Goal: Information Seeking & Learning: Learn about a topic

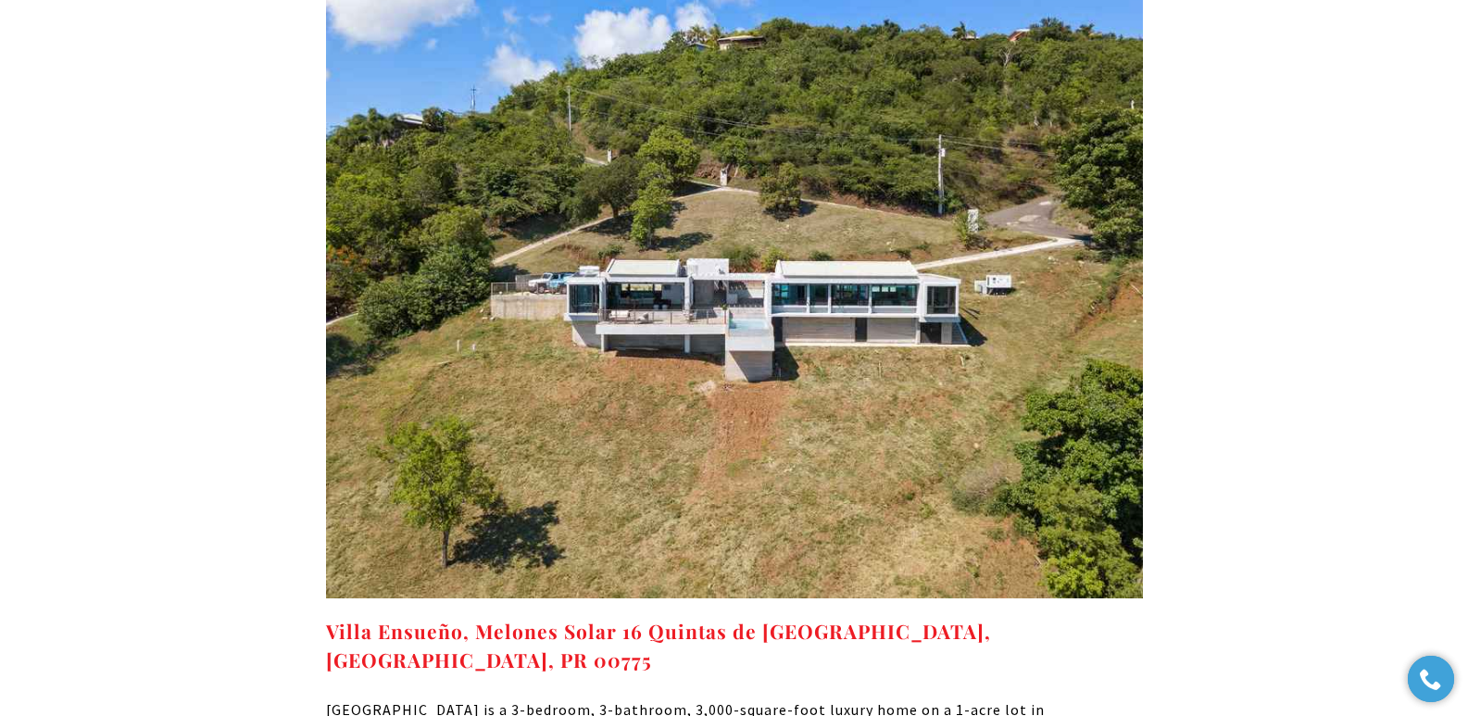
scroll to position [11676, 0]
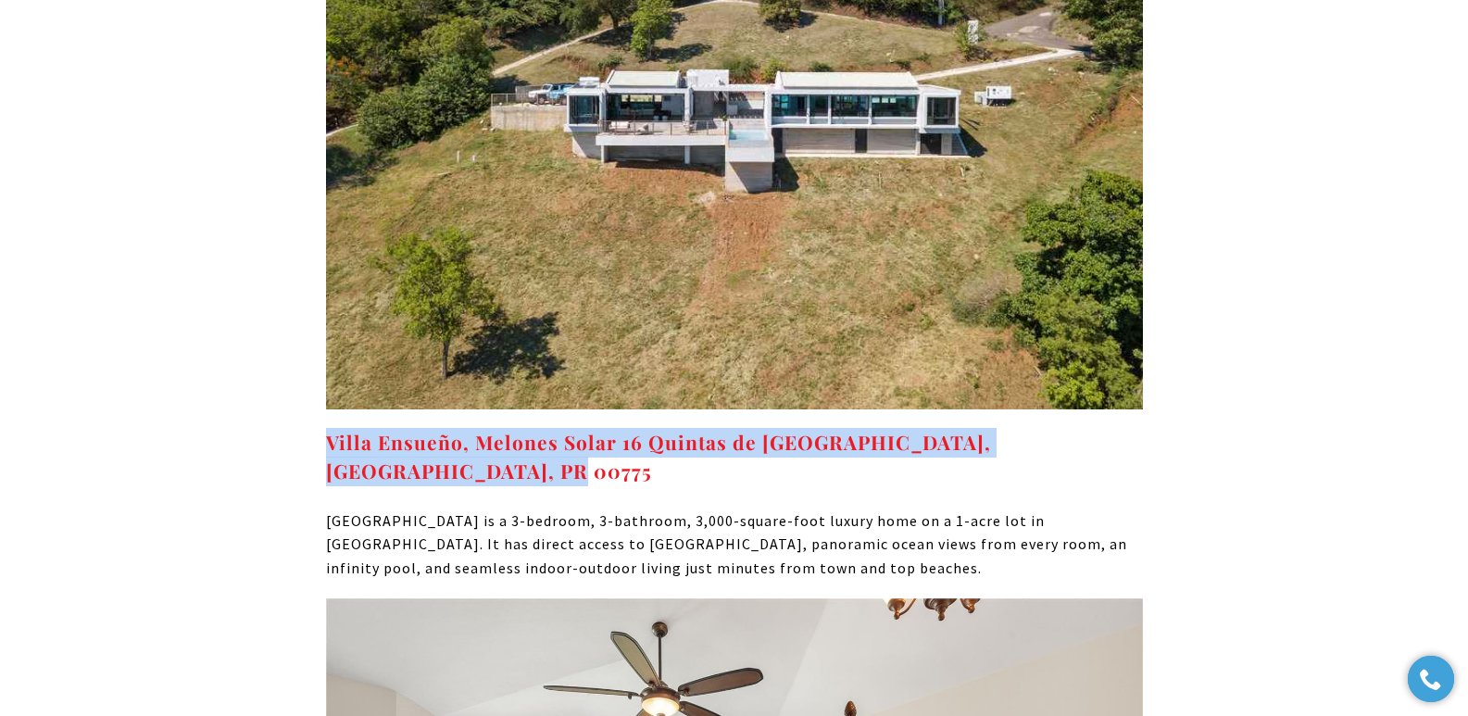
drag, startPoint x: 412, startPoint y: 476, endPoint x: 303, endPoint y: 444, distance: 114.0
copy strong "Villa Ensueño, Melones Solar 16 Quintas de Culebra Melones Beach, Culebra, PR 0…"
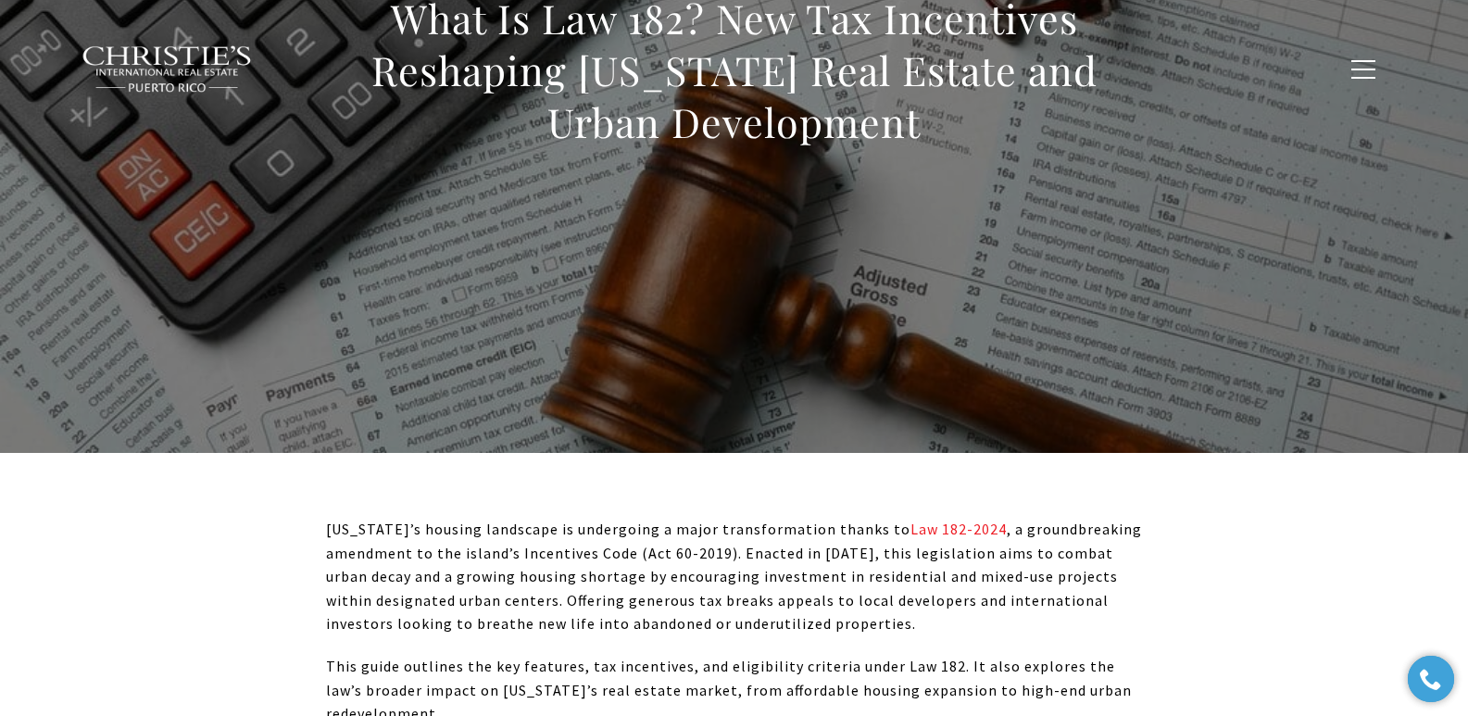
scroll to position [0, 0]
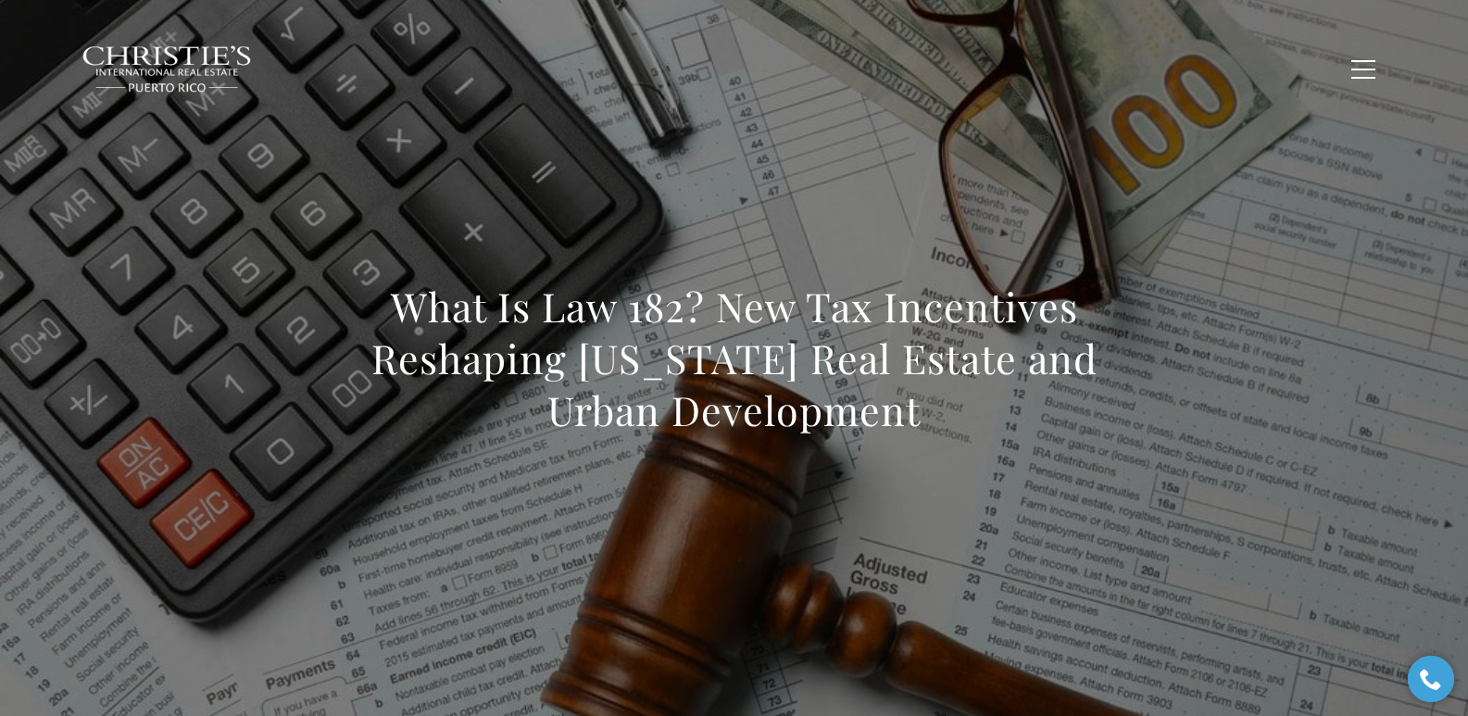
drag, startPoint x: 440, startPoint y: 311, endPoint x: 939, endPoint y: 429, distance: 512.1
click at [939, 429] on h1 "What Is Law 182? New Tax Incentives Reshaping Puerto Rico Real Estate and Urban…" at bounding box center [734, 359] width 817 height 156
copy h1 "What Is Law 182? New Tax Incentives Reshaping Puerto Rico Real Estate and Urban…"
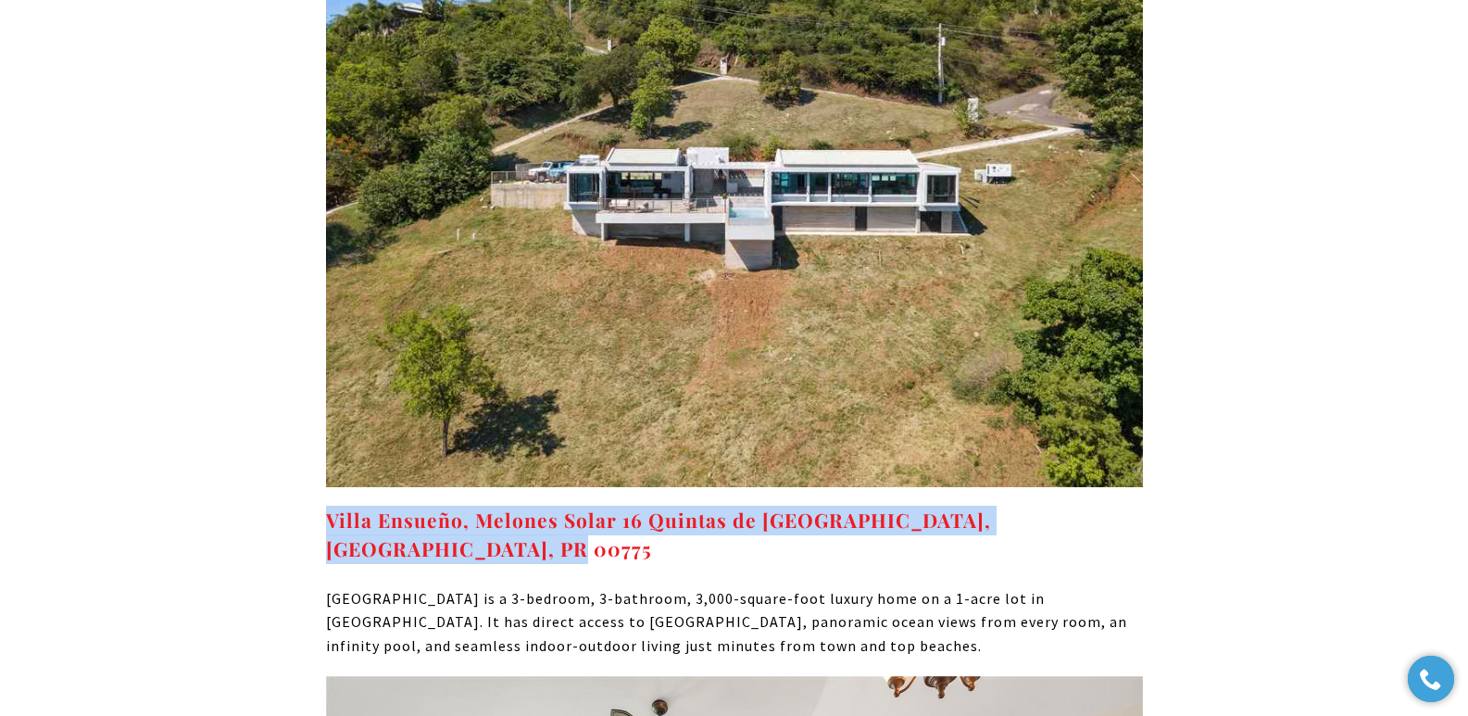
scroll to position [11621, 0]
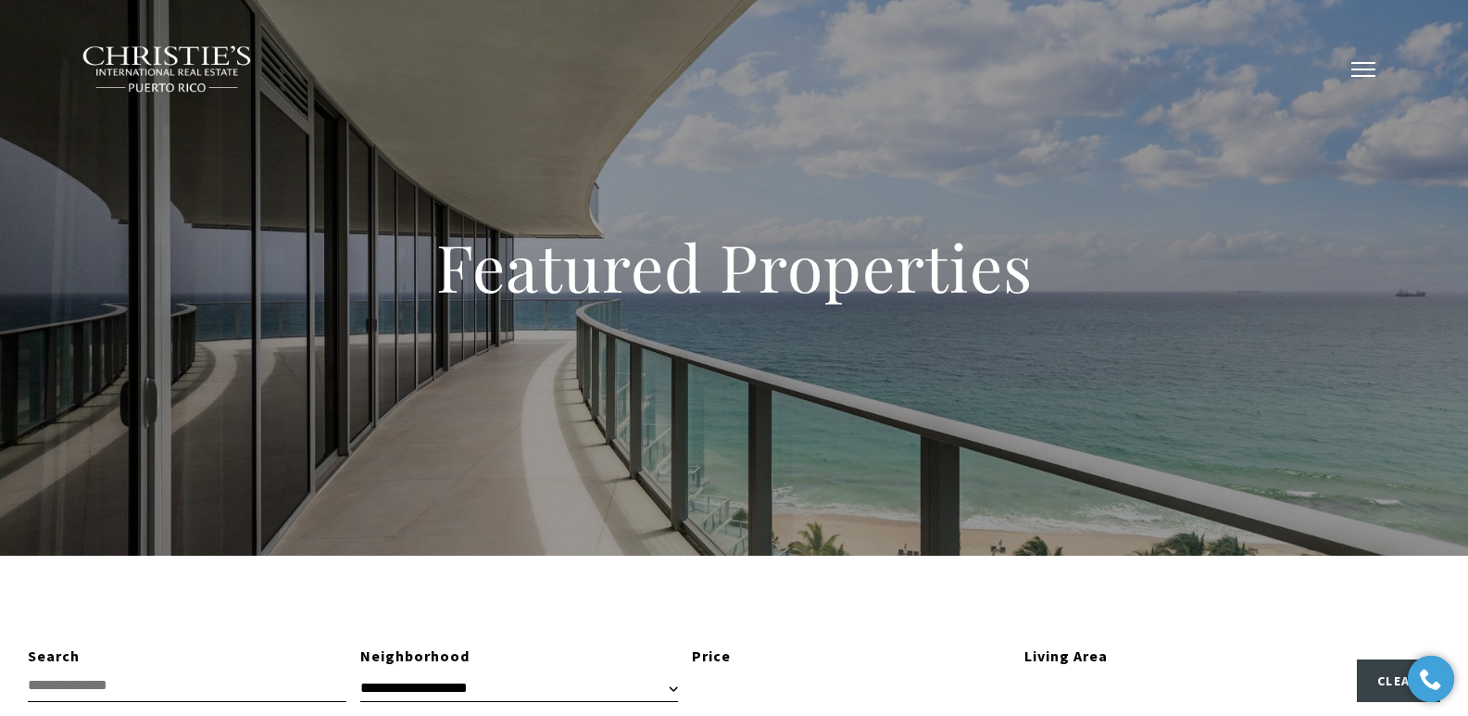
type input "**********"
type input "*********"
click at [1361, 69] on span "button" at bounding box center [1364, 70] width 24 height 2
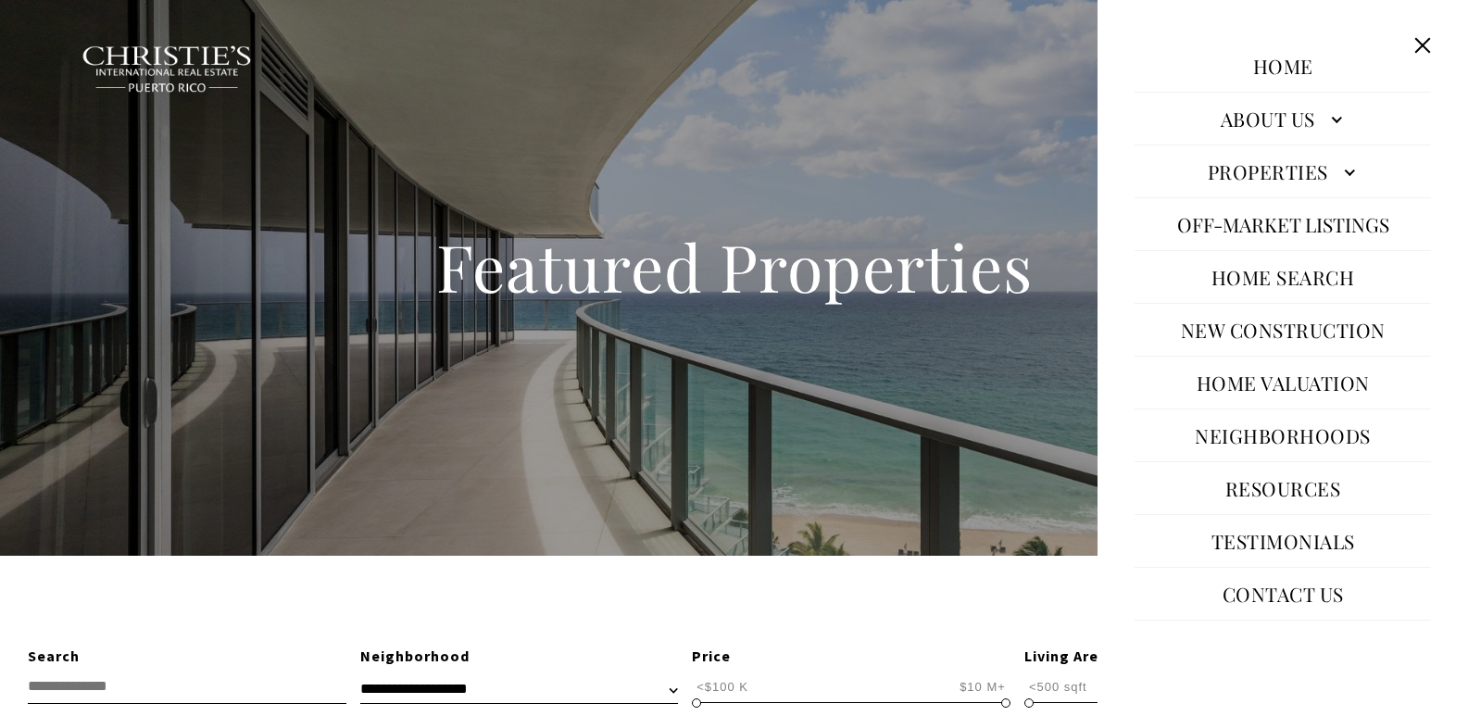
click at [1261, 436] on link "Neighborhoods" at bounding box center [1283, 435] width 195 height 44
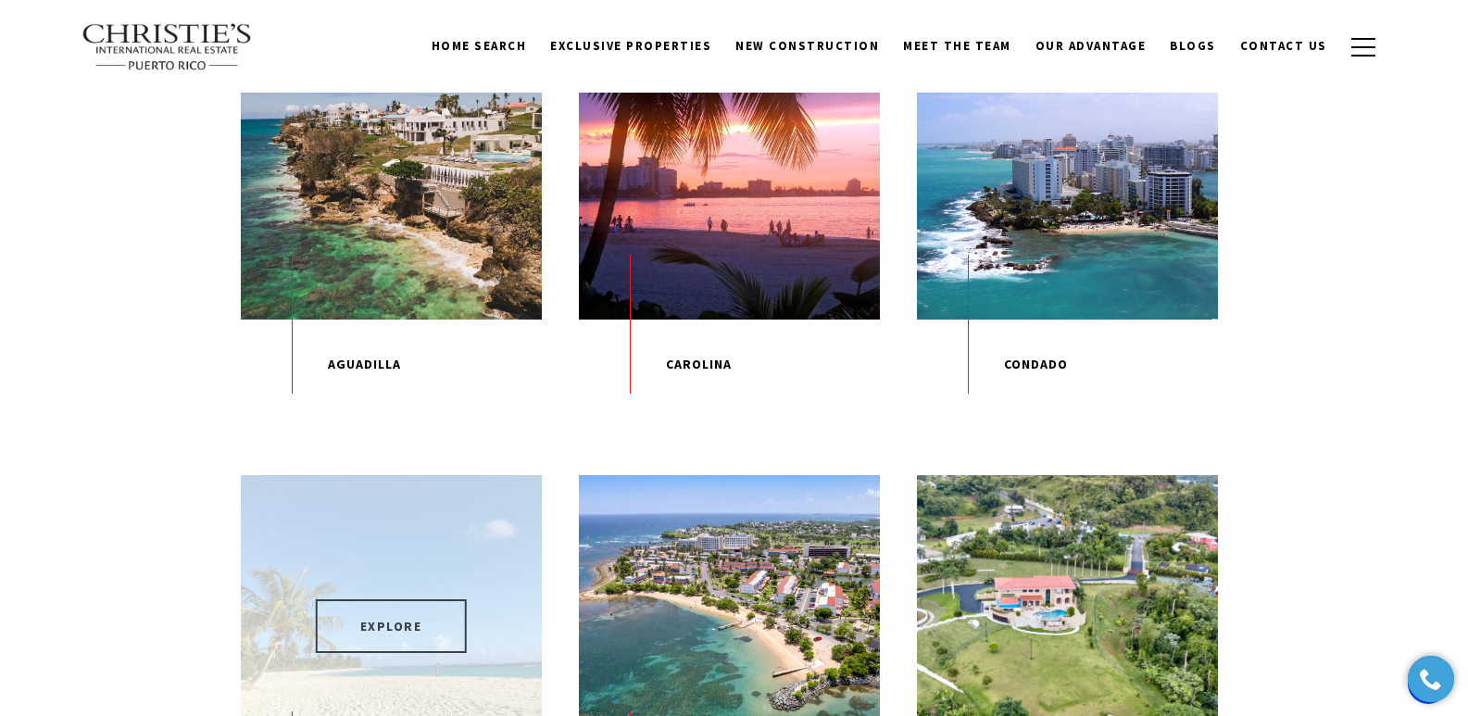
click at [454, 627] on span "EXPLORE" at bounding box center [391, 626] width 151 height 54
click at [447, 540] on div "EXPLORE" at bounding box center [391, 625] width 301 height 301
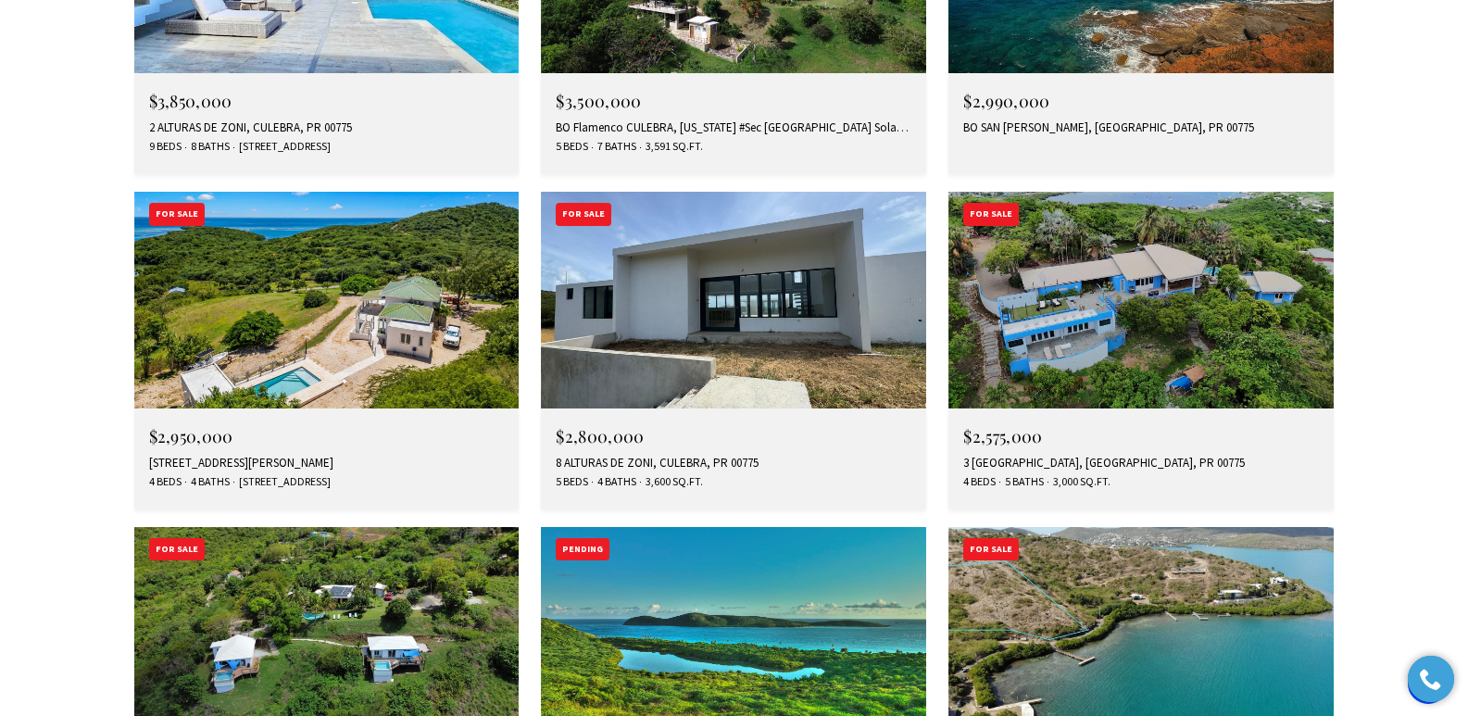
scroll to position [6452, 0]
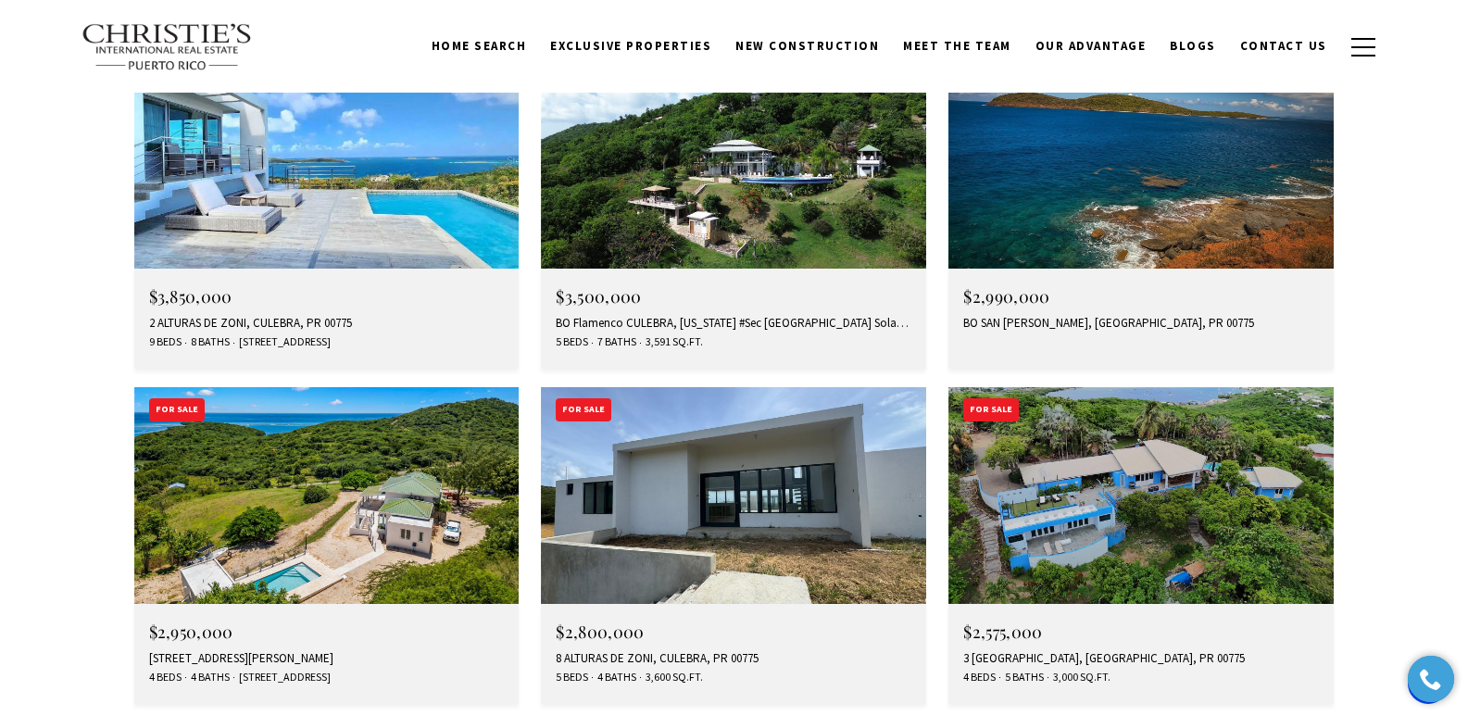
click at [631, 651] on div "8 ALTURAS DE ZONI, CULEBRA, PR 00775" at bounding box center [734, 658] width 356 height 15
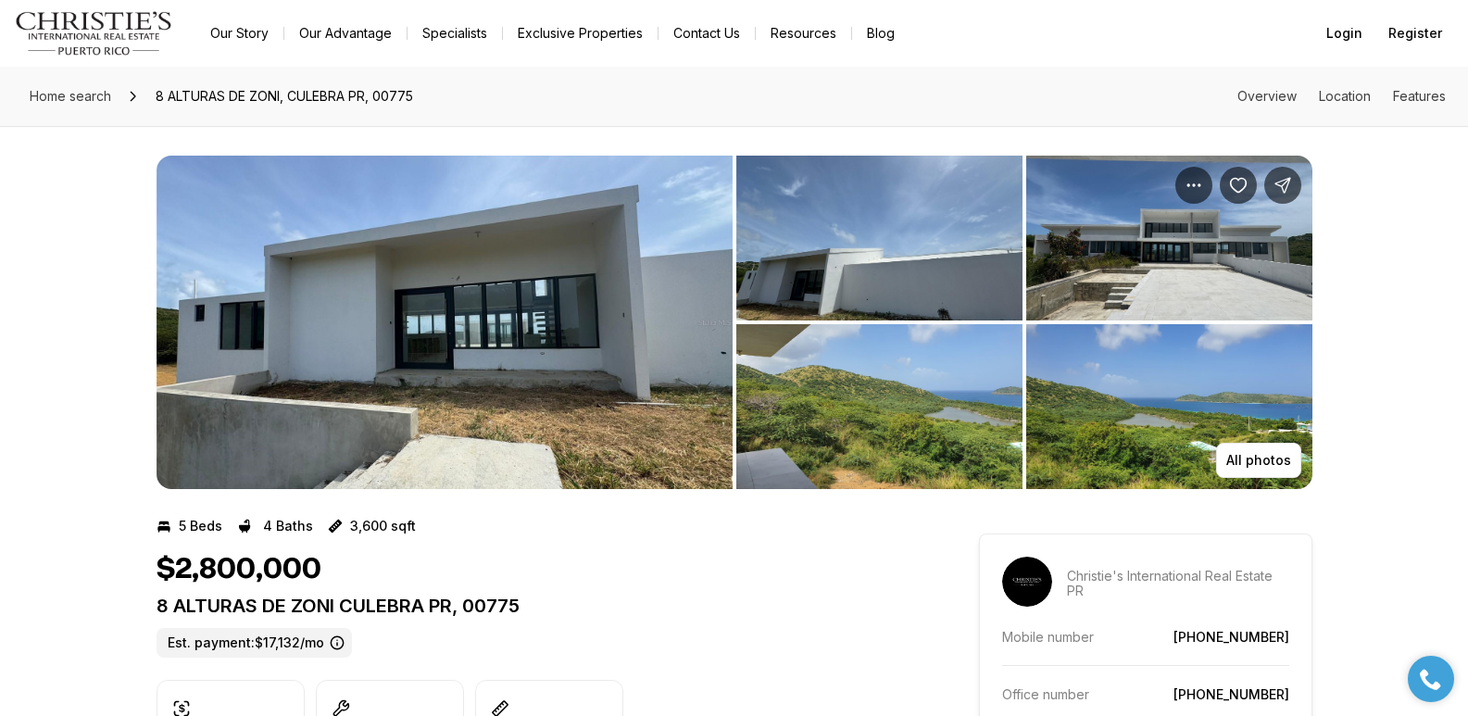
click at [847, 416] on img "View image gallery" at bounding box center [880, 406] width 286 height 165
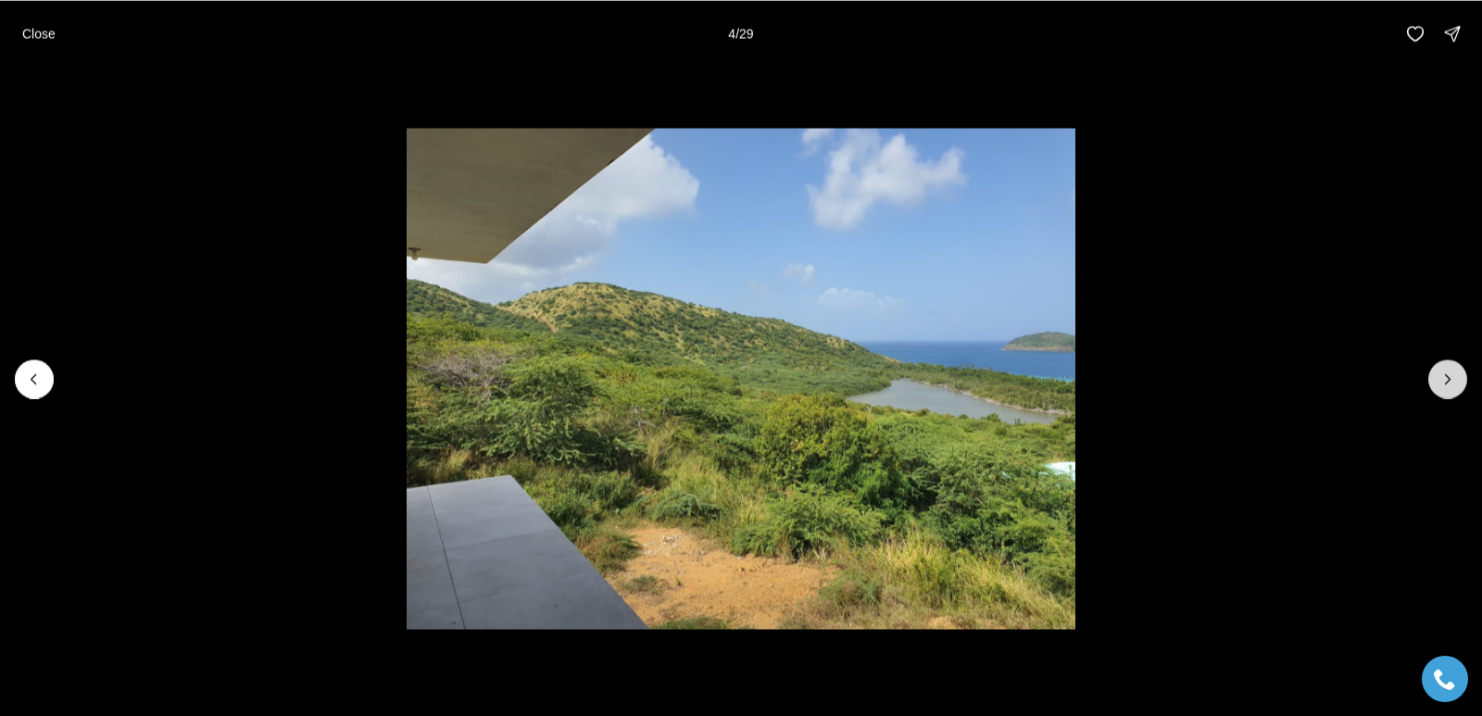
click at [1463, 380] on button "Next slide" at bounding box center [1448, 378] width 39 height 39
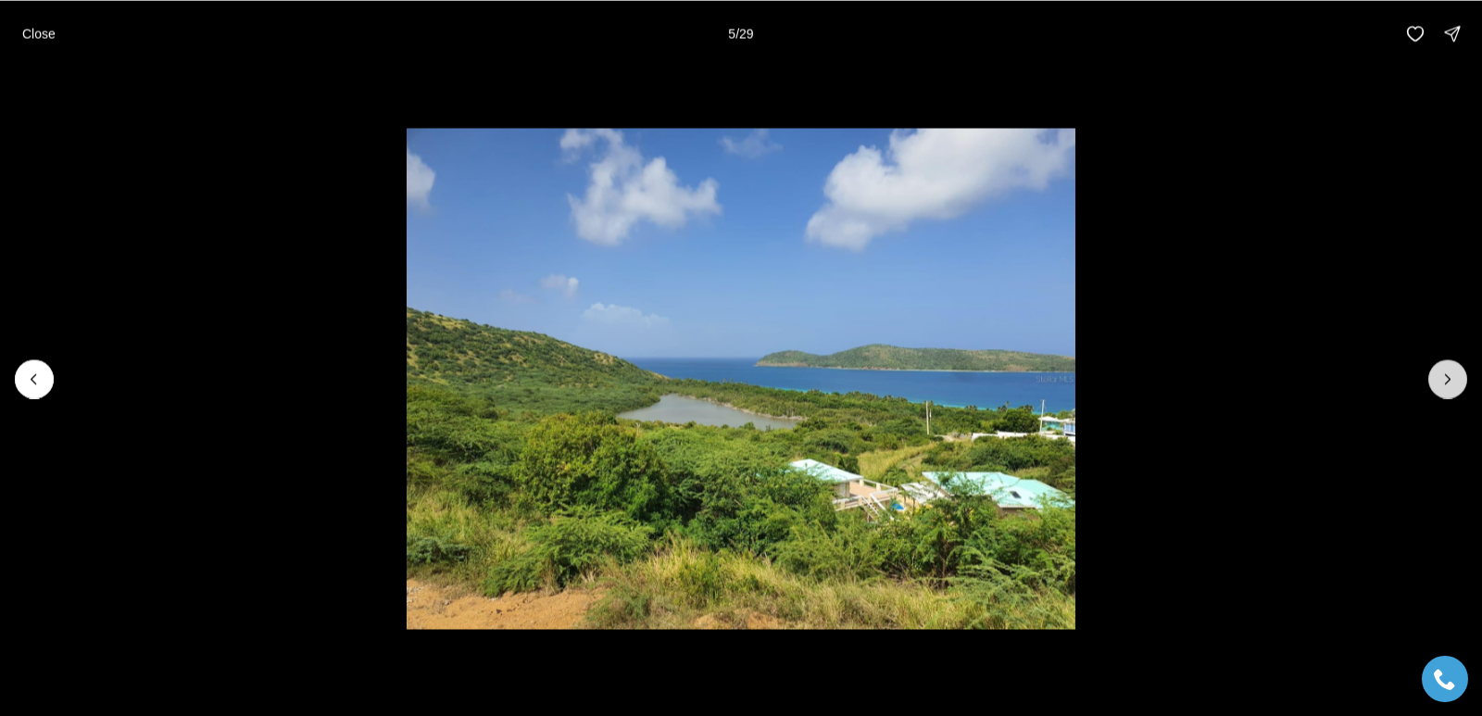
click at [1456, 379] on icon "Next slide" at bounding box center [1448, 379] width 19 height 19
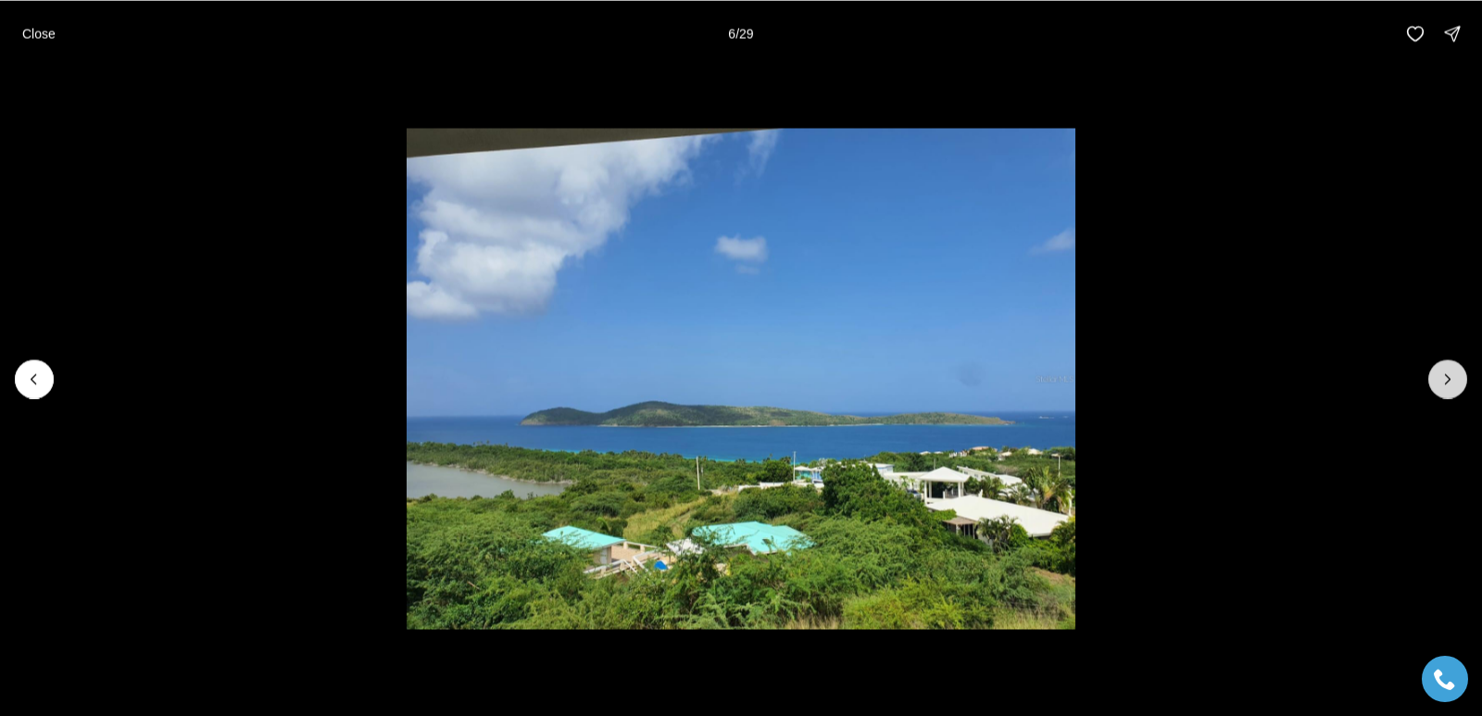
click at [1456, 379] on icon "Next slide" at bounding box center [1448, 379] width 19 height 19
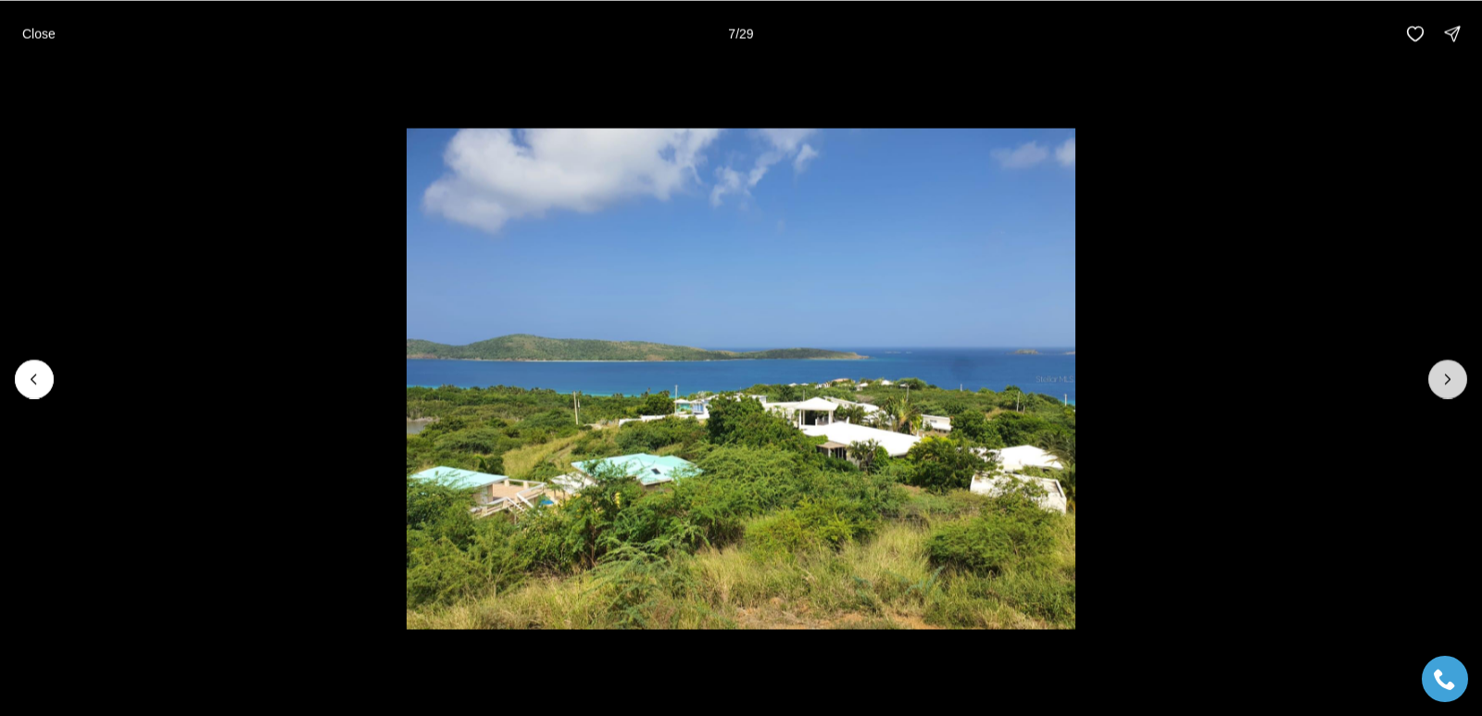
click at [1456, 379] on icon "Next slide" at bounding box center [1448, 379] width 19 height 19
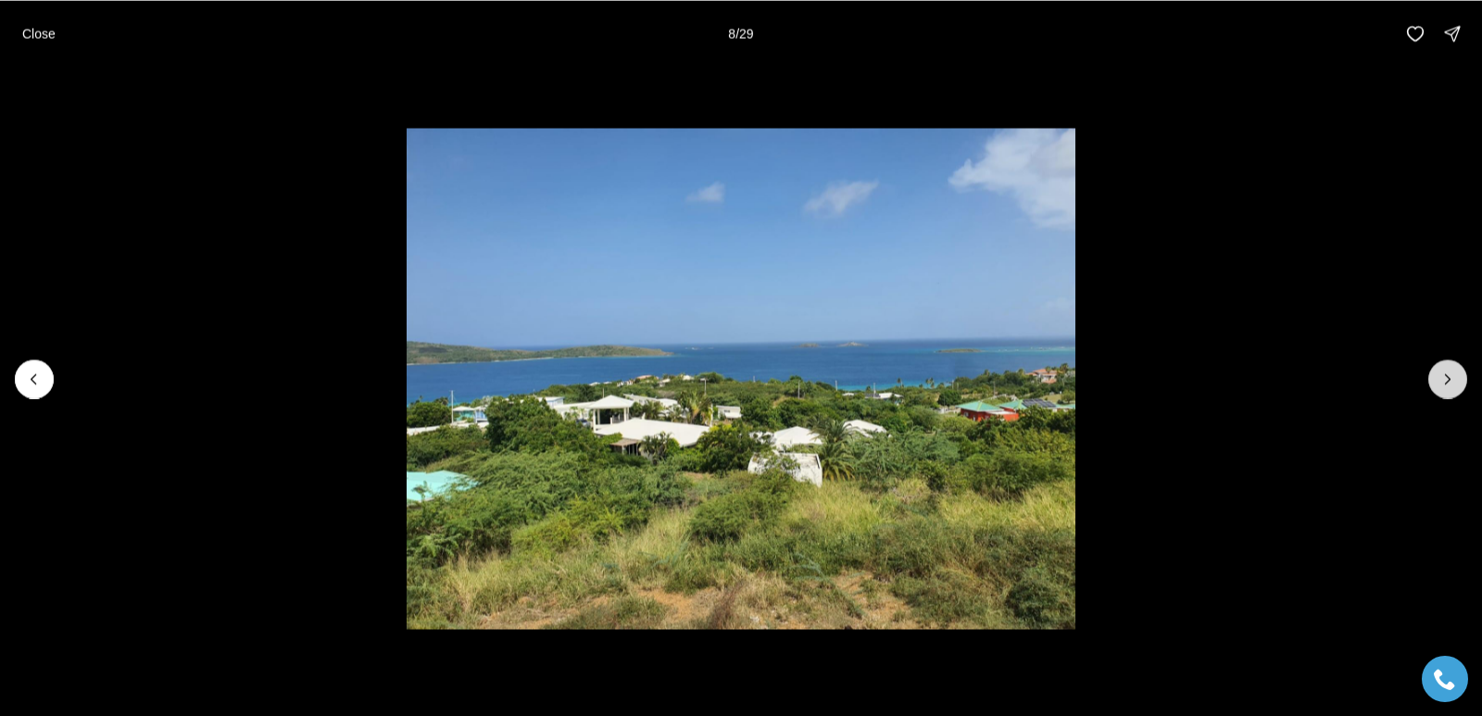
click at [1456, 379] on icon "Next slide" at bounding box center [1448, 379] width 19 height 19
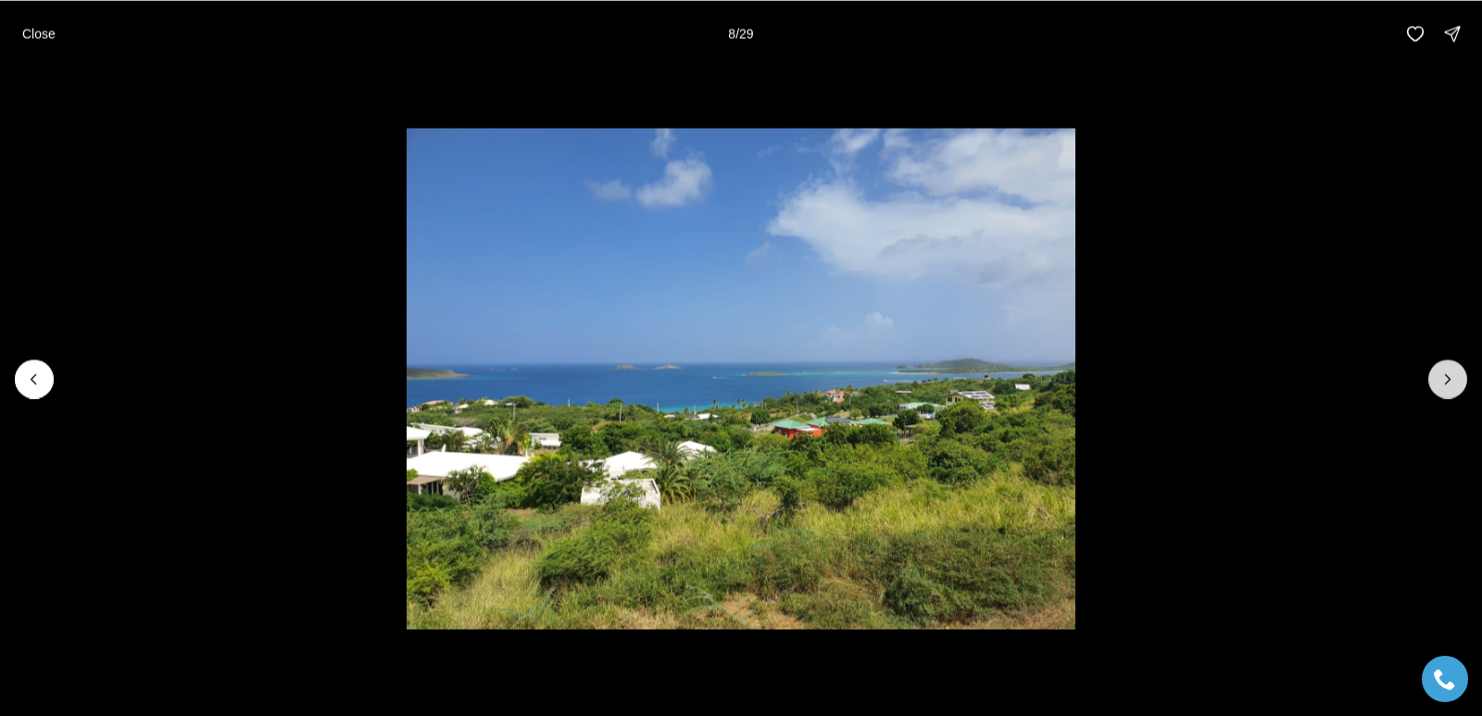
click at [1456, 379] on icon "Next slide" at bounding box center [1448, 379] width 19 height 19
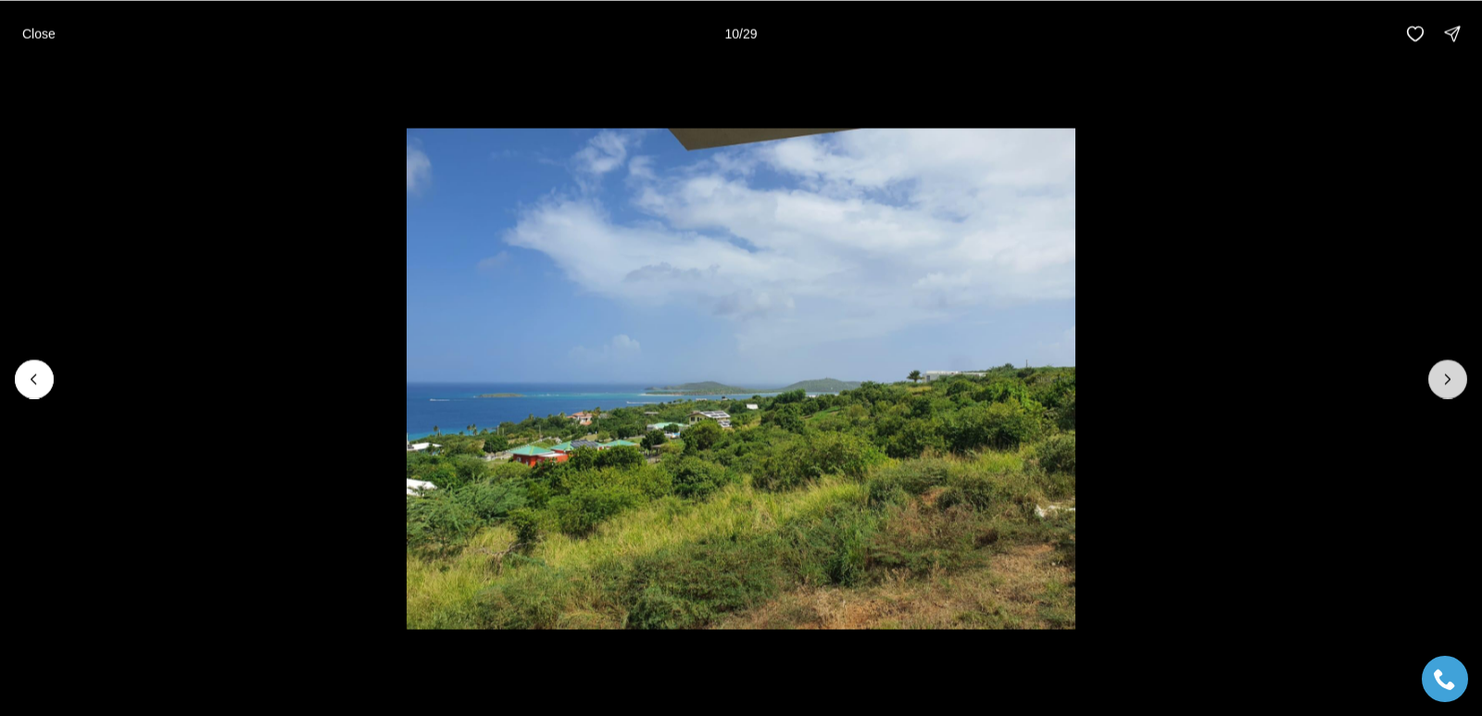
click at [1456, 379] on icon "Next slide" at bounding box center [1448, 379] width 19 height 19
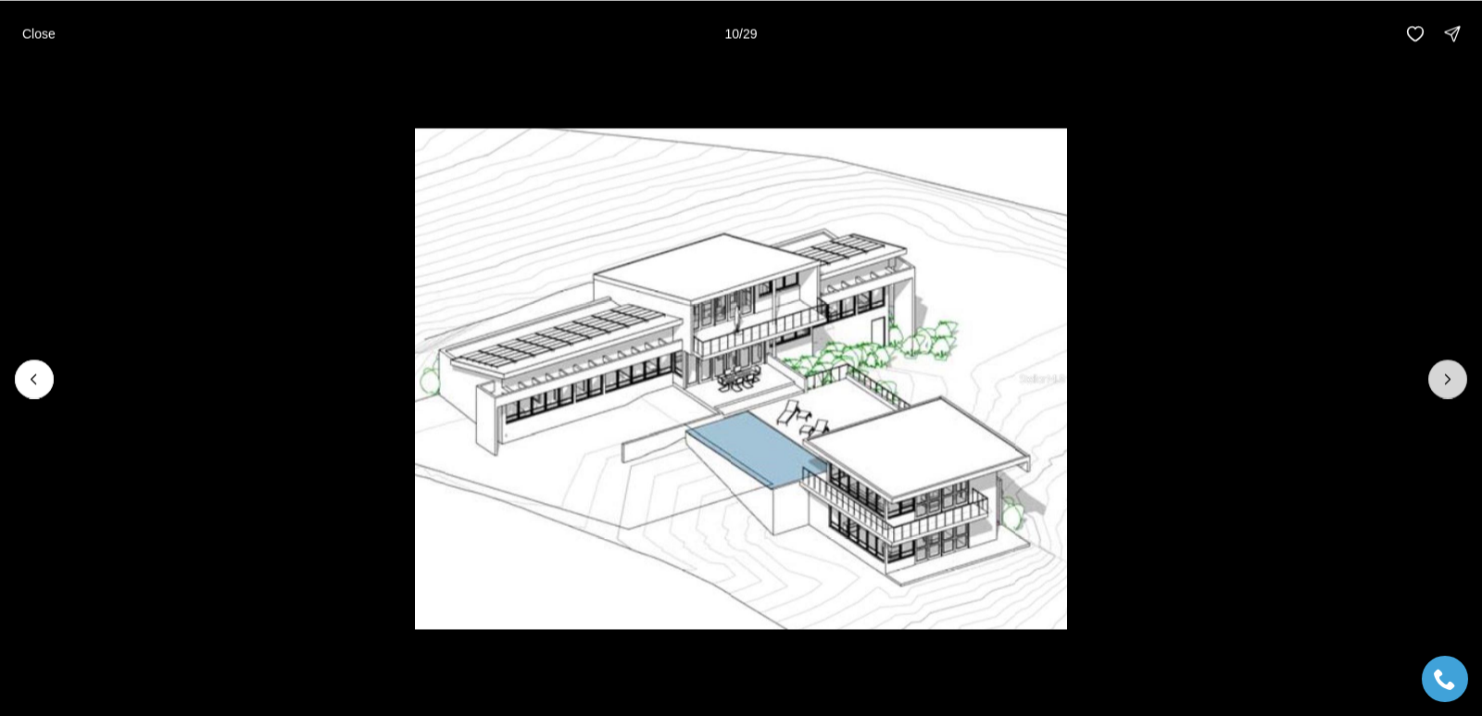
click at [1456, 379] on icon "Next slide" at bounding box center [1448, 379] width 19 height 19
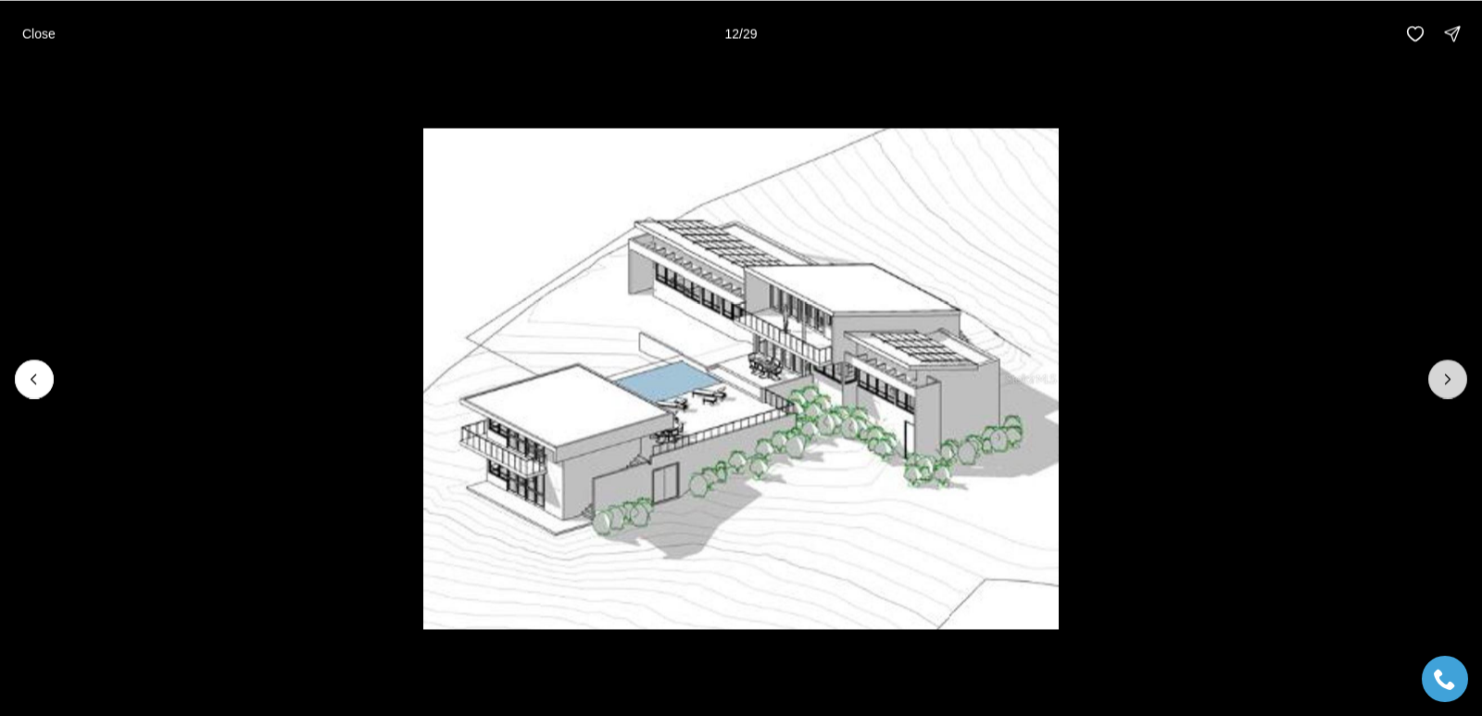
click at [1456, 379] on icon "Next slide" at bounding box center [1448, 379] width 19 height 19
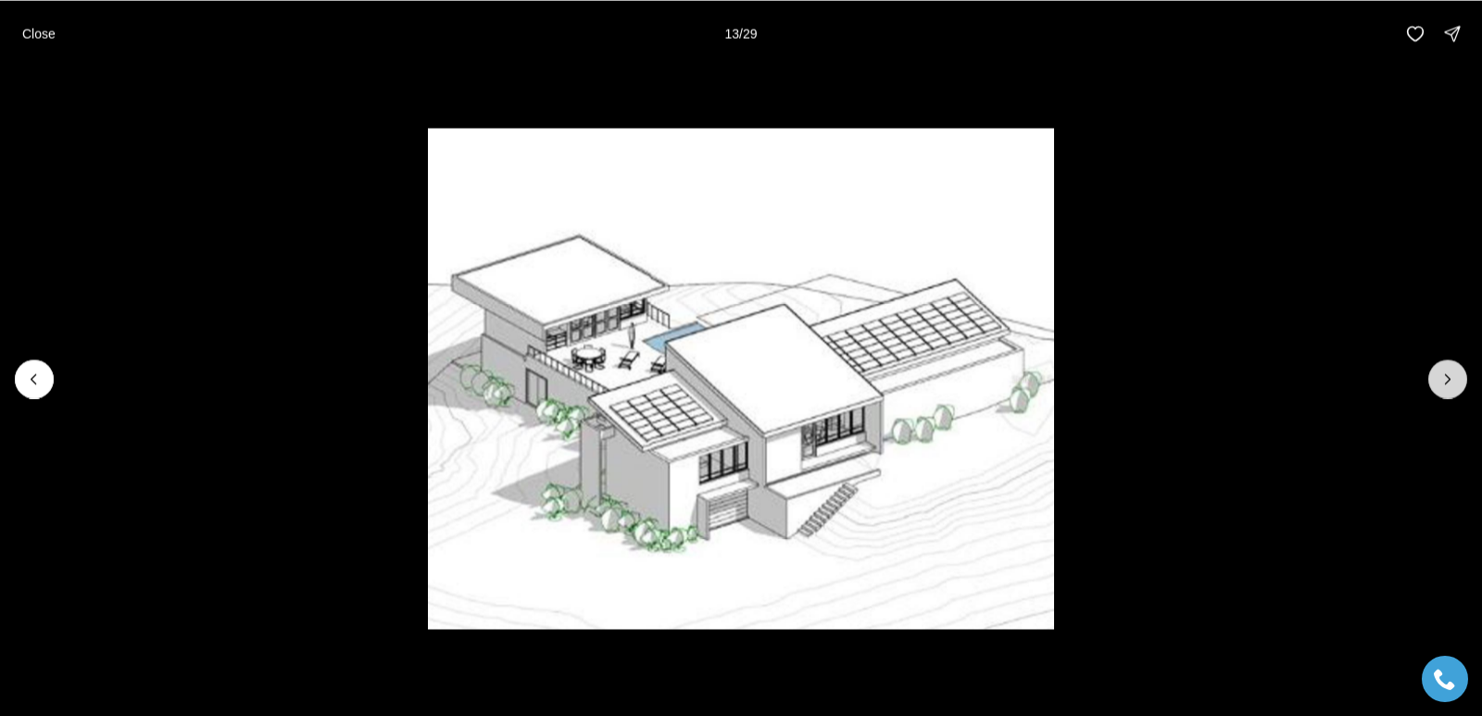
click at [1456, 379] on icon "Next slide" at bounding box center [1448, 379] width 19 height 19
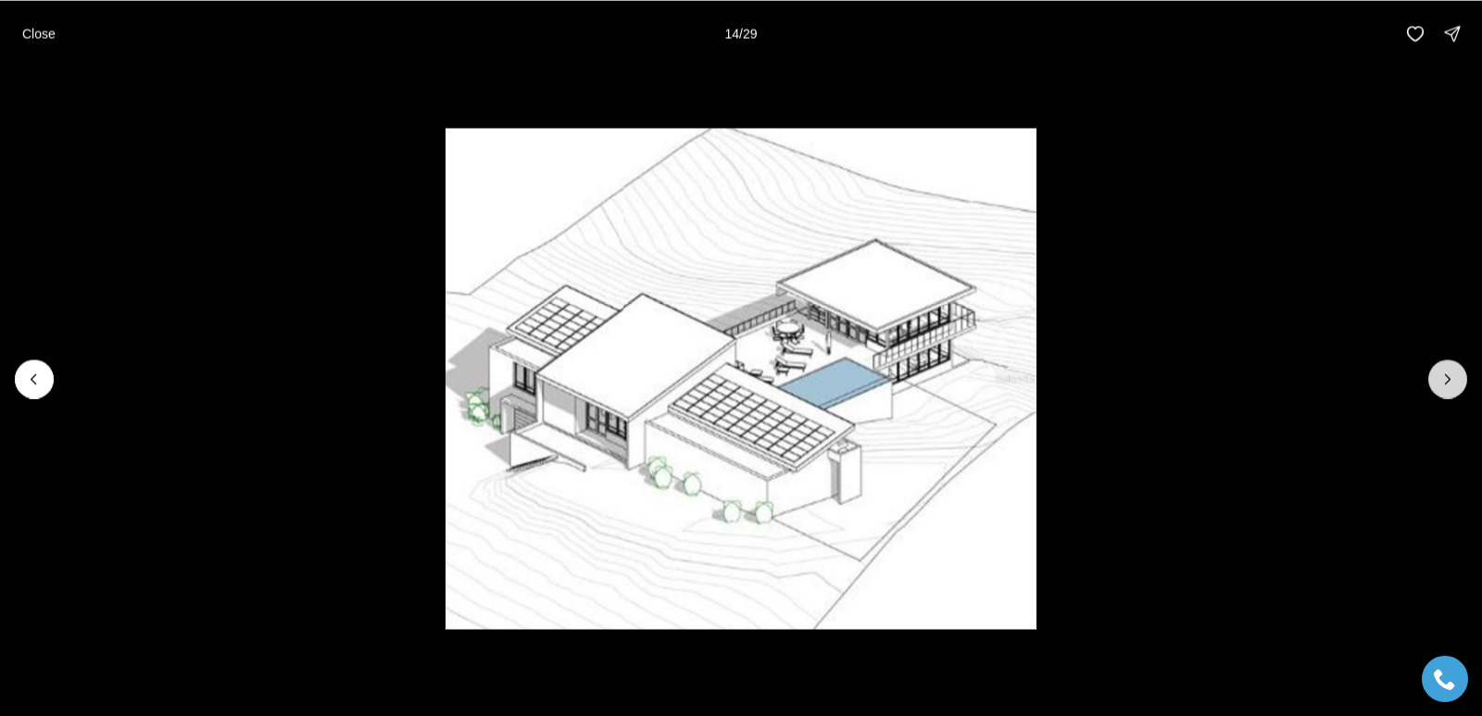
click at [1456, 379] on icon "Next slide" at bounding box center [1448, 379] width 19 height 19
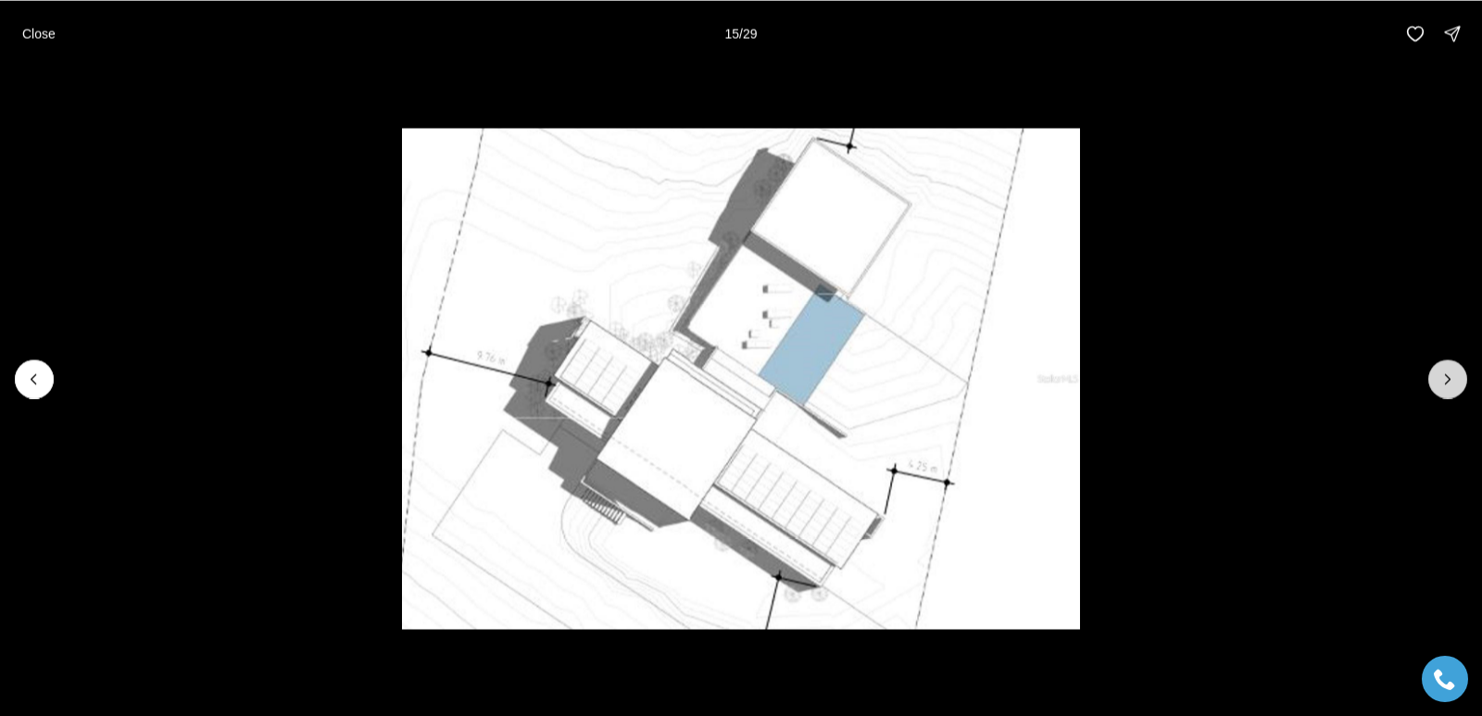
click at [1456, 379] on icon "Next slide" at bounding box center [1448, 379] width 19 height 19
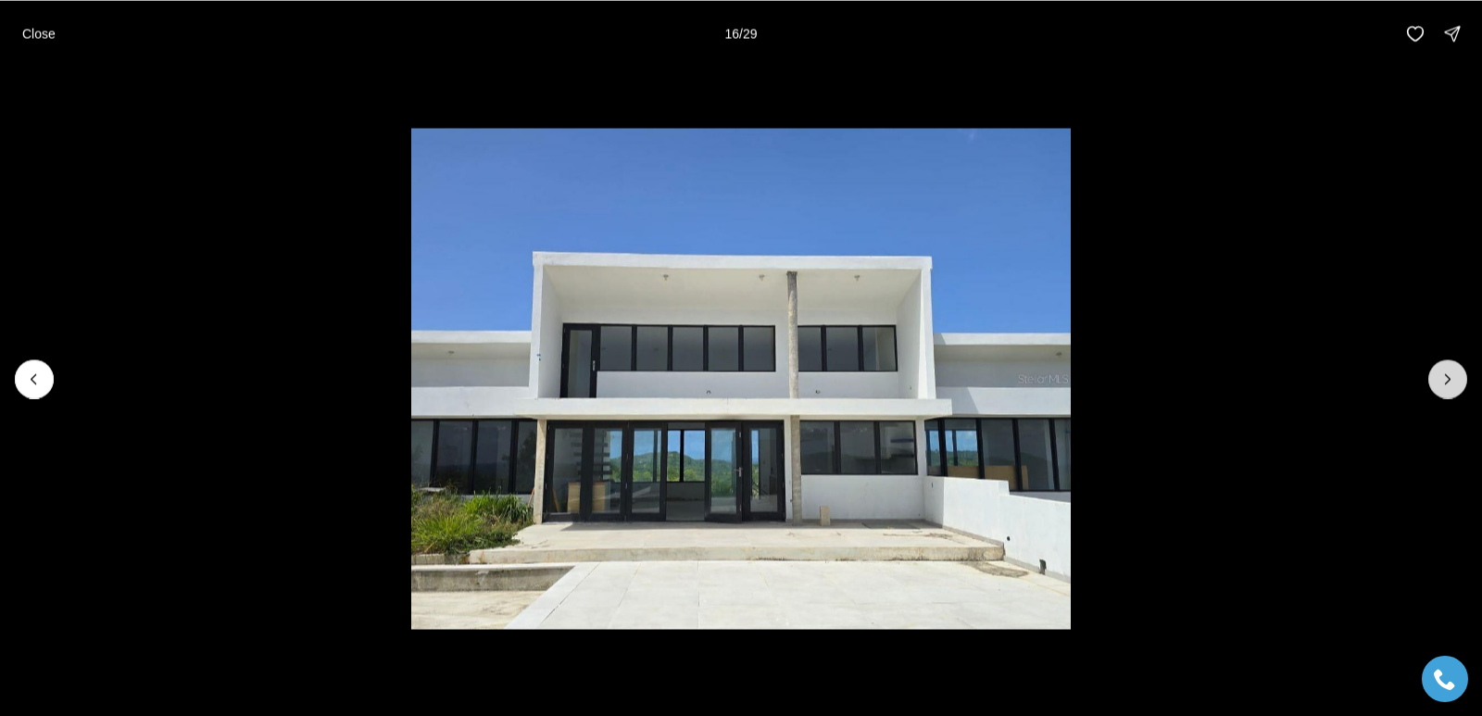
click at [1456, 379] on icon "Next slide" at bounding box center [1448, 379] width 19 height 19
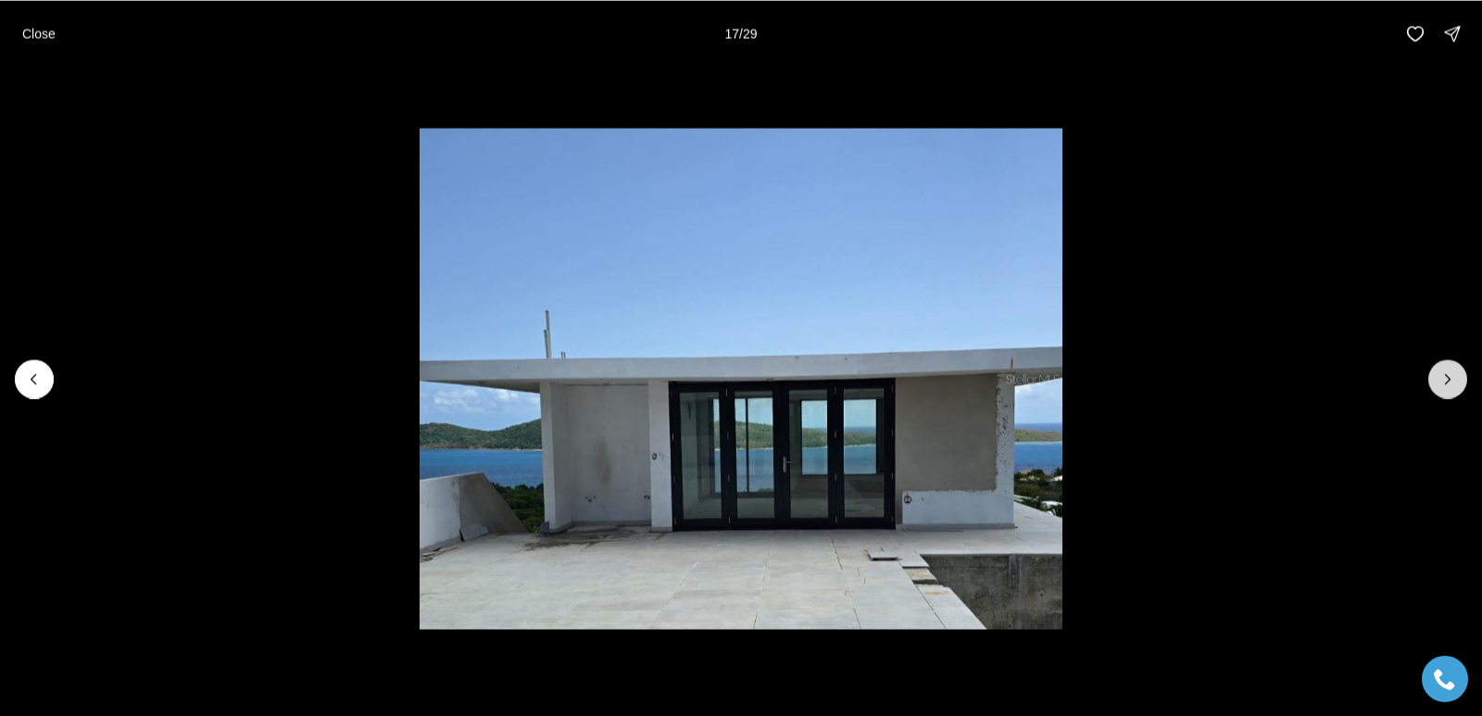
click at [1456, 379] on icon "Next slide" at bounding box center [1448, 379] width 19 height 19
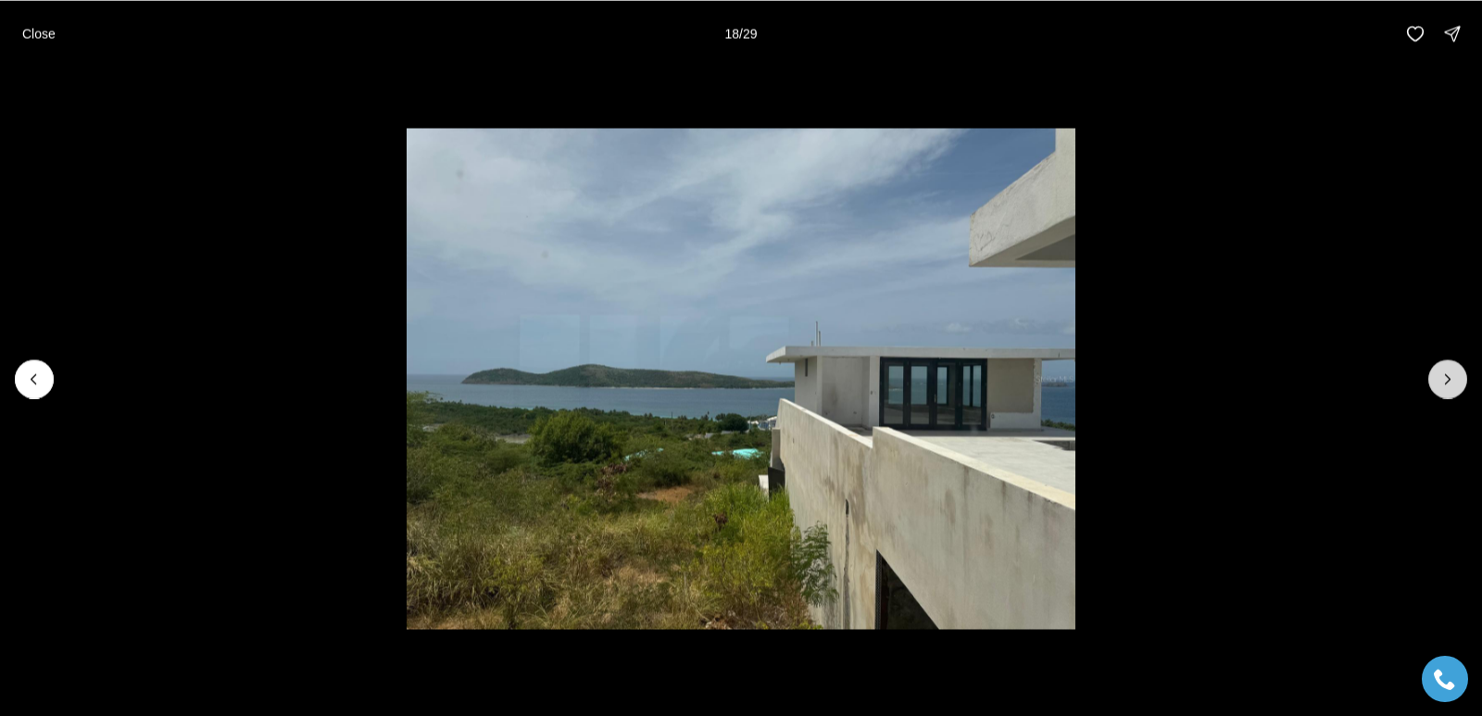
click at [1456, 379] on icon "Next slide" at bounding box center [1448, 379] width 19 height 19
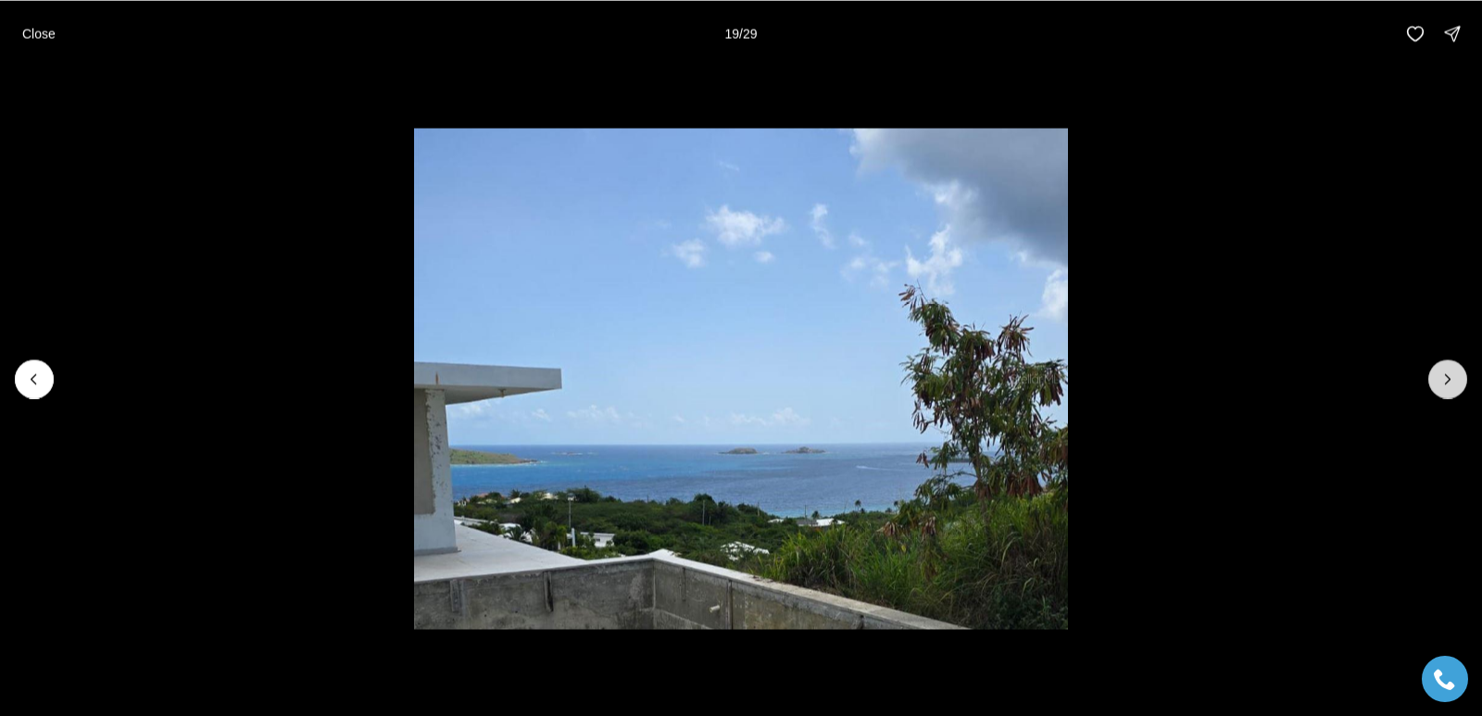
click at [1456, 379] on icon "Next slide" at bounding box center [1448, 379] width 19 height 19
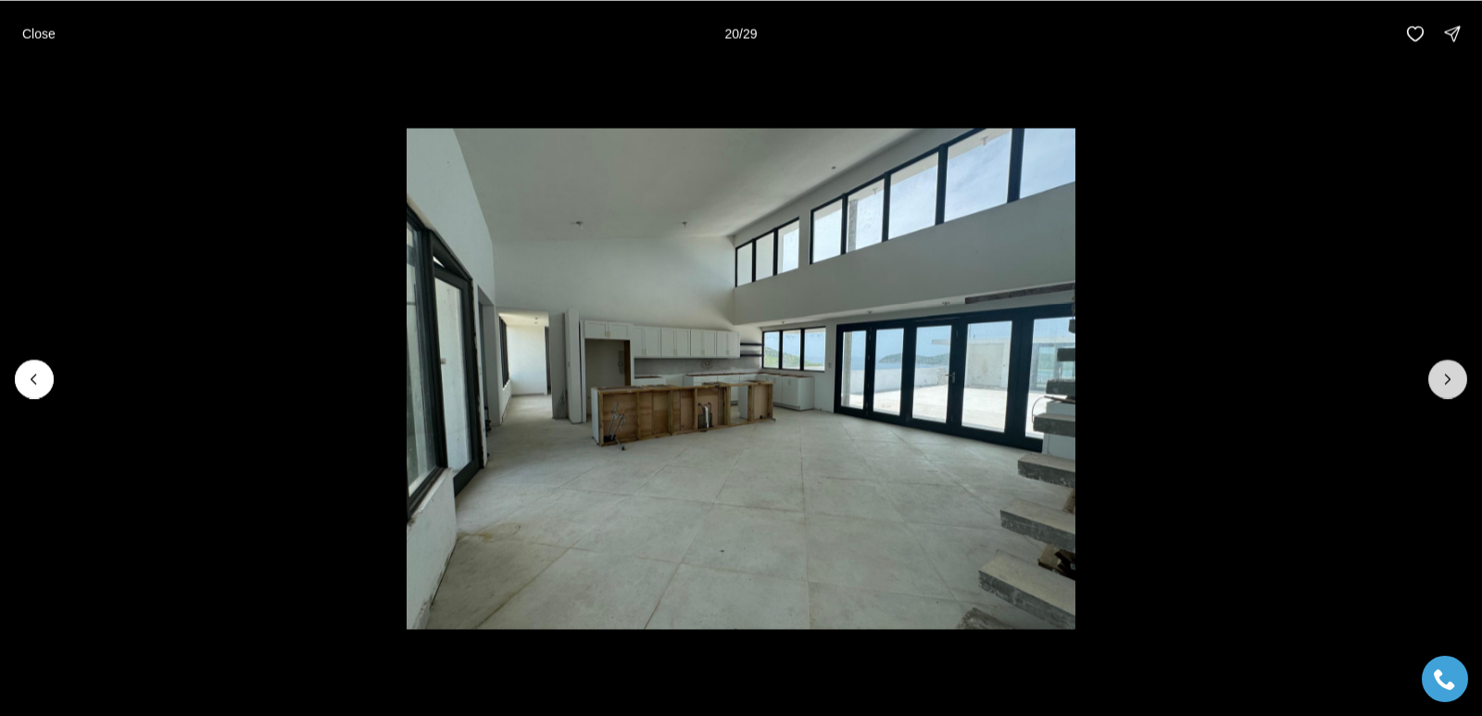
click at [1456, 381] on icon "Next slide" at bounding box center [1448, 379] width 19 height 19
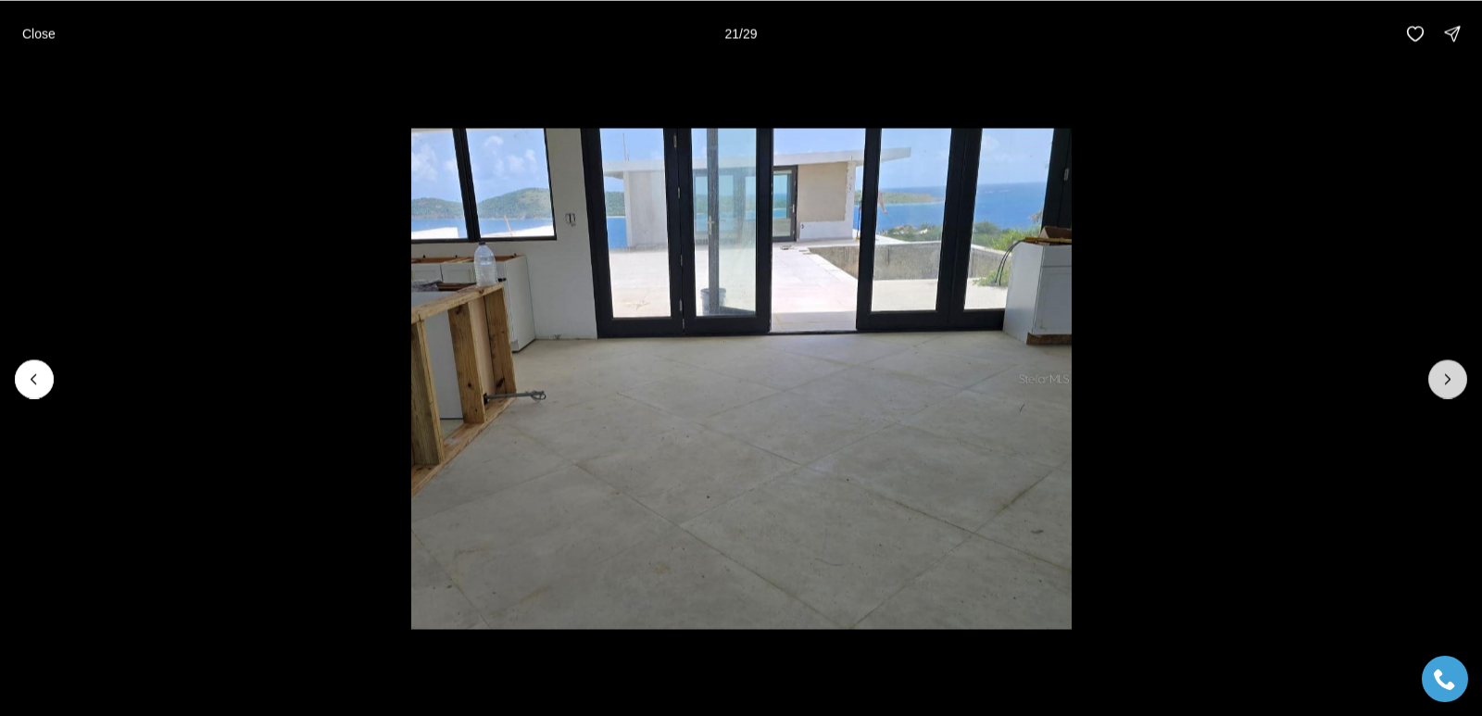
click at [1456, 381] on icon "Next slide" at bounding box center [1448, 379] width 19 height 19
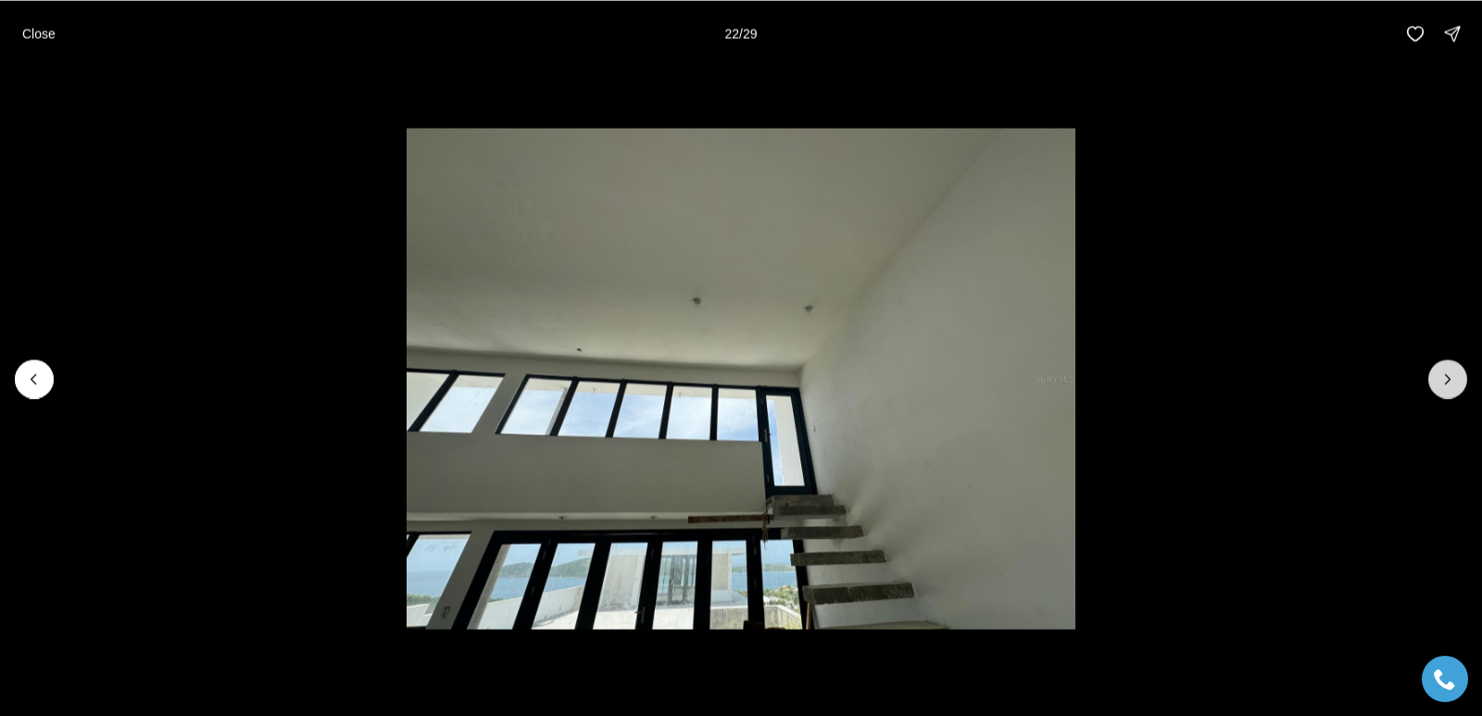
click at [1456, 381] on icon "Next slide" at bounding box center [1448, 379] width 19 height 19
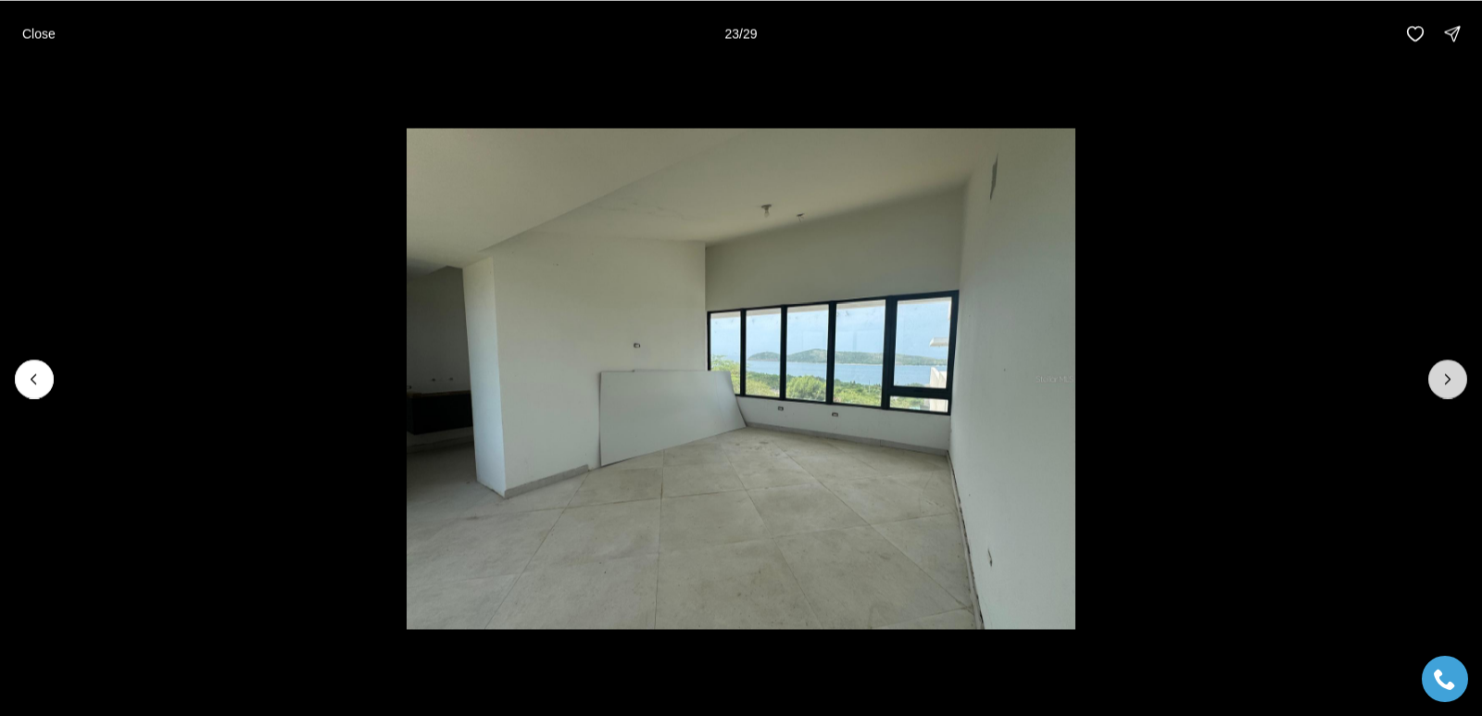
click at [1456, 381] on icon "Next slide" at bounding box center [1448, 379] width 19 height 19
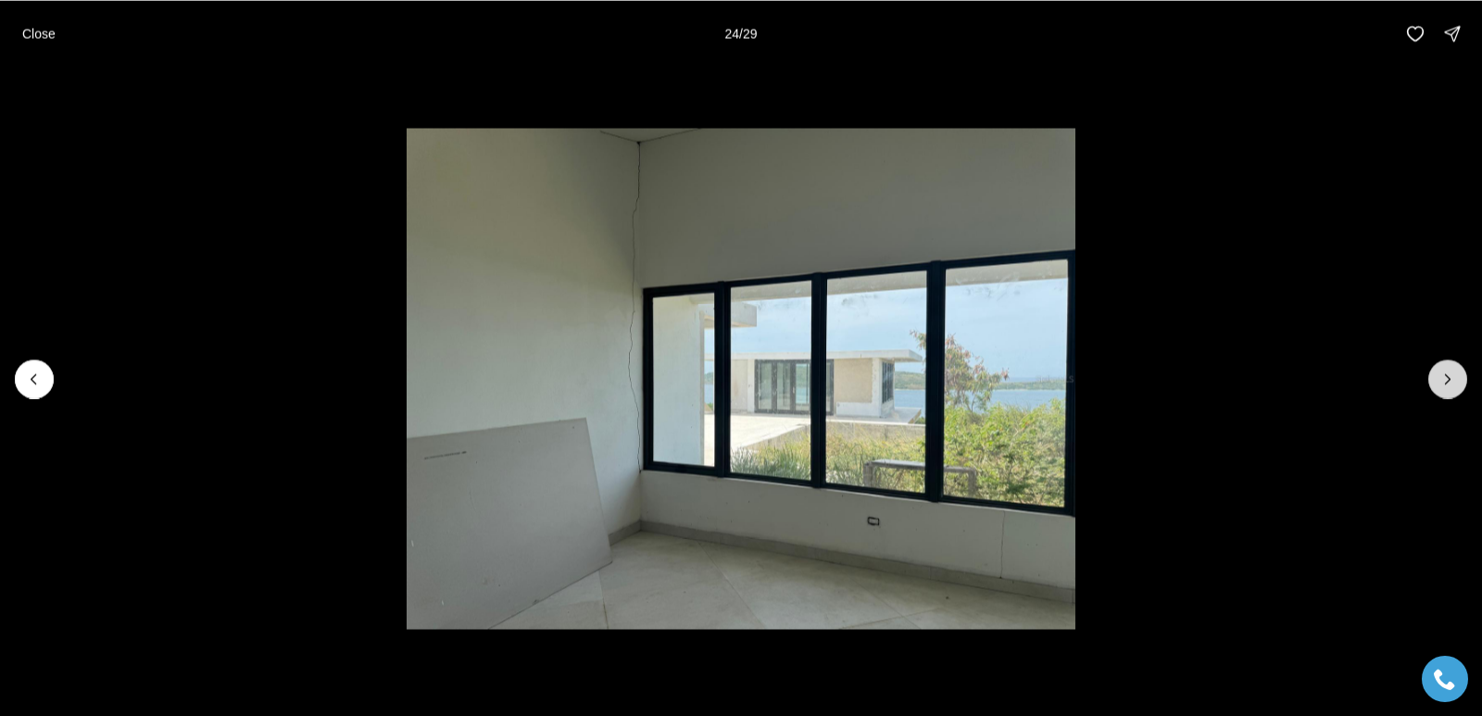
click at [1456, 381] on icon "Next slide" at bounding box center [1448, 379] width 19 height 19
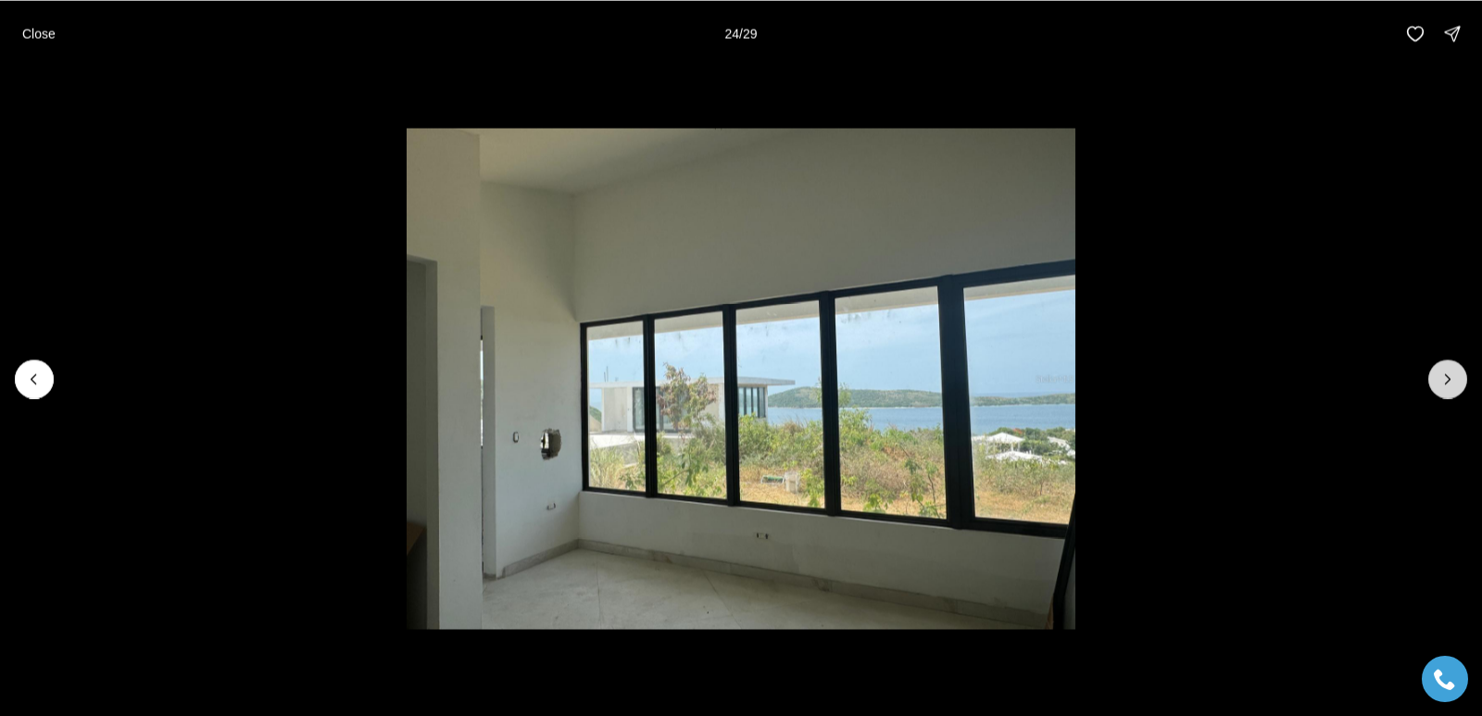
click at [1456, 382] on icon "Next slide" at bounding box center [1448, 379] width 19 height 19
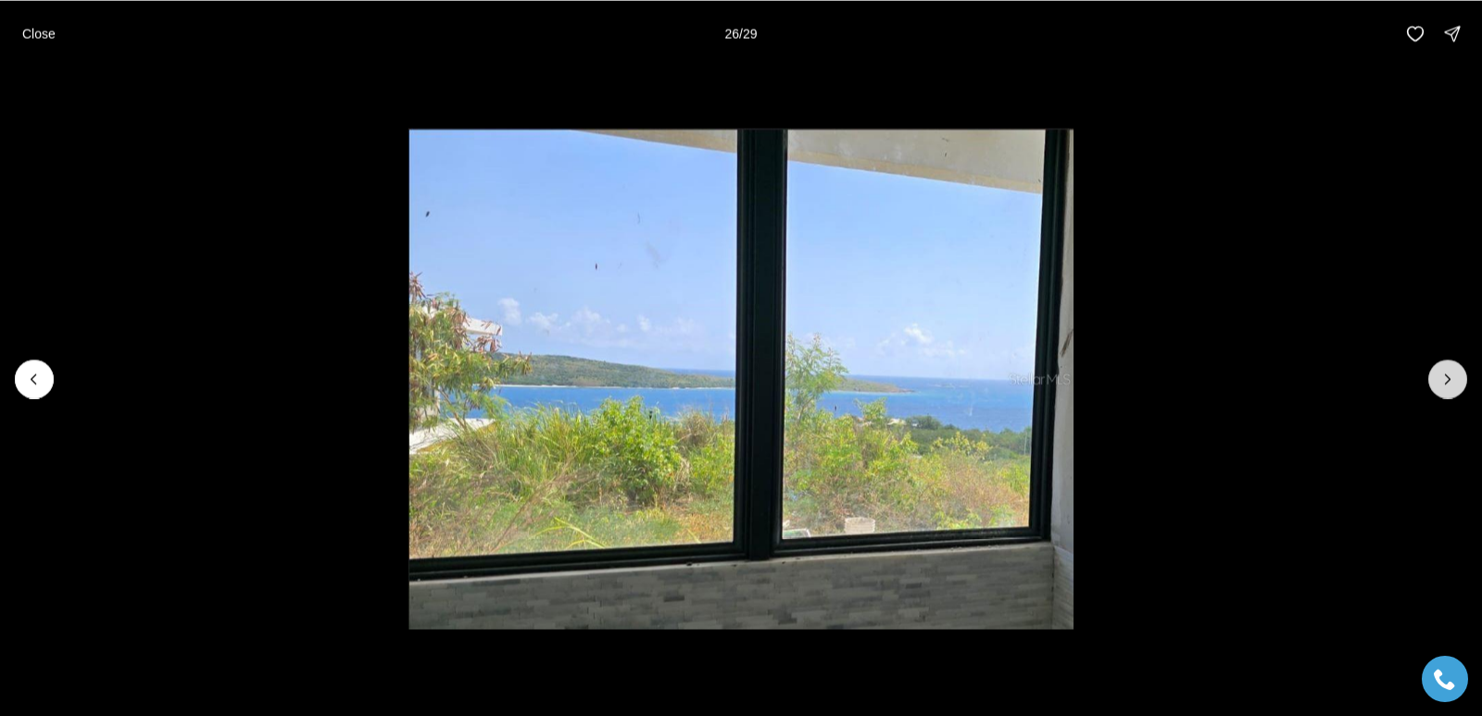
click at [1456, 382] on icon "Next slide" at bounding box center [1448, 379] width 19 height 19
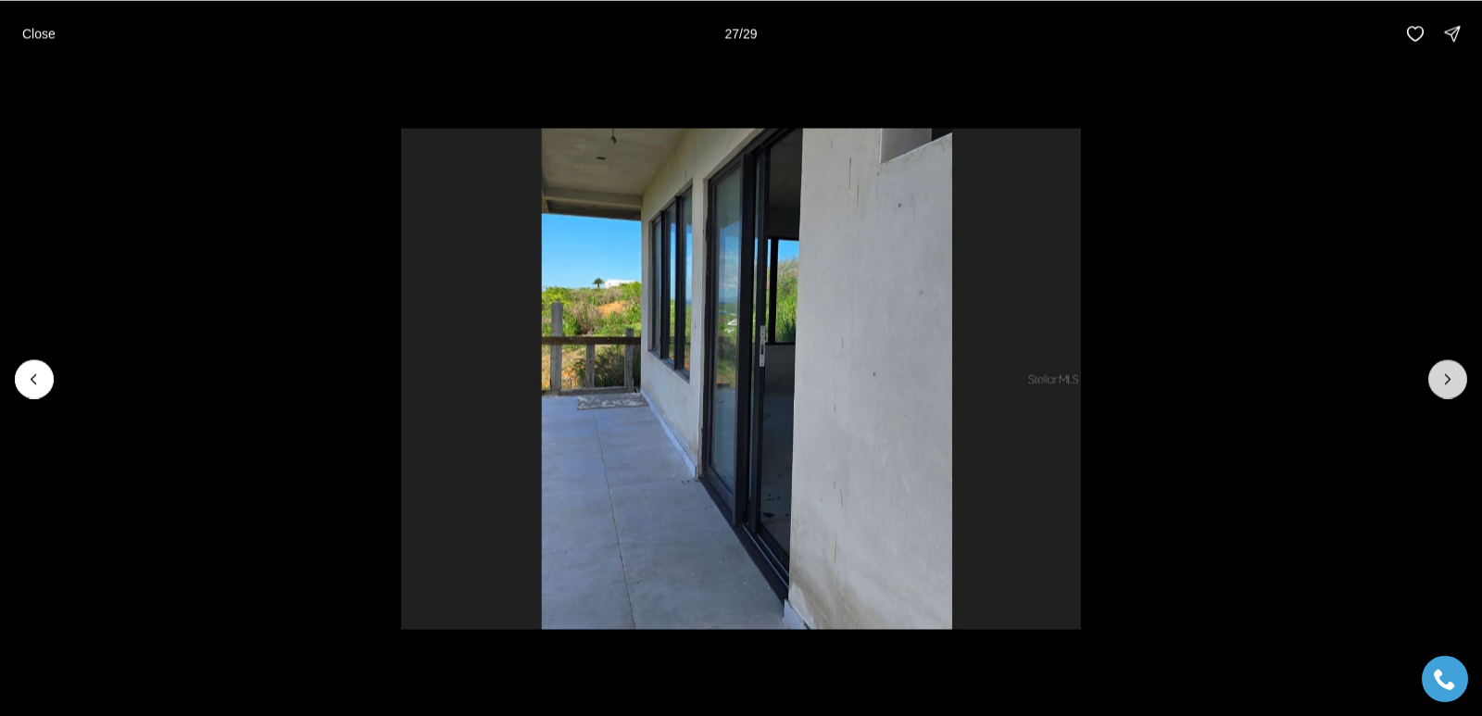
click at [1456, 382] on icon "Next slide" at bounding box center [1448, 379] width 19 height 19
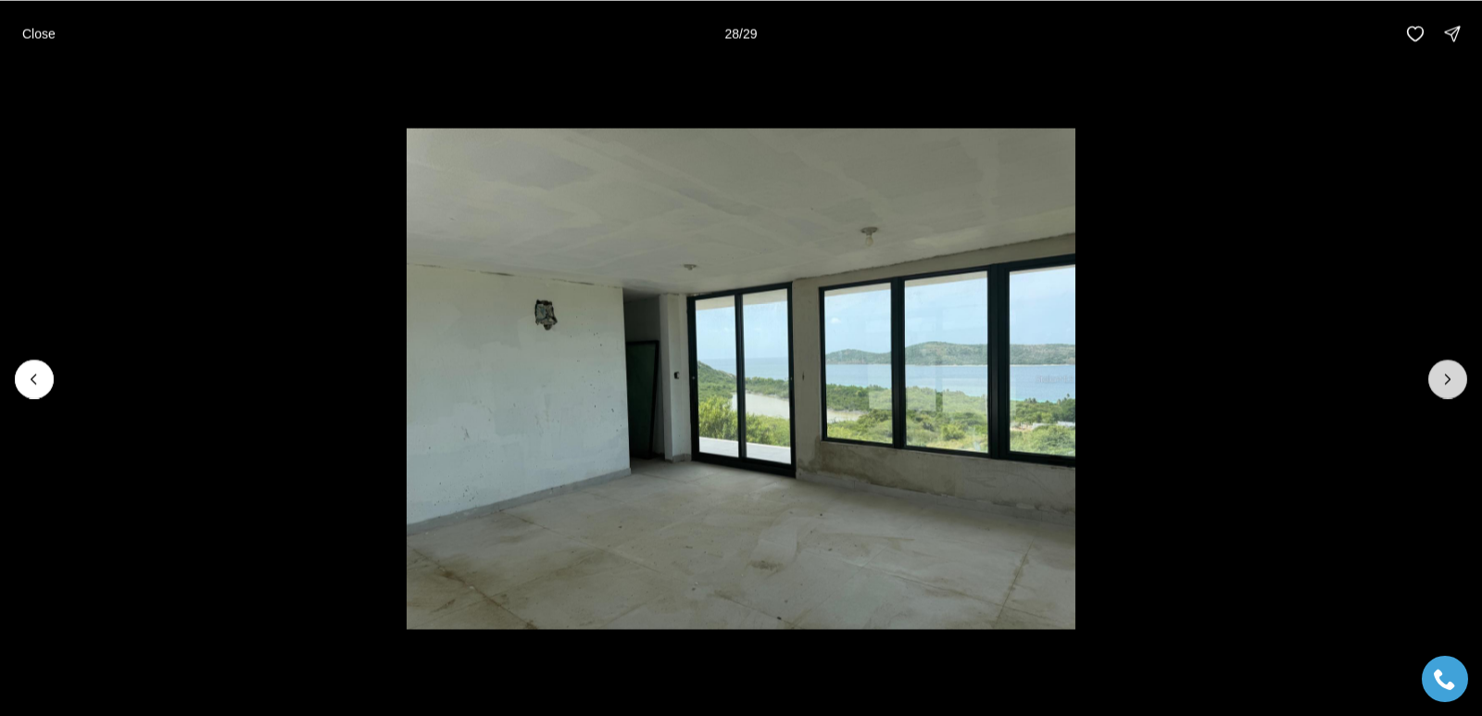
click at [1456, 382] on icon "Next slide" at bounding box center [1448, 379] width 19 height 19
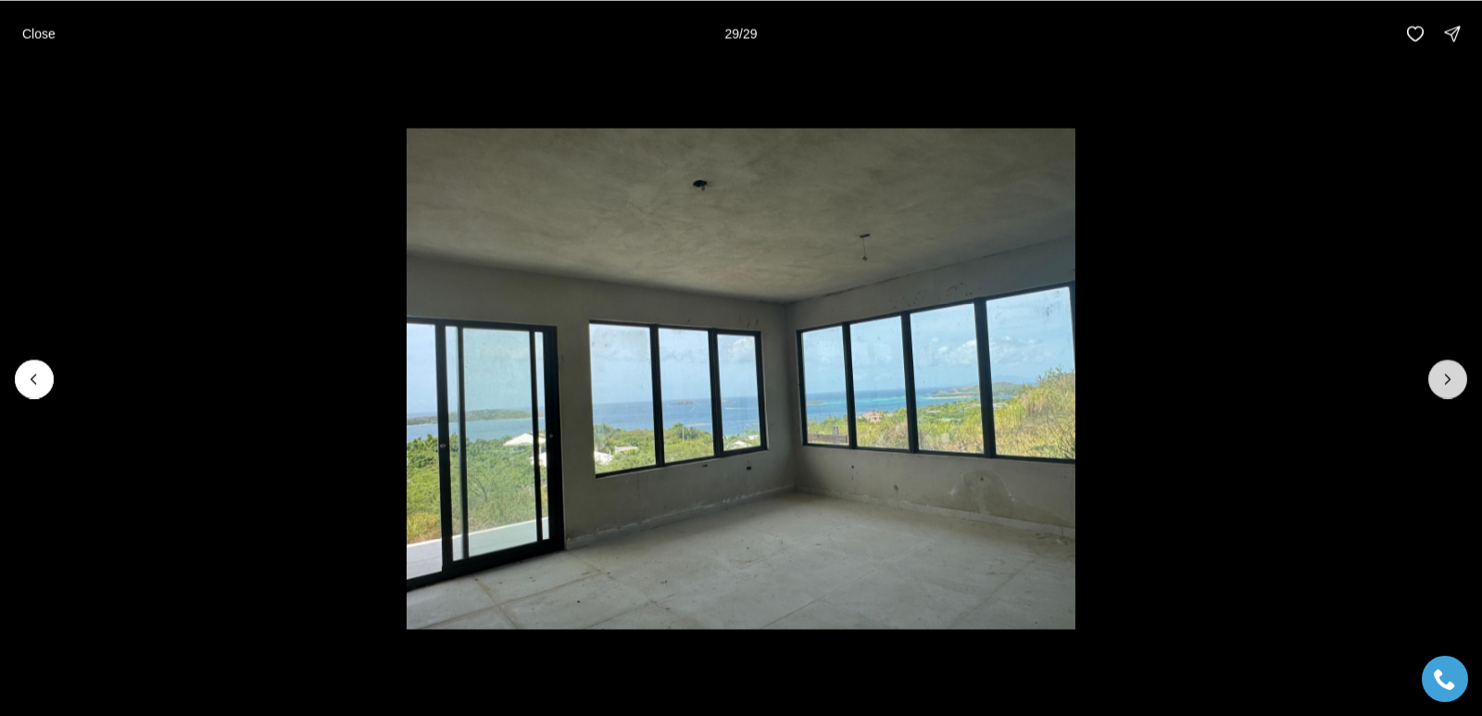
click at [1456, 384] on div at bounding box center [1448, 378] width 39 height 39
click at [1456, 385] on div at bounding box center [1448, 378] width 39 height 39
click at [46, 35] on p "Close" at bounding box center [38, 33] width 33 height 15
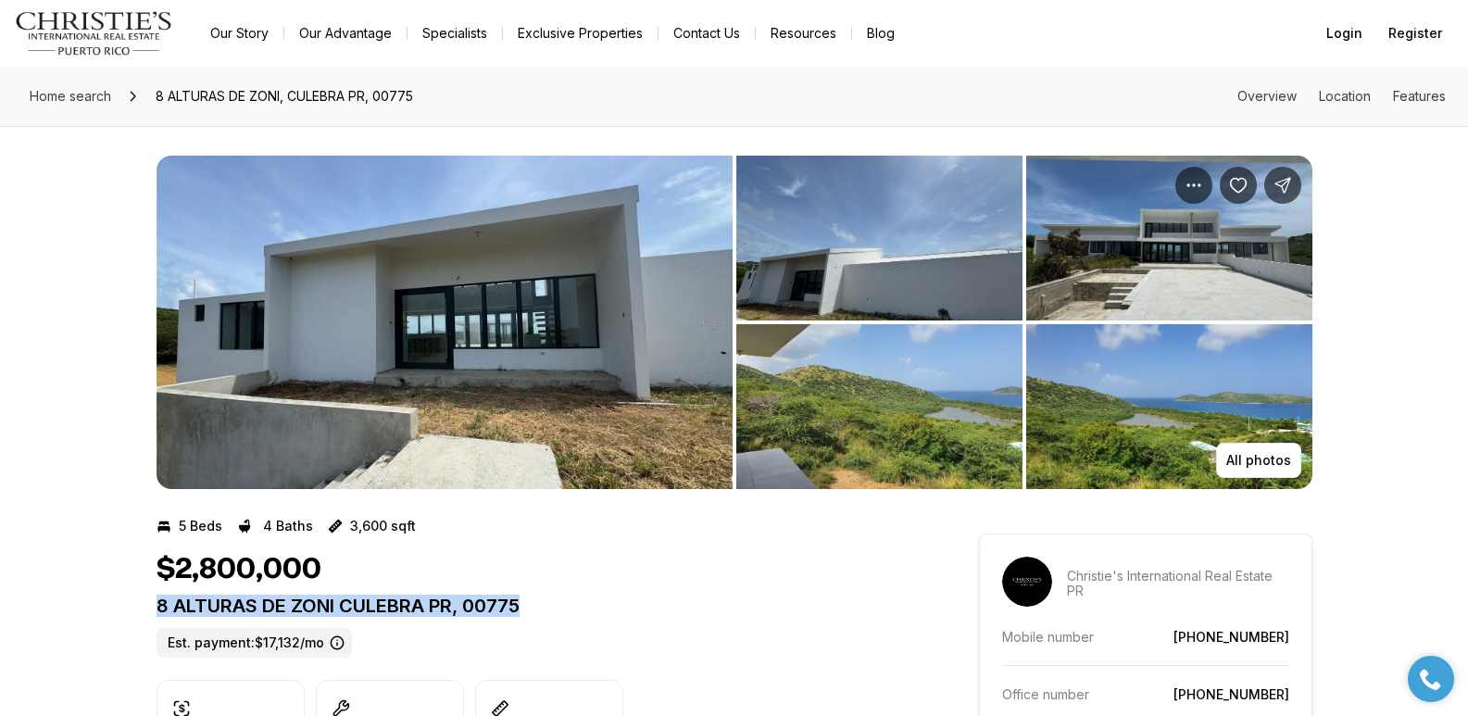
drag, startPoint x: 154, startPoint y: 606, endPoint x: 523, endPoint y: 603, distance: 368.7
copy p "8 ALTURAS DE ZONI CULEBRA PR, 00775"
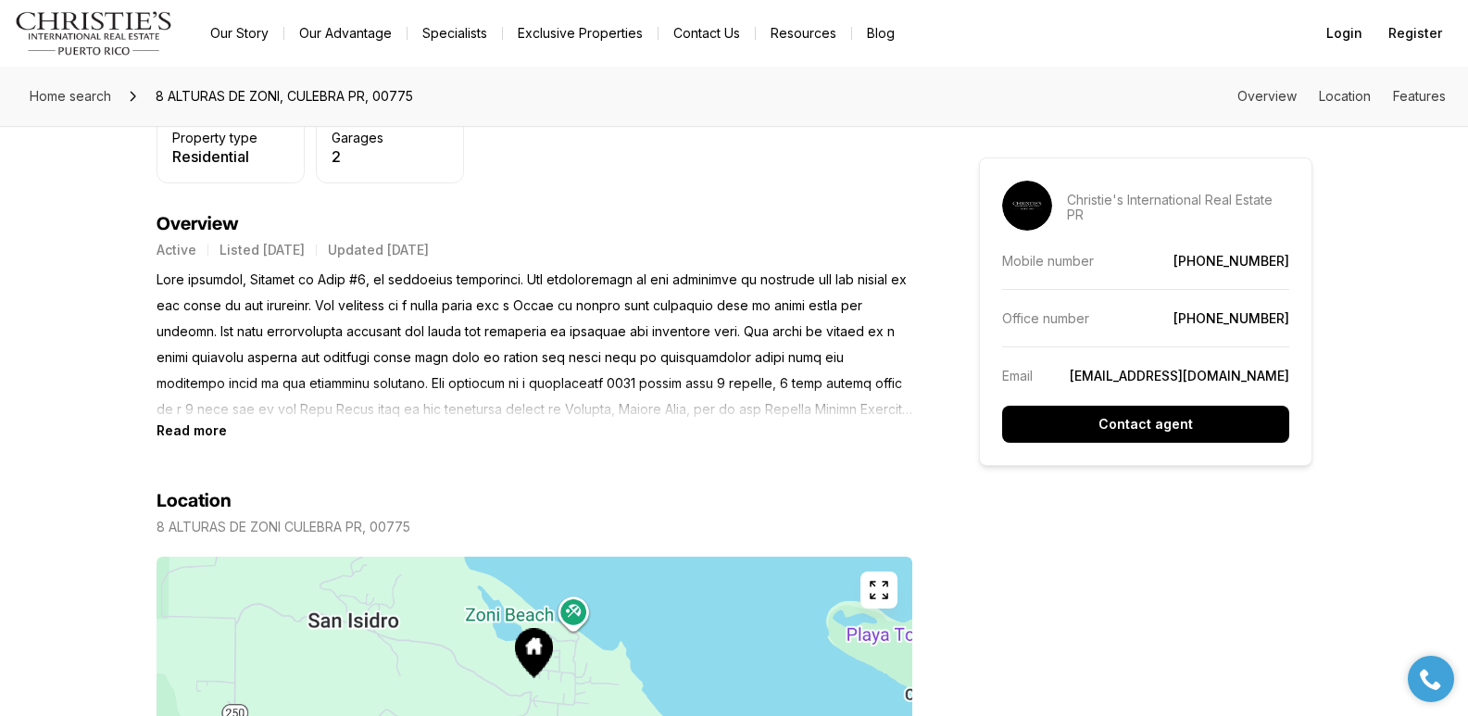
scroll to position [719, 0]
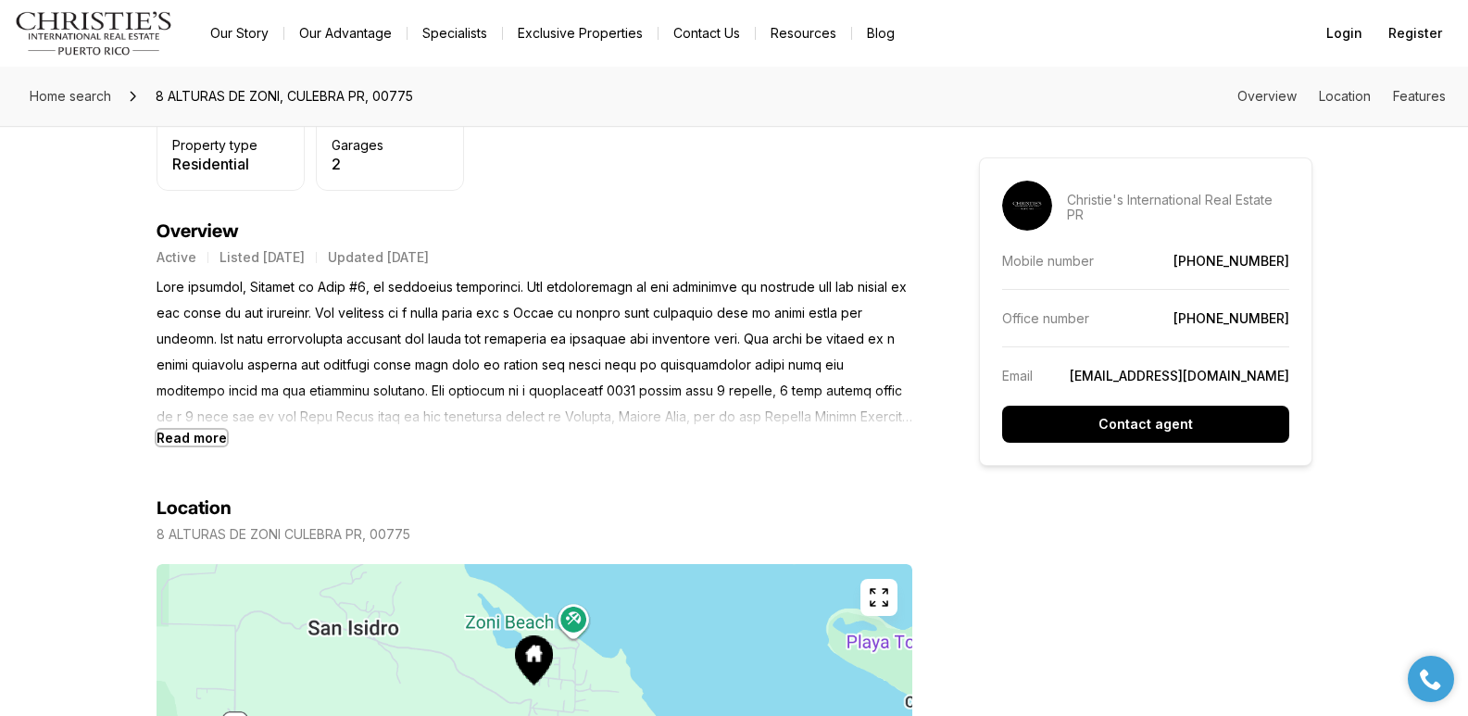
click at [213, 434] on b "Read more" at bounding box center [192, 438] width 70 height 16
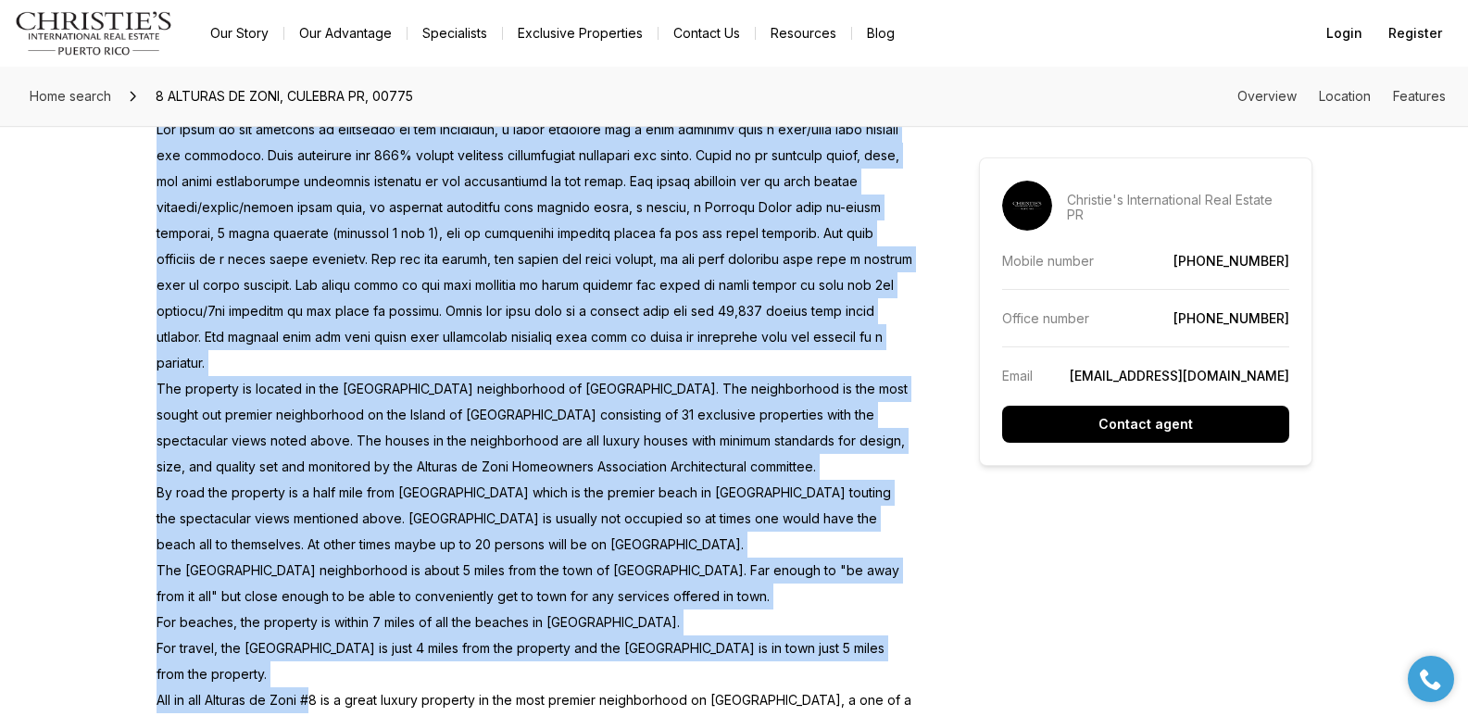
scroll to position [1223, 0]
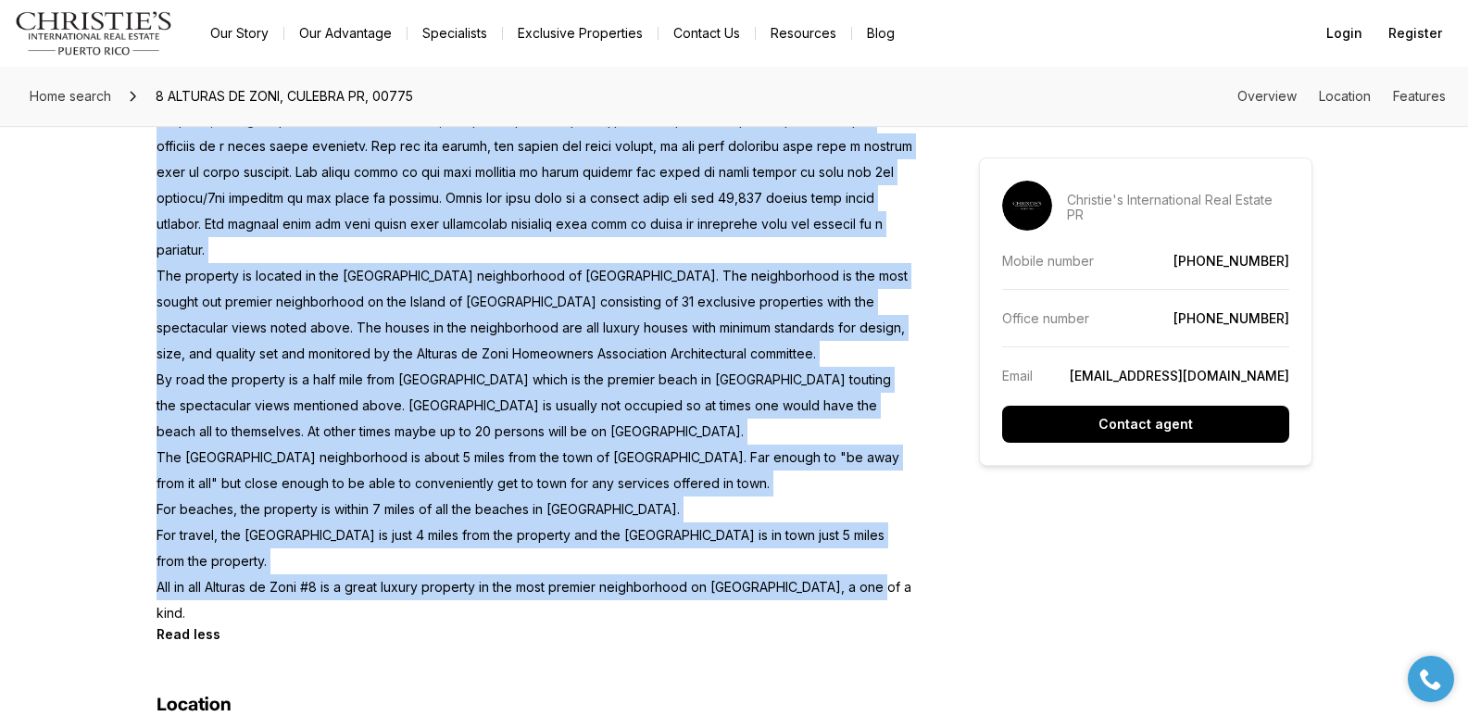
drag, startPoint x: 157, startPoint y: 282, endPoint x: 875, endPoint y: 591, distance: 781.9
click at [875, 591] on p "The property is located in the Alturas de Zoni neighborhood of Culebra. The nei…" at bounding box center [535, 198] width 756 height 856
copy p "This property, Alturas de Zoni #8, is currently unfinished. The construction of…"
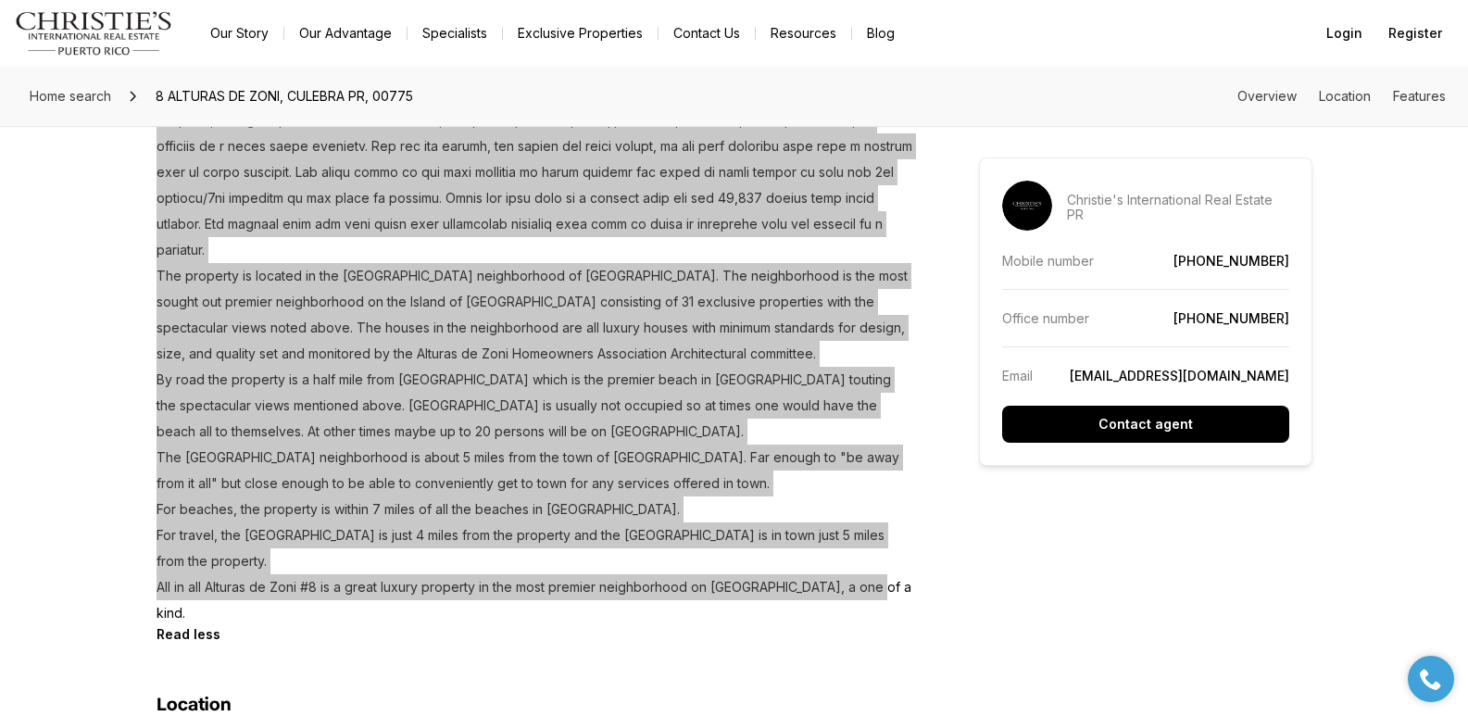
scroll to position [0, 0]
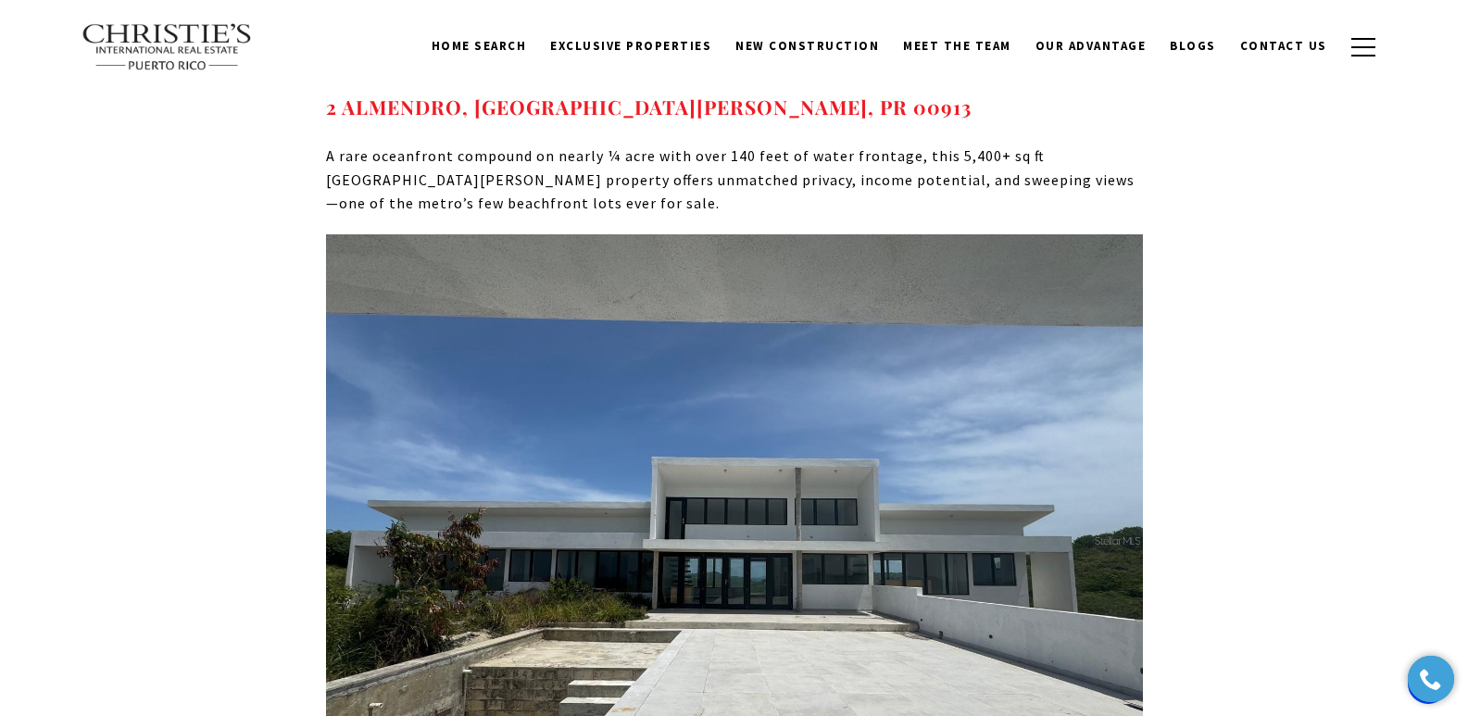
scroll to position [11523, 0]
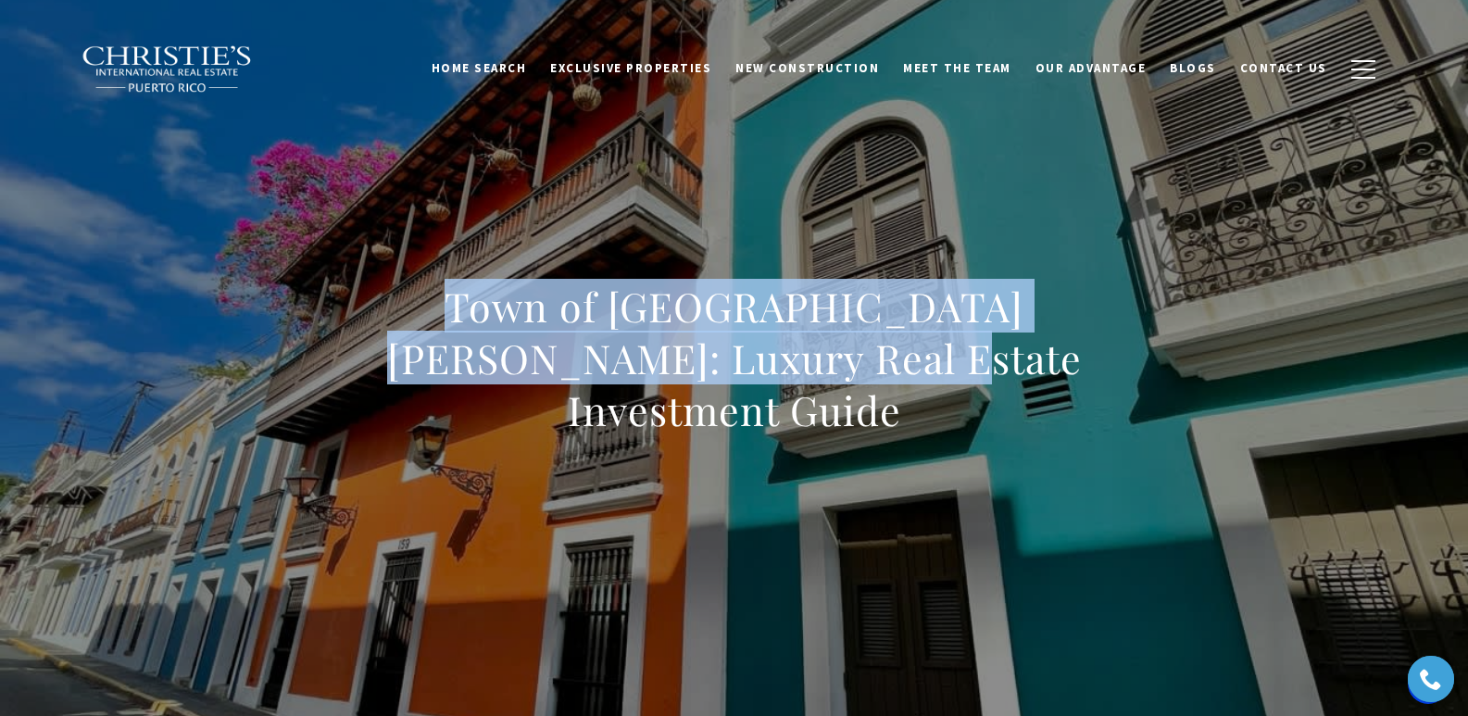
drag, startPoint x: 392, startPoint y: 336, endPoint x: 967, endPoint y: 384, distance: 577.4
click at [967, 384] on h1 "Town of San Juan: Luxury Real Estate Investment Guide" at bounding box center [734, 359] width 817 height 156
copy h1 "Town of San Juan: Luxury Real Estate Investment Guide"
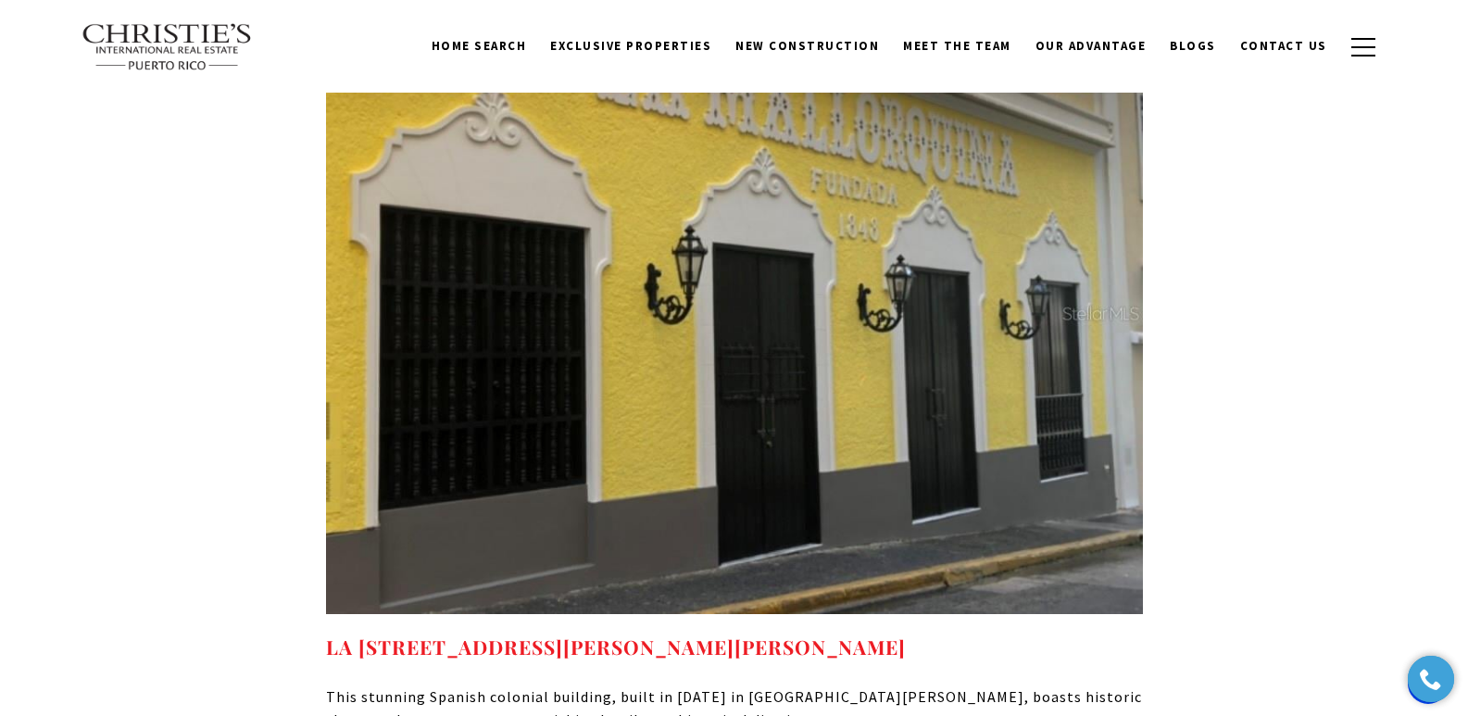
scroll to position [6935, 0]
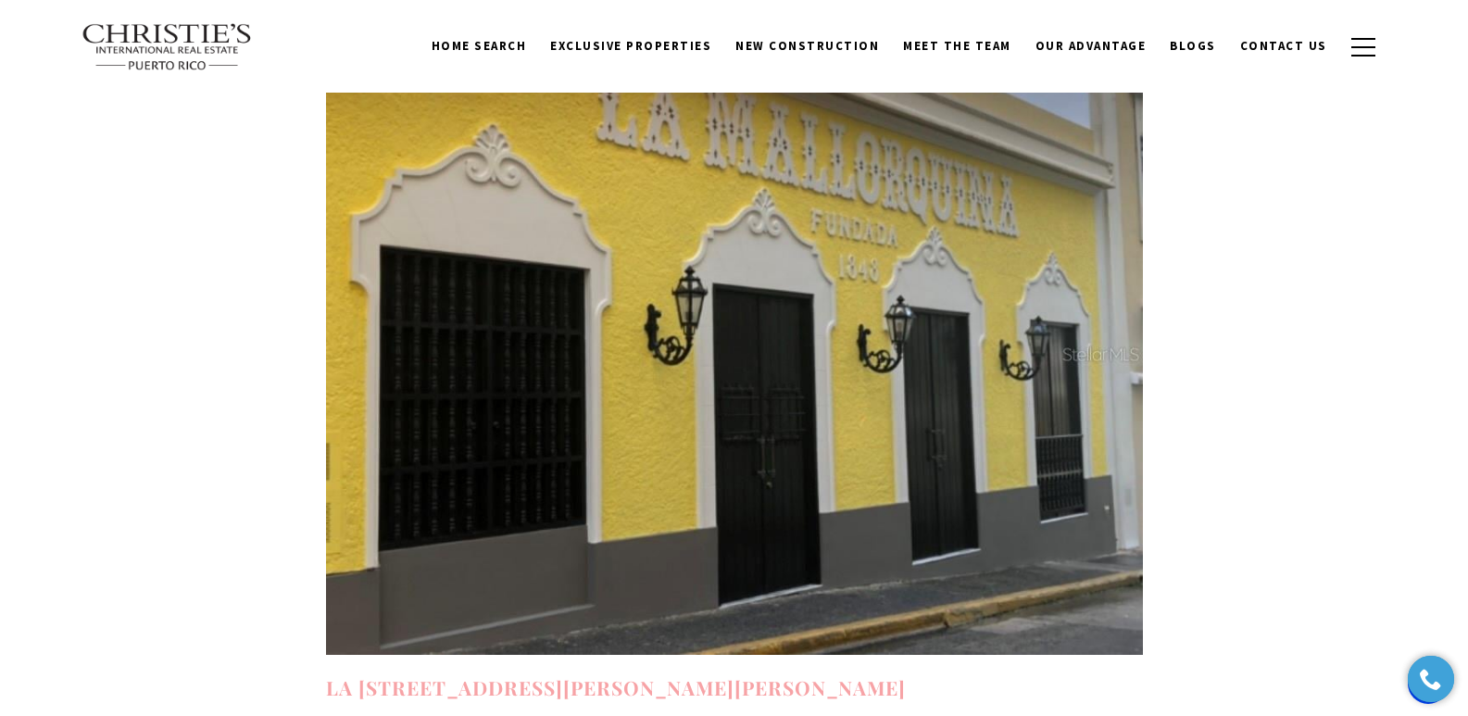
drag, startPoint x: 918, startPoint y: 400, endPoint x: 328, endPoint y: 388, distance: 590.3
click at [328, 674] on h4 "LA MALLOQUINA 207 SAN JUSTO SAN JUAN PR, 00902" at bounding box center [734, 689] width 817 height 30
copy strong "LA MALLOQUINA 207 SAN JUSTO SAN JUAN PR, 00902"
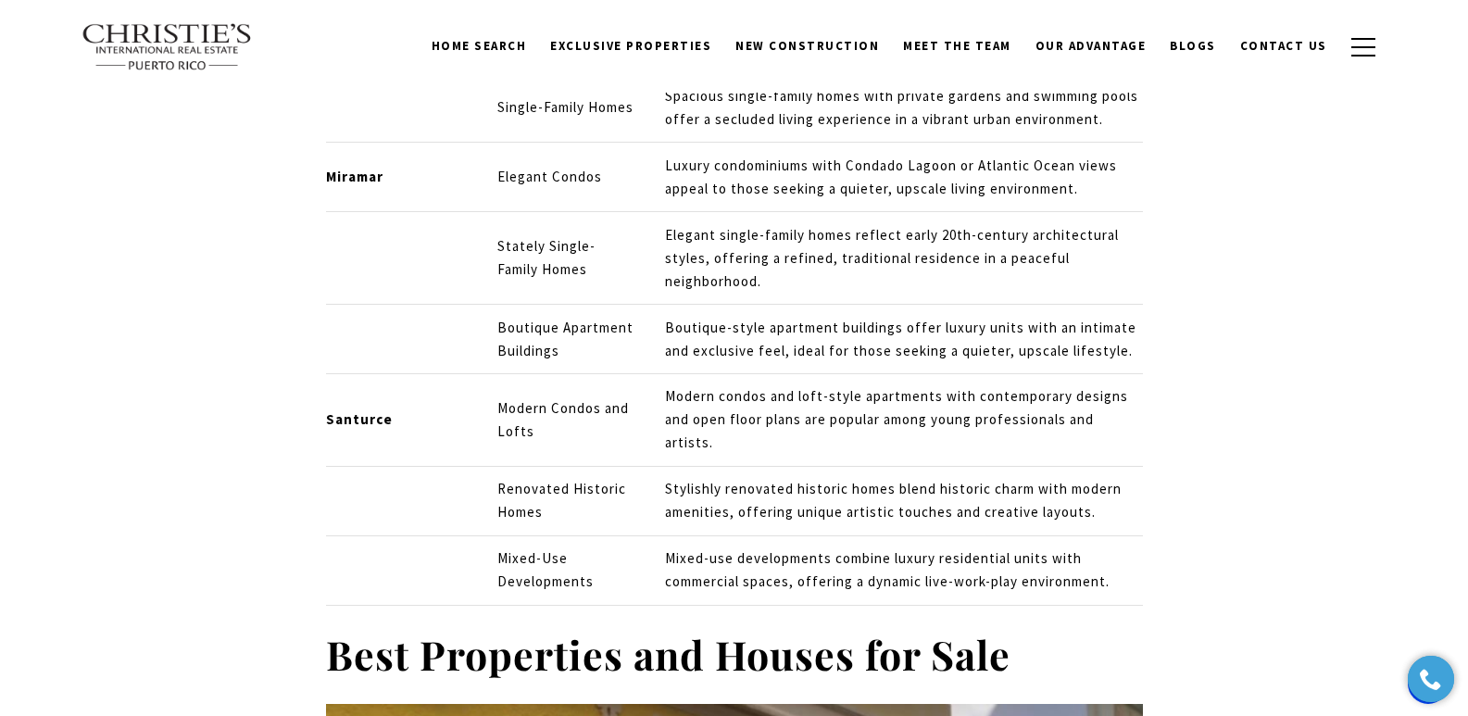
scroll to position [6264, 0]
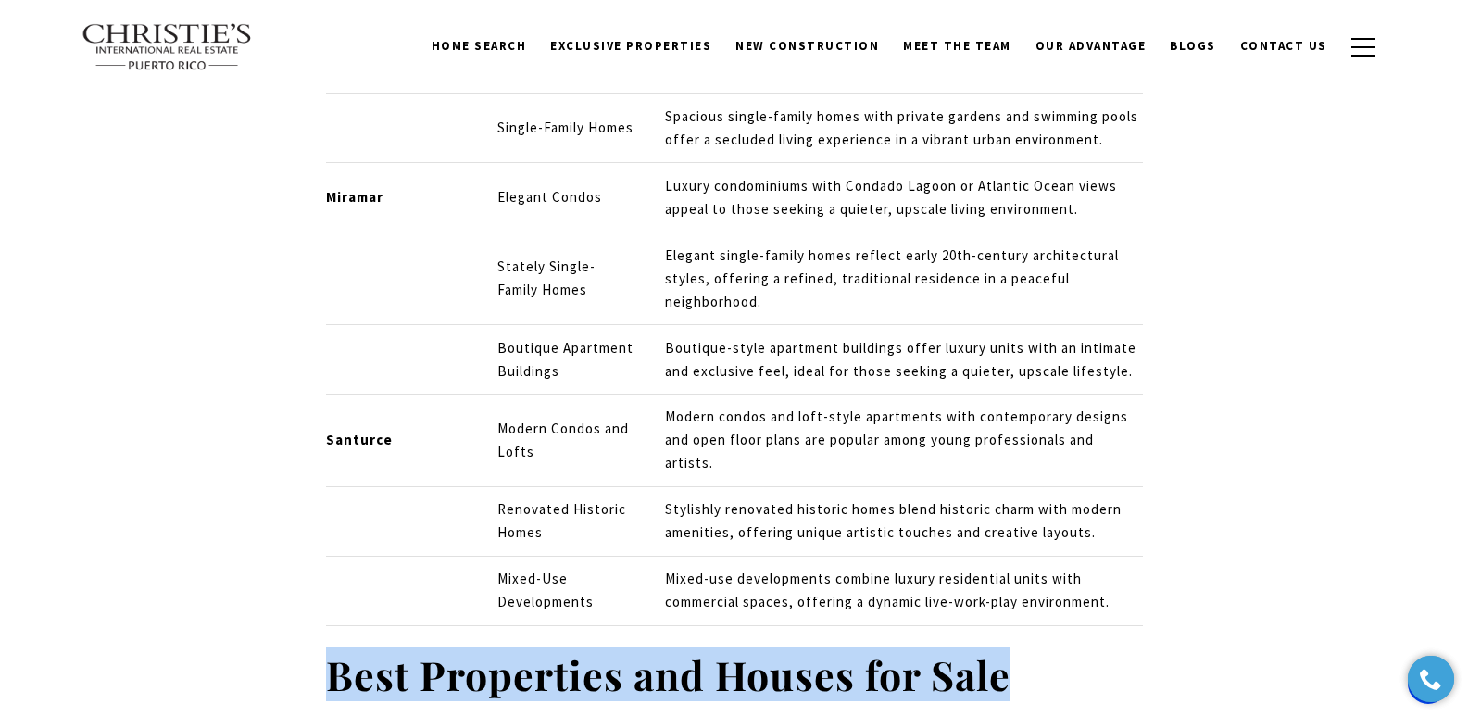
drag, startPoint x: 333, startPoint y: 394, endPoint x: 1019, endPoint y: 389, distance: 686.5
click at [1019, 649] on h2 "Best Properties and Houses for Sale" at bounding box center [734, 675] width 817 height 52
copy strong "Best Properties and Houses for Sale"
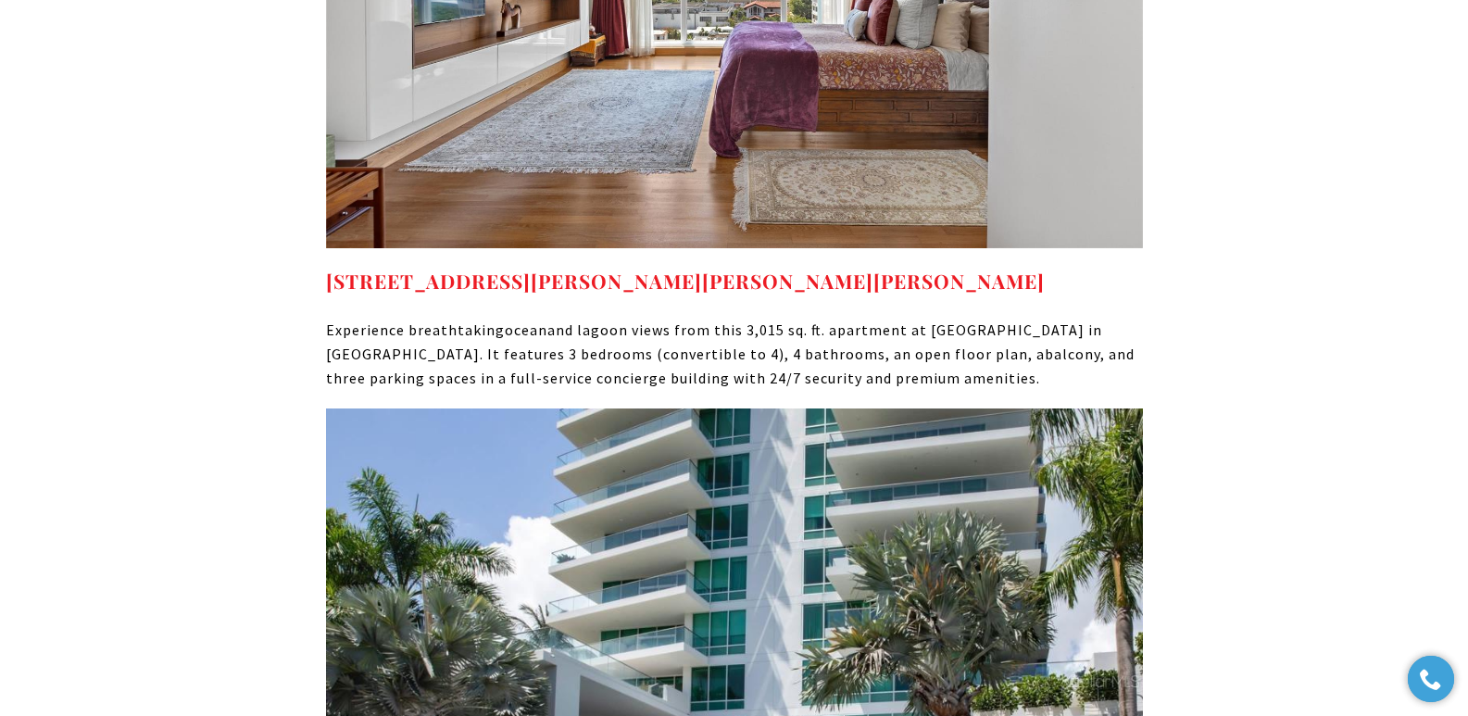
scroll to position [8725, 0]
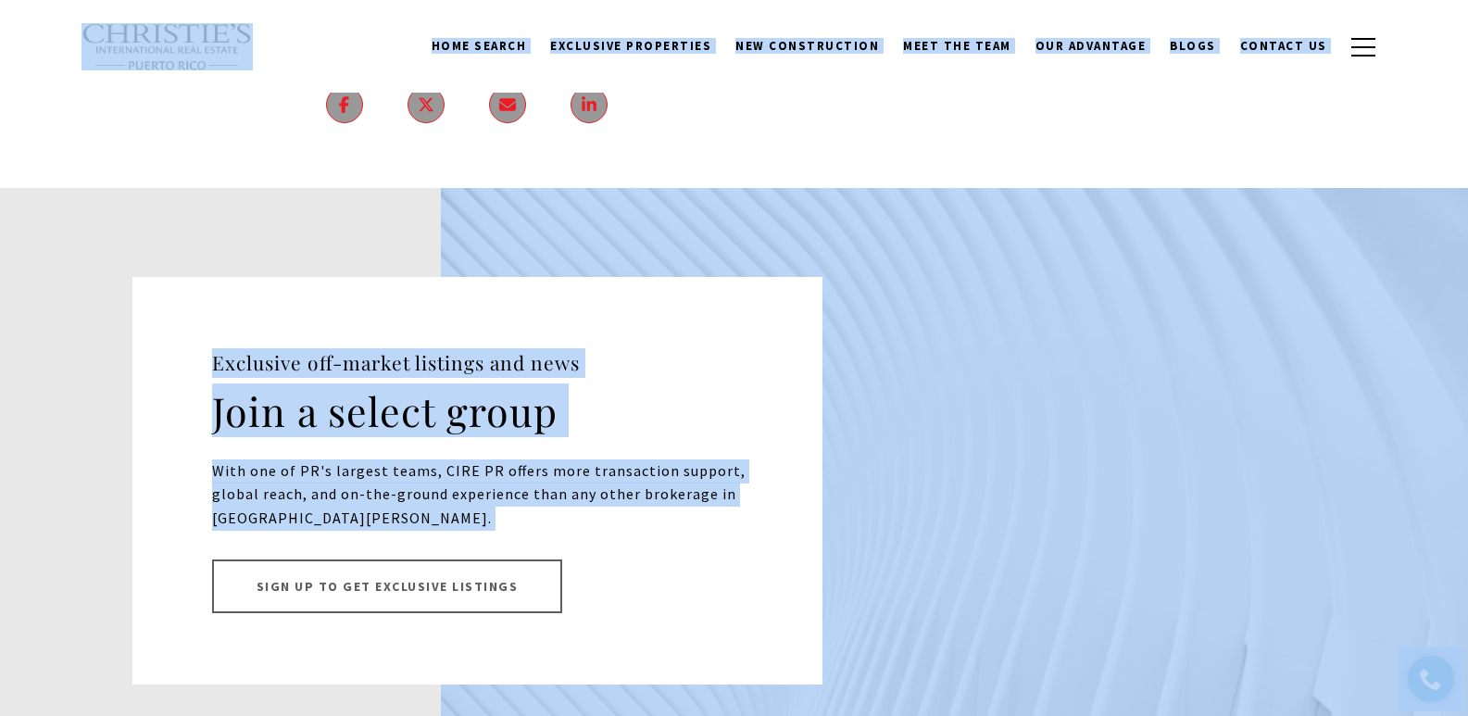
scroll to position [12975, 0]
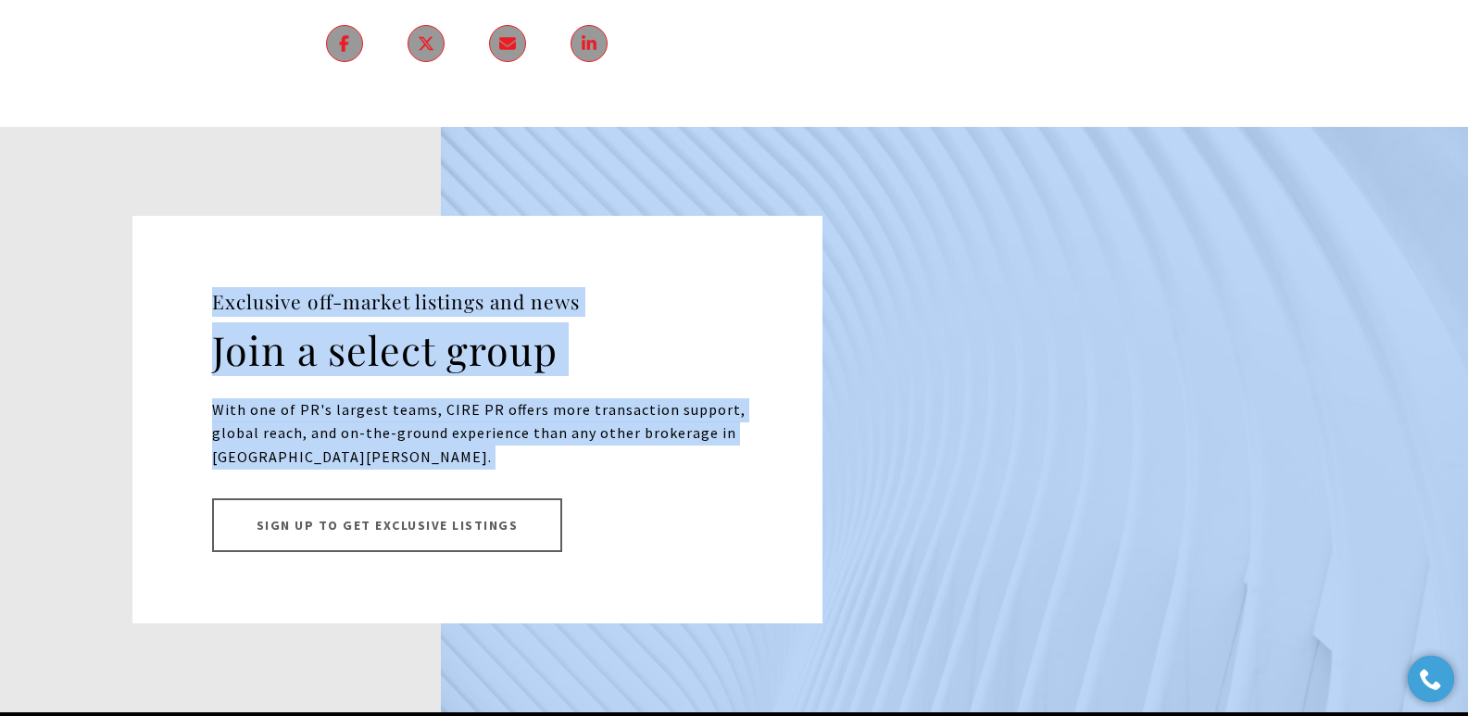
click at [726, 498] on div "Sign up to Get Exclusive Listings" at bounding box center [489, 525] width 555 height 54
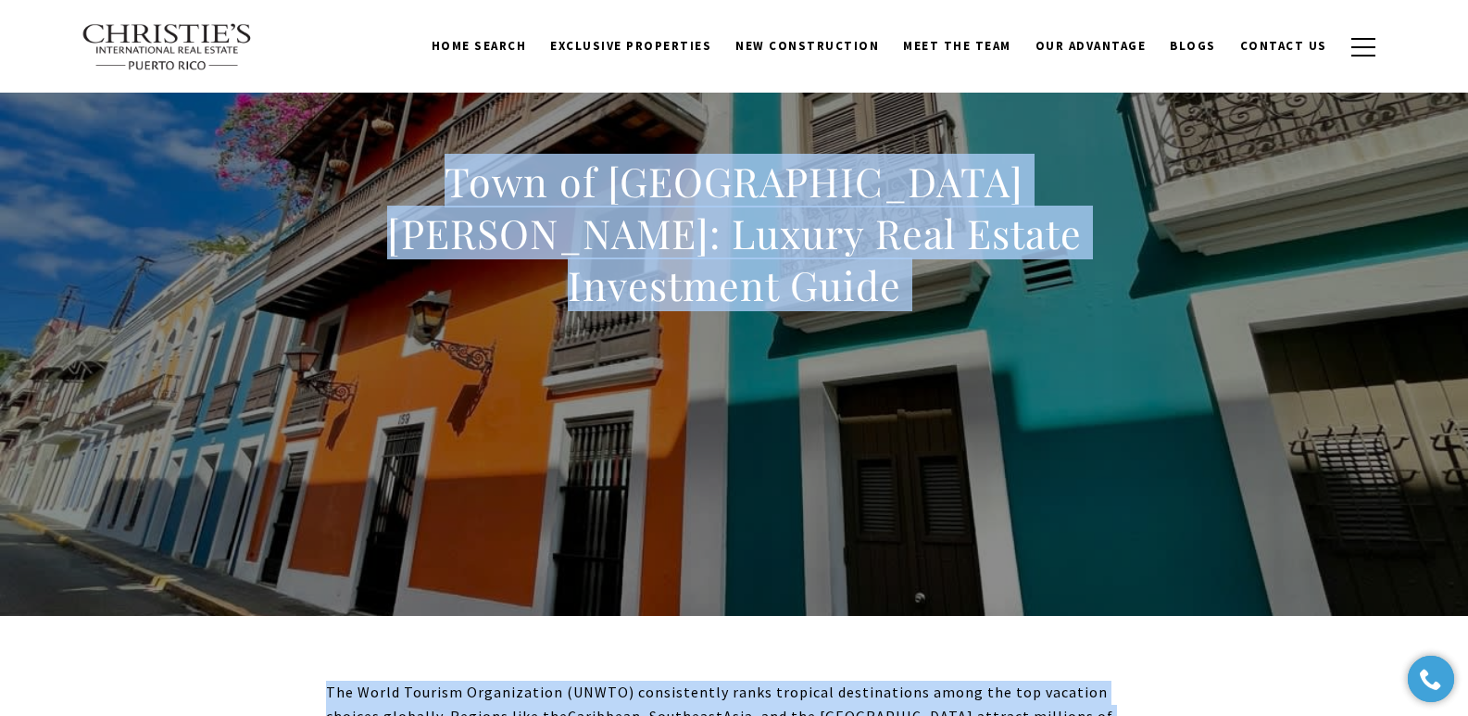
scroll to position [0, 0]
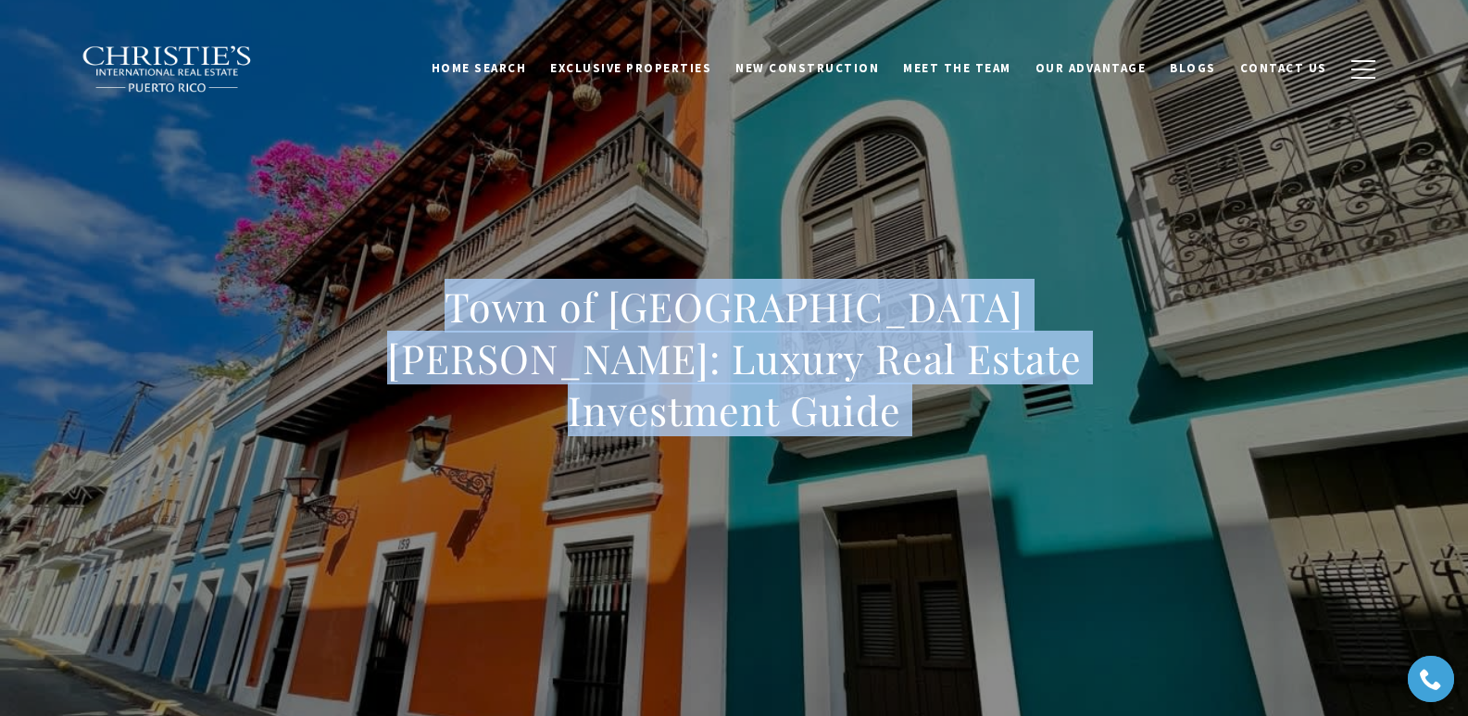
drag, startPoint x: 944, startPoint y: 236, endPoint x: 357, endPoint y: 200, distance: 588.5
copy body "Town of San Juan: Luxury Real Estate Investment Guide The World Tourism Organiz…"
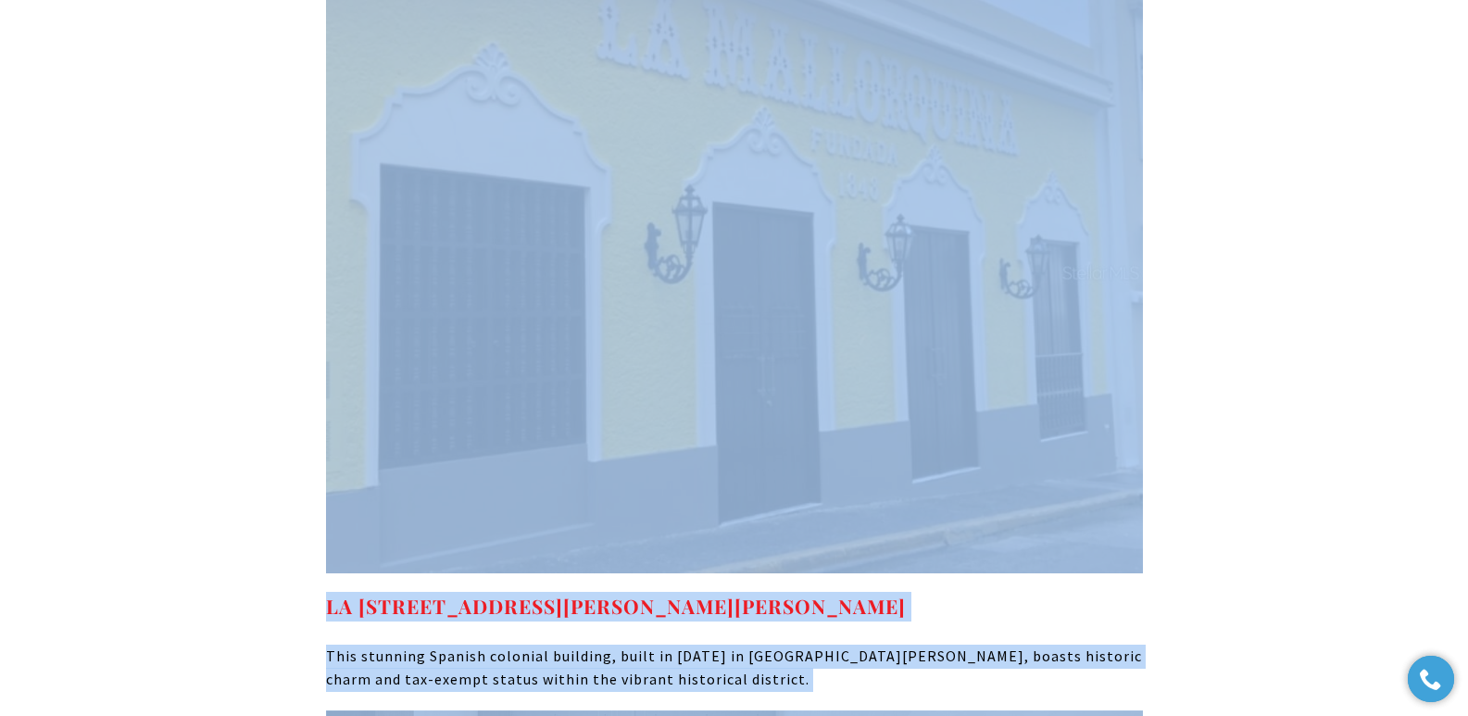
scroll to position [7037, 0]
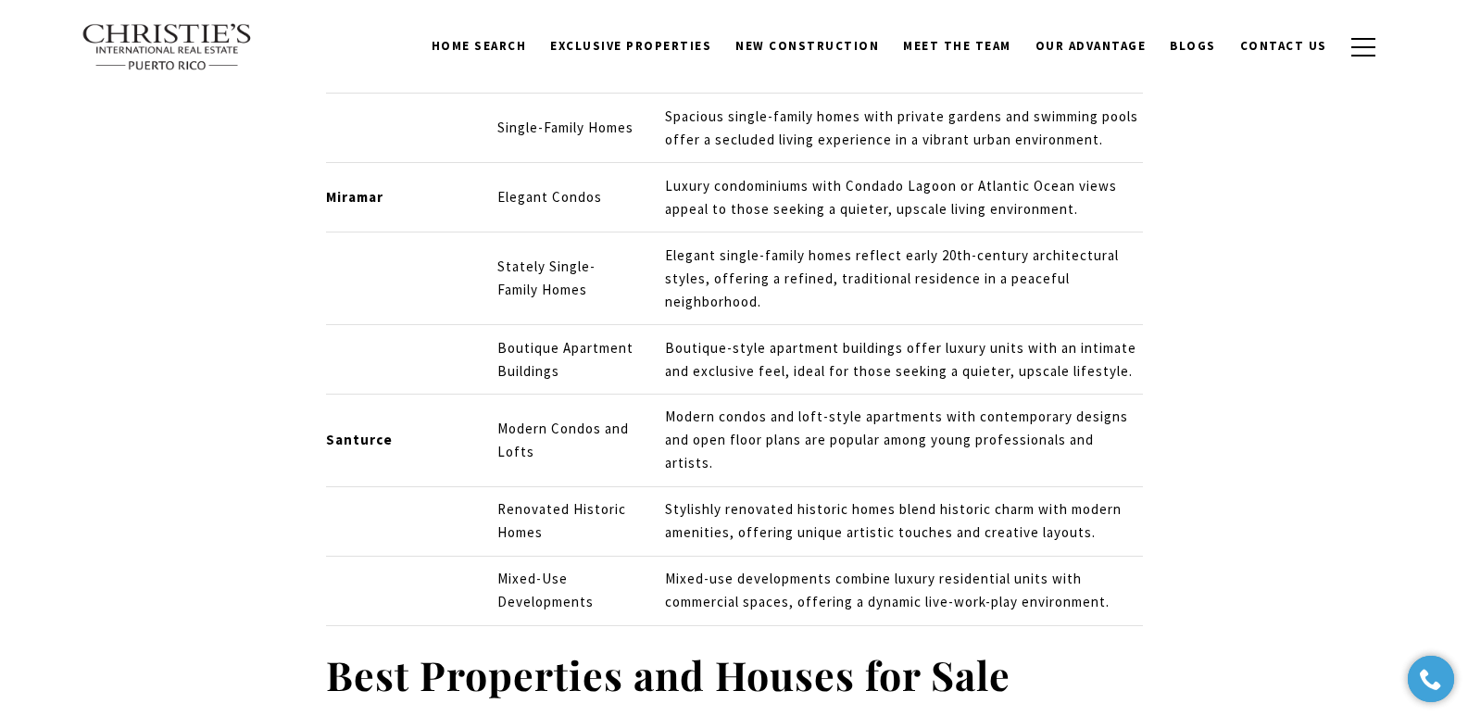
scroll to position [6345, 0]
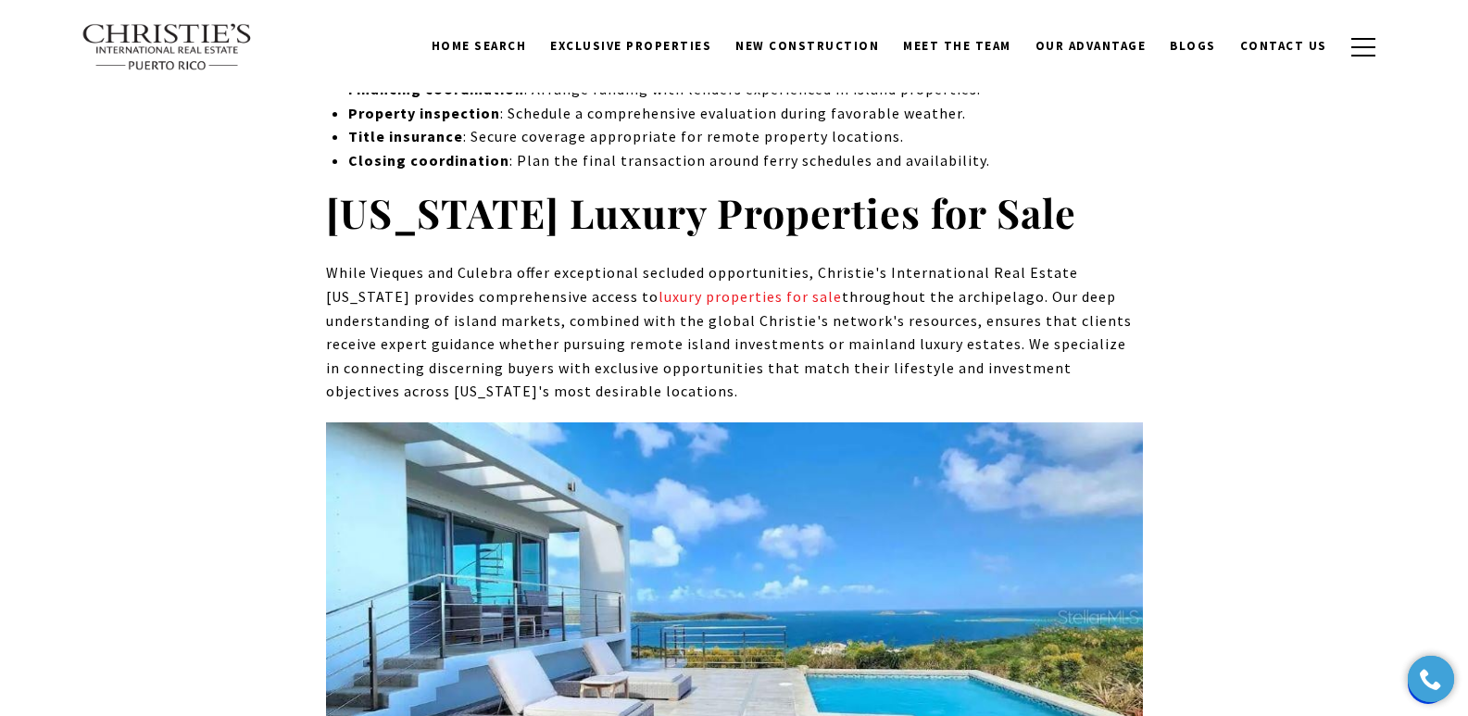
scroll to position [7633, 0]
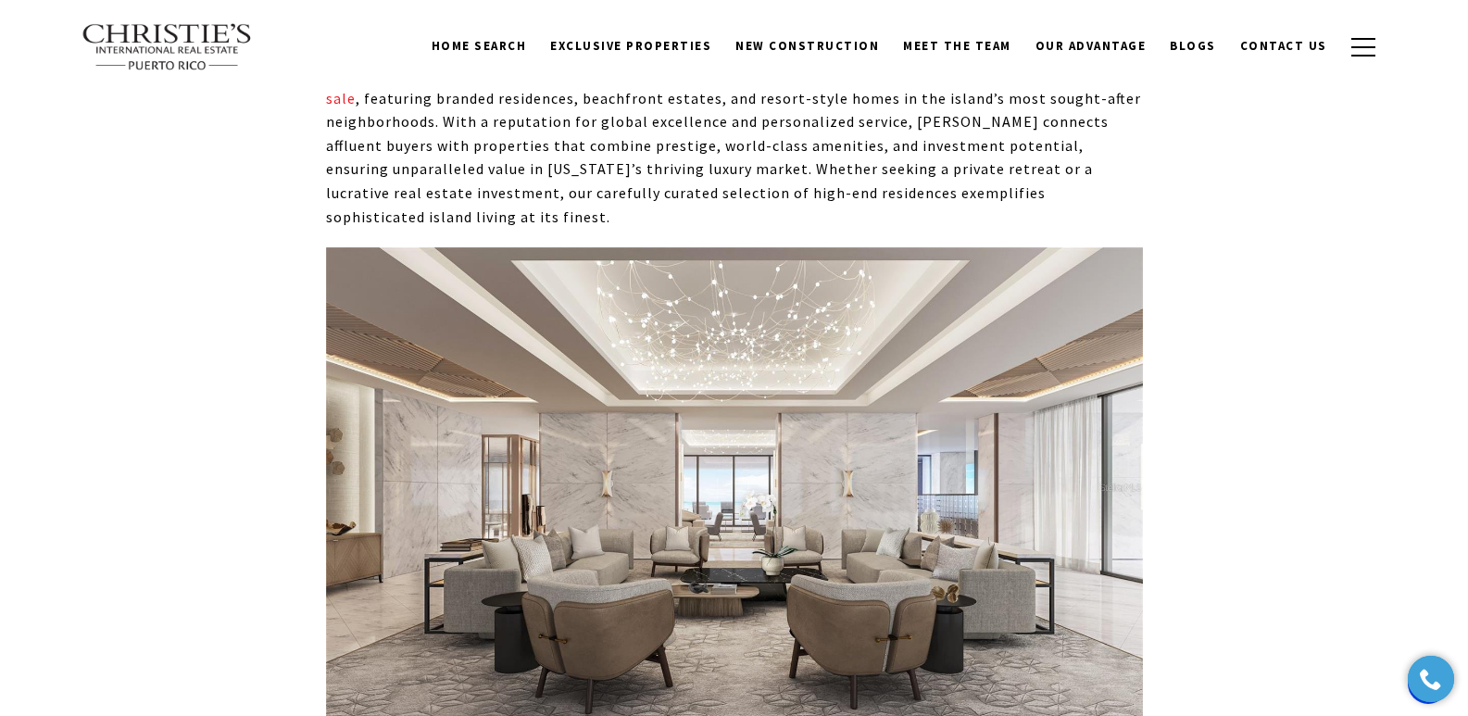
scroll to position [6667, 0]
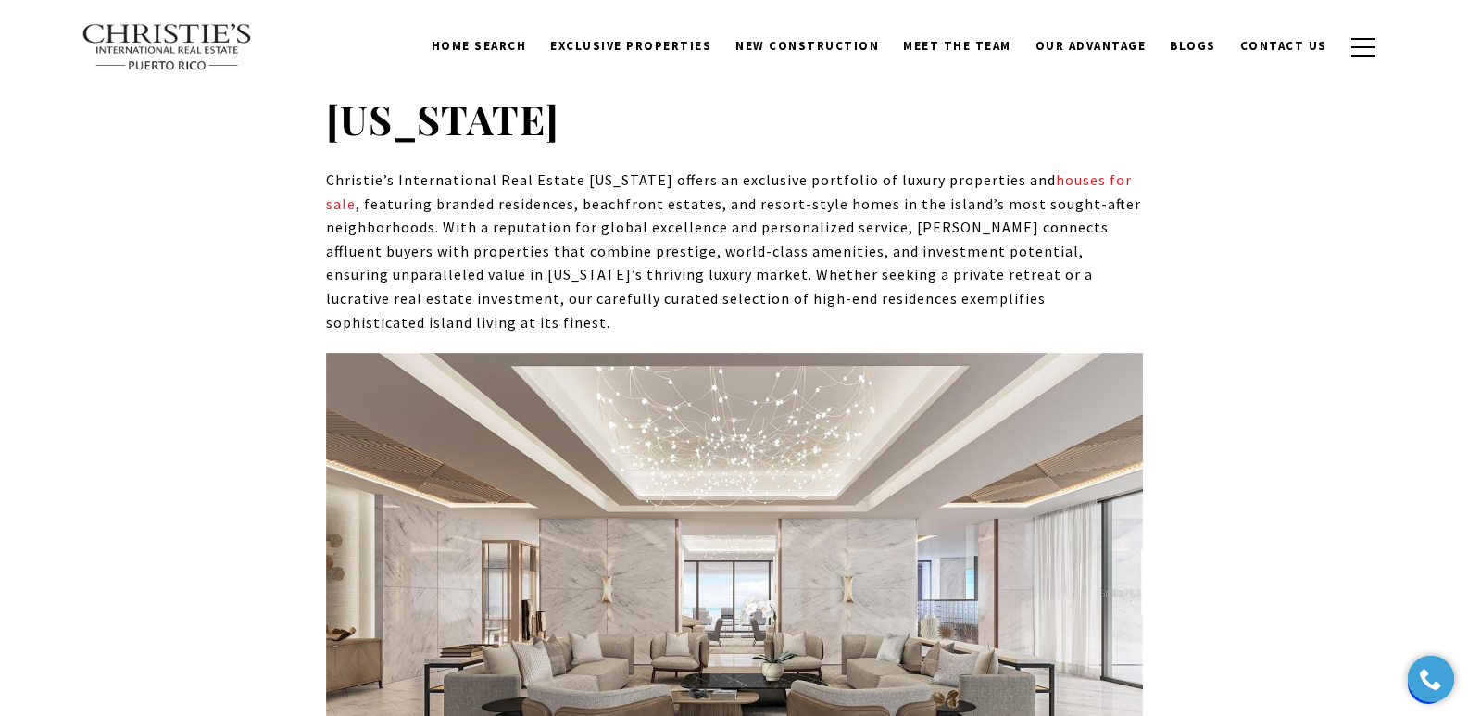
drag, startPoint x: 1477, startPoint y: 42, endPoint x: 1481, endPoint y: 394, distance: 352.1
drag, startPoint x: 327, startPoint y: 176, endPoint x: 654, endPoint y: 184, distance: 327.2
click at [654, 184] on p "Christie’s International Real Estate Puerto Rico offers an exclusive portfolio …" at bounding box center [734, 252] width 817 height 166
copy p "Christie’s International Real Estate Puerto Rico"
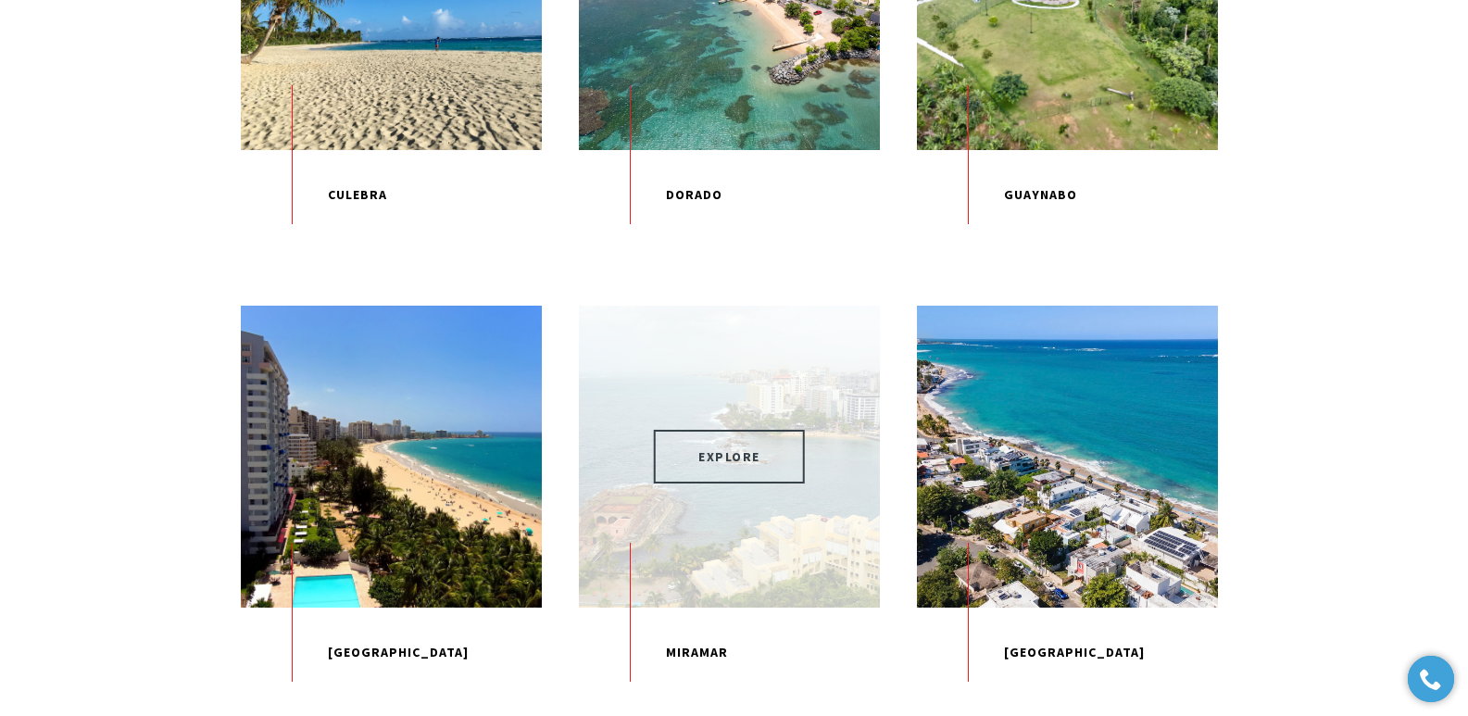
scroll to position [1880, 0]
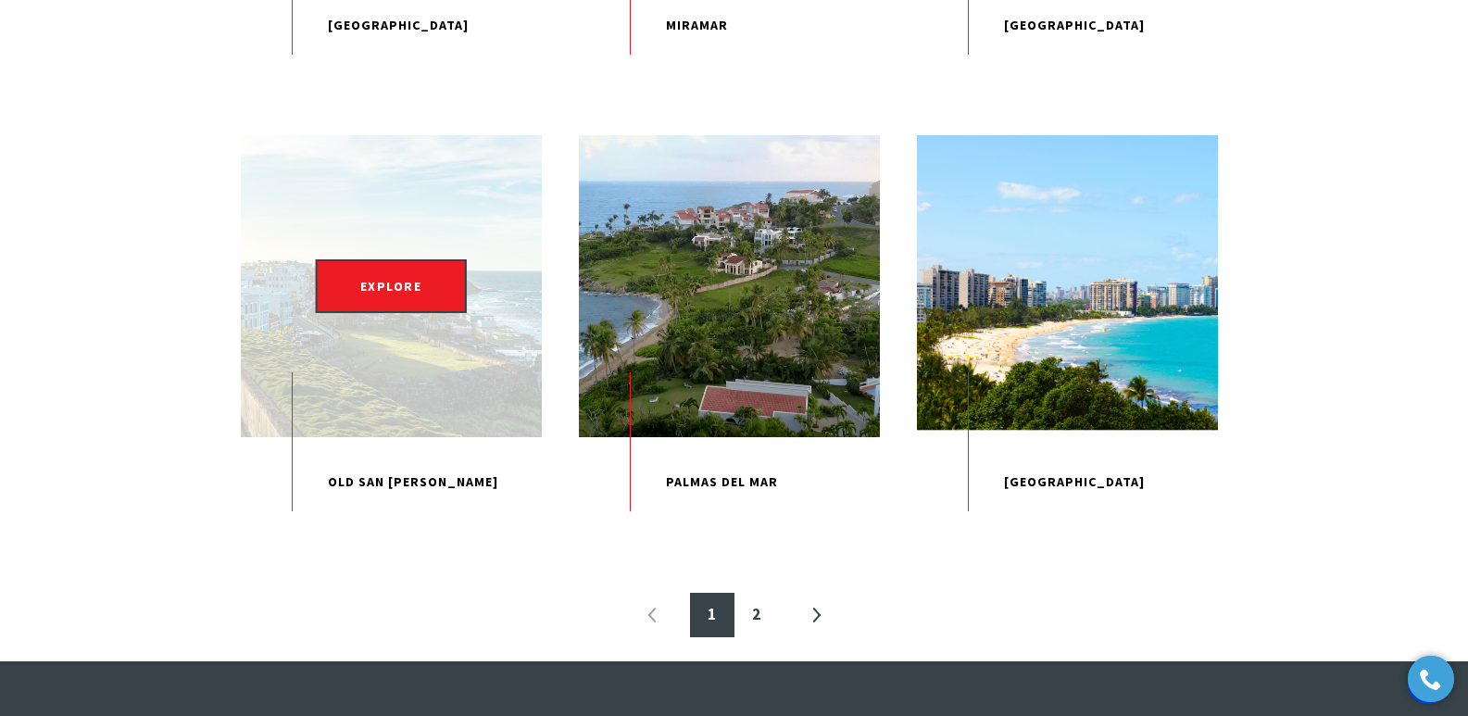
click at [402, 528] on p "Old San [PERSON_NAME]" at bounding box center [391, 482] width 301 height 91
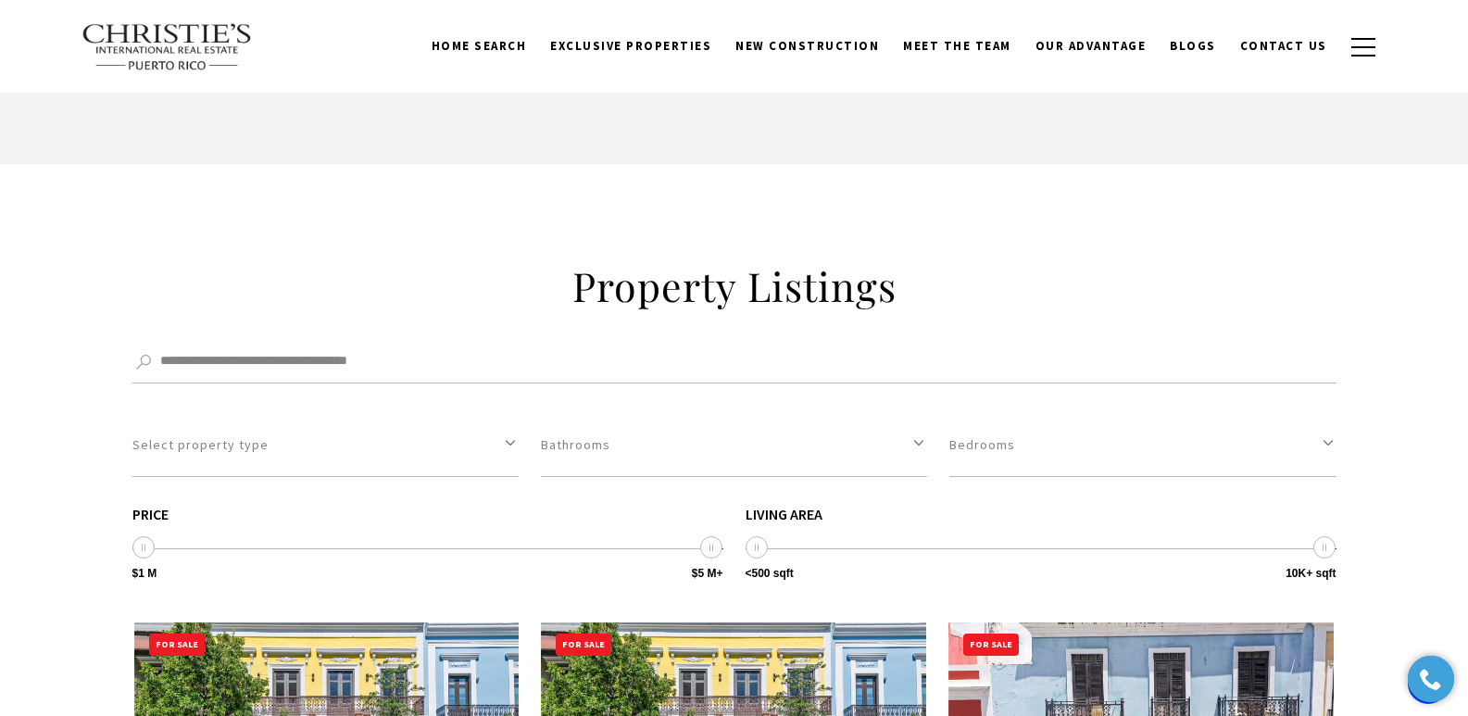
scroll to position [5135, 0]
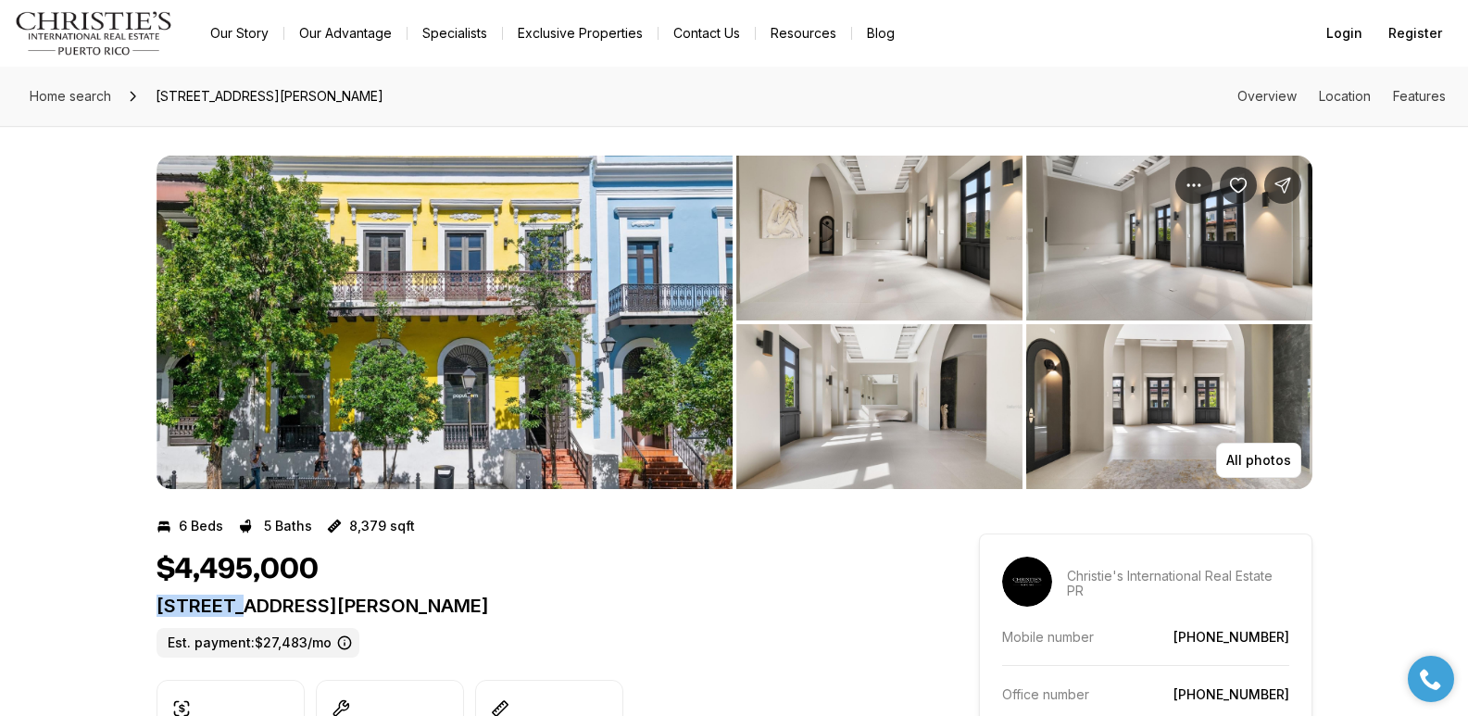
drag, startPoint x: 0, startPoint y: 0, endPoint x: 533, endPoint y: 604, distance: 805.4
click at [533, 604] on p "255 RECINTO SUR SAN JUAN PR, 00901" at bounding box center [535, 606] width 756 height 22
copy p "255 RECINTO SUR SAN JUAN PR, 00901"
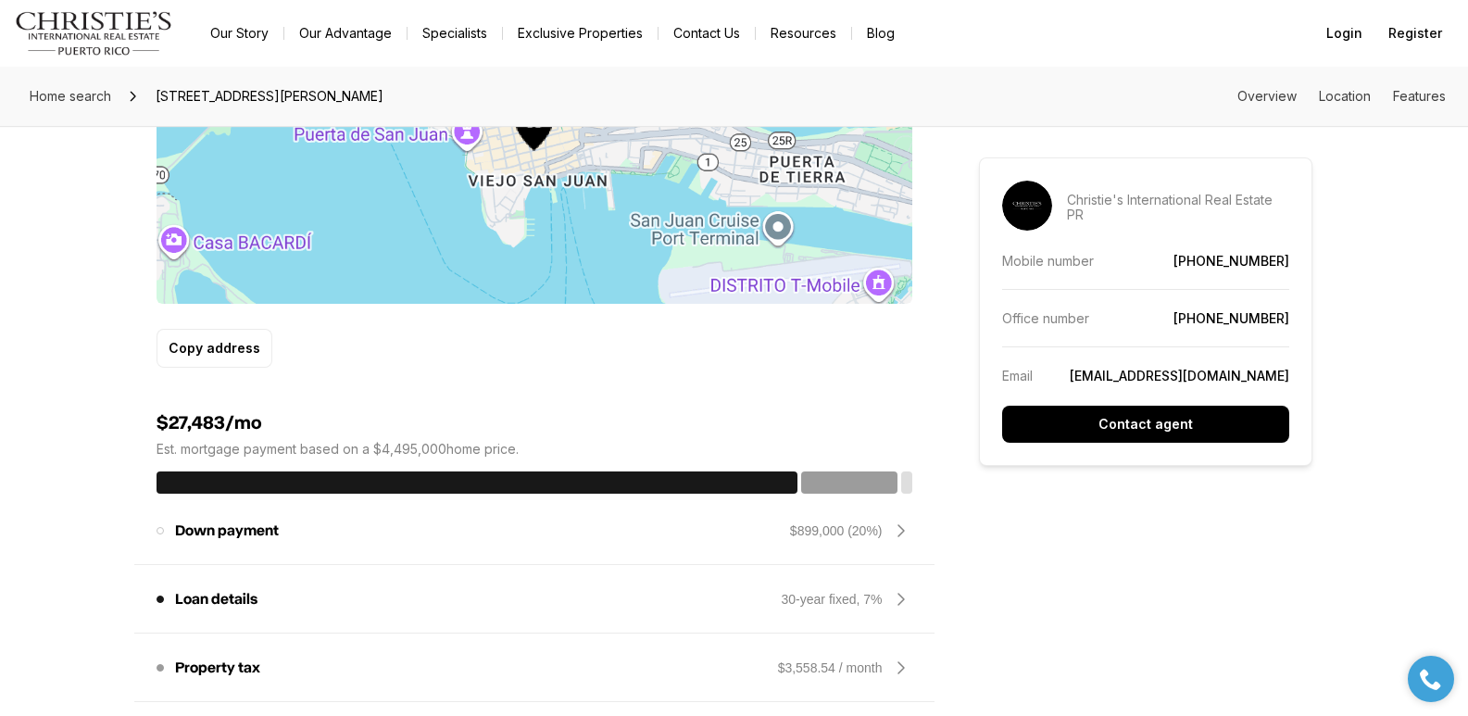
scroll to position [626, 0]
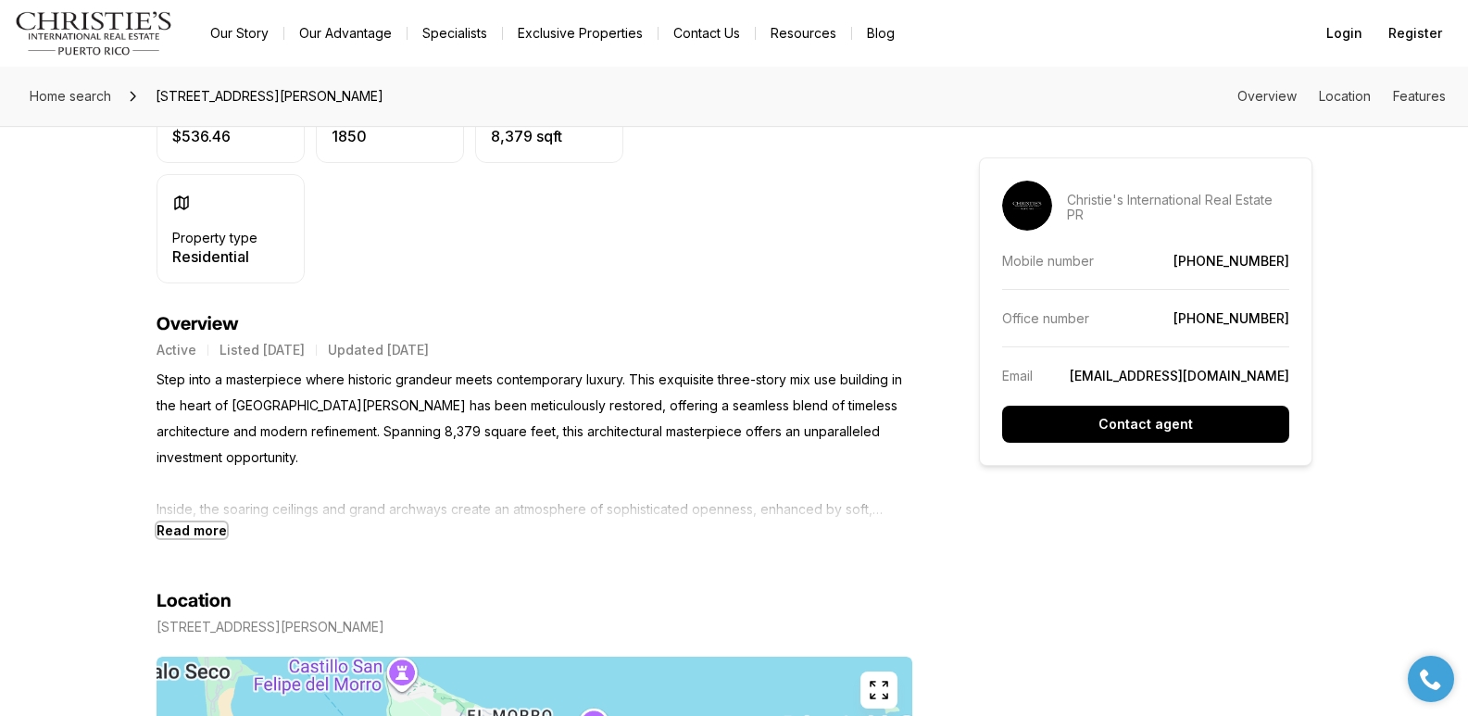
click at [213, 526] on b "Read more" at bounding box center [192, 531] width 70 height 16
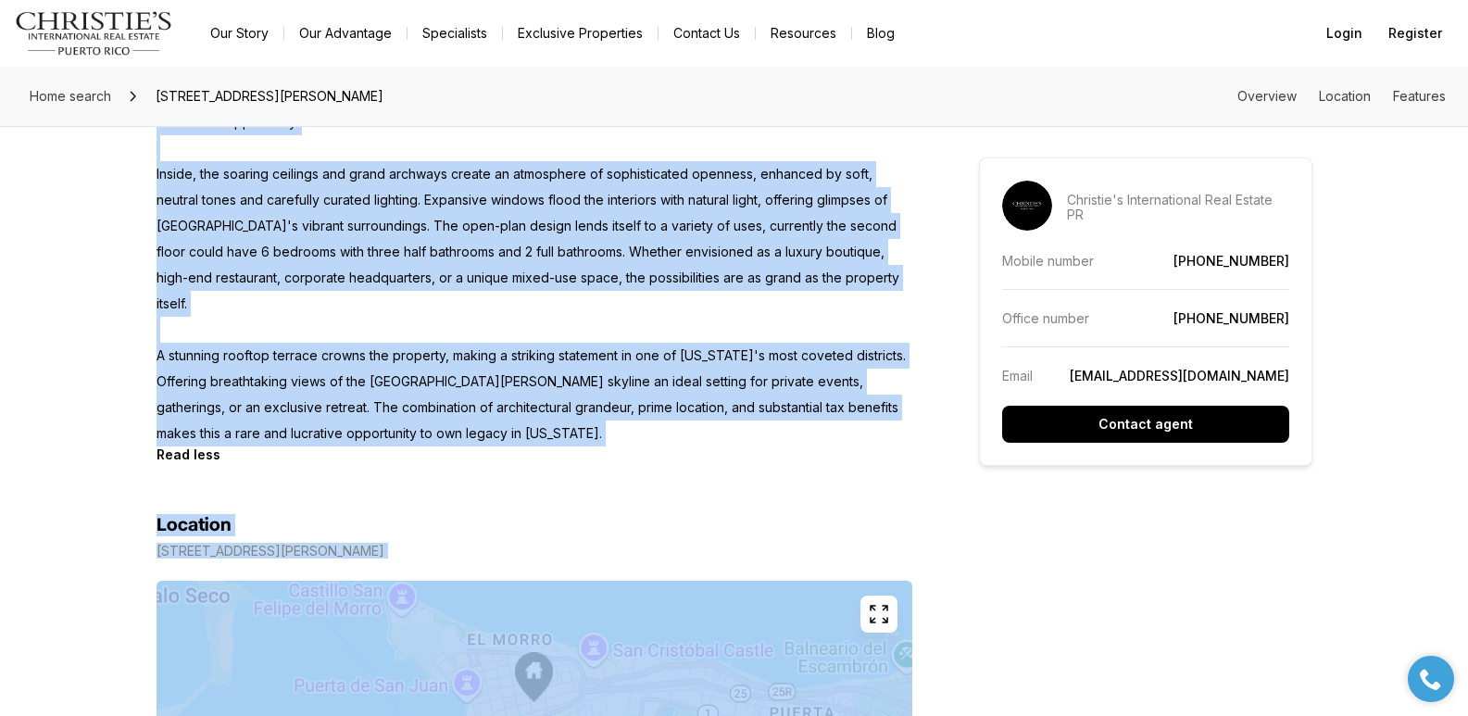
scroll to position [1191, 0]
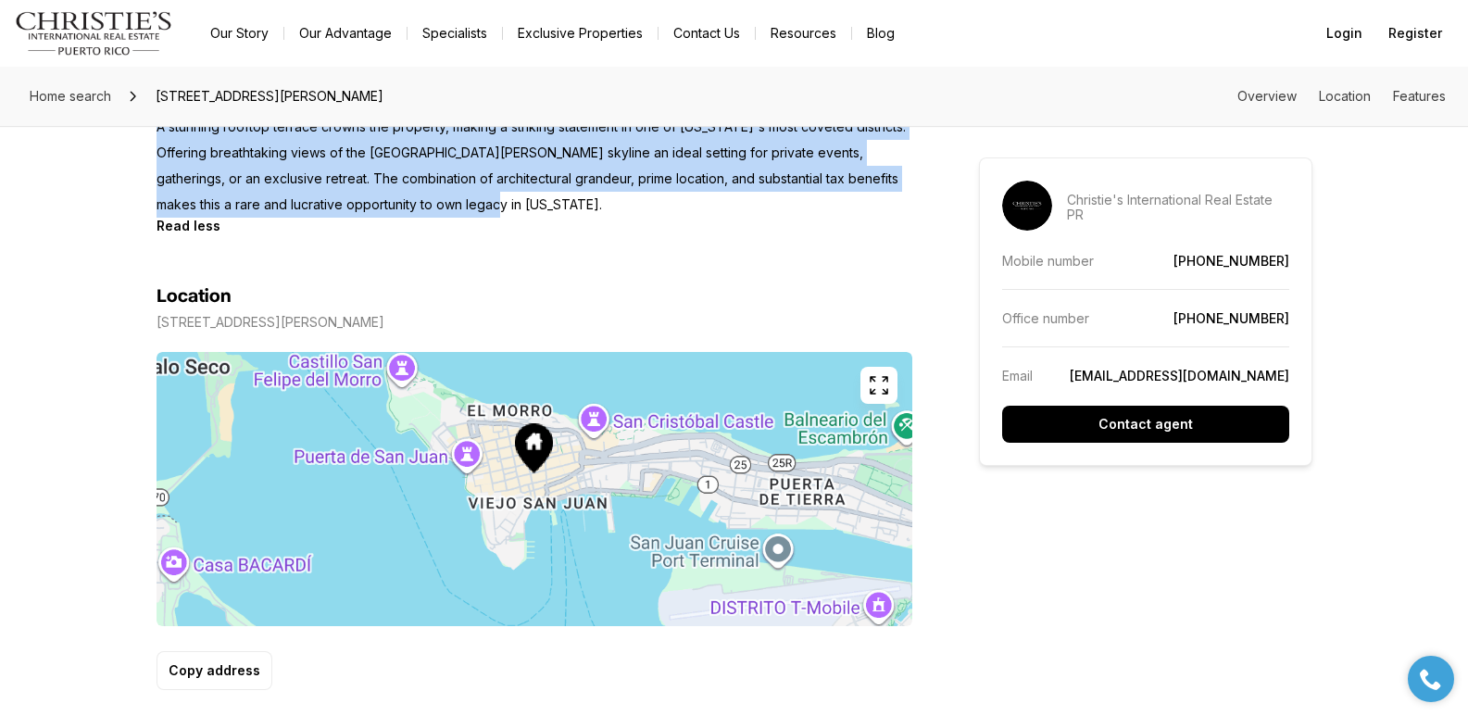
drag, startPoint x: 154, startPoint y: 374, endPoint x: 478, endPoint y: 148, distance: 395.3
copy p "Step into a masterpiece where historic grandeur meets contemporary luxury. This…"
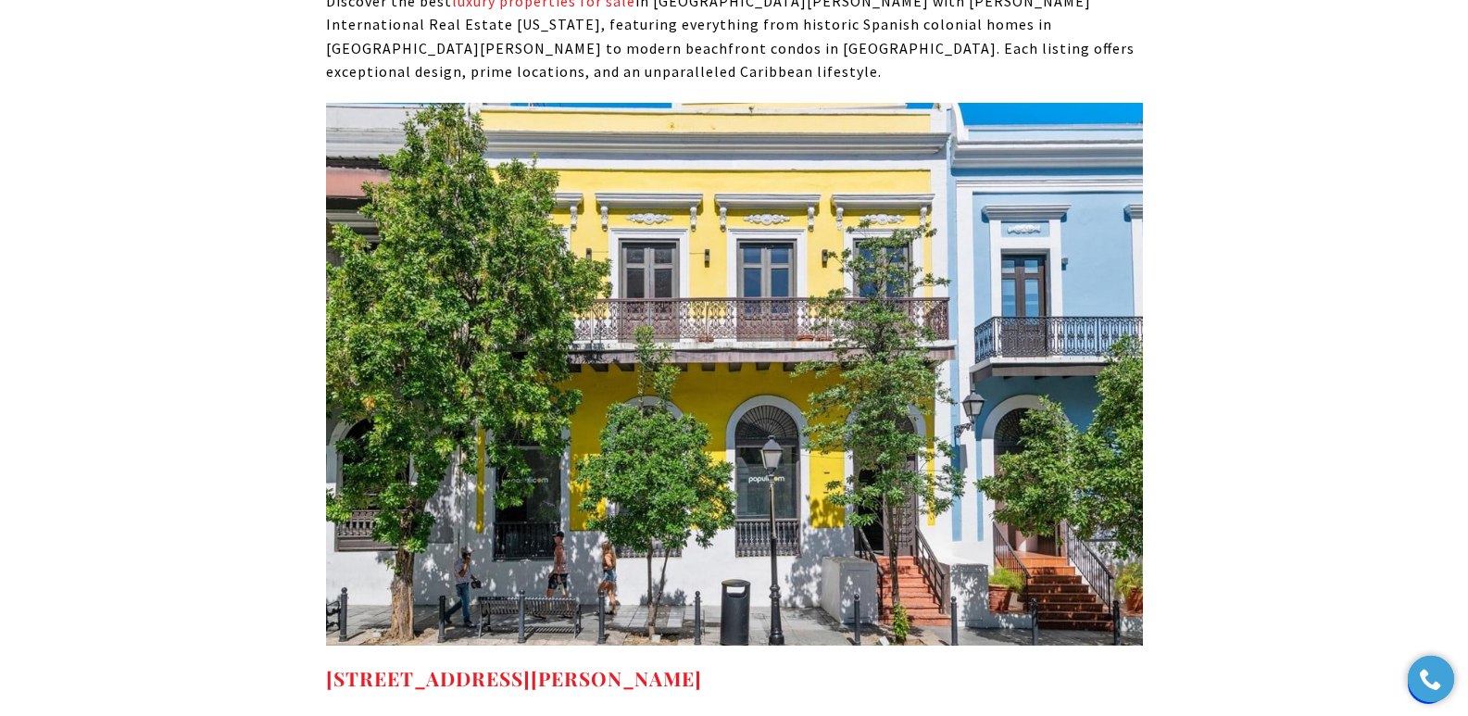
scroll to position [7080, 0]
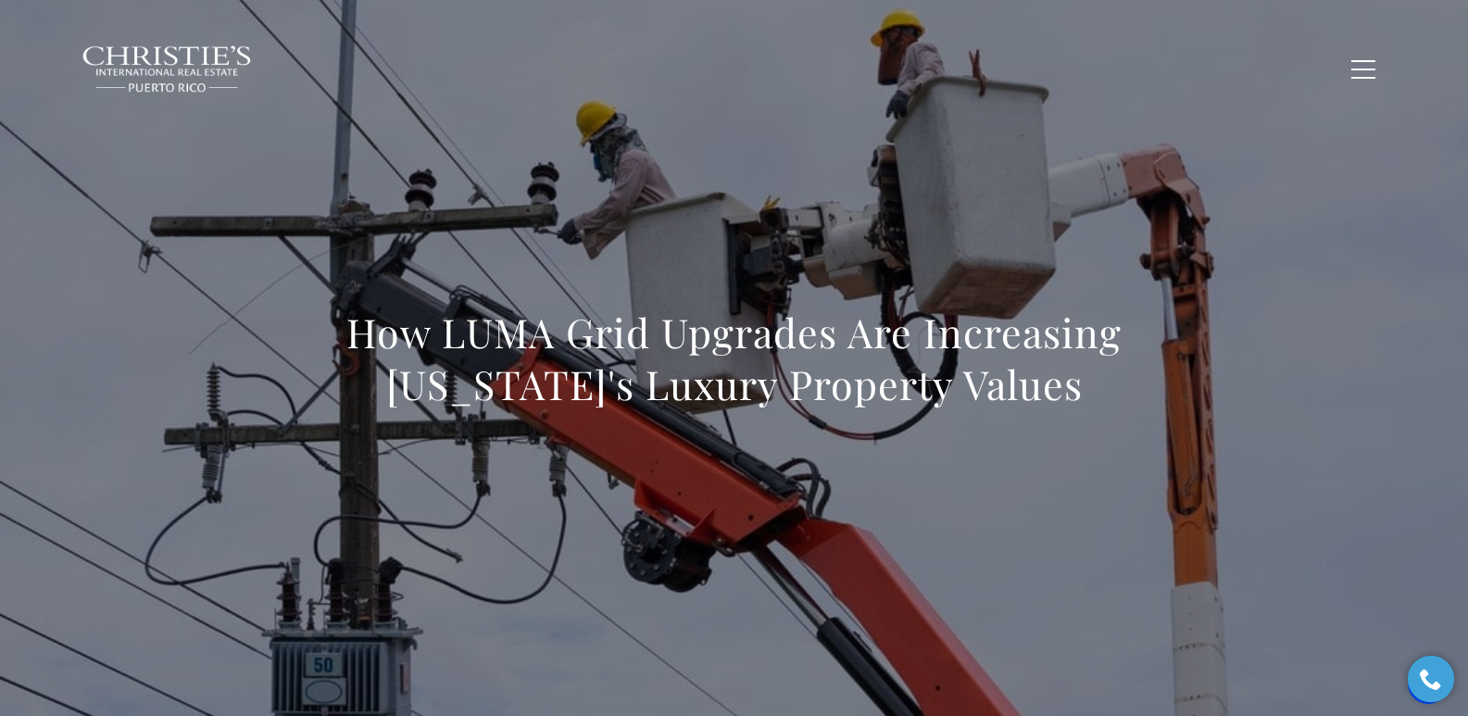
drag, startPoint x: 372, startPoint y: 339, endPoint x: 1090, endPoint y: 380, distance: 718.2
click at [1090, 380] on h1 "How LUMA Grid Upgrades Are Increasing Puerto Rico's Luxury Property Values" at bounding box center [734, 359] width 817 height 104
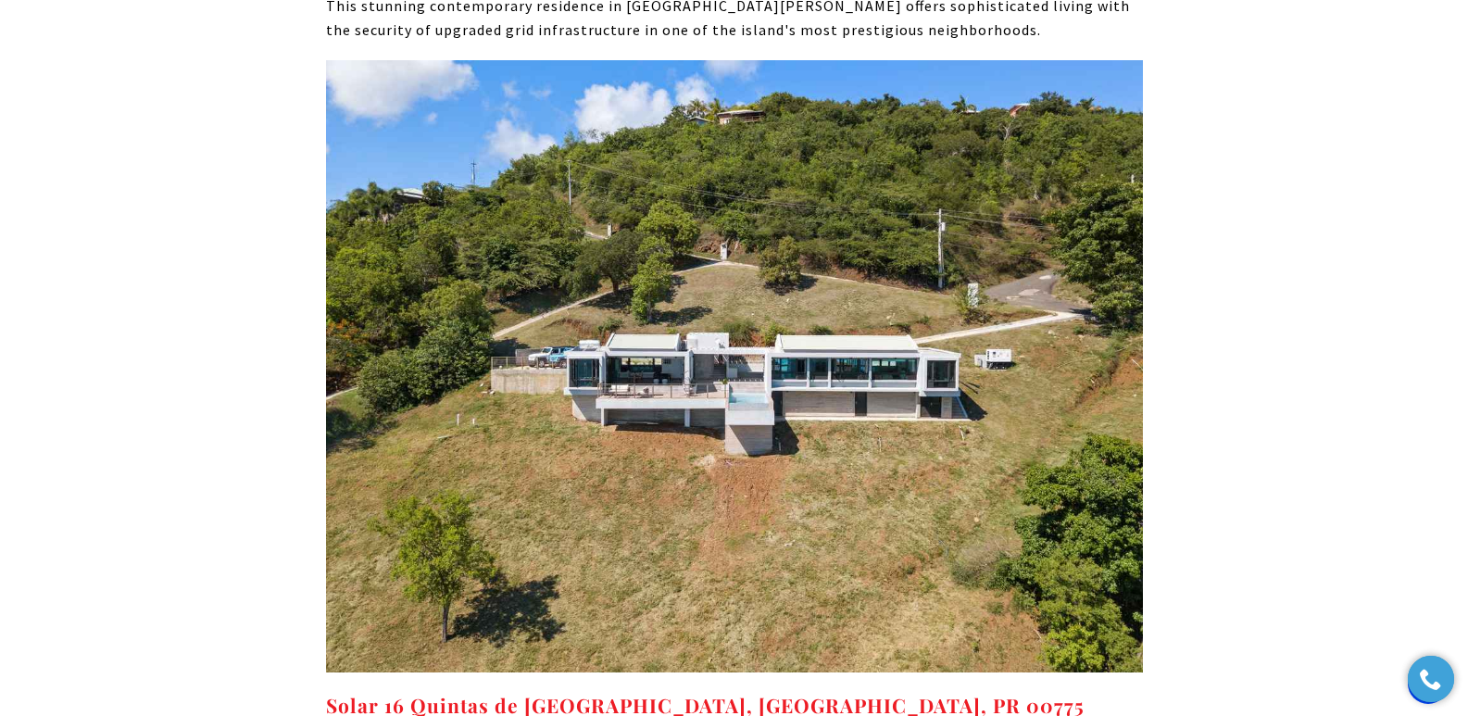
scroll to position [10258, 0]
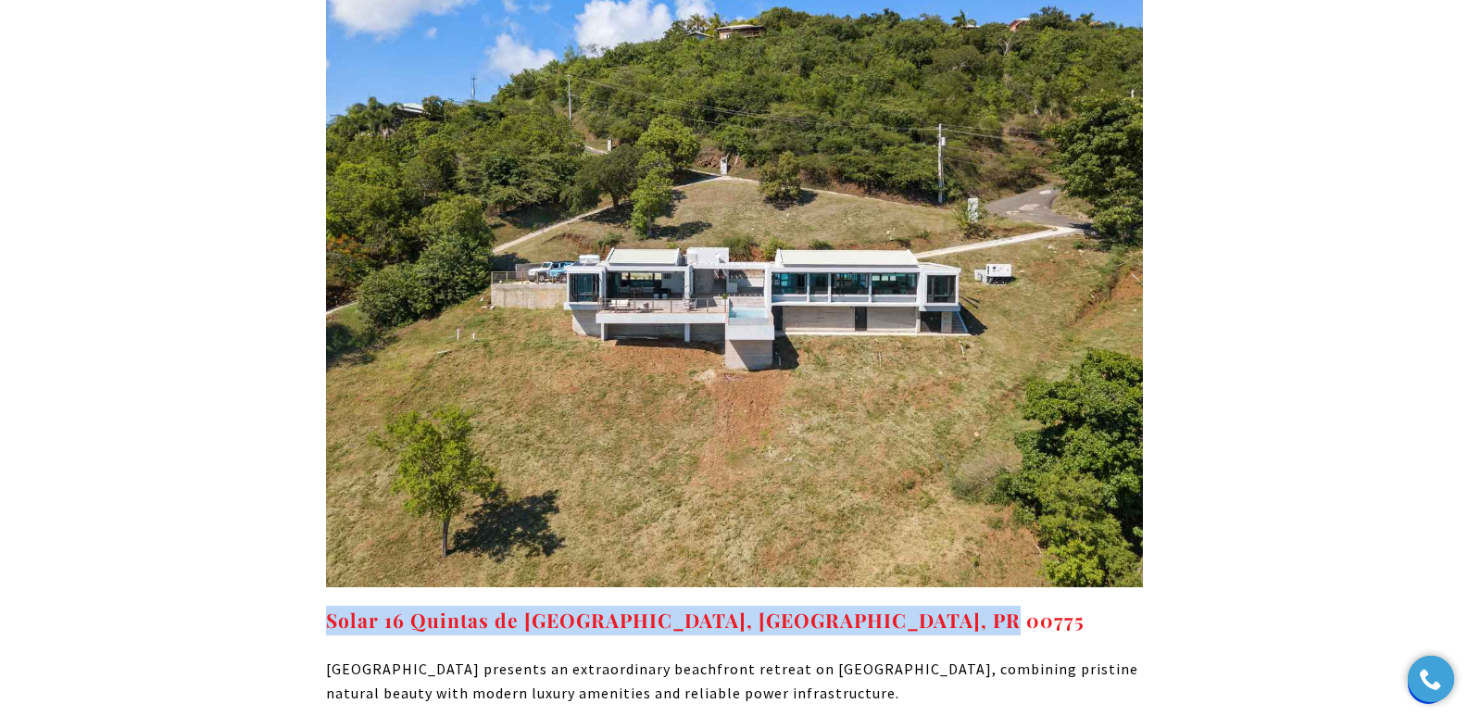
drag, startPoint x: 961, startPoint y: 463, endPoint x: 306, endPoint y: 447, distance: 655.2
copy strong "Solar 16 Quintas de Culebra Melones Beach, Culebra, PR 00775"
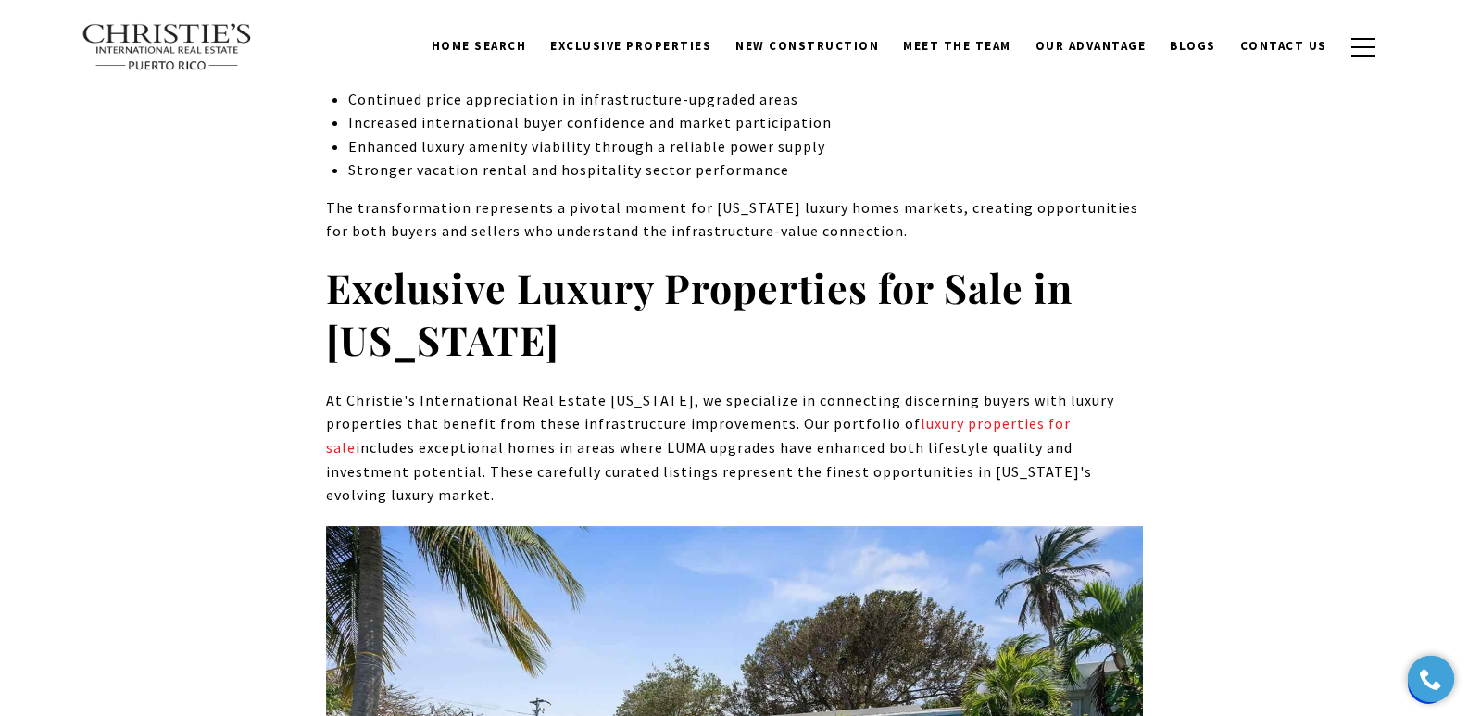
scroll to position [8983, 0]
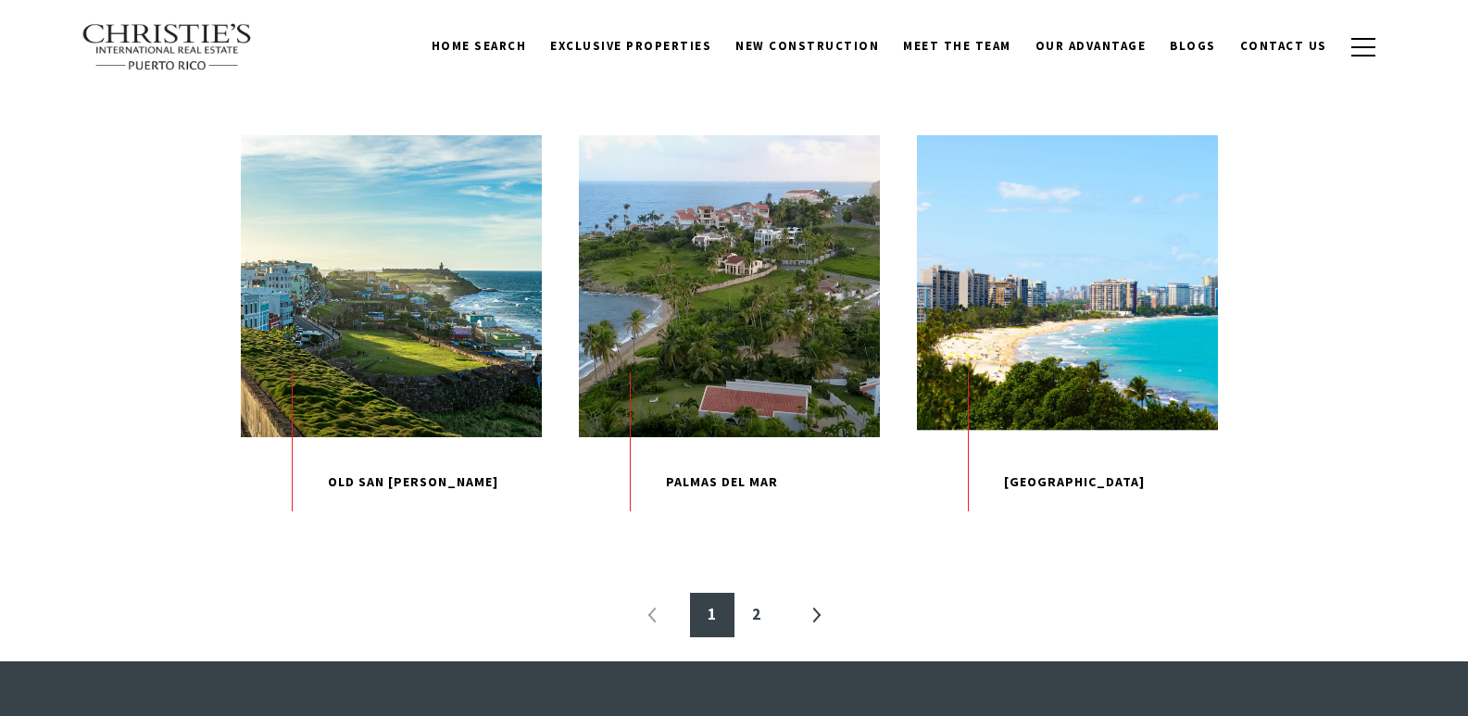
scroll to position [1254, 0]
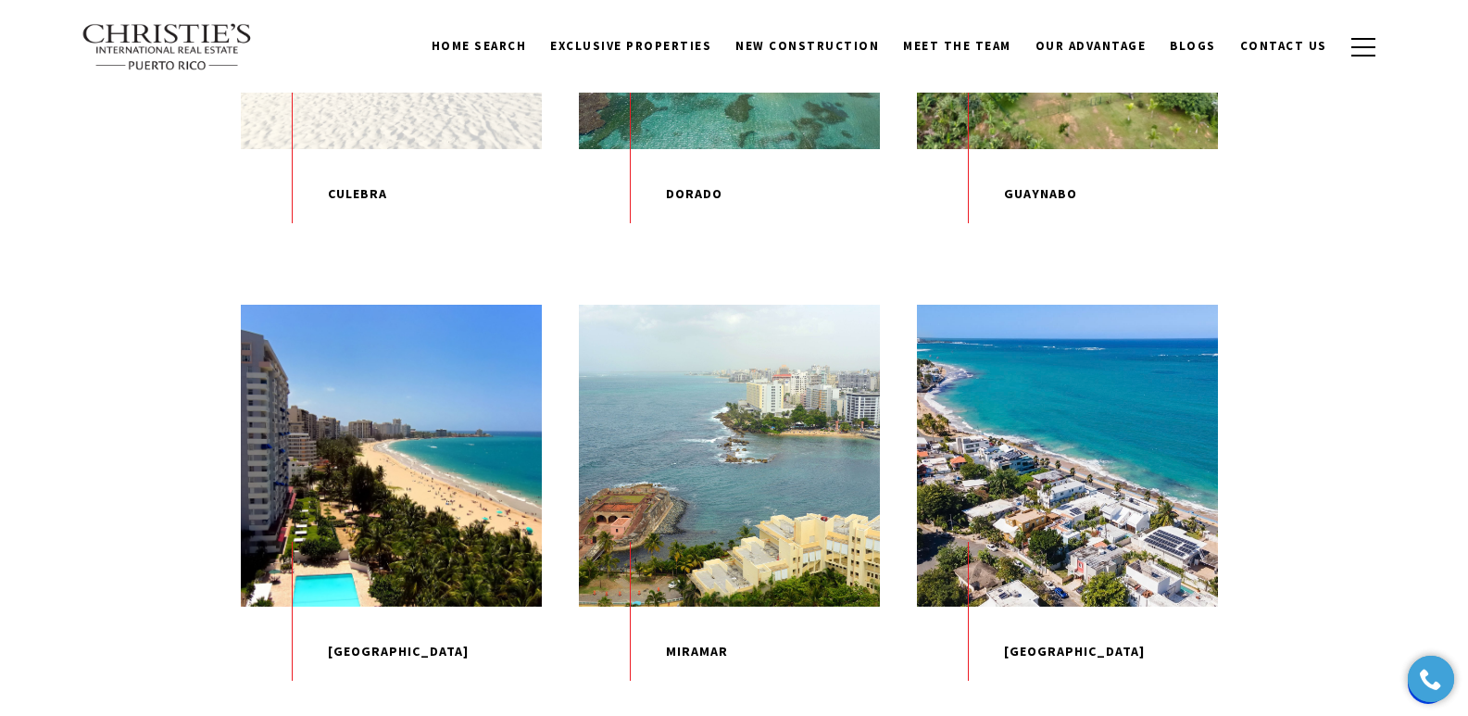
click at [356, 235] on p "Culebra" at bounding box center [391, 194] width 301 height 91
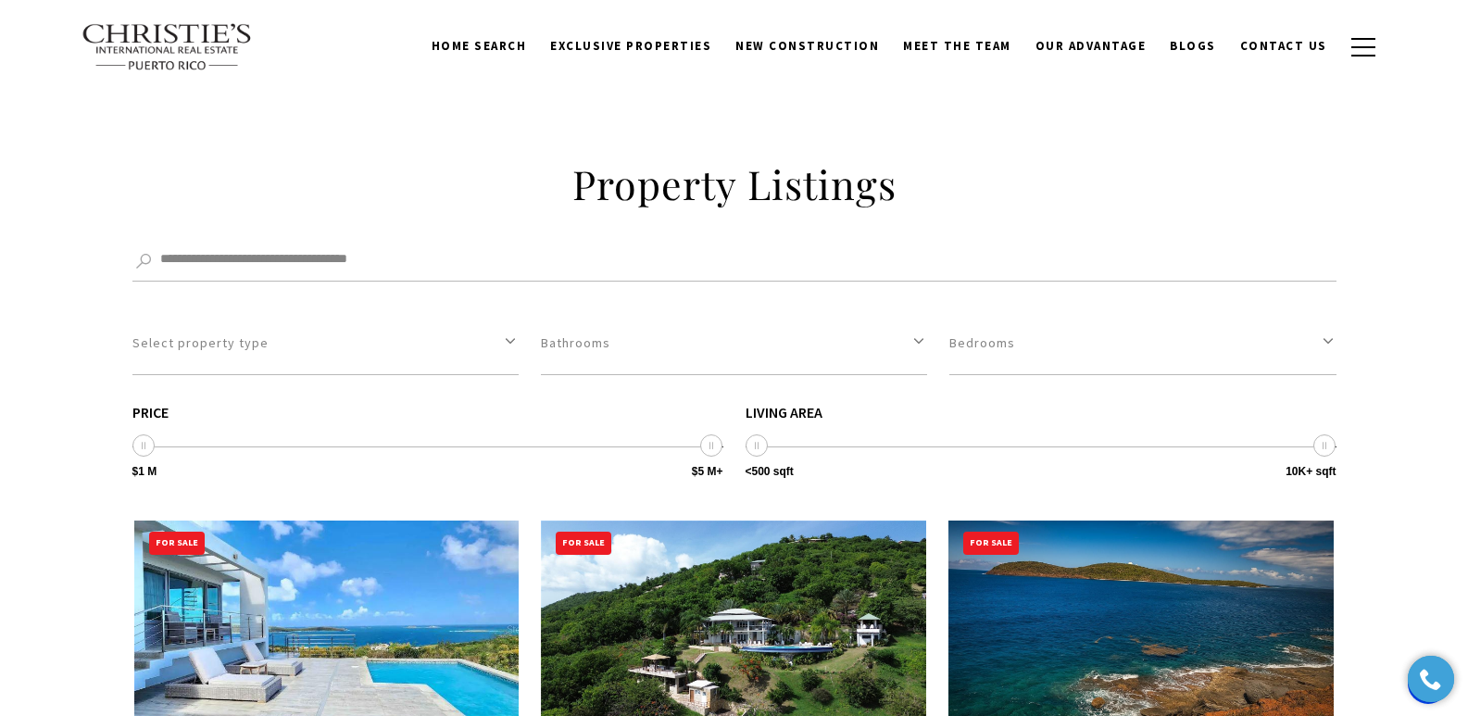
scroll to position [6277, 0]
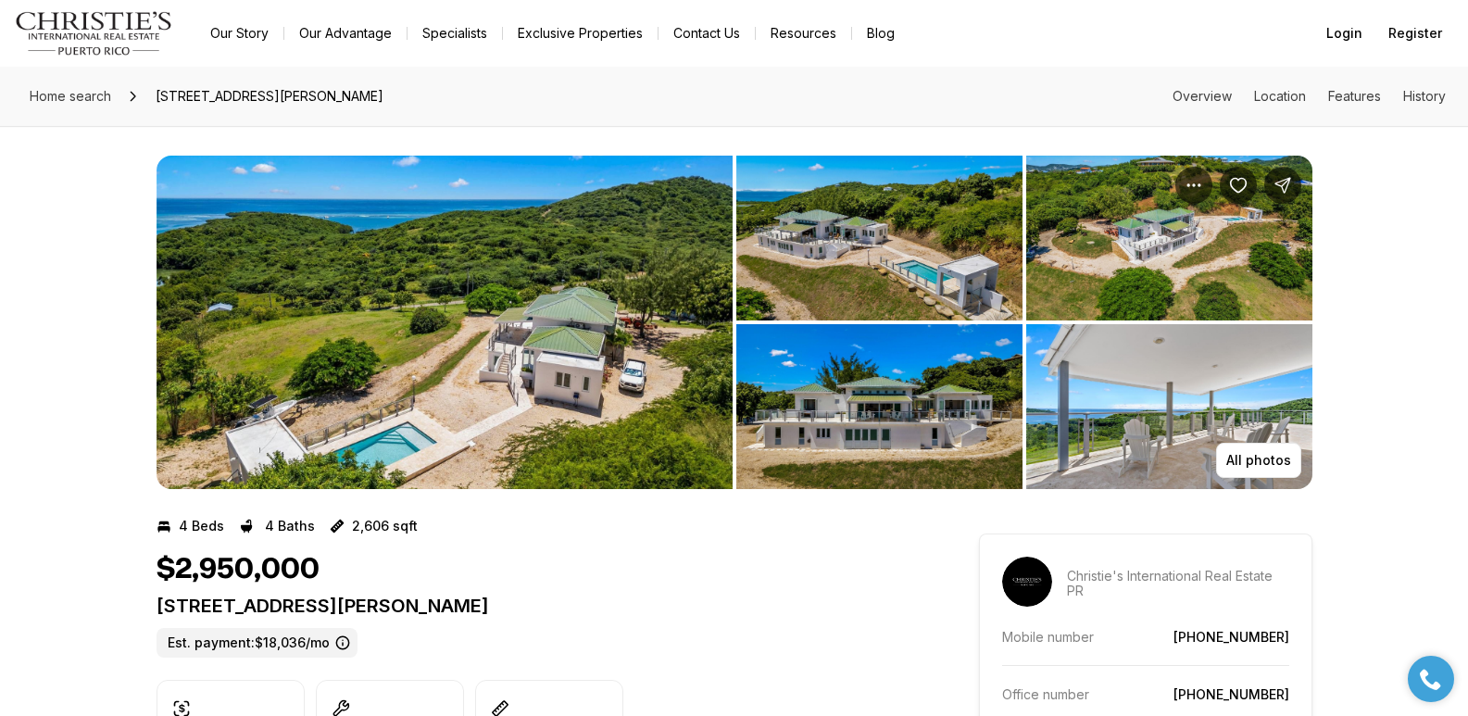
drag, startPoint x: 152, startPoint y: 604, endPoint x: 629, endPoint y: 612, distance: 477.2
copy p "[STREET_ADDRESS][PERSON_NAME]"
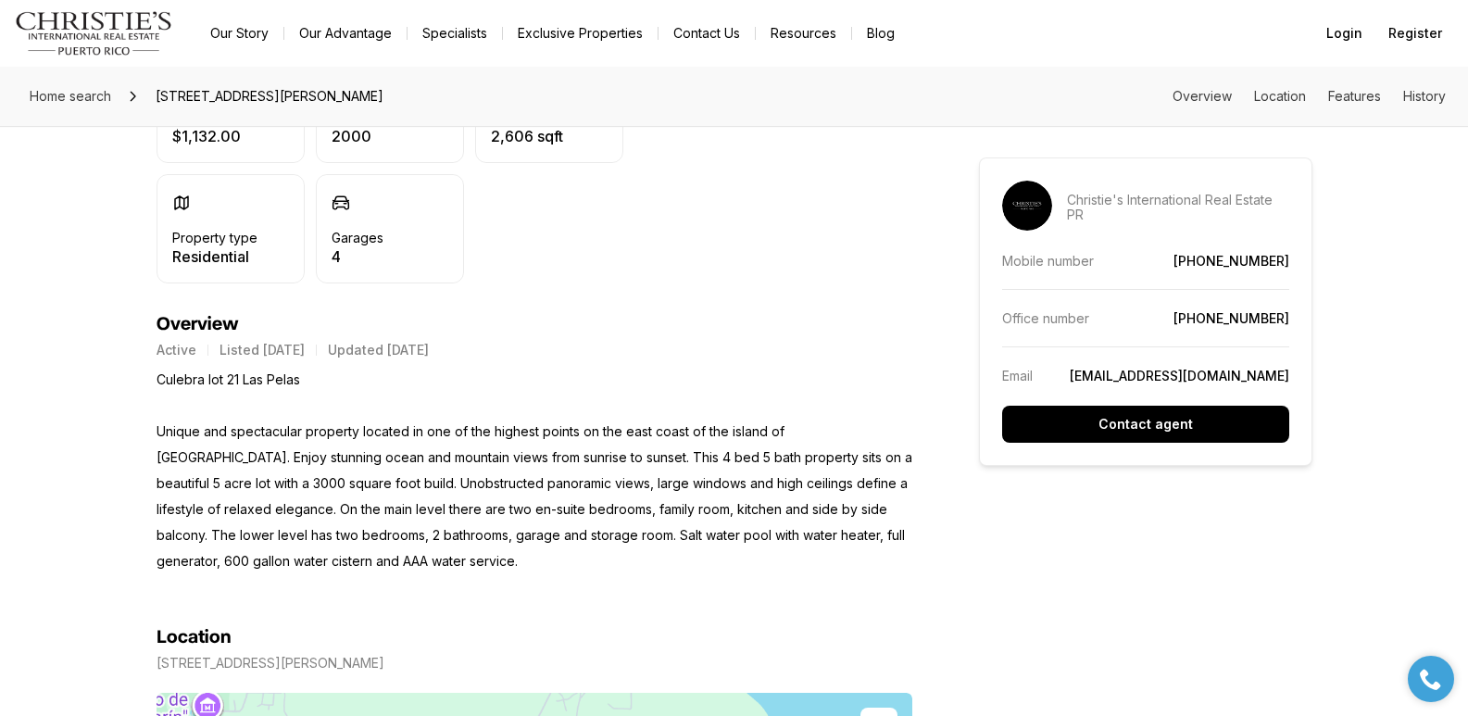
click at [157, 376] on p "Culebra lot 21 Las Pelas Unique and spectacular property located in one of the …" at bounding box center [535, 471] width 756 height 208
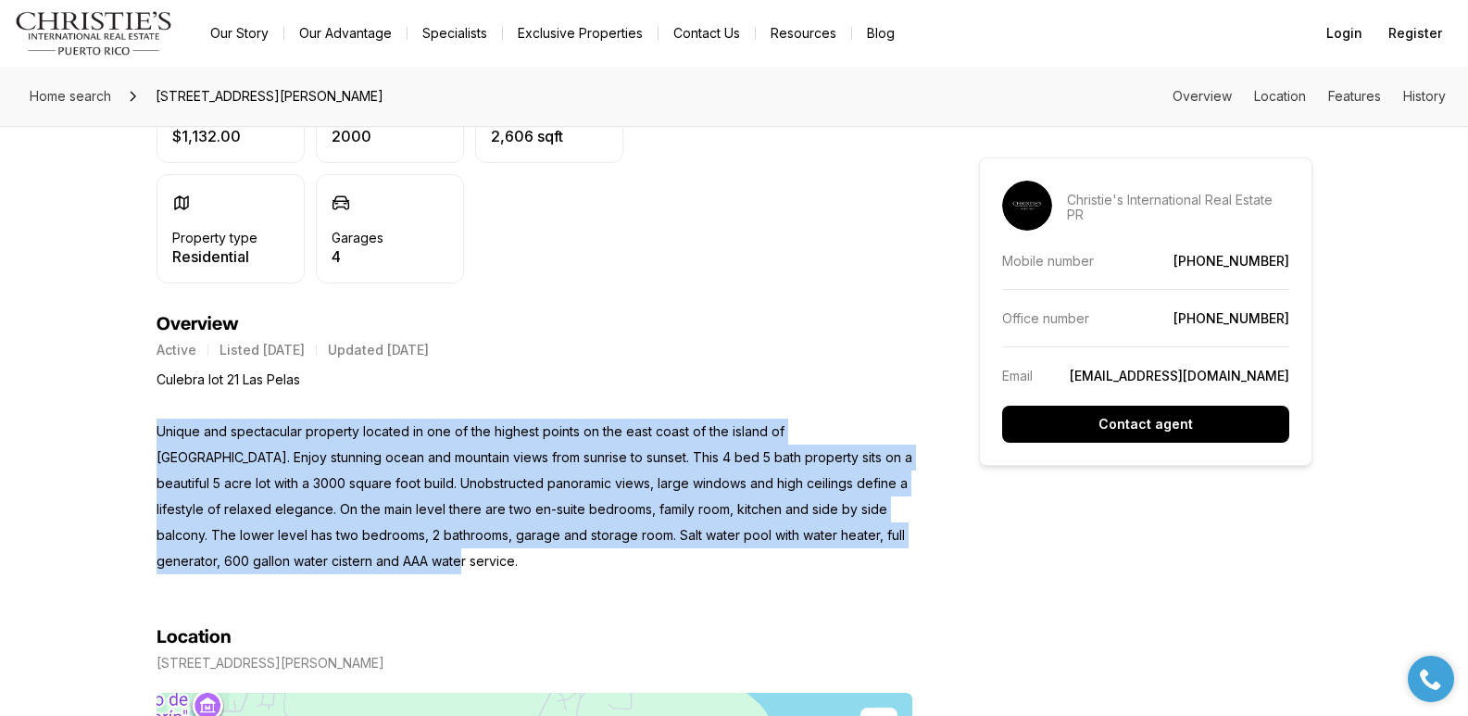
drag, startPoint x: 158, startPoint y: 435, endPoint x: 454, endPoint y: 566, distance: 323.1
click at [454, 566] on p "Culebra lot 21 Las Pelas Unique and spectacular property located in one of the …" at bounding box center [535, 471] width 756 height 208
copy p "Unique and spectacular property located in one of the highest points on the eas…"
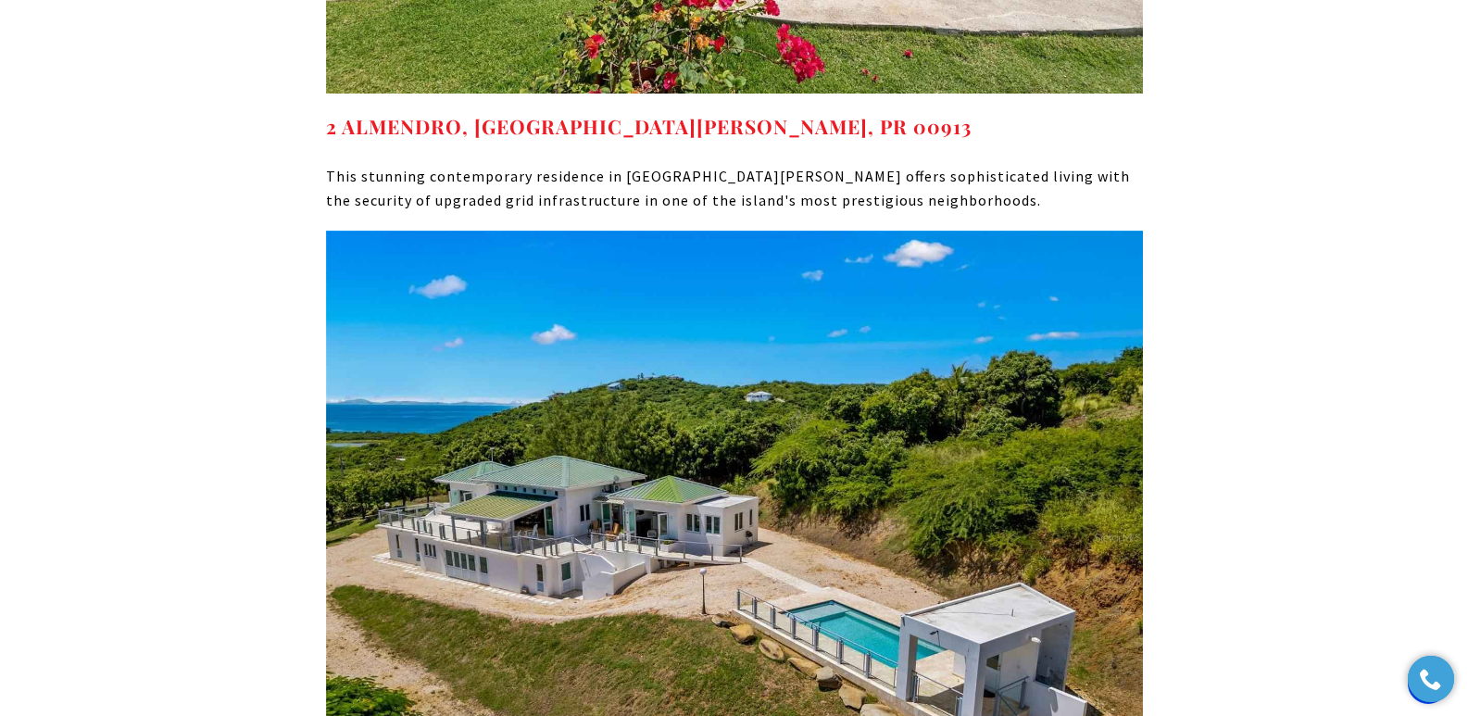
scroll to position [9960, 0]
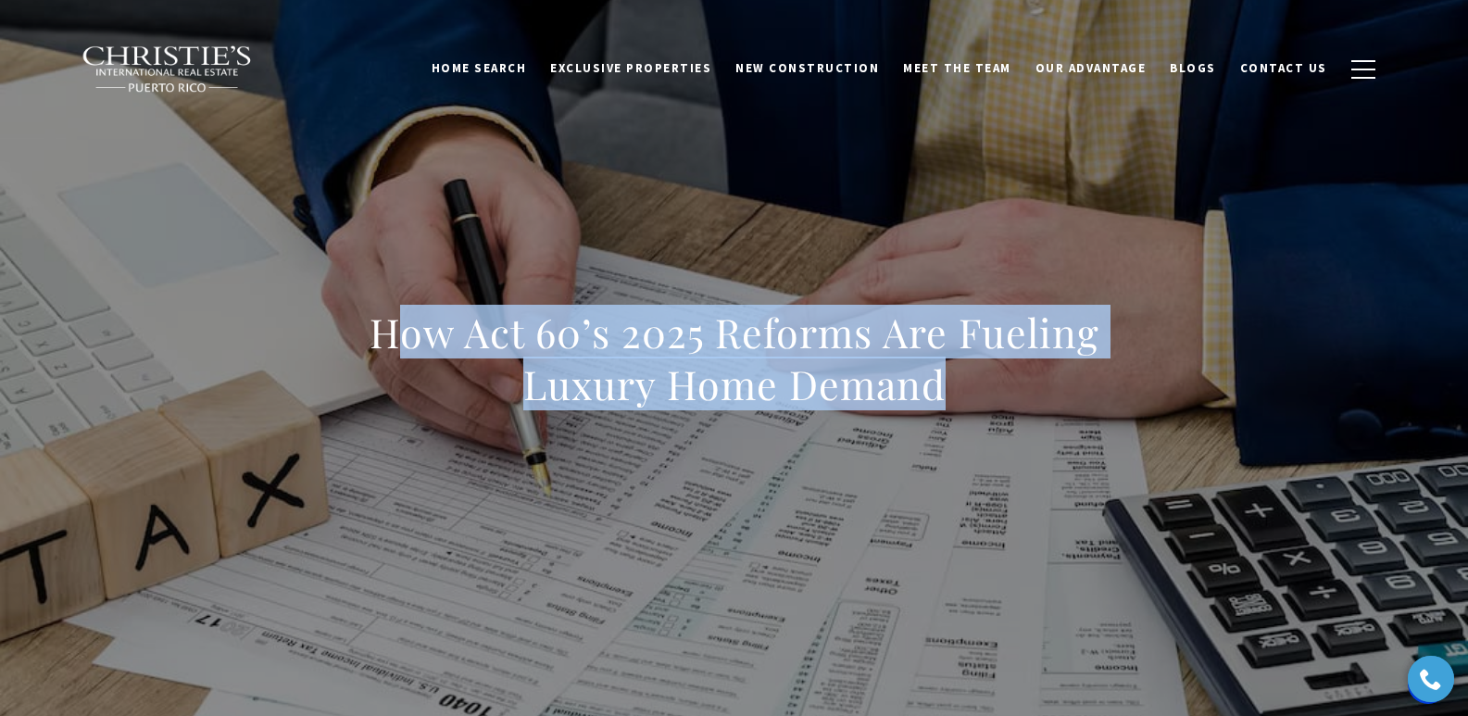
drag, startPoint x: 389, startPoint y: 332, endPoint x: 1072, endPoint y: 372, distance: 684.0
click at [1107, 372] on h1 "How Act 60’s 2025 Reforms Are Fueling Luxury Home Demand" at bounding box center [734, 359] width 817 height 104
click at [391, 340] on h1 "How Act 60’s 2025 Reforms Are Fueling Luxury Home Demand" at bounding box center [734, 359] width 817 height 104
drag, startPoint x: 372, startPoint y: 341, endPoint x: 1042, endPoint y: 397, distance: 673.1
click at [1042, 397] on h1 "How Act 60’s 2025 Reforms Are Fueling Luxury Home Demand" at bounding box center [734, 359] width 817 height 104
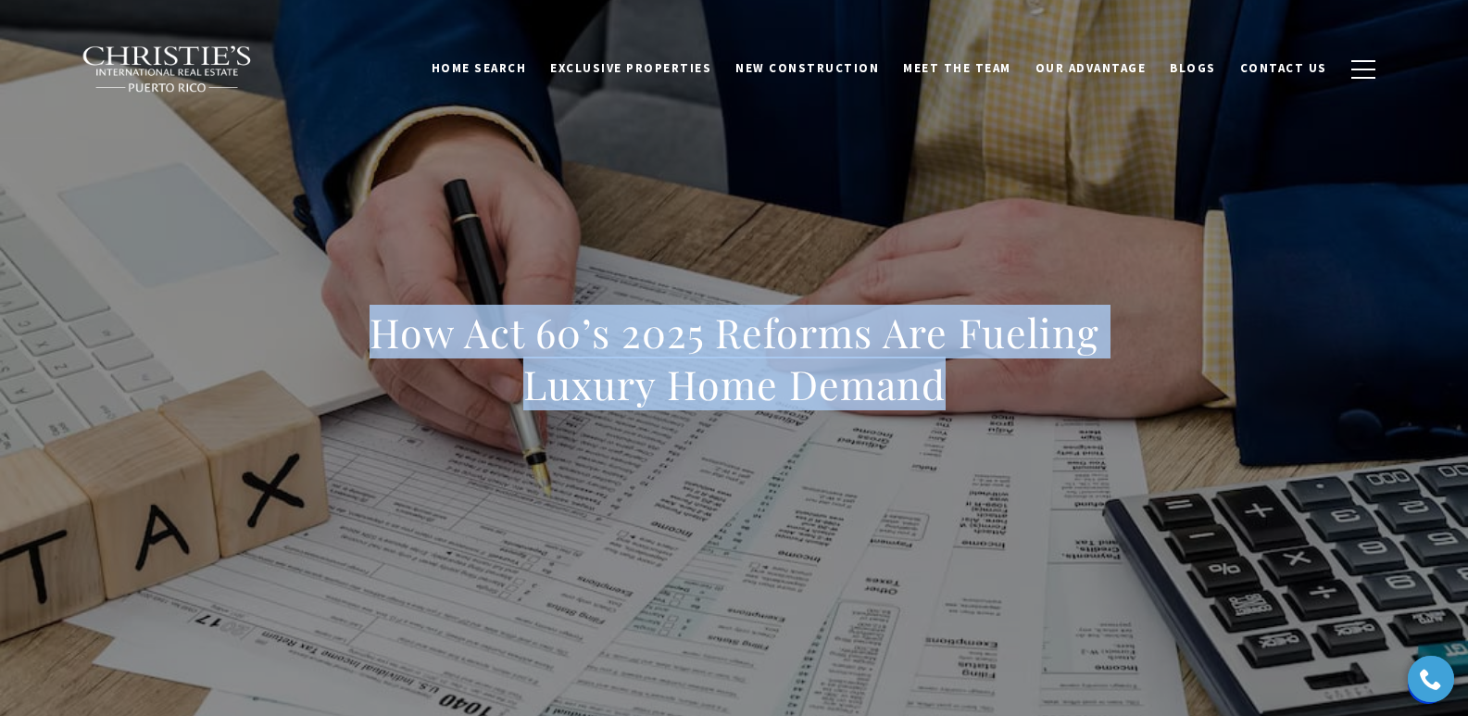
copy h1 "How Act 60’s 2025 Reforms Are Fueling Luxury Home Demand"
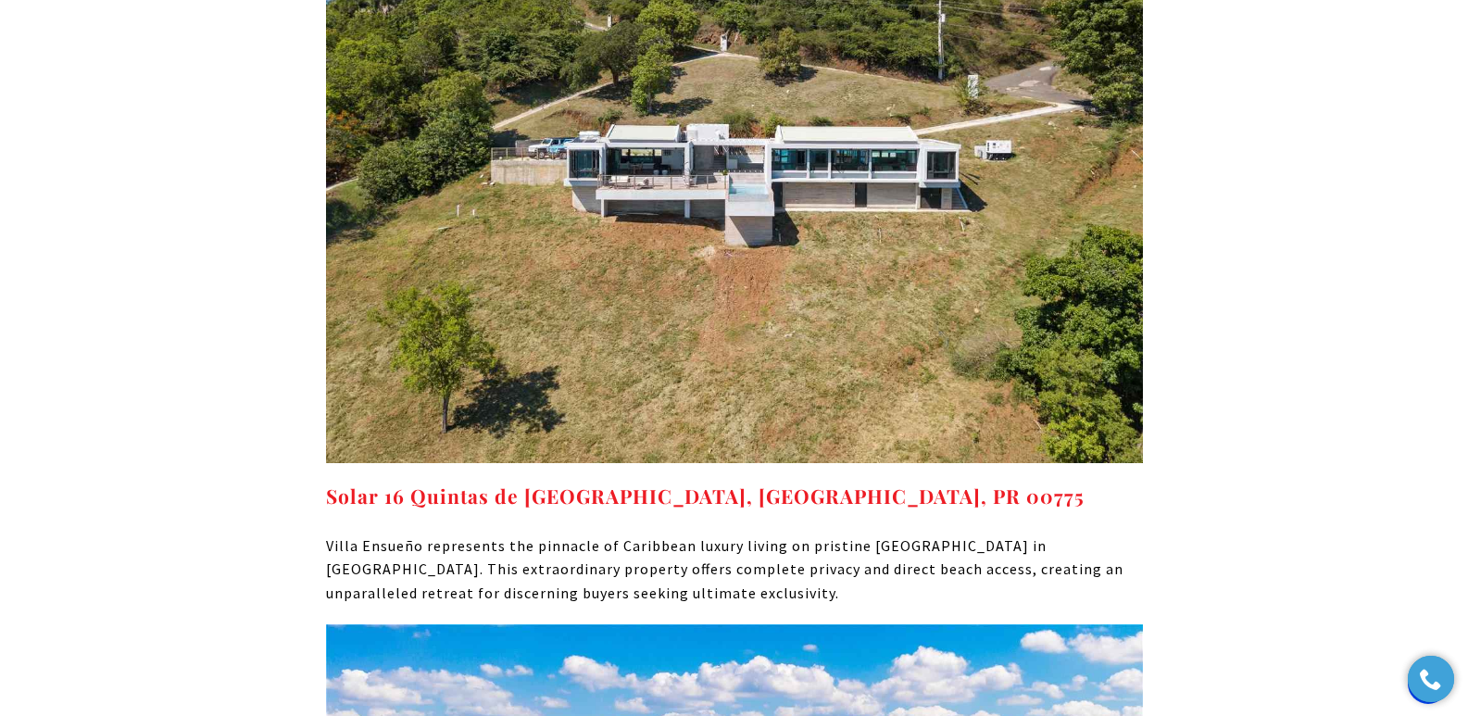
scroll to position [9794, 0]
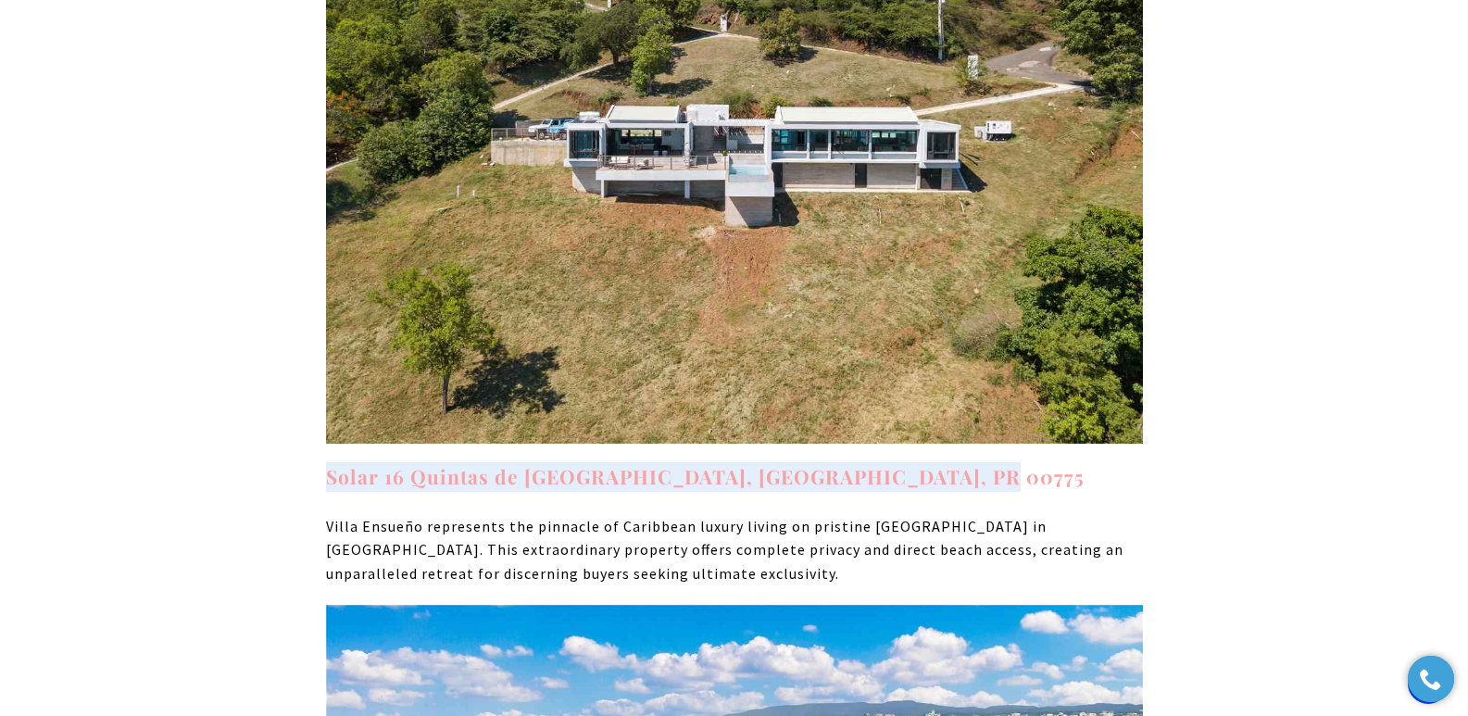
drag, startPoint x: 969, startPoint y: 416, endPoint x: 330, endPoint y: 409, distance: 639.3
click at [330, 462] on h4 "Solar 16 Quintas de Culebra Melones Beach, Culebra, PR 00775" at bounding box center [734, 477] width 817 height 30
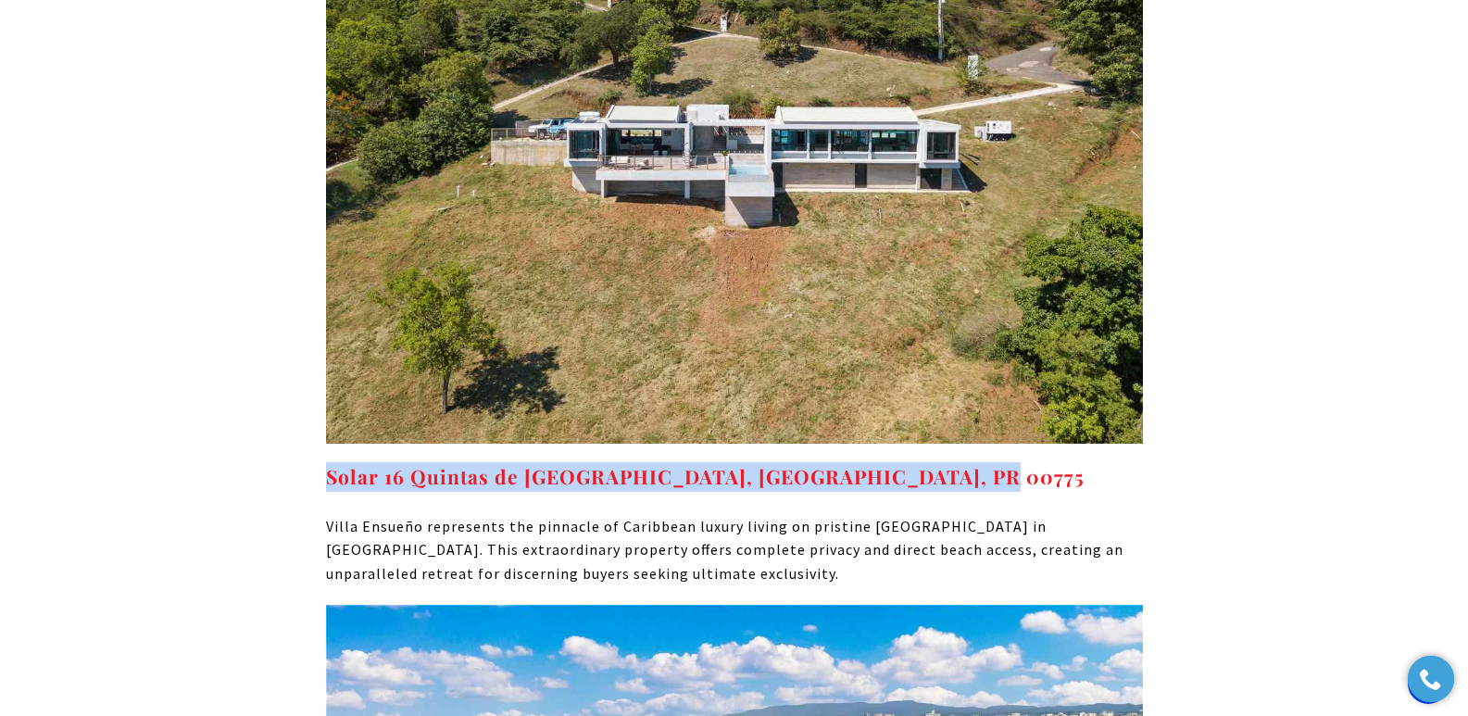
copy strong "Solar 16 Quintas de Culebra Melones Beach, Culebra, PR 00775"
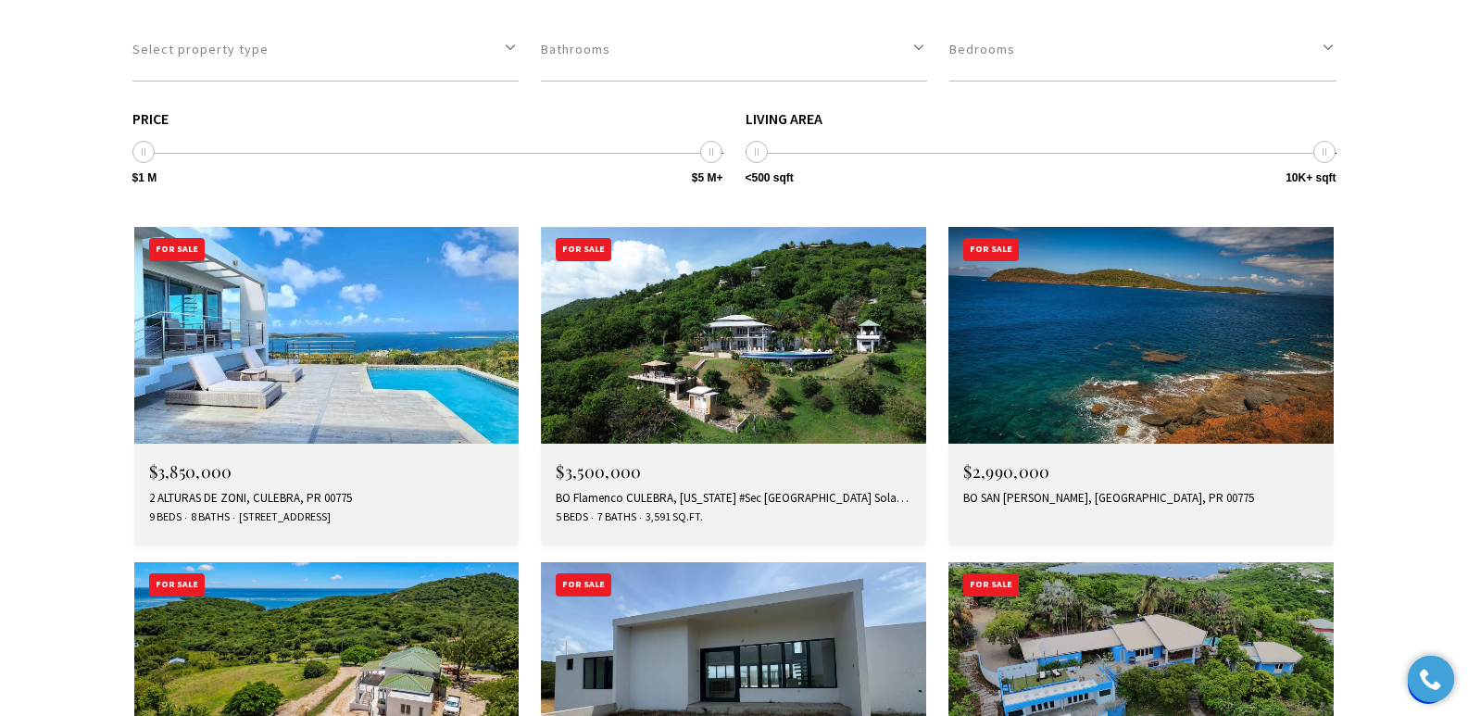
scroll to position [6263, 0]
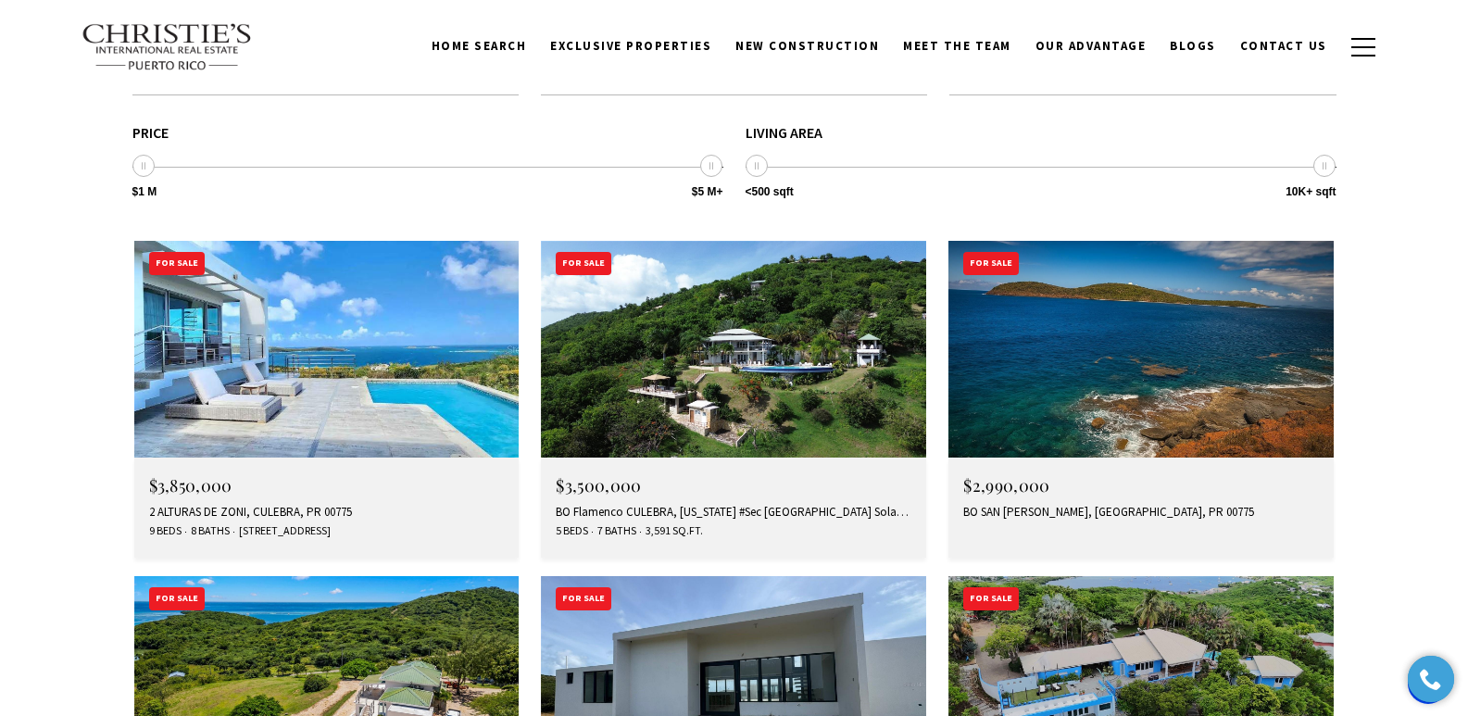
click at [255, 505] on div "2 ALTURAS DE ZONI, CULEBRA, PR 00775" at bounding box center [327, 512] width 356 height 15
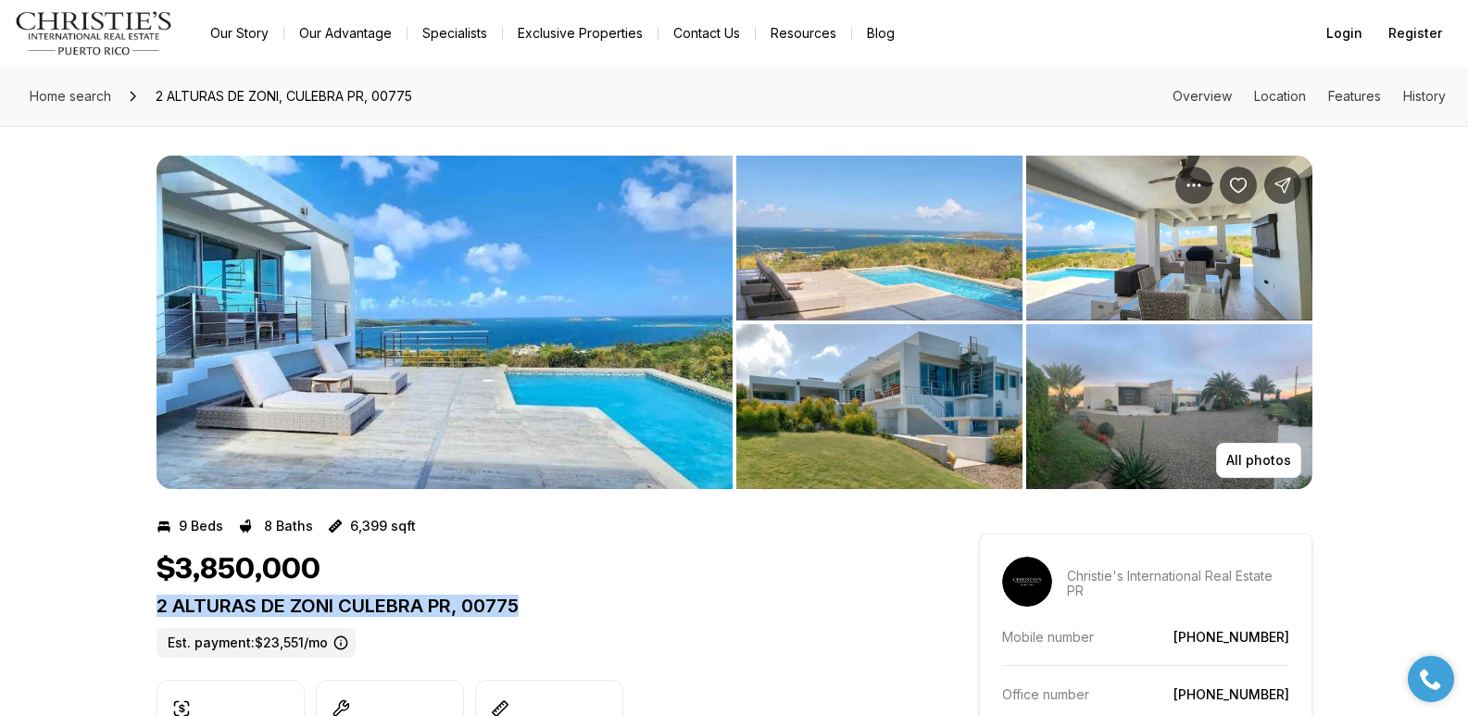
drag, startPoint x: 155, startPoint y: 608, endPoint x: 530, endPoint y: 601, distance: 375.3
copy p "2 ALTURAS DE ZONI CULEBRA PR, 00775"
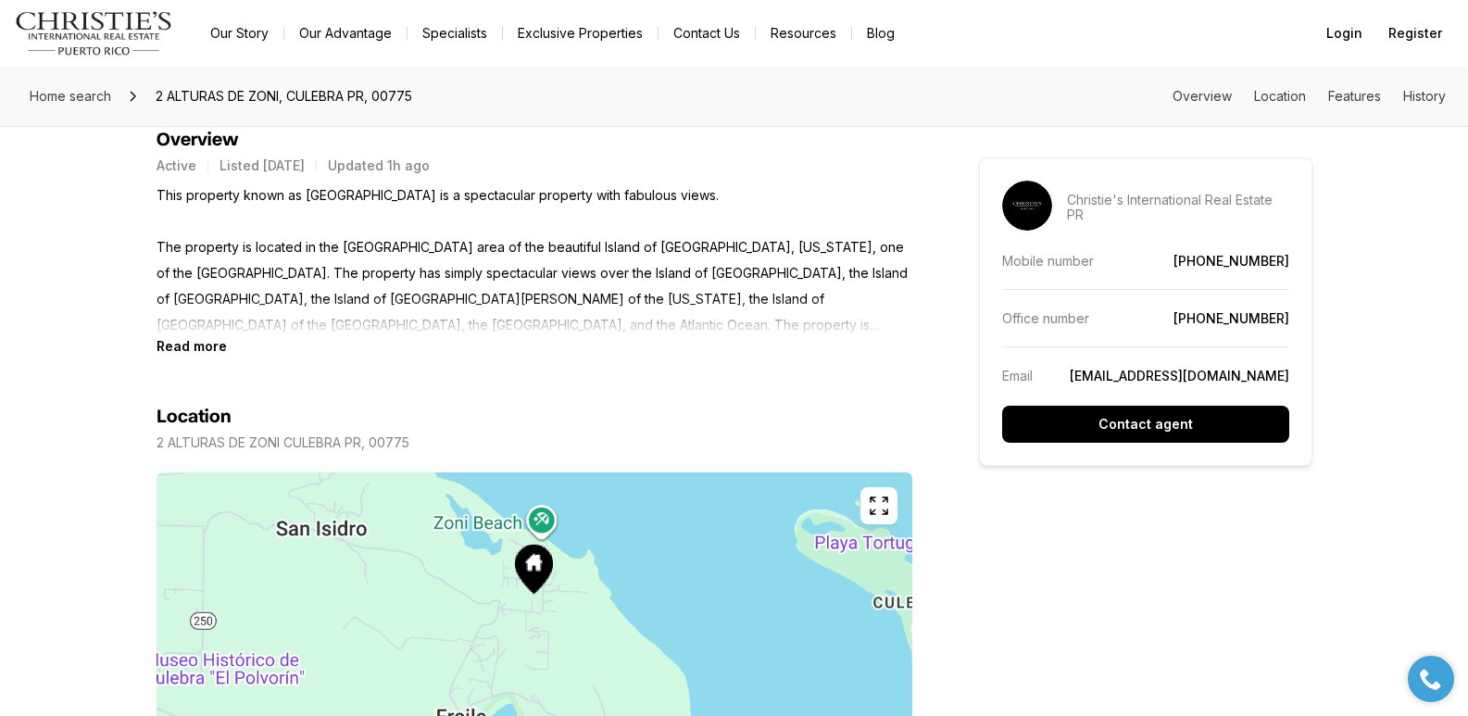
scroll to position [789, 0]
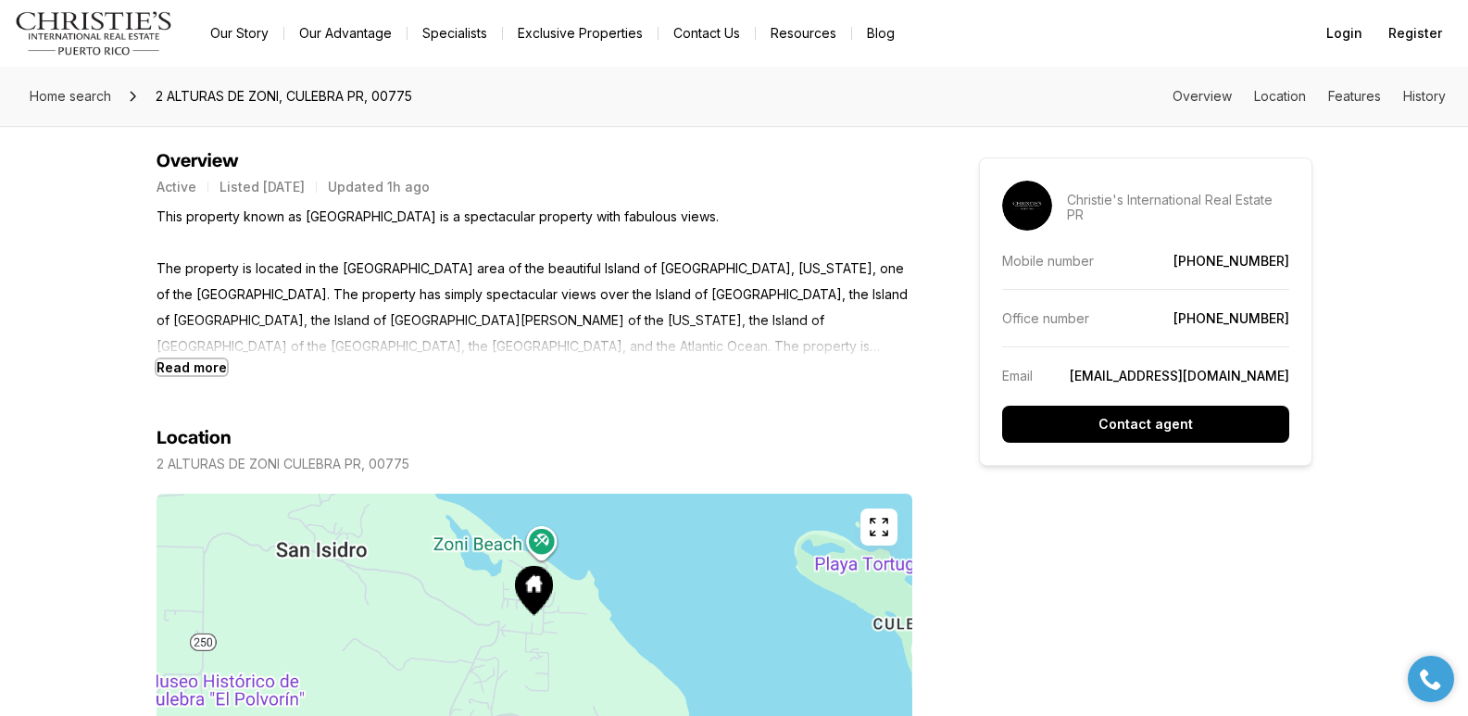
click at [207, 367] on b "Read more" at bounding box center [192, 367] width 70 height 16
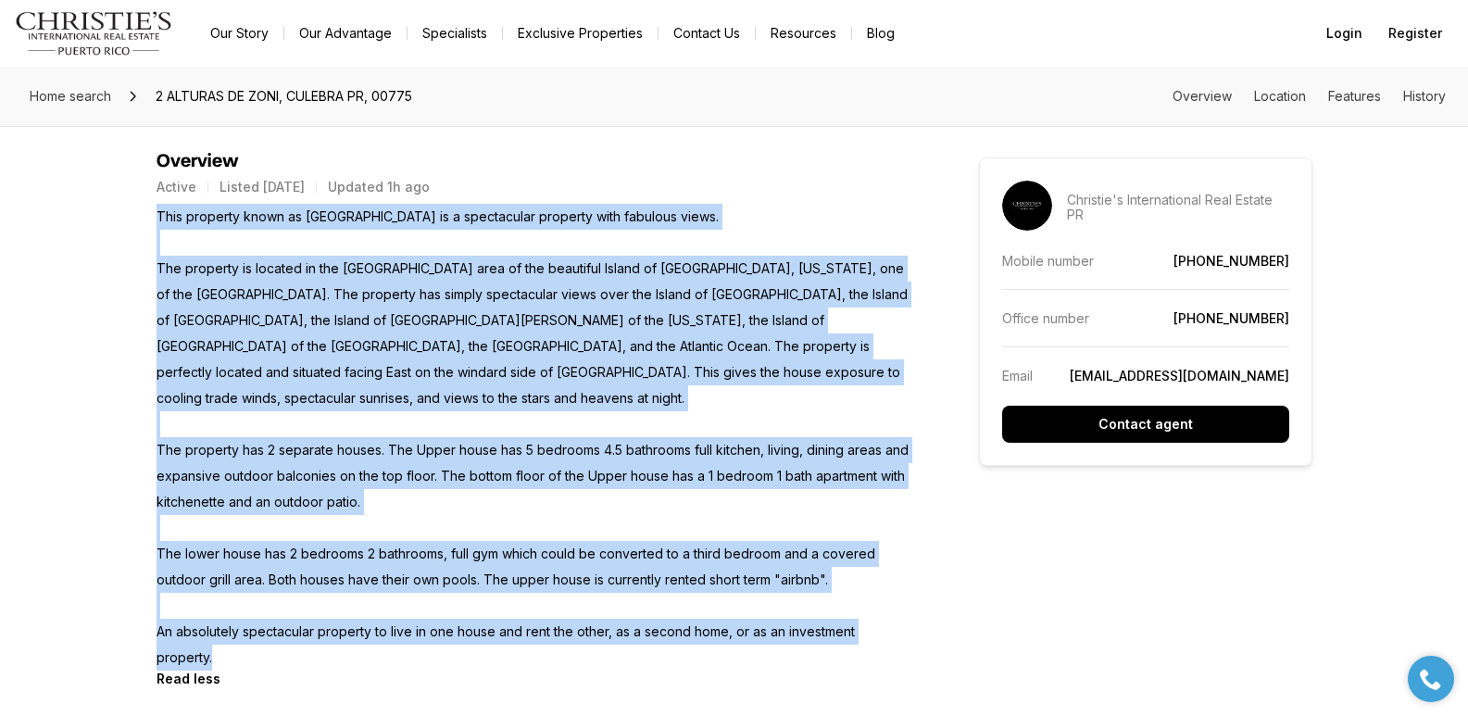
drag, startPoint x: 157, startPoint y: 220, endPoint x: 951, endPoint y: 602, distance: 881.0
copy p "This property known as Casa Luar is a spectacular property with fabulous views.…"
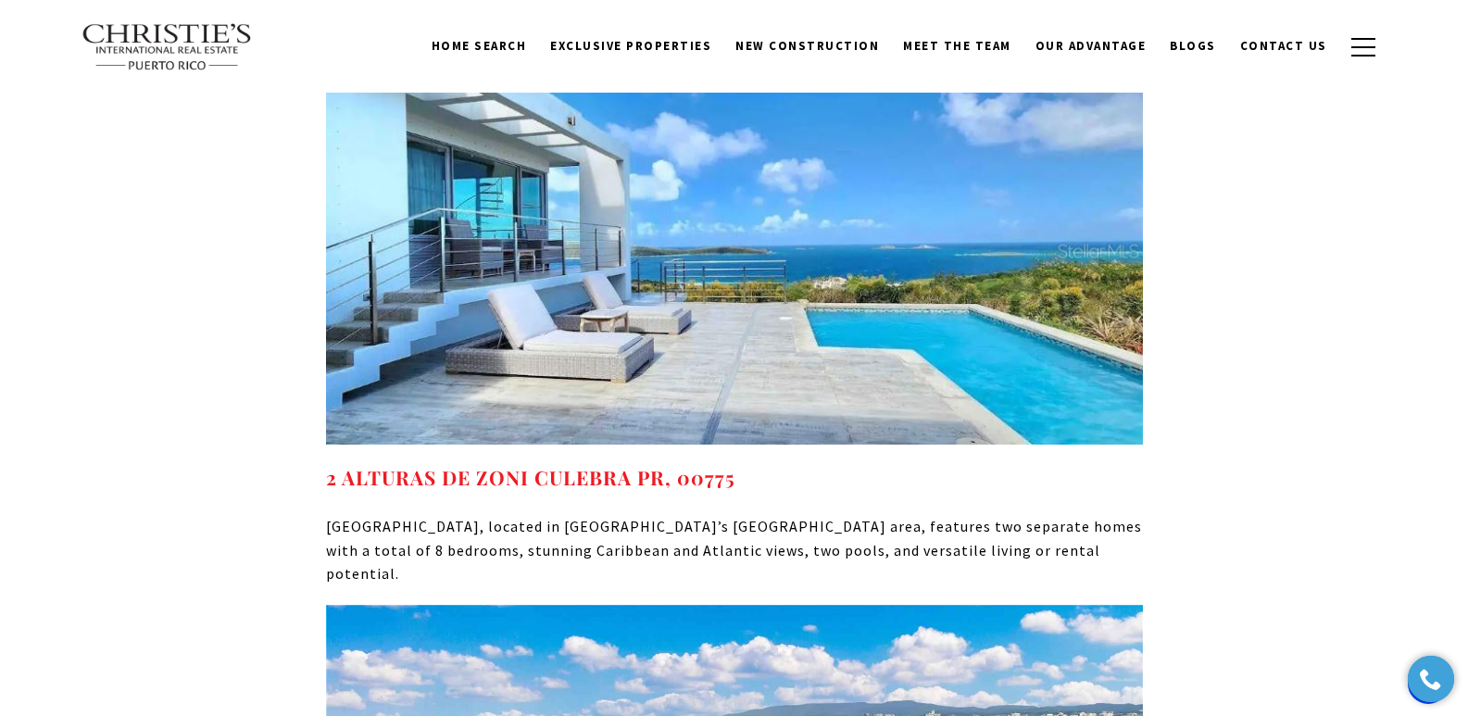
scroll to position [9549, 0]
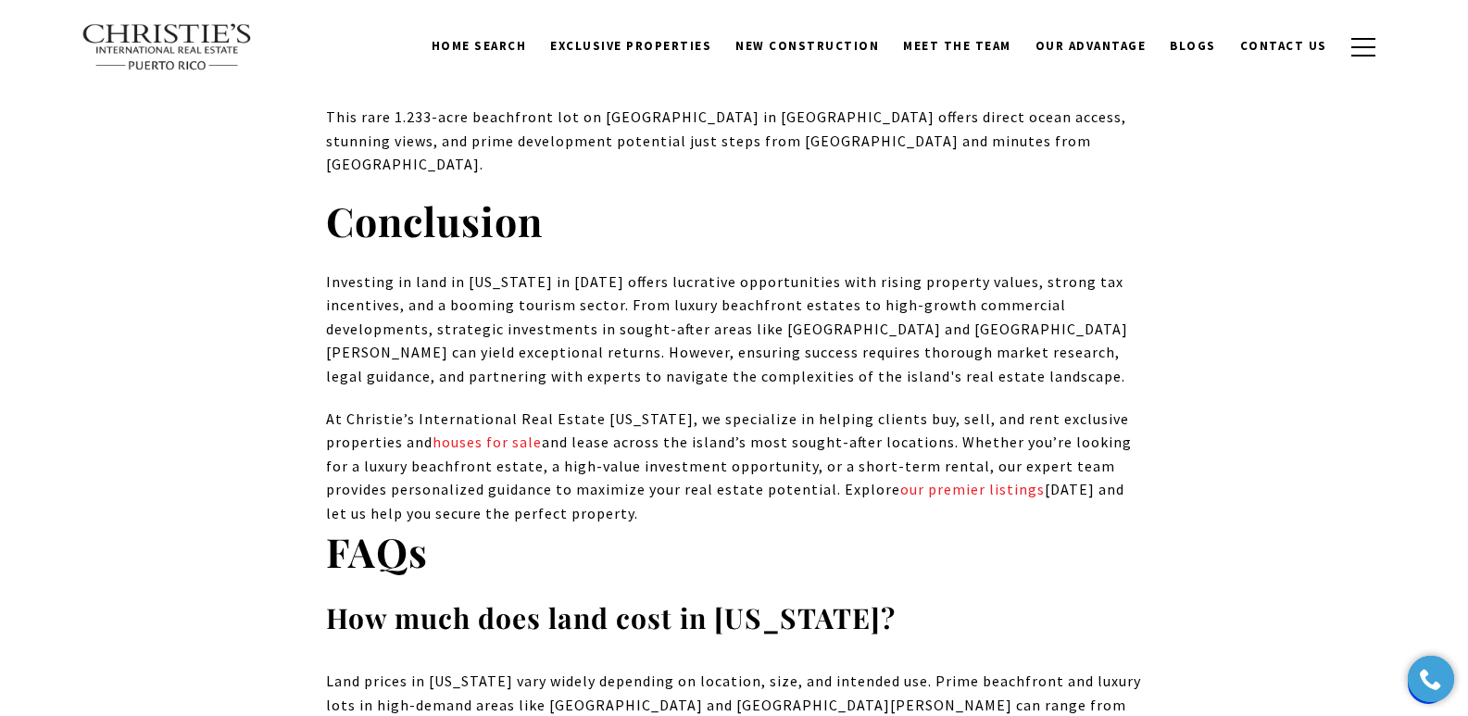
scroll to position [10653, 0]
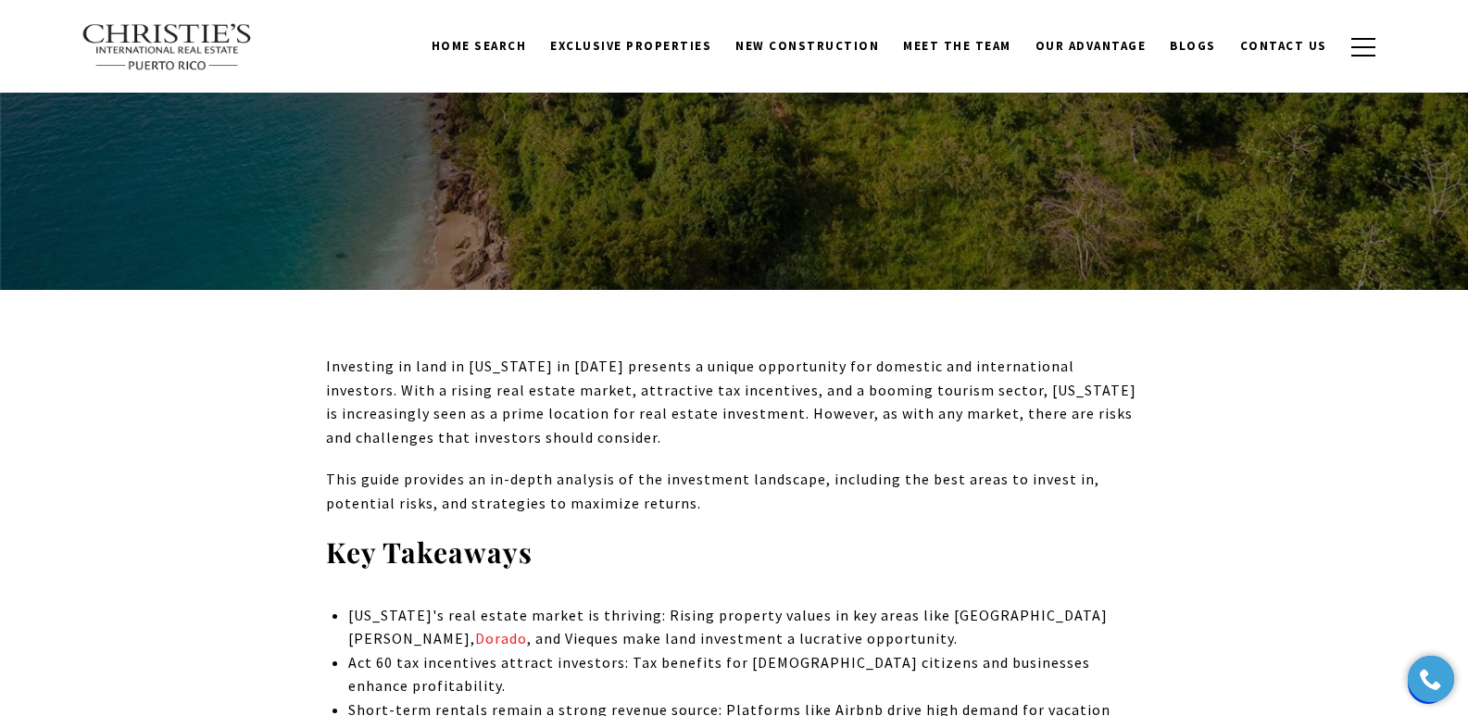
scroll to position [0, 0]
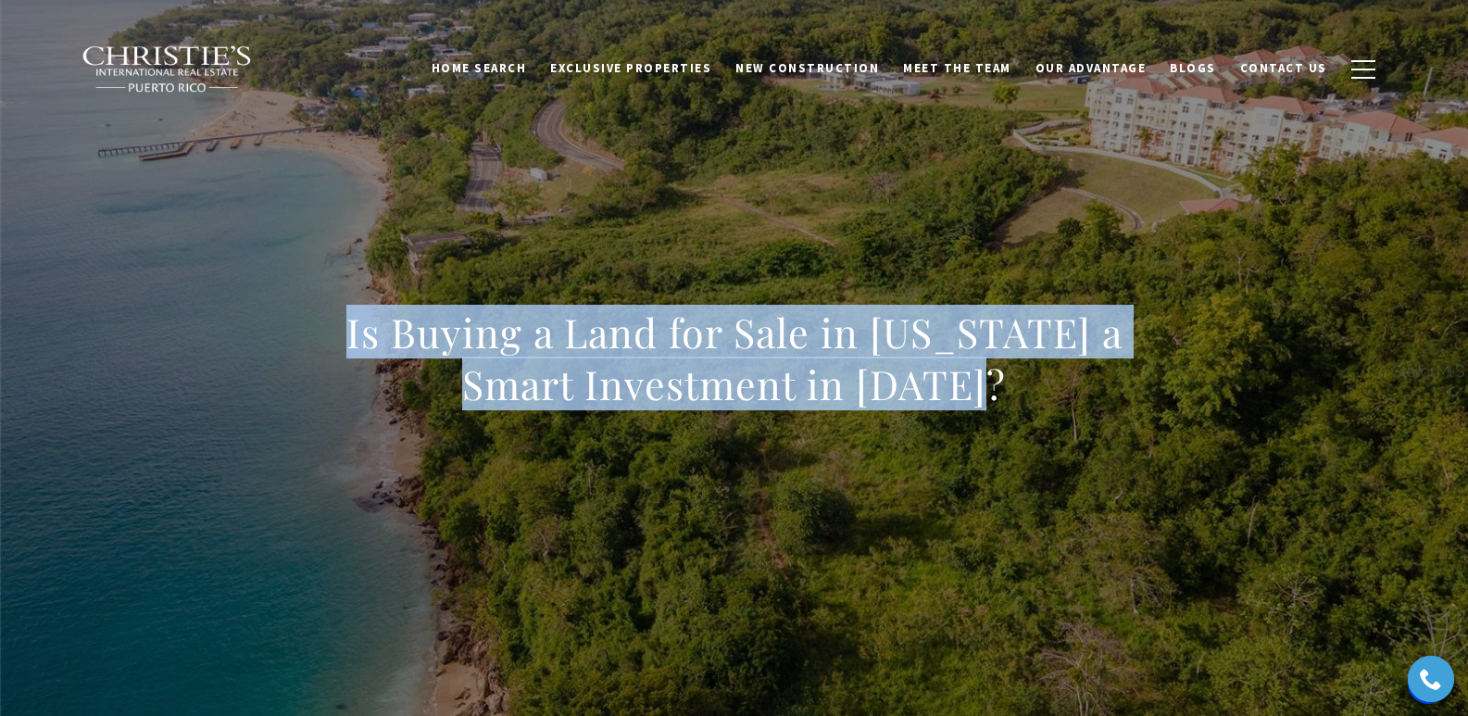
drag, startPoint x: 507, startPoint y: 359, endPoint x: 1011, endPoint y: 399, distance: 505.6
click at [1011, 399] on h1 "Is Buying a Land for Sale in Puerto Rico a Smart Investment in 2025?" at bounding box center [734, 359] width 817 height 104
copy h1 "Is Buying a Land for Sale in Puerto Rico a Smart Investment in 2025?"
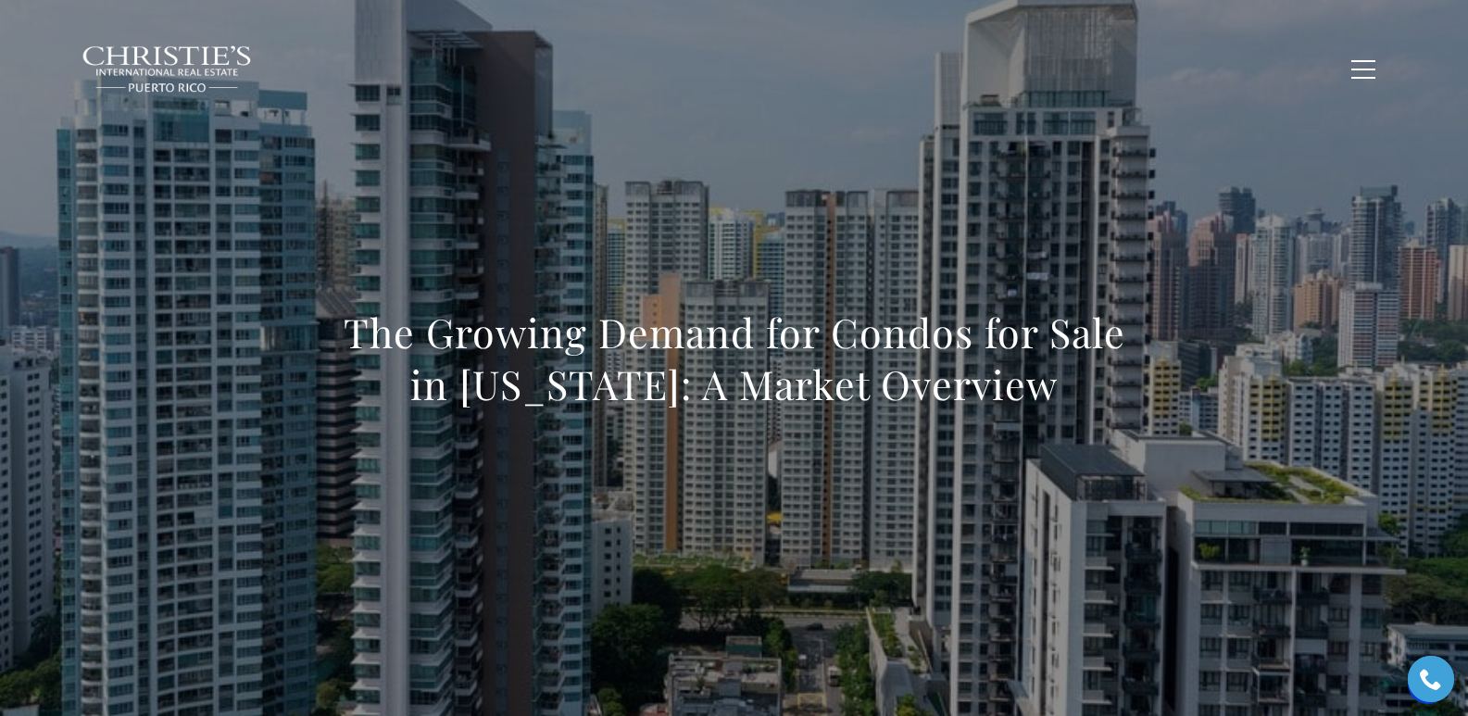
drag, startPoint x: 336, startPoint y: 323, endPoint x: 1121, endPoint y: 383, distance: 787.0
click at [1121, 383] on h1 "The Growing Demand for Condos for Sale in [US_STATE]: A Market Overview" at bounding box center [734, 359] width 817 height 104
copy h1 "The Growing Demand for Condos for Sale in [US_STATE]: A Market Overview"
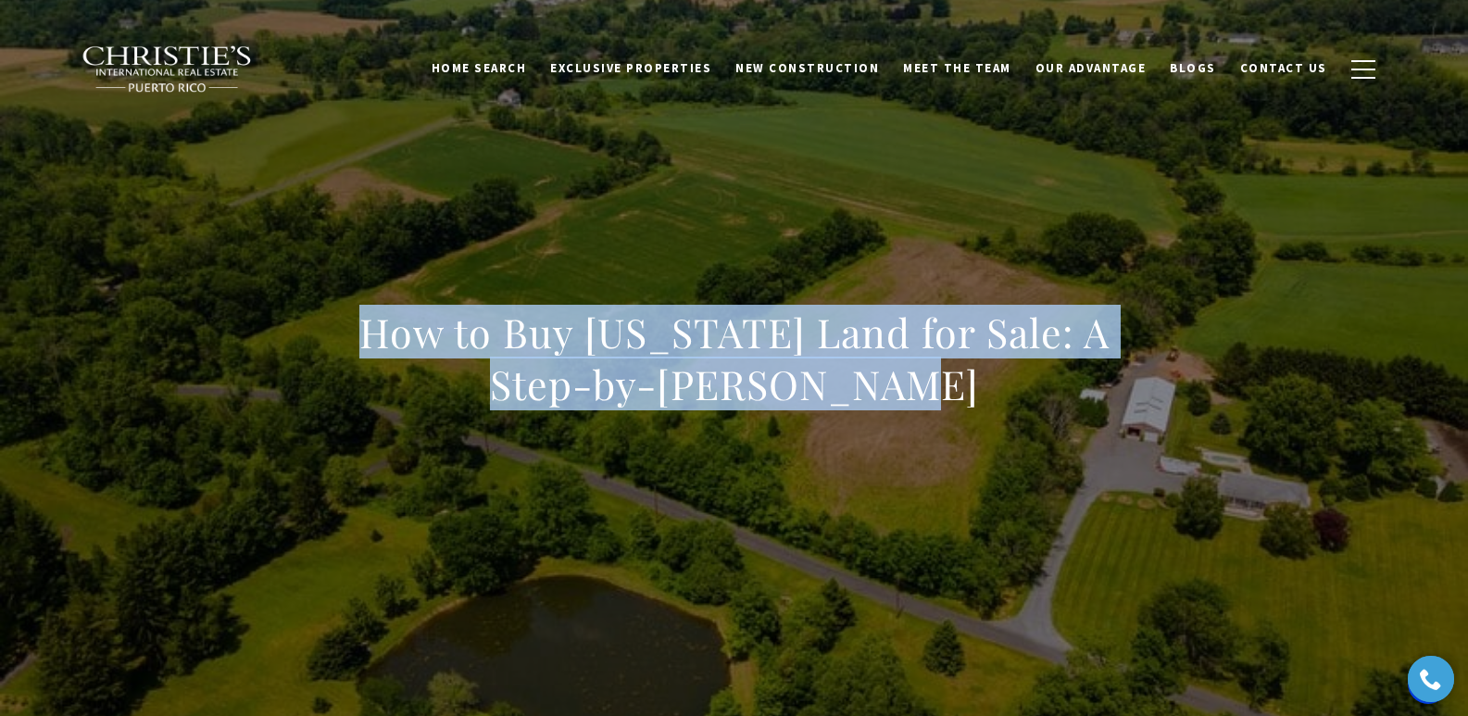
drag, startPoint x: 323, startPoint y: 322, endPoint x: 999, endPoint y: 377, distance: 677.6
click at [999, 377] on div "How to Buy Puerto Rico Land for Sale: A Step-by-Step Guide" at bounding box center [734, 371] width 1297 height 556
copy h1 "How to Buy Puerto Rico Land for Sale: A Step-by-Step Guide"
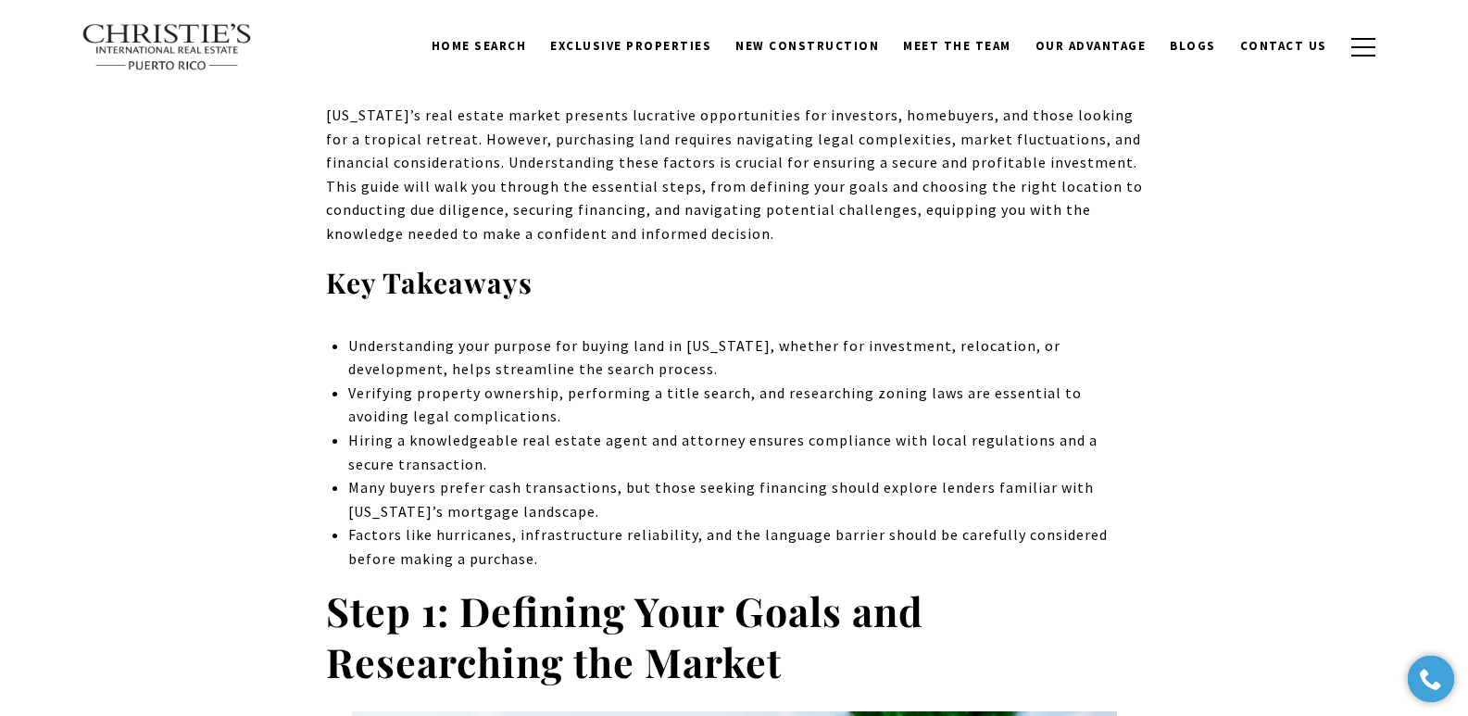
scroll to position [387, 0]
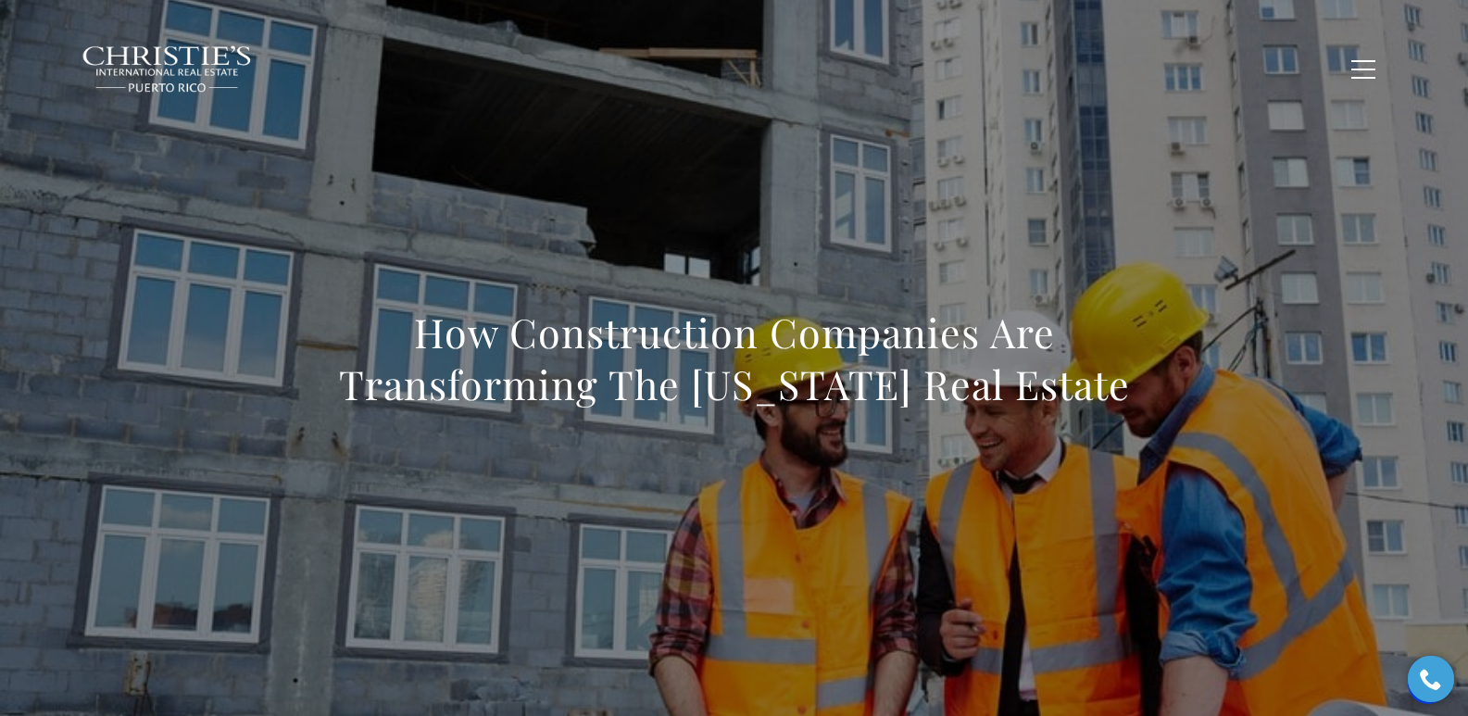
drag, startPoint x: 351, startPoint y: 323, endPoint x: 1178, endPoint y: 382, distance: 829.4
click at [1178, 382] on div "How Construction Companies Are Transforming The [US_STATE] Real Estate" at bounding box center [734, 371] width 1297 height 556
copy h1 "How Construction Companies Are Transforming The [US_STATE] Real Estate"
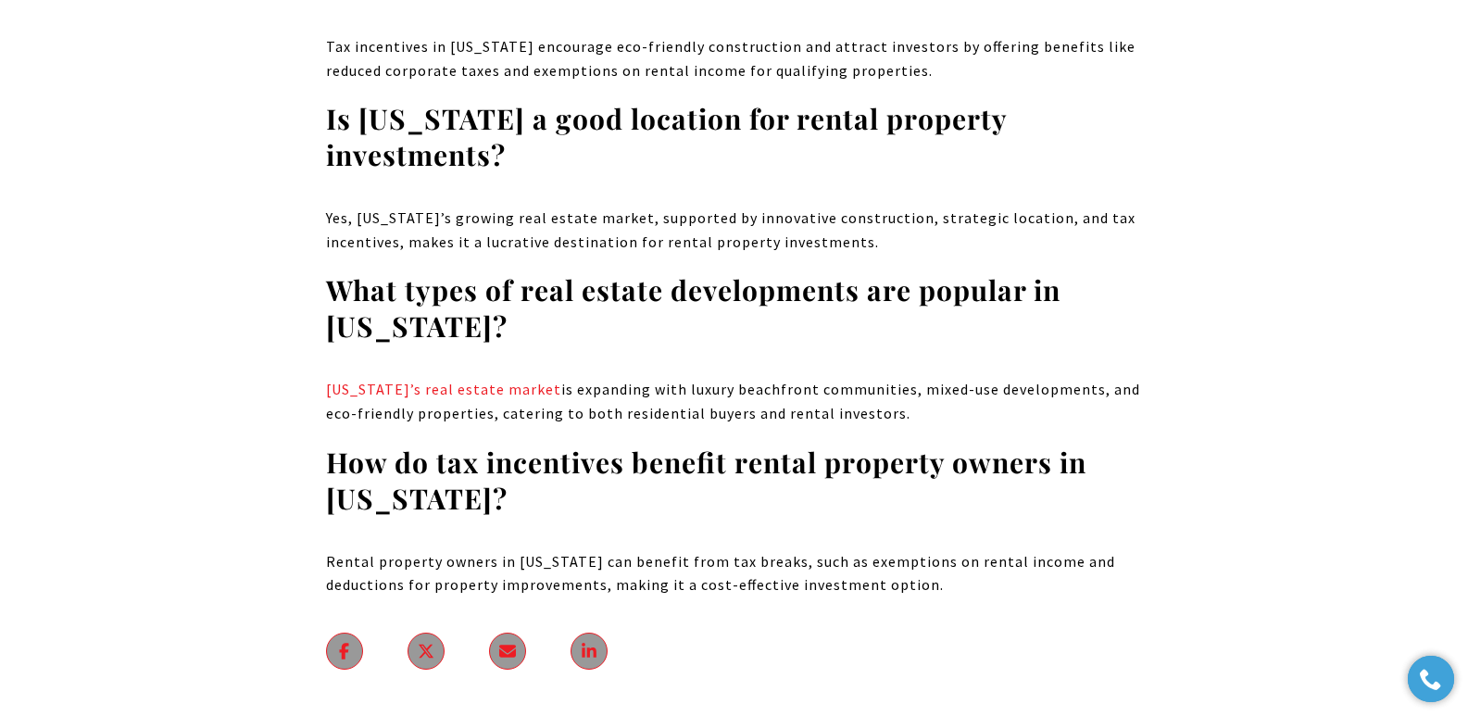
scroll to position [11909, 0]
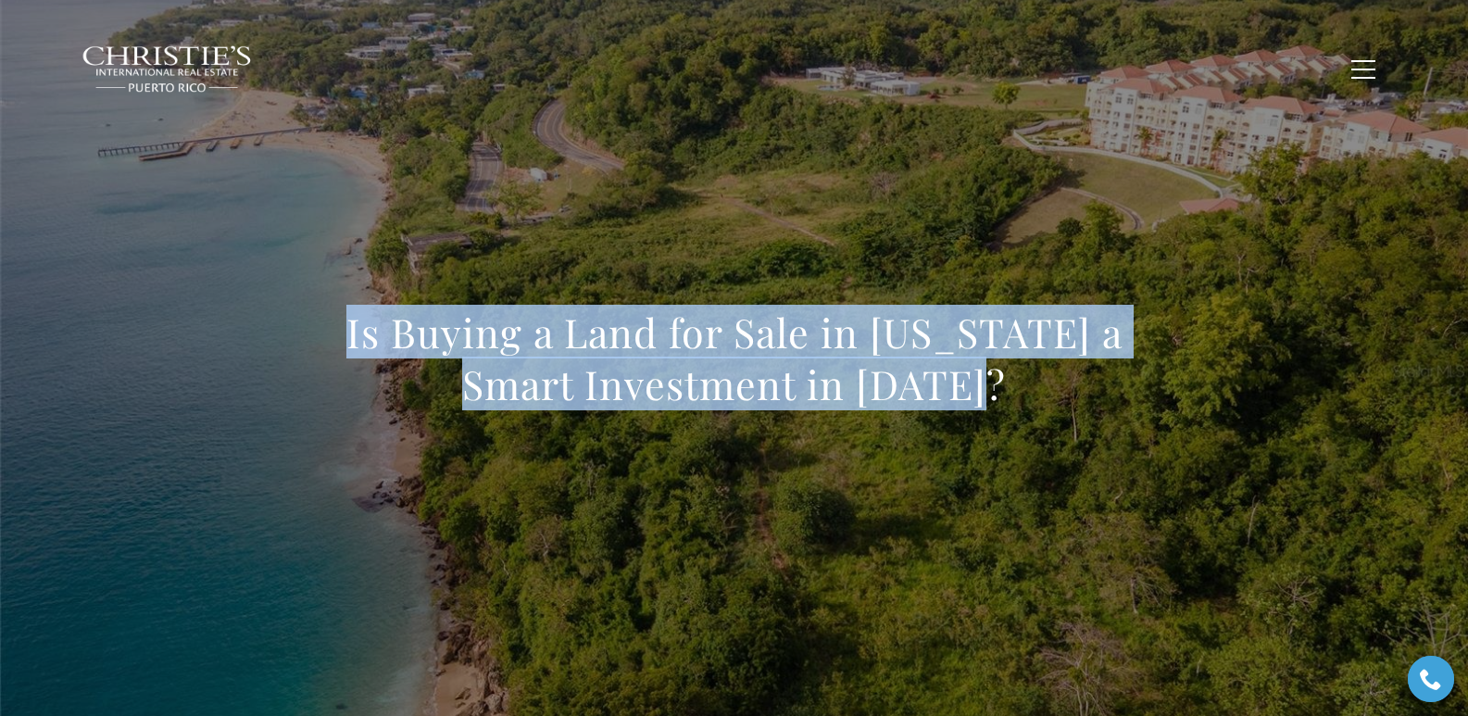
drag, startPoint x: 336, startPoint y: 333, endPoint x: 994, endPoint y: 403, distance: 661.6
click at [994, 403] on h1 "Is Buying a Land for Sale in [US_STATE] a Smart Investment in [DATE]?" at bounding box center [734, 359] width 817 height 104
copy h1 "Is Buying a Land for Sale in [US_STATE] a Smart Investment in [DATE]?"
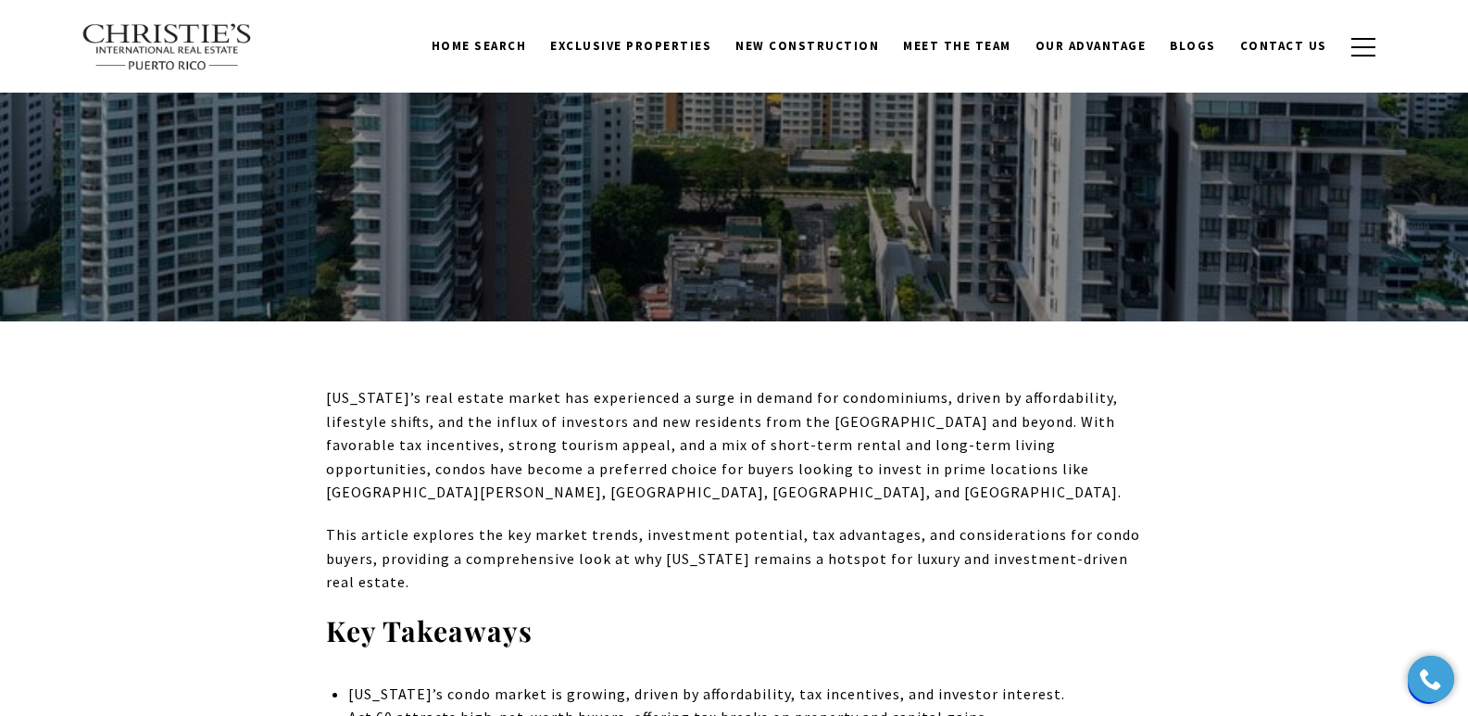
scroll to position [335, 0]
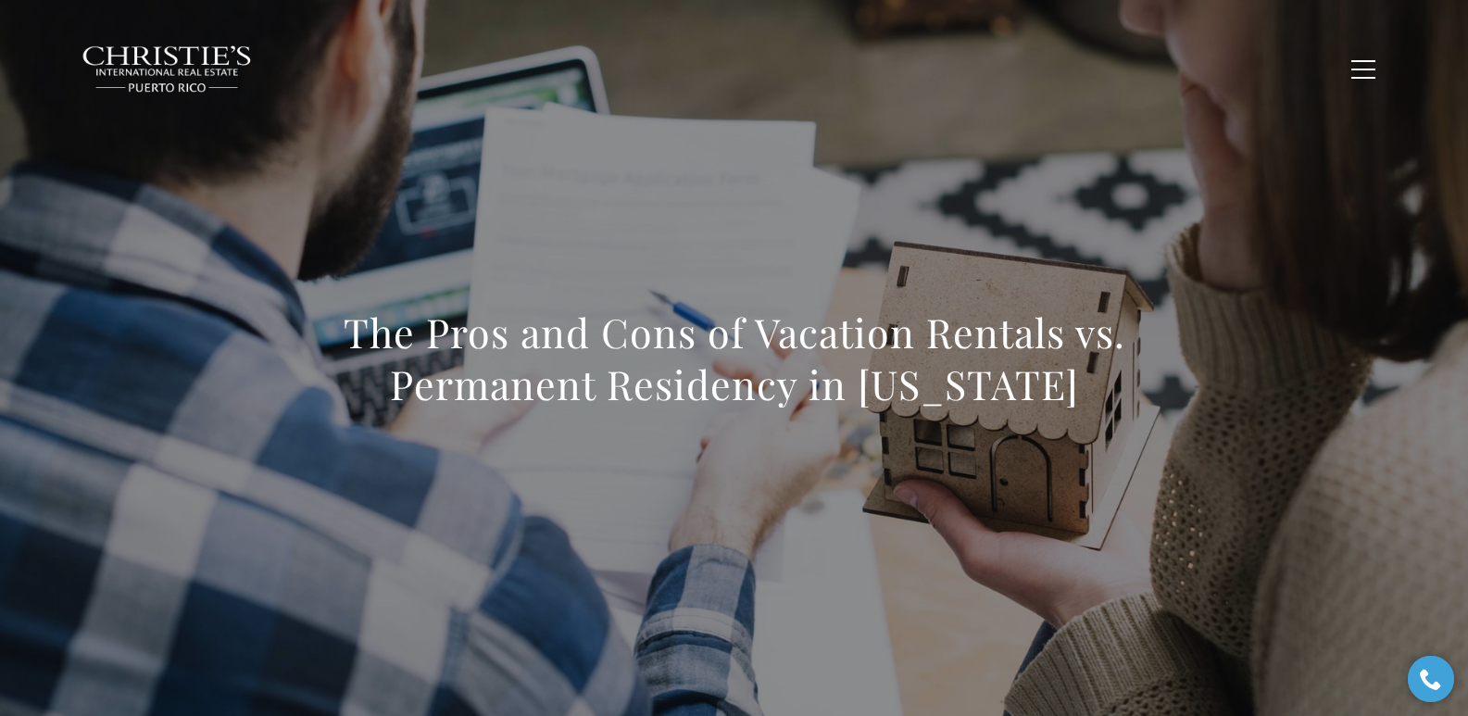
drag, startPoint x: 348, startPoint y: 324, endPoint x: 1084, endPoint y: 387, distance: 738.3
click at [1084, 387] on h1 "The Pros and Cons of Vacation Rentals vs. Permanent Residency in Puerto Rico" at bounding box center [734, 359] width 817 height 104
copy h1 "The Pros and Cons of Vacation Rentals vs. Permanent Residency in Puerto Rico"
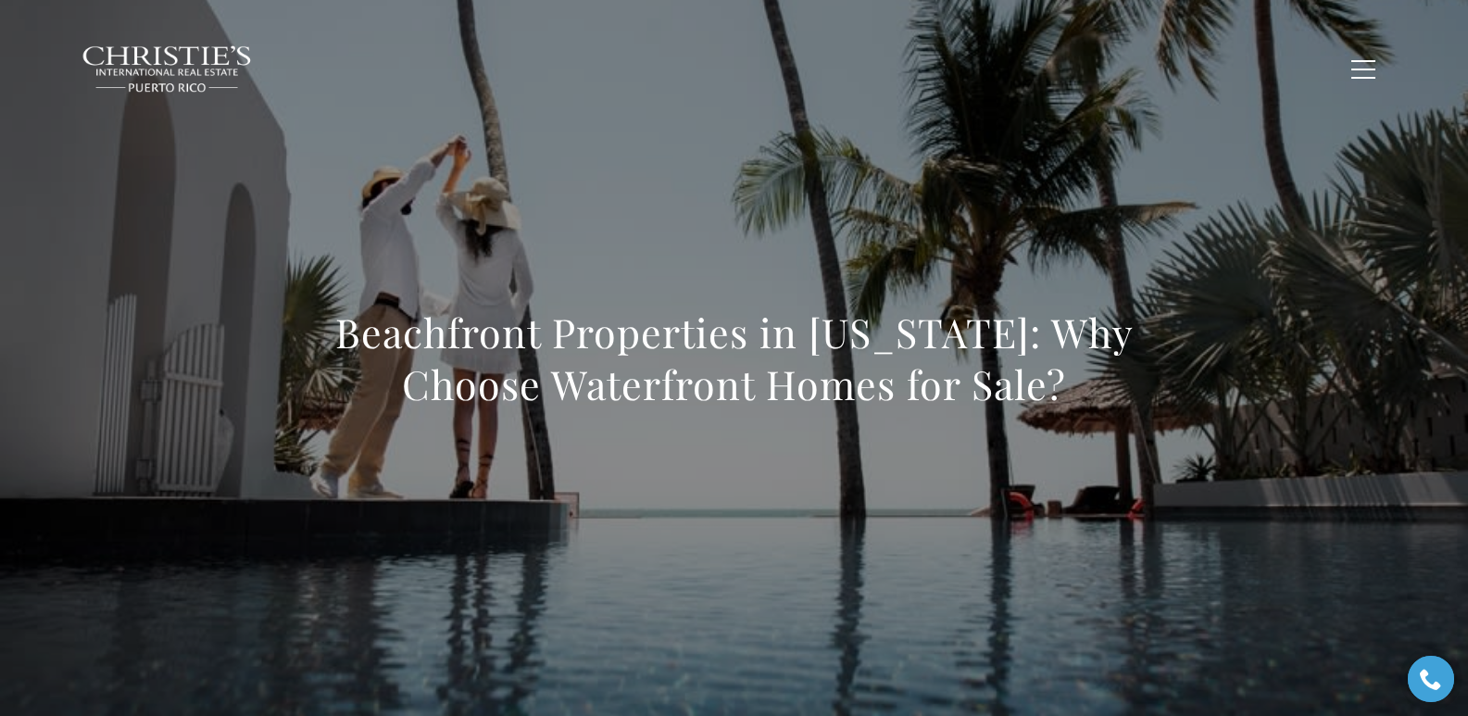
drag, startPoint x: 338, startPoint y: 330, endPoint x: 1096, endPoint y: 398, distance: 760.9
click at [1096, 398] on h1 "Beachfront Properties in Puerto Rico: Why Choose Waterfront Homes for Sale?" at bounding box center [734, 359] width 817 height 104
copy h1 "Beachfront Properties in Puerto Rico: Why Choose Waterfront Homes for Sale?"
copy h1 "Beachfront Properties in [US_STATE]: Why Choose Waterfront Homes for Sale?"
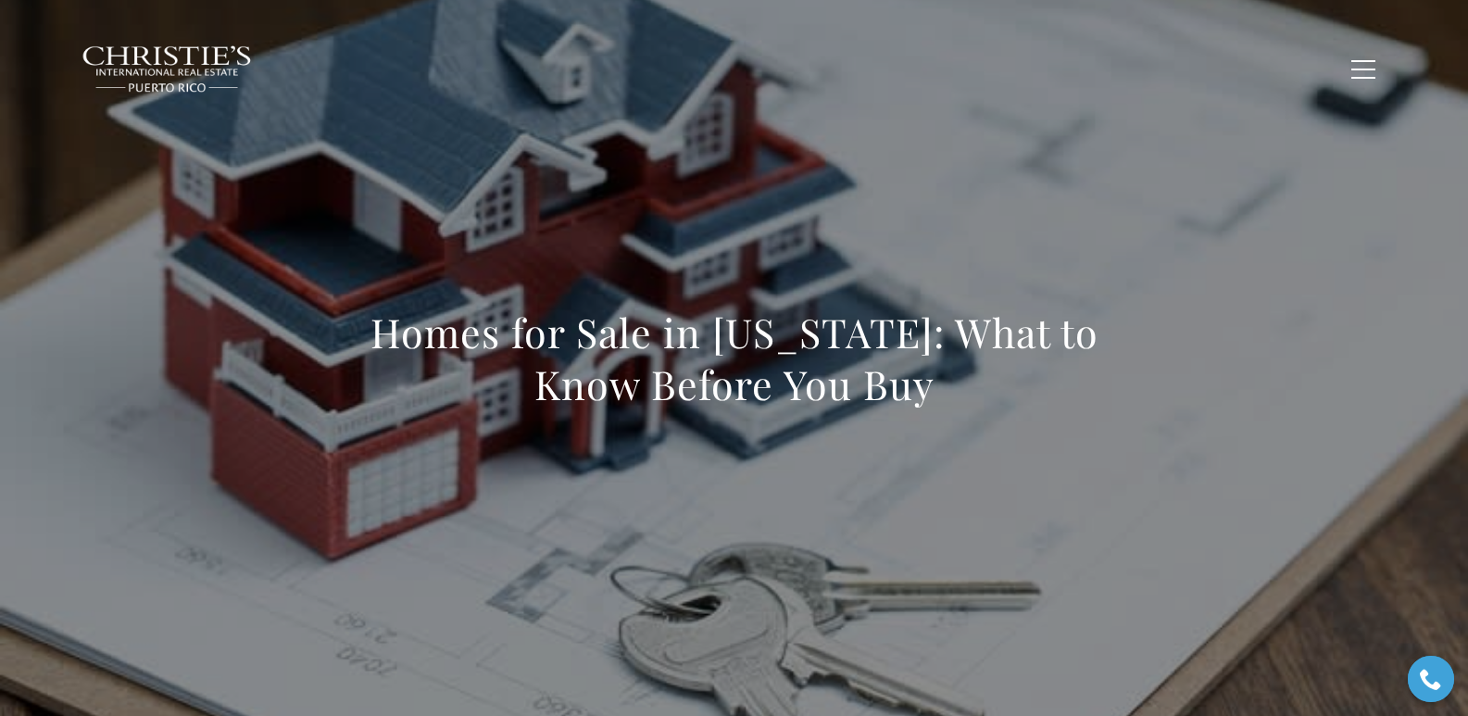
drag, startPoint x: 523, startPoint y: 339, endPoint x: 1077, endPoint y: 376, distance: 556.2
click at [1077, 376] on h1 "Homes for Sale in Puerto Rico: What to Know Before You Buy" at bounding box center [734, 359] width 817 height 104
copy h1 "Homes for Sale in Puerto Rico: What to Know Before You Buy"
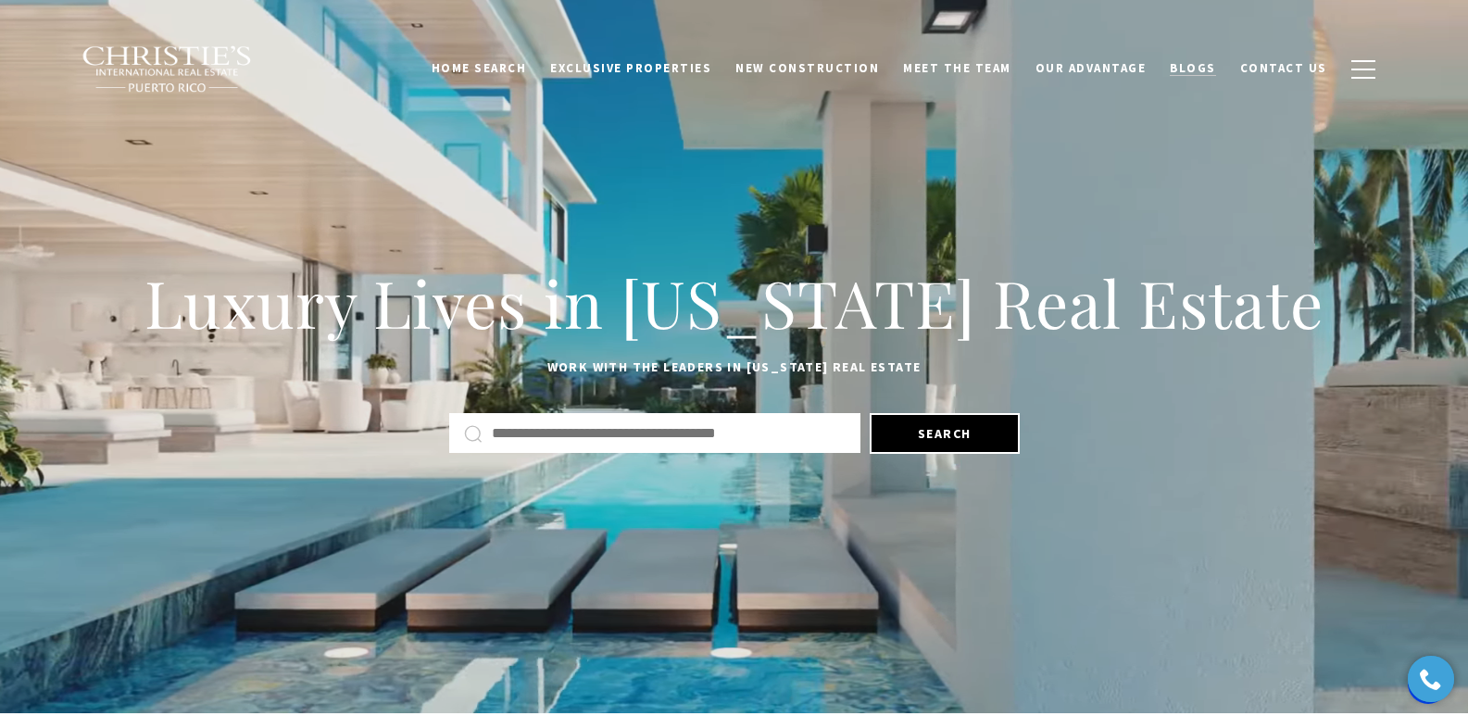
click at [1191, 72] on span "Blogs" at bounding box center [1193, 68] width 46 height 16
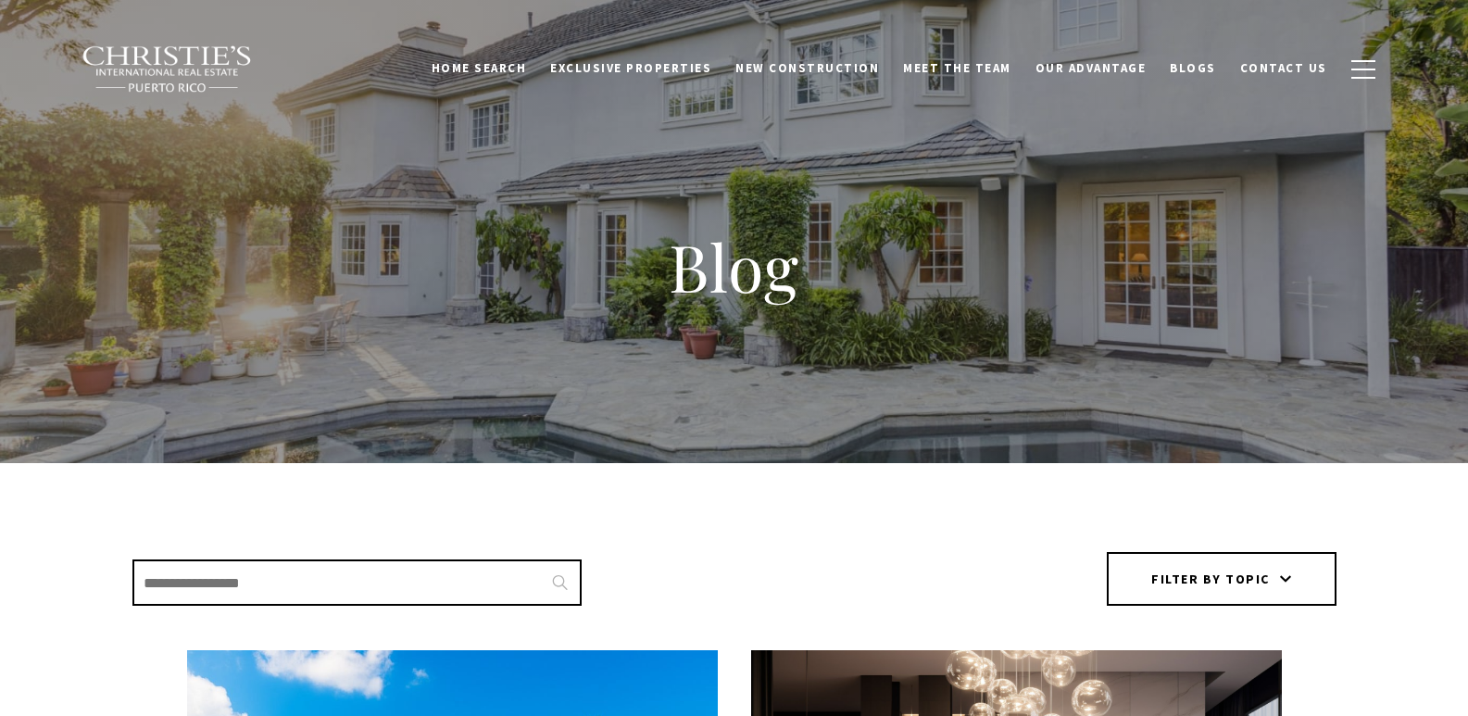
click at [436, 584] on input "Search Blogs" at bounding box center [356, 583] width 449 height 46
paste input "**********"
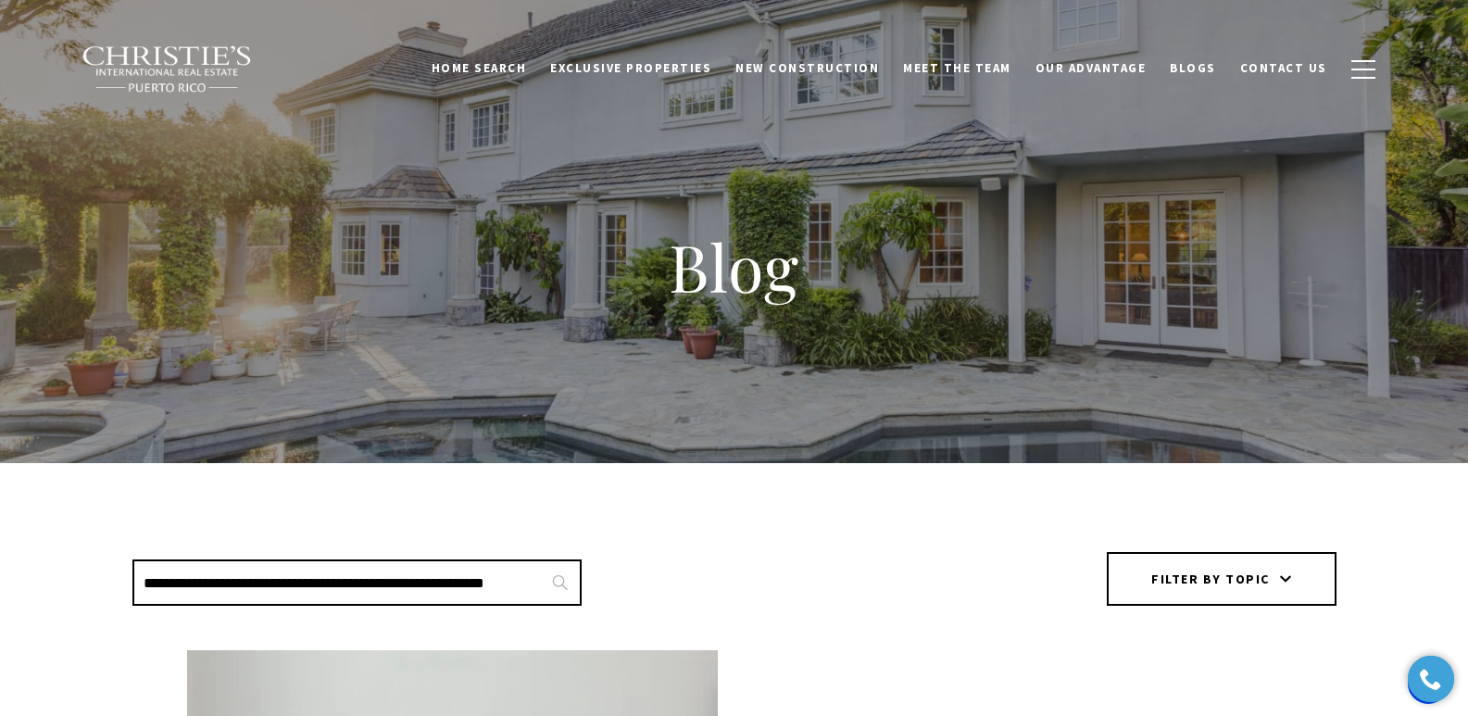
type input "**********"
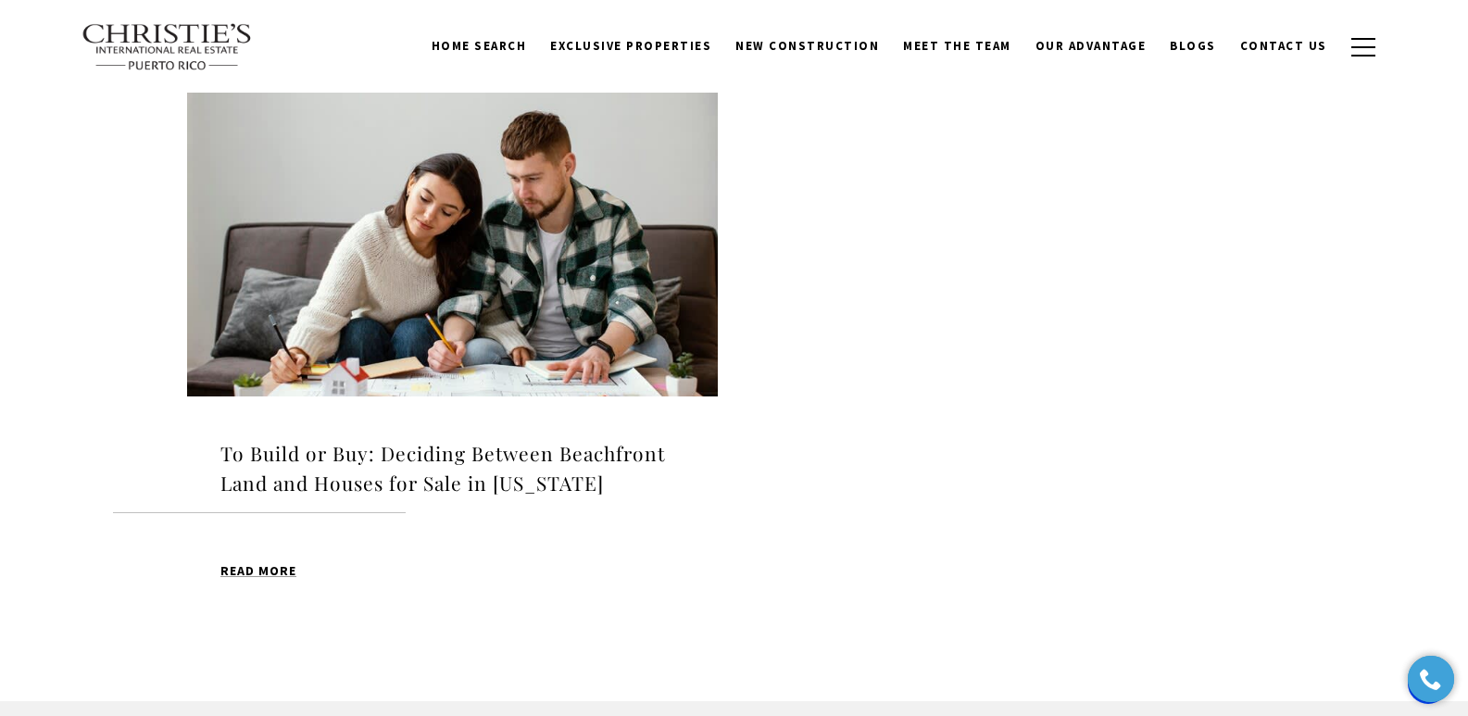
click at [462, 449] on h4 "To Build or Buy: Deciding Between Beachfront Land and Houses for Sale in [US_ST…" at bounding box center [452, 468] width 464 height 58
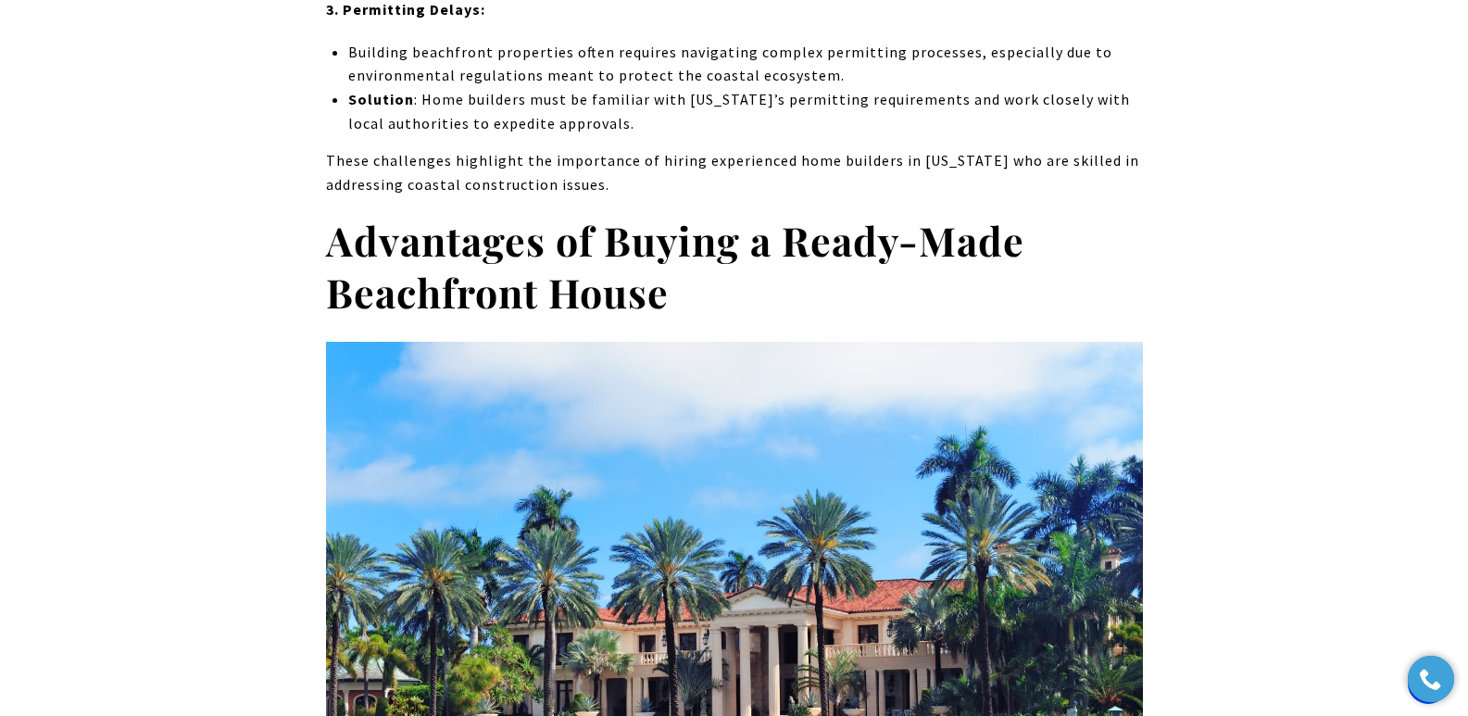
scroll to position [8549, 0]
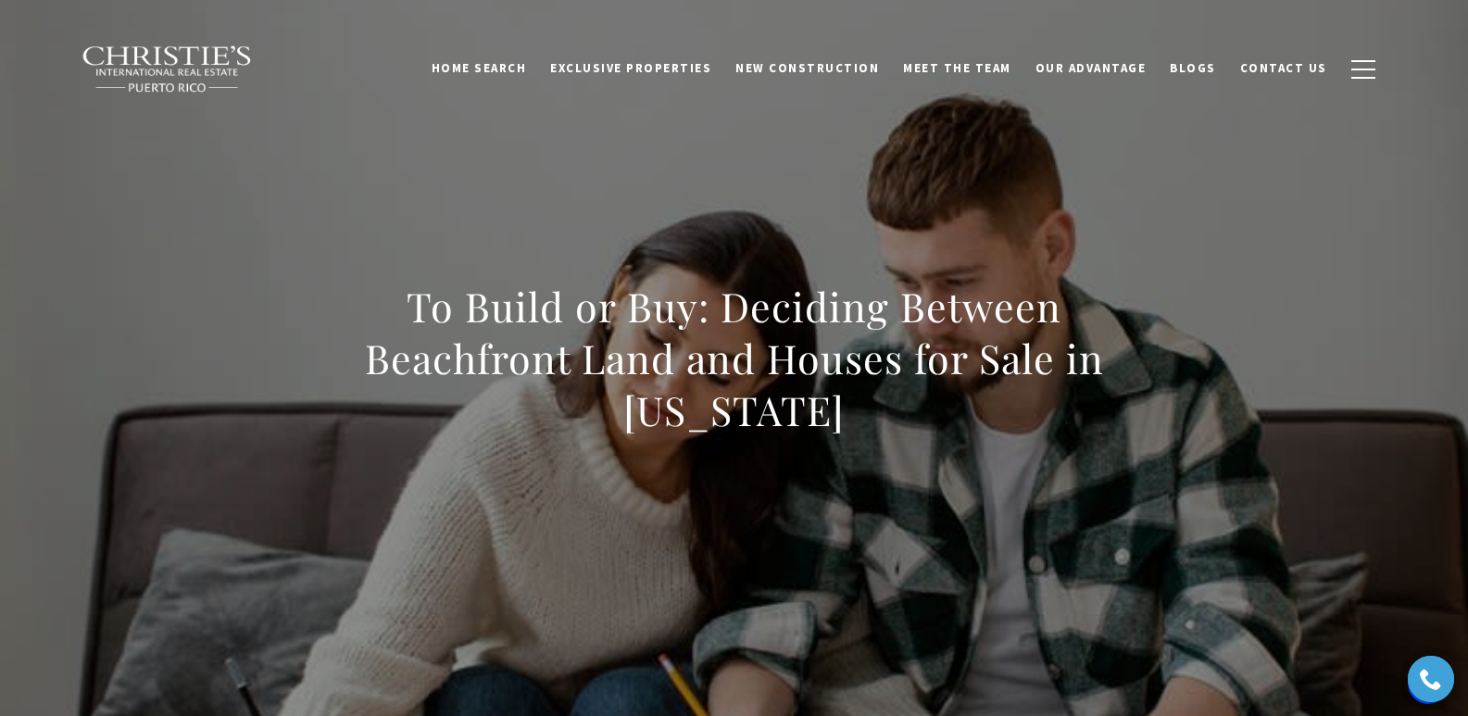
drag, startPoint x: 397, startPoint y: 301, endPoint x: 1070, endPoint y: 394, distance: 679.0
click at [1070, 394] on h1 "To Build or Buy: Deciding Between Beachfront Land and Houses for Sale in [US_ST…" at bounding box center [734, 359] width 817 height 156
copy h1 "To Build or Buy: Deciding Between Beachfront Land and Houses for Sale in [US_ST…"
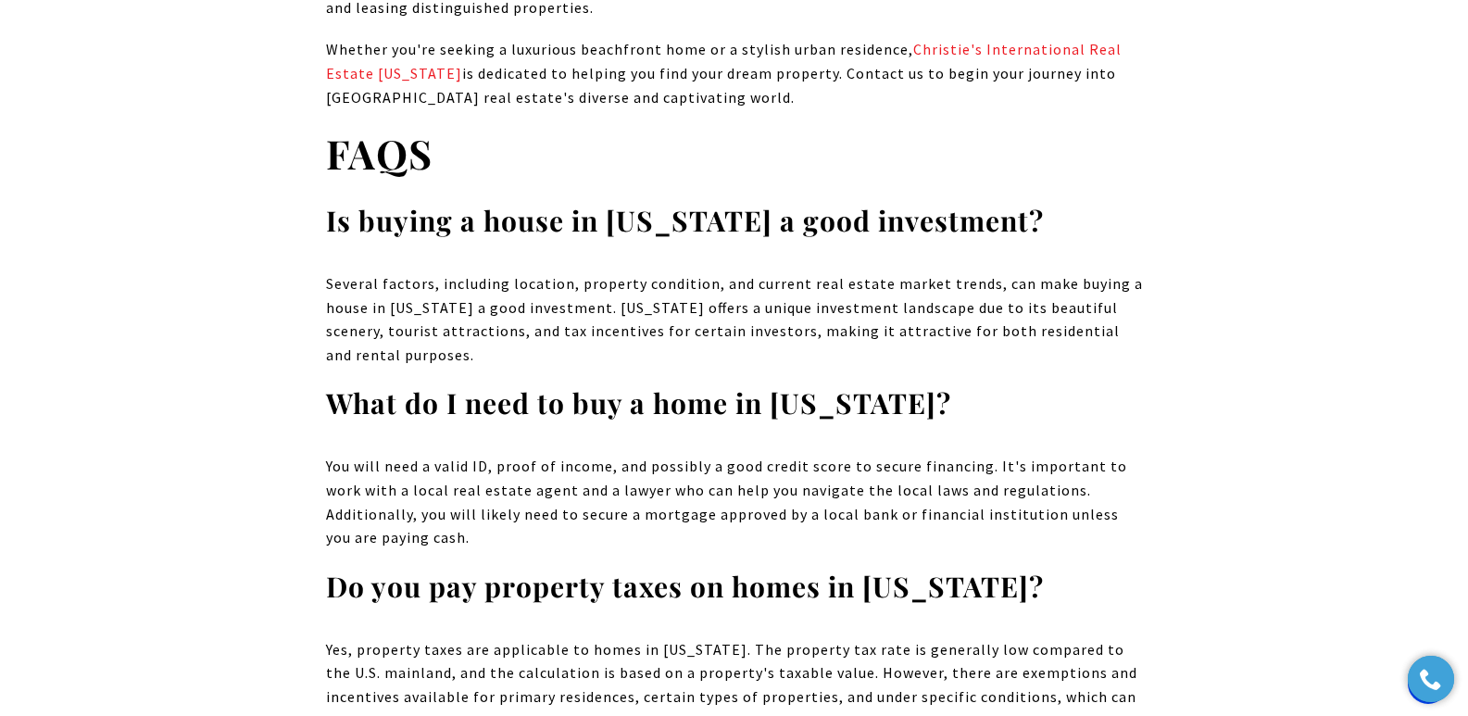
scroll to position [15554, 0]
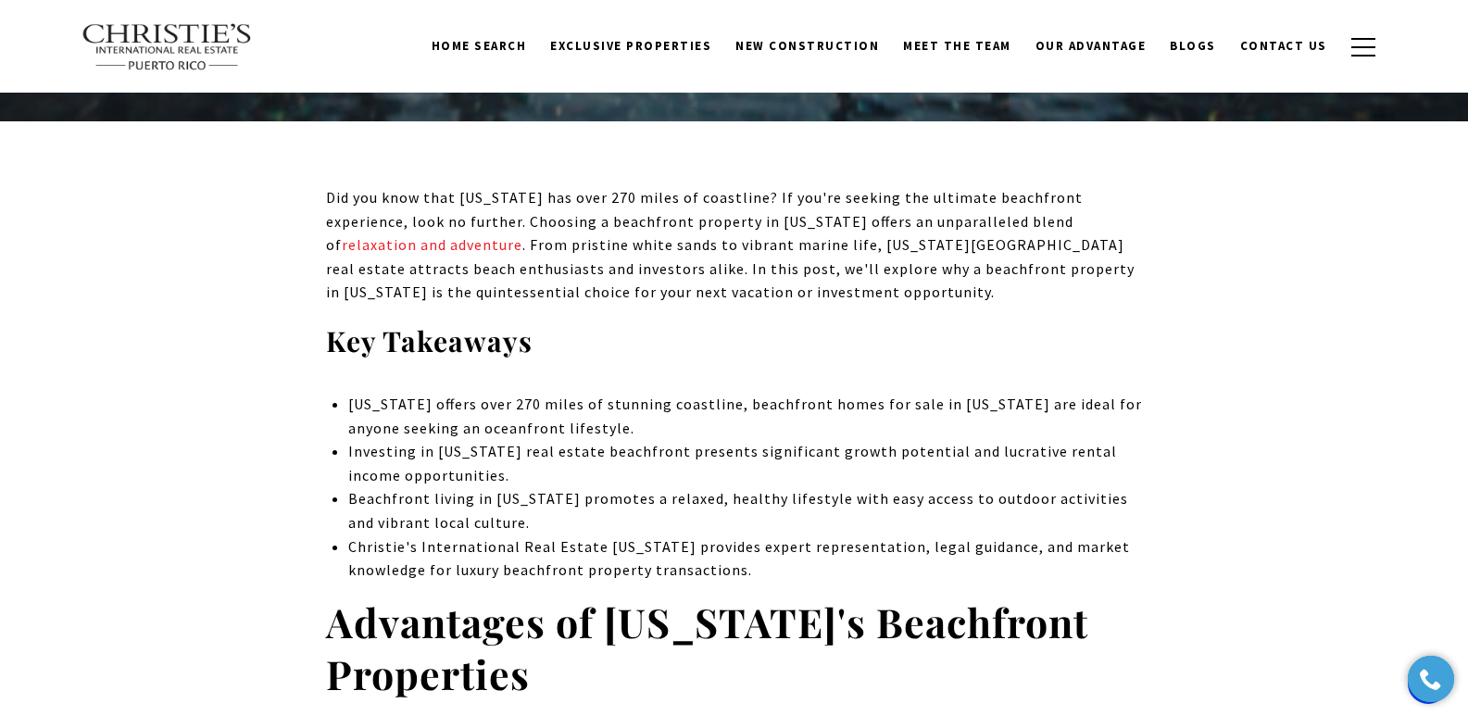
scroll to position [149, 0]
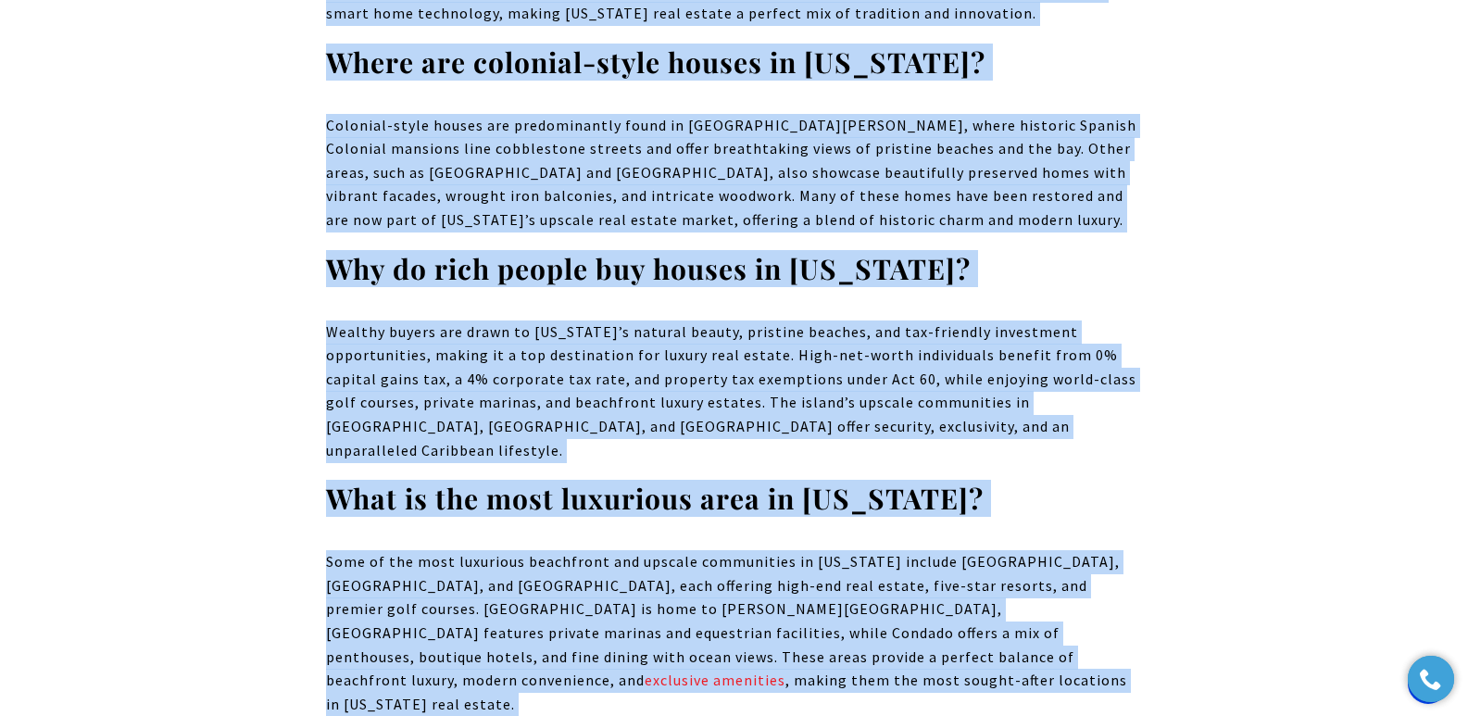
scroll to position [13941, 0]
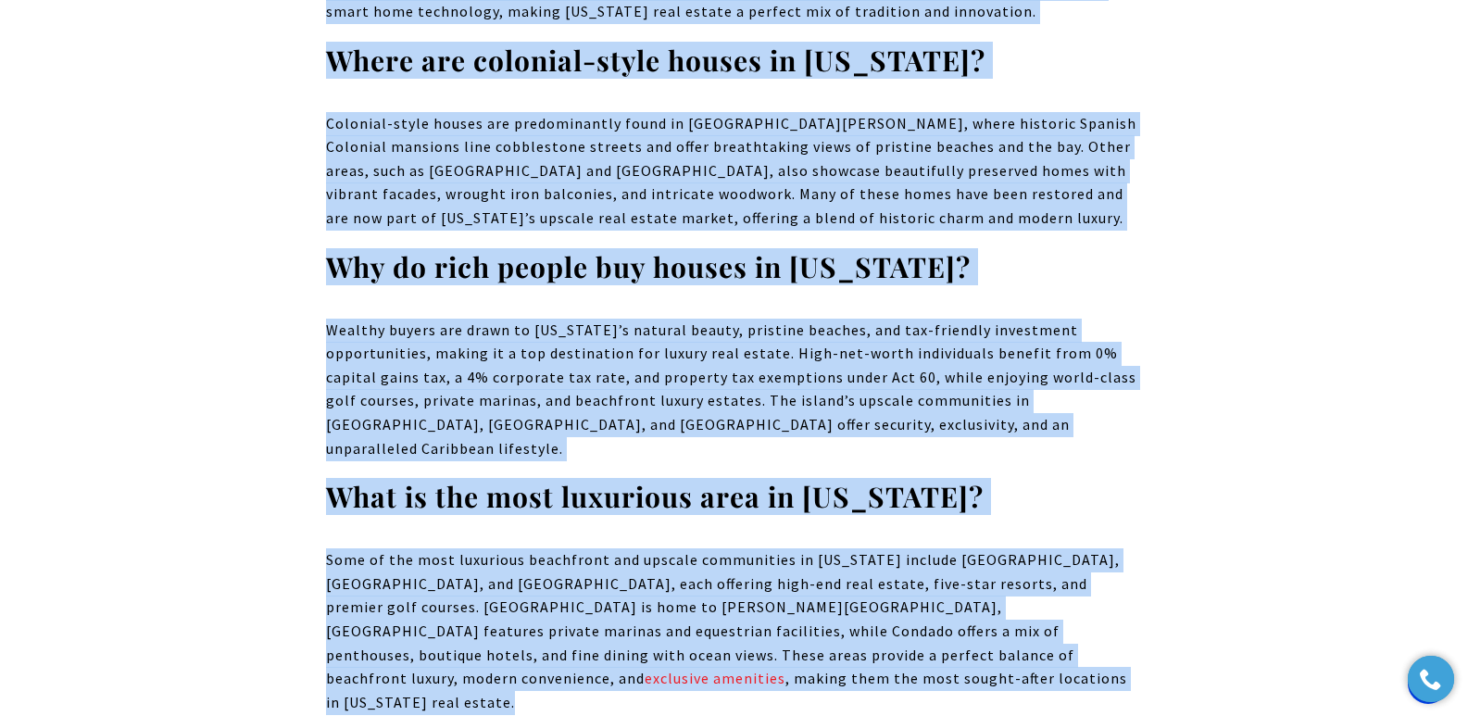
drag, startPoint x: 454, startPoint y: 326, endPoint x: 1178, endPoint y: 388, distance: 727.2
copy body "Luxury Homes in Puerto Rico: Architectural Styles for High-End Living Puerto Ri…"
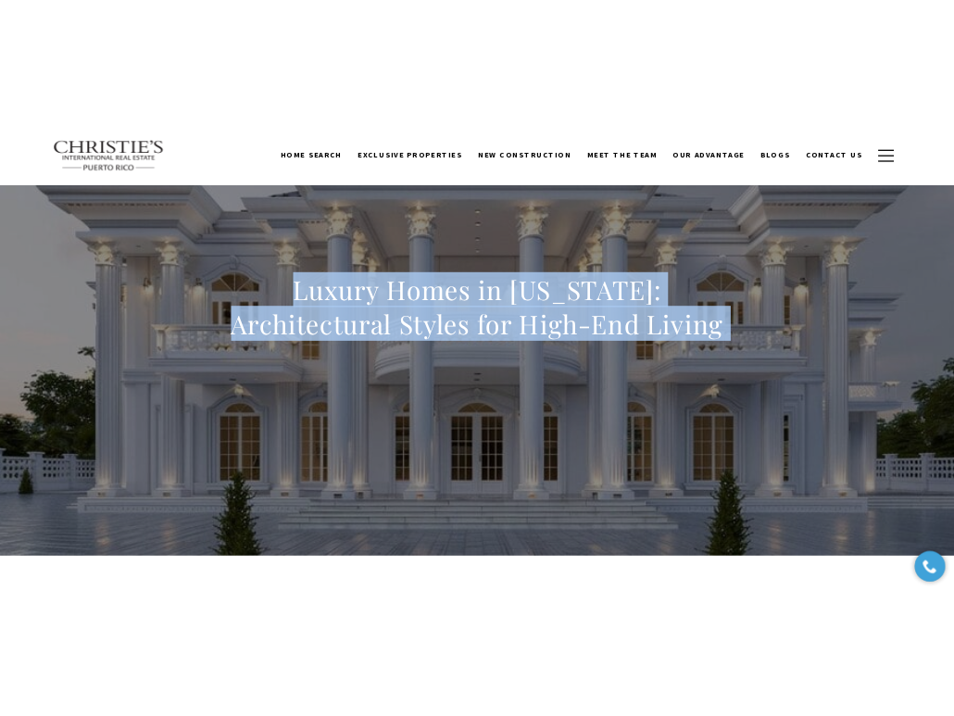
scroll to position [0, 0]
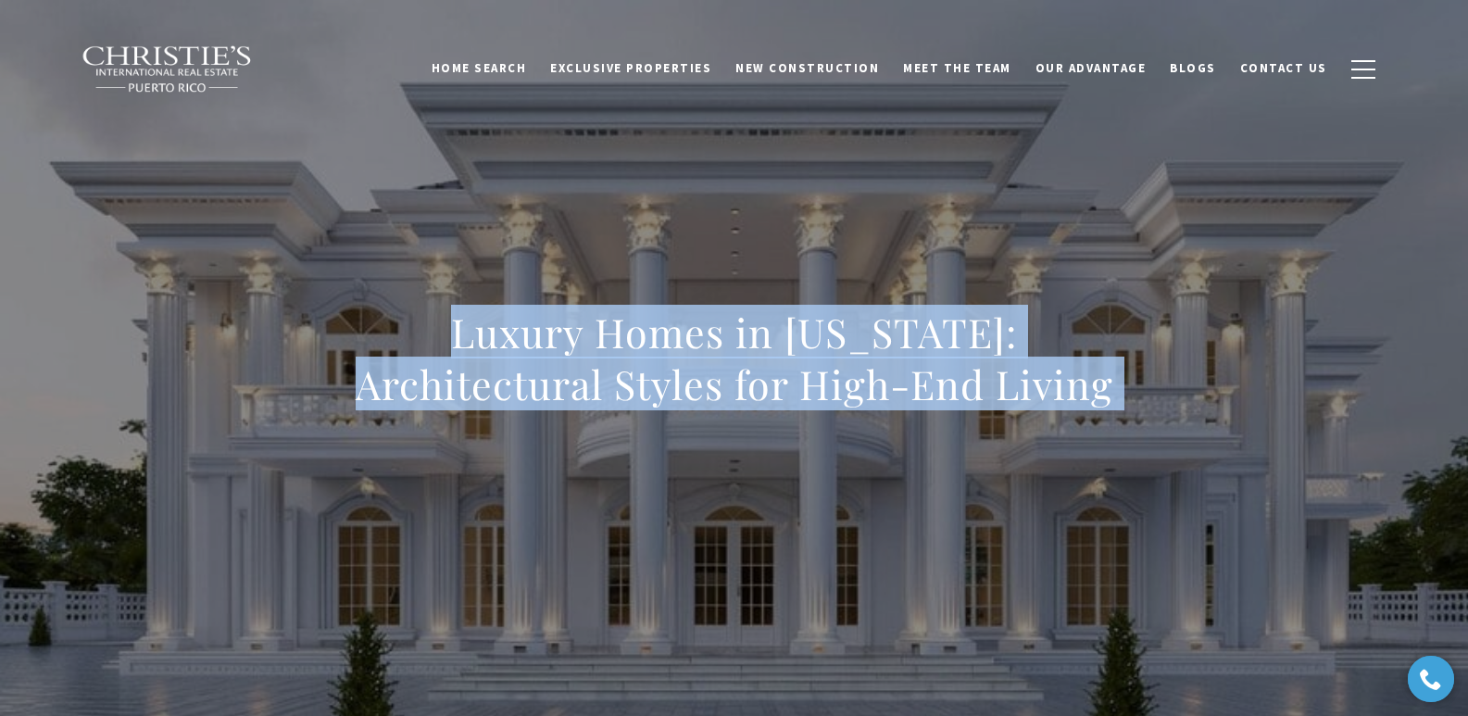
click at [645, 208] on div "Luxury Homes in Puerto Rico: Architectural Styles for High-End Living" at bounding box center [734, 371] width 1297 height 556
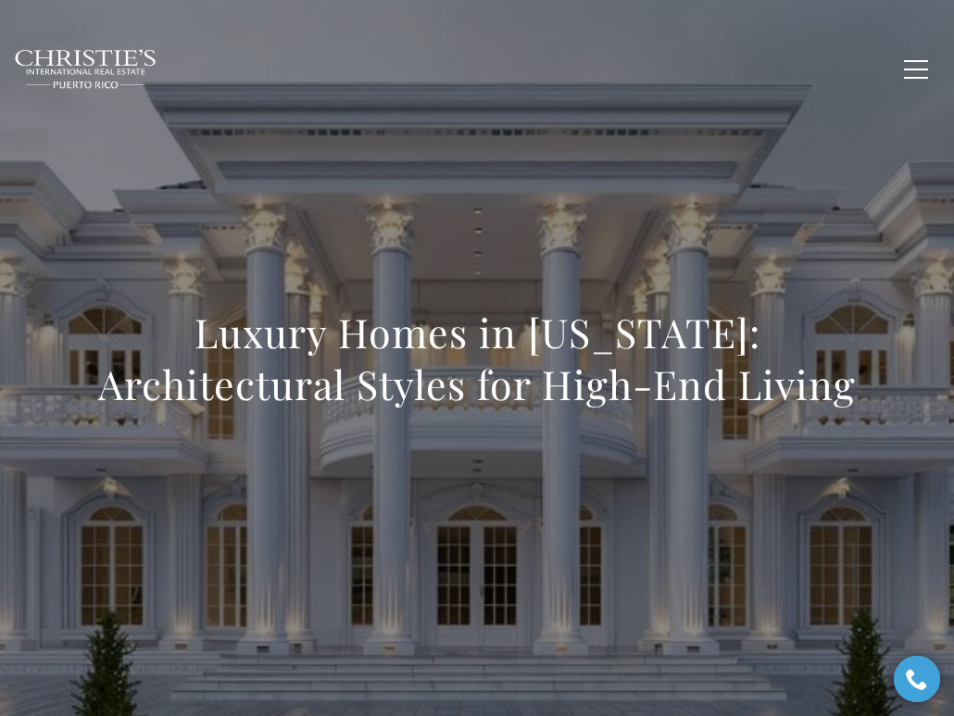
click at [445, 192] on div "Luxury Homes in Puerto Rico: Architectural Styles for High-End Living" at bounding box center [477, 371] width 954 height 556
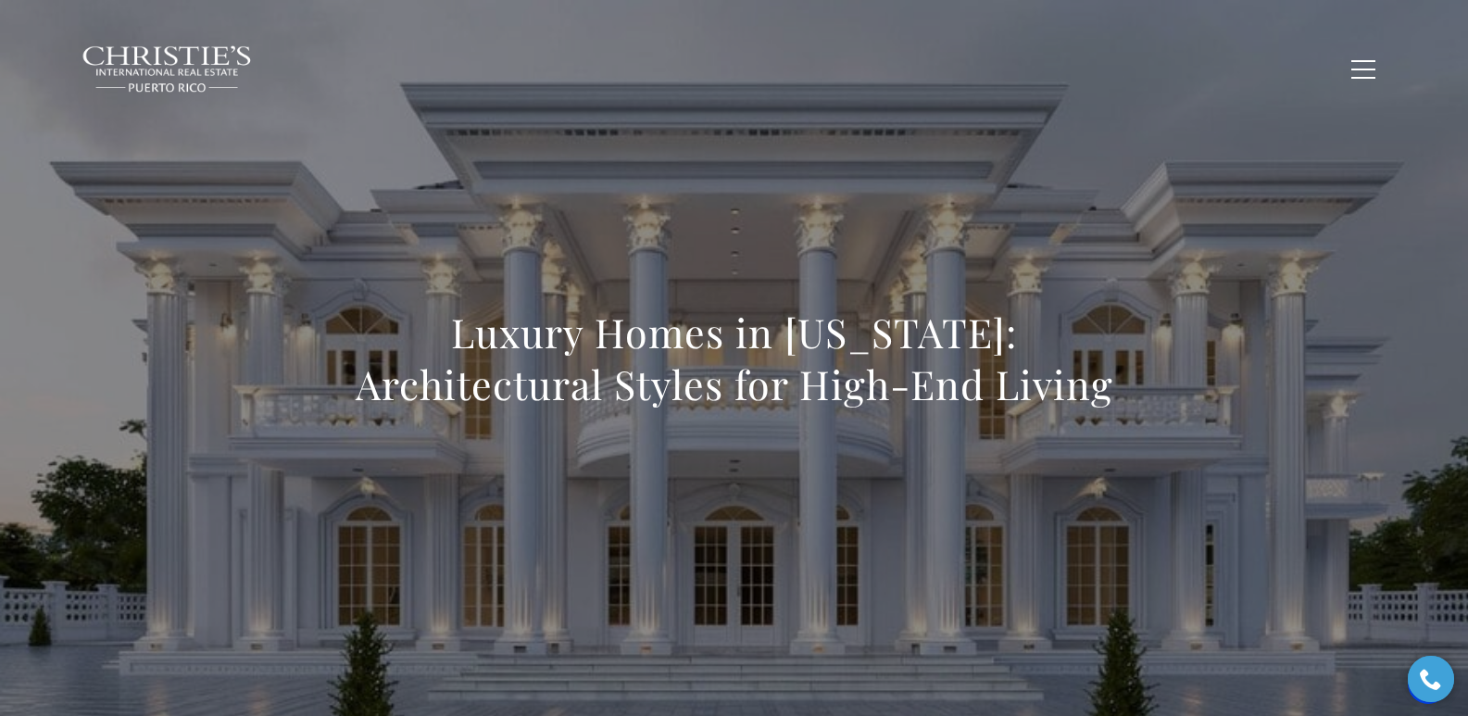
drag, startPoint x: 377, startPoint y: 309, endPoint x: 1138, endPoint y: 377, distance: 763.7
click at [953, 377] on h1 "Luxury Homes in Puerto Rico: Architectural Styles for High-End Living" at bounding box center [734, 359] width 817 height 104
copy h1 "Luxury Homes in Puerto Rico: Architectural Styles for High-End Living"
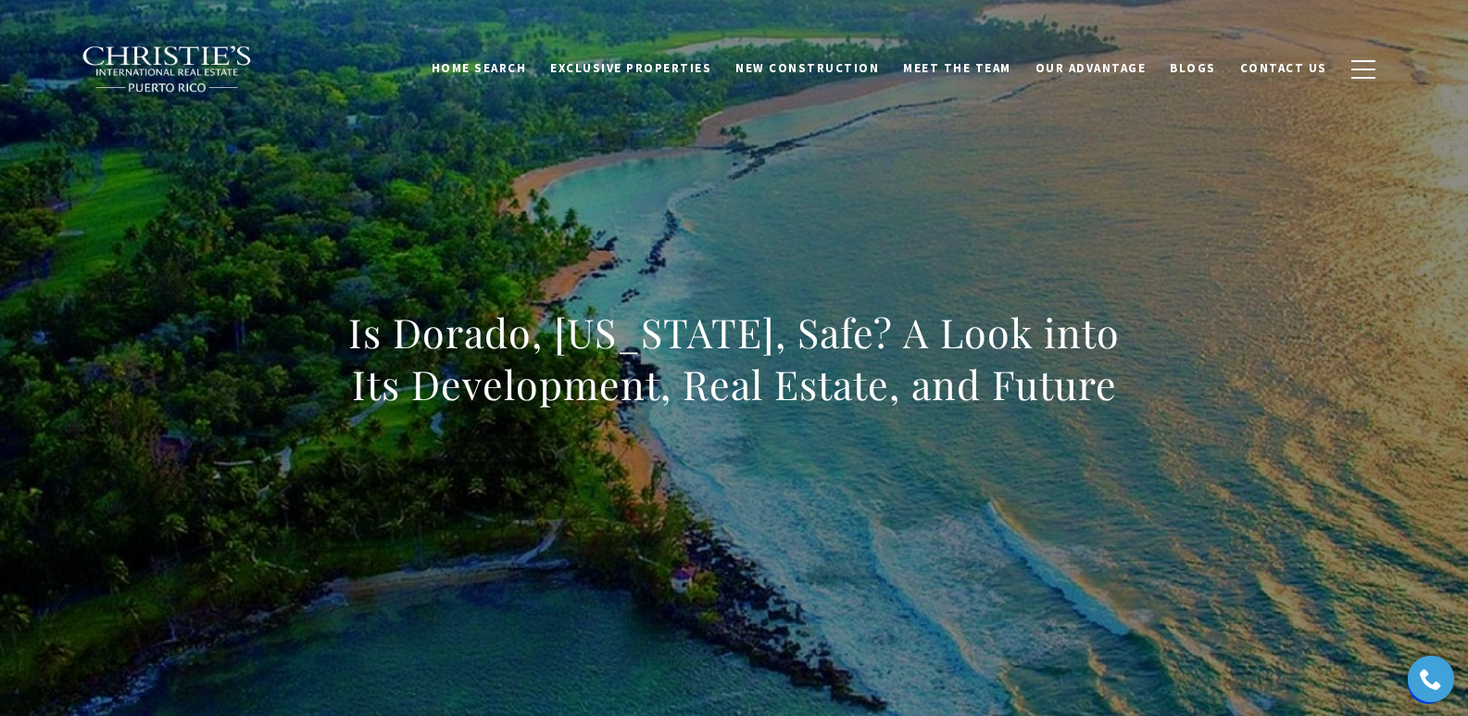
drag, startPoint x: 0, startPoint y: 0, endPoint x: 1217, endPoint y: 375, distance: 1273.9
click at [1217, 375] on div "Is Dorado, [US_STATE], Safe? A Look into Its Development, Real Estate, and Futu…" at bounding box center [734, 371] width 1297 height 556
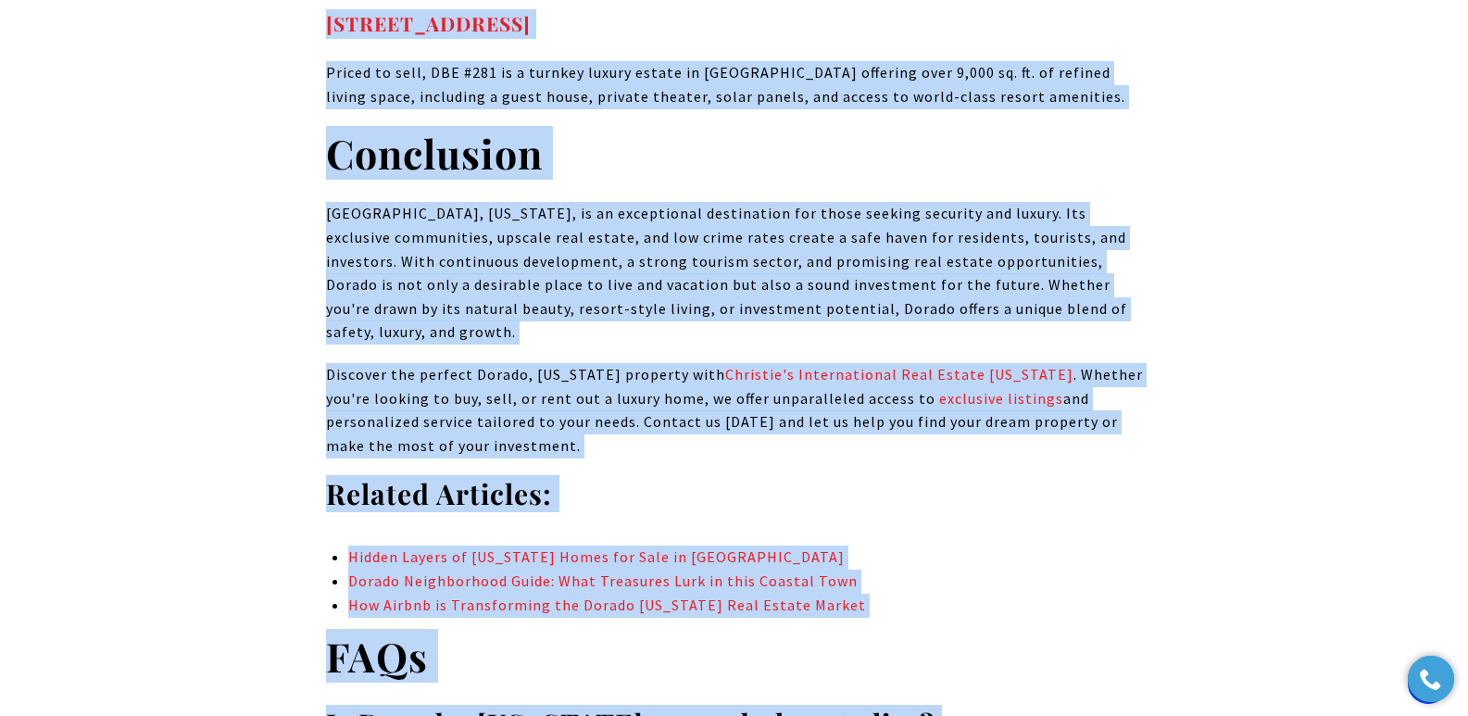
scroll to position [13459, 0]
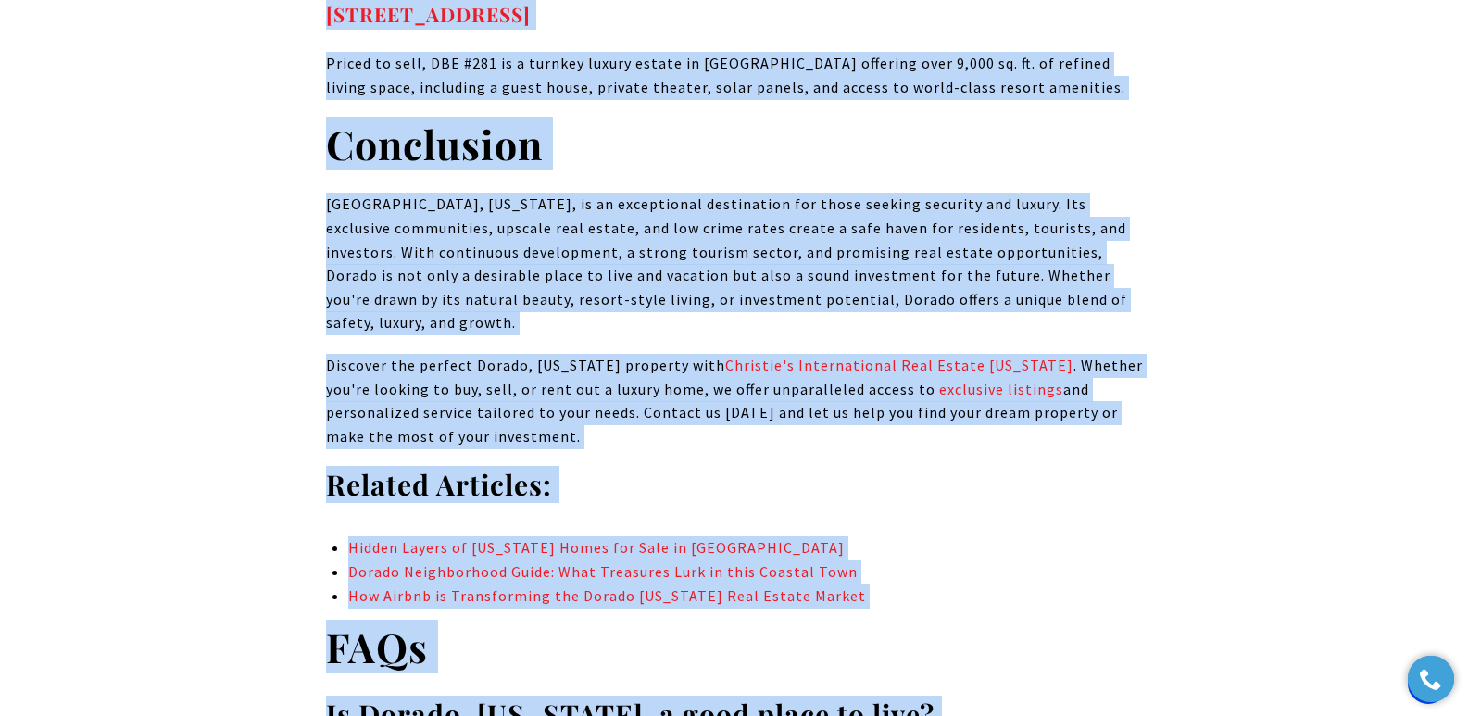
drag, startPoint x: 327, startPoint y: 327, endPoint x: 1180, endPoint y: 475, distance: 866.1
copy body "Is Dorado, [US_STATE], Safe? A Look into Its Development, Real Estate, and Futu…"
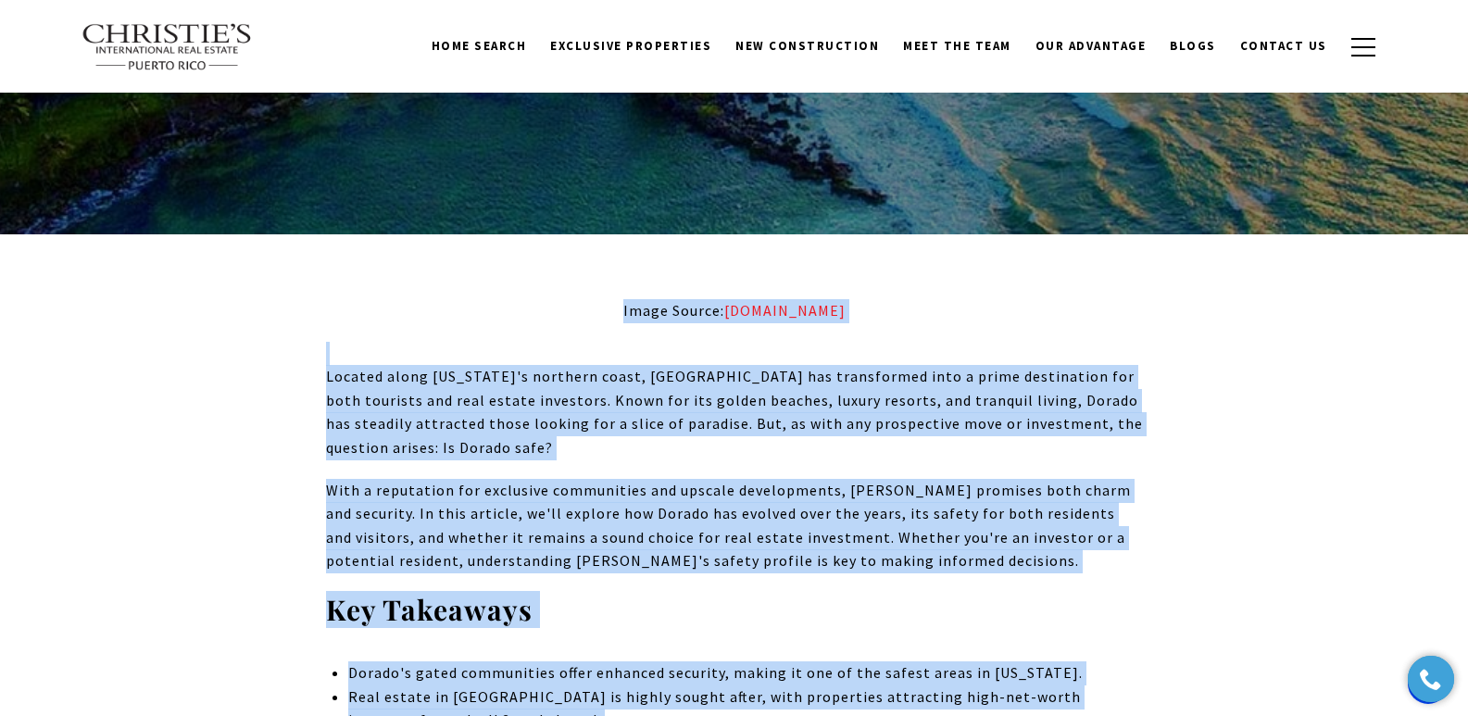
scroll to position [0, 0]
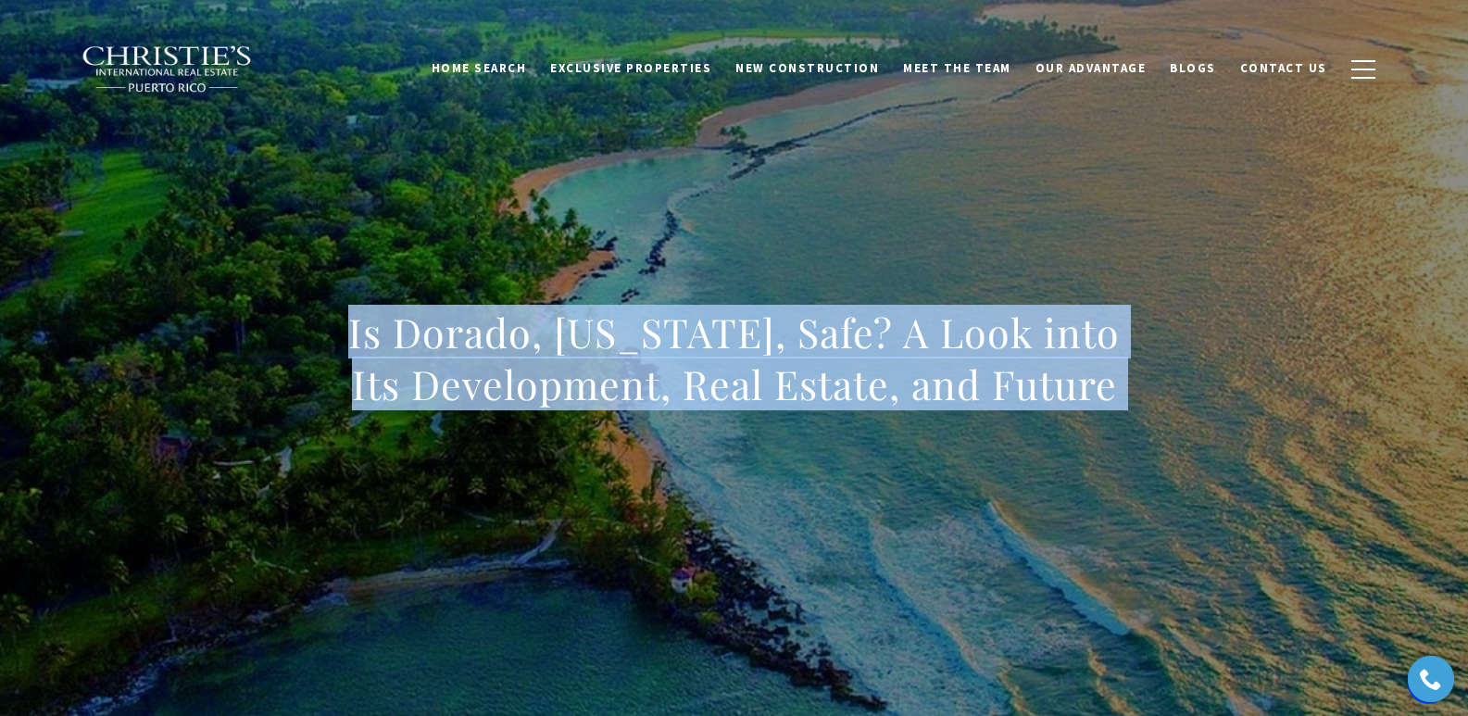
click at [516, 335] on h1 "Is Dorado, Puerto Rico, Safe? A Look into Its Development, Real Estate, and Fut…" at bounding box center [734, 359] width 817 height 104
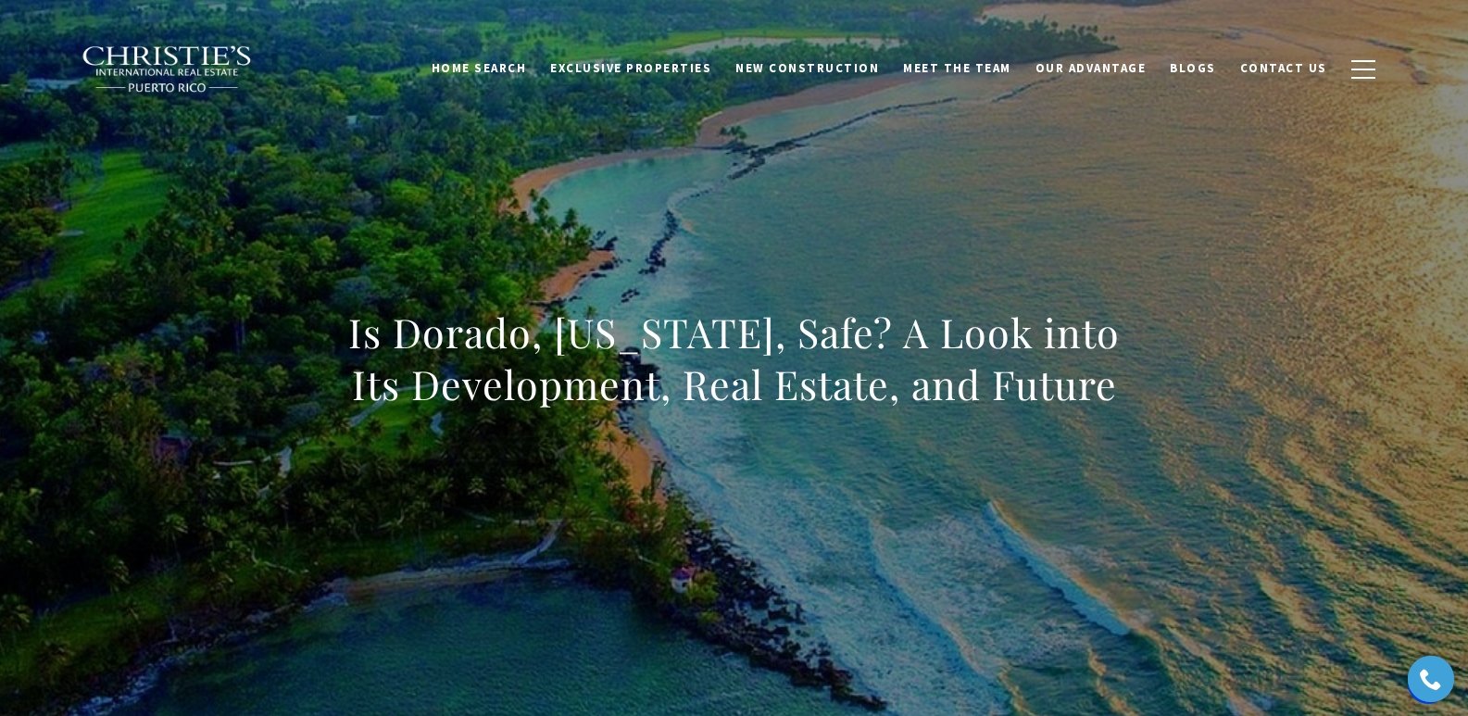
drag, startPoint x: 344, startPoint y: 344, endPoint x: 1210, endPoint y: 406, distance: 868.5
click at [953, 406] on div "Is Dorado, Puerto Rico, Safe? A Look into Its Development, Real Estate, and Fut…" at bounding box center [734, 371] width 1297 height 556
copy h1 "Is Dorado, Puerto Rico, Safe? A Look into Its Development, Real Estate, and Fut…"
click at [819, 221] on div "Is Dorado, Puerto Rico, Safe? A Look into Its Development, Real Estate, and Fut…" at bounding box center [734, 371] width 1297 height 556
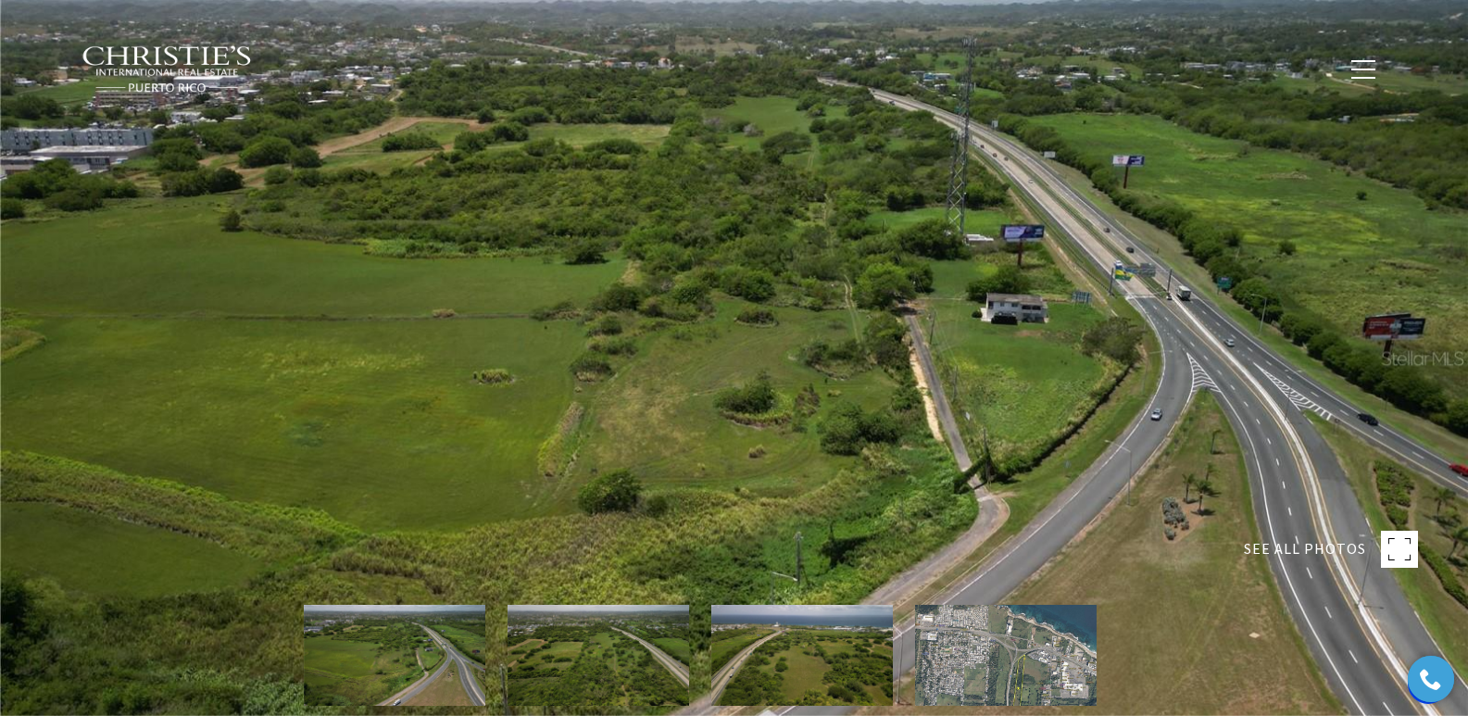
click at [528, 213] on div at bounding box center [734, 358] width 1468 height 716
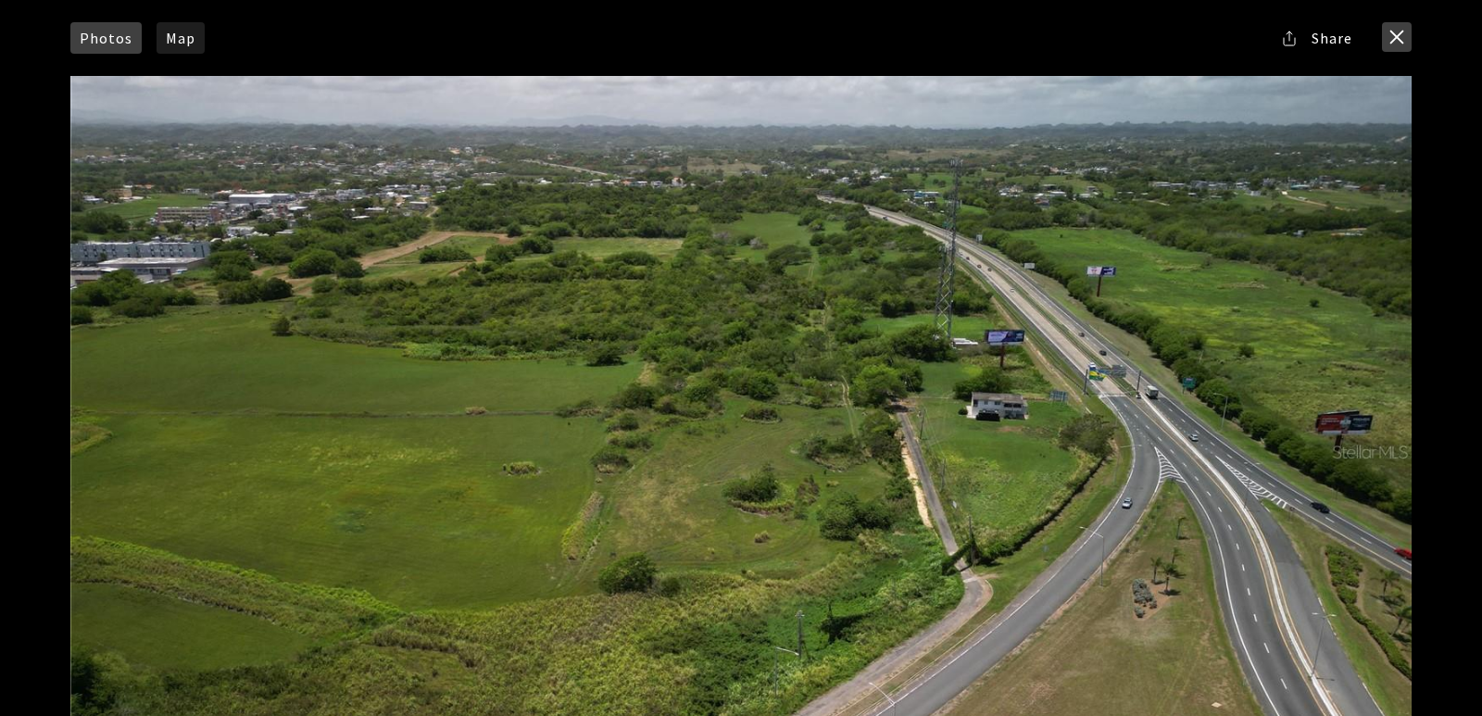
click at [1392, 38] on button "close modal" at bounding box center [1397, 37] width 30 height 30
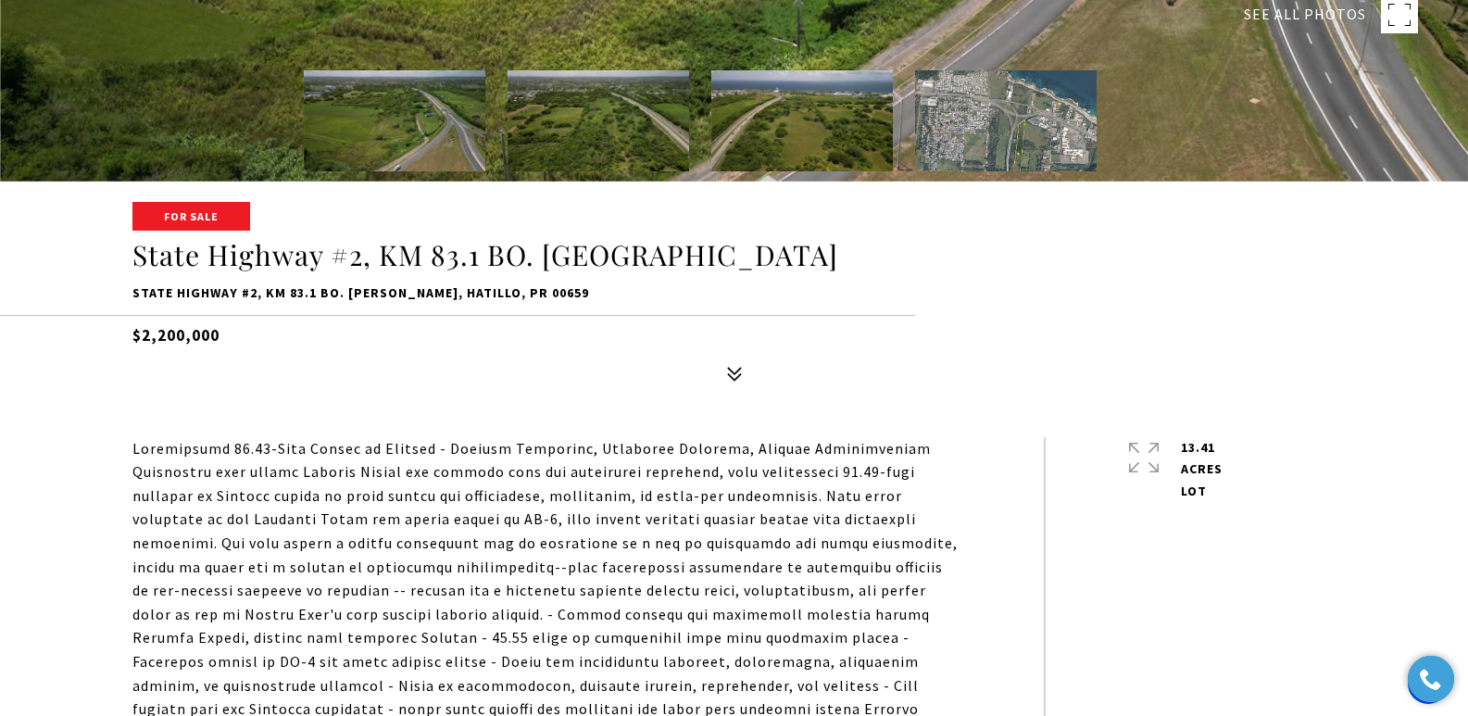
scroll to position [560, 0]
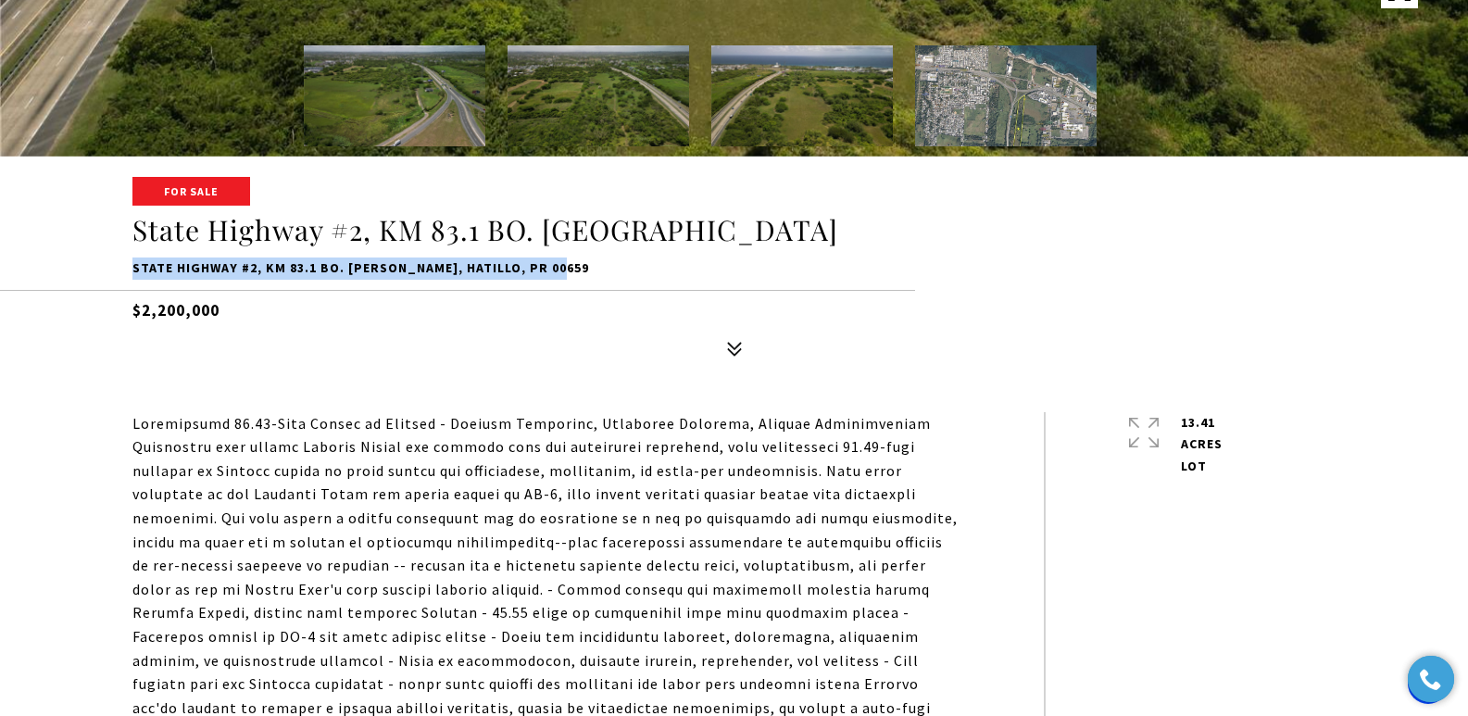
drag, startPoint x: 131, startPoint y: 267, endPoint x: 559, endPoint y: 268, distance: 428.0
click at [559, 268] on div "For Sale State Highway #2, KM 83.1 BO. CARRIZALES State Highway #2, KM 83.1 BO.…" at bounding box center [734, 272] width 1297 height 187
copy p "State Highway #2, KM 83.1 BO. CARRIZALES, HATILLO, PR 00659"
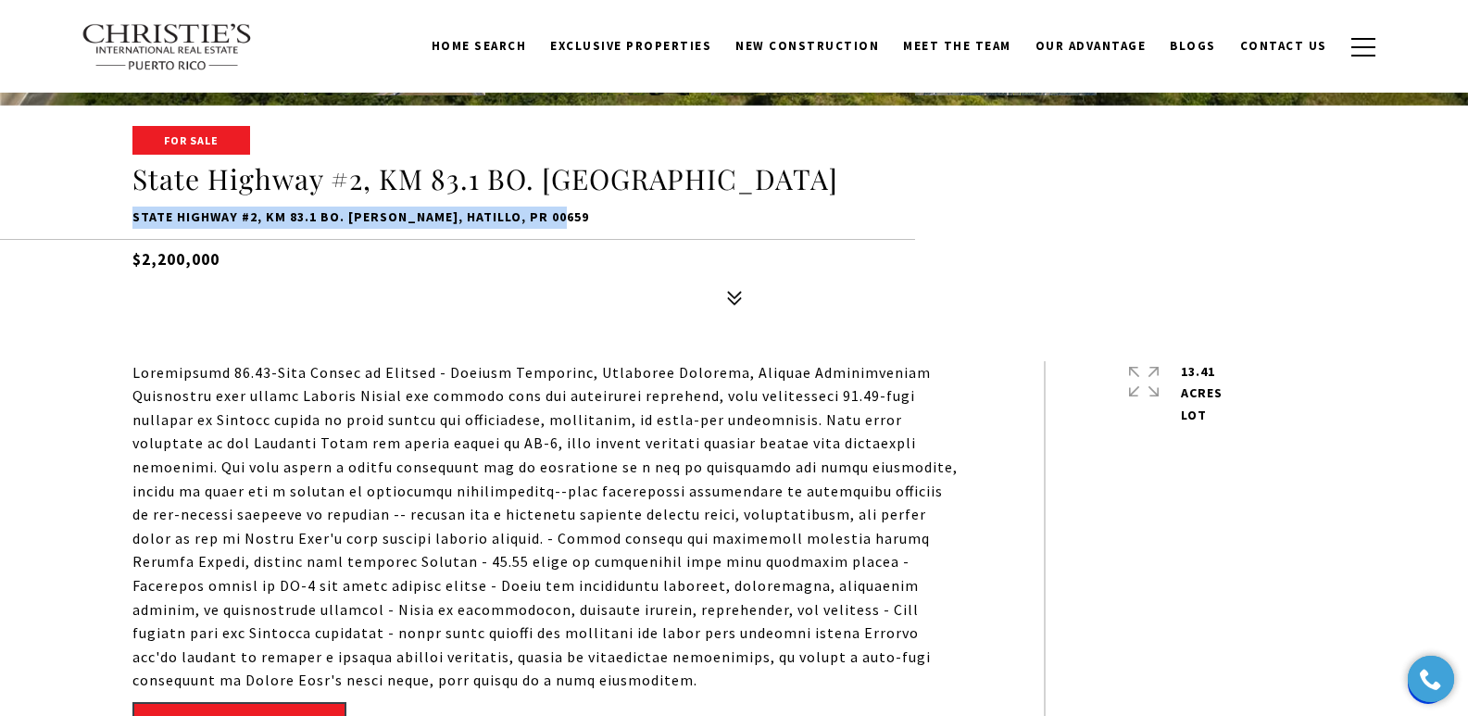
scroll to position [586, 0]
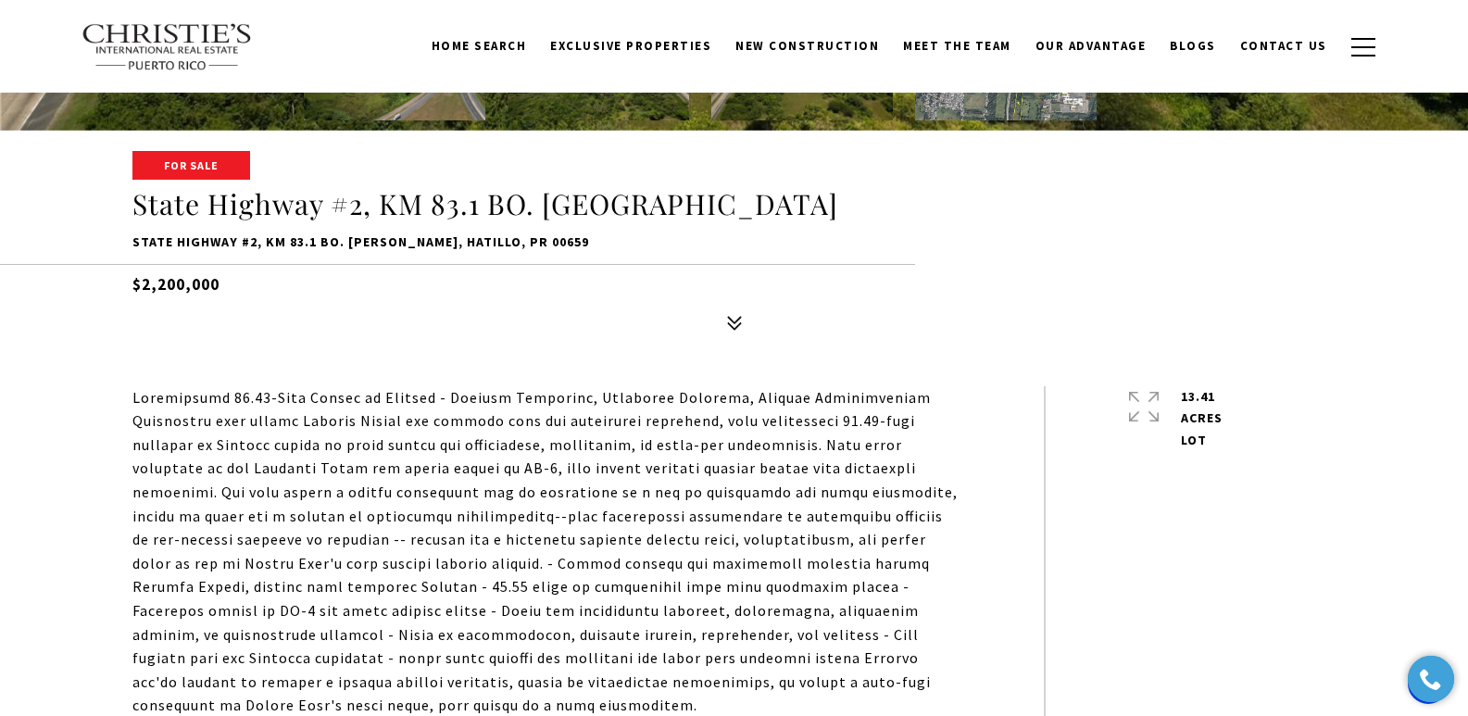
click at [124, 210] on div "For Sale State Highway #2, KM 83.1 BO. CARRIZALES State Highway #2, KM 83.1 BO.…" at bounding box center [734, 246] width 1297 height 187
click at [133, 202] on h1 "State Highway #2, KM 83.1 BO. CARRIZALES" at bounding box center [734, 204] width 1204 height 35
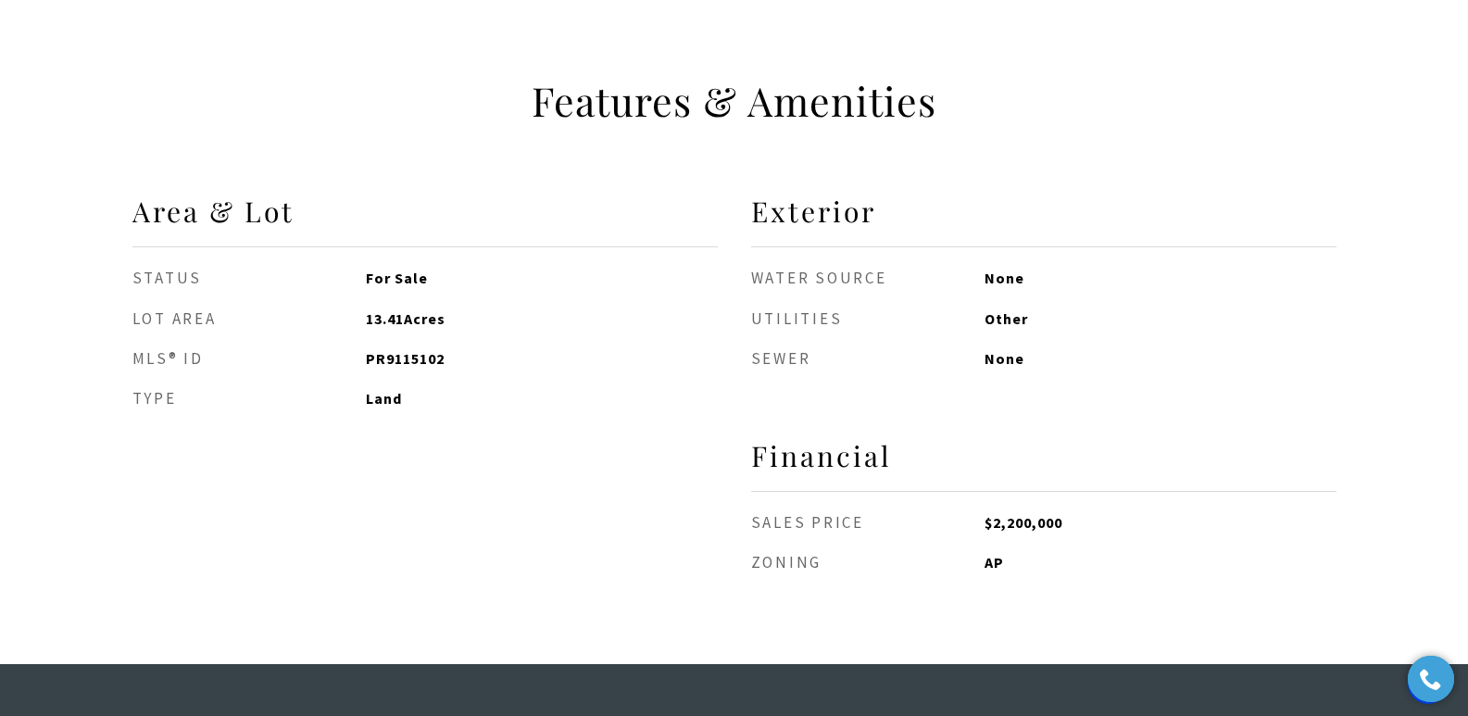
scroll to position [1450, 0]
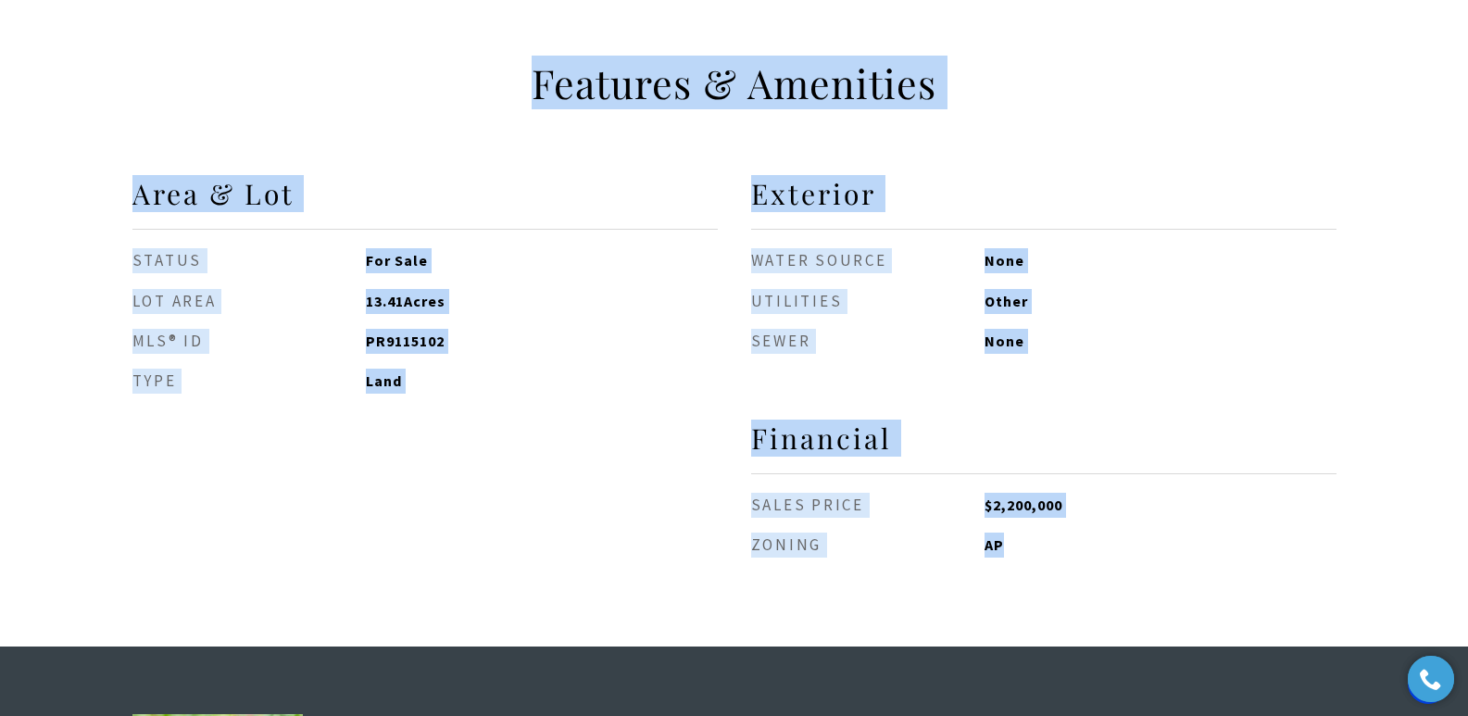
drag, startPoint x: 133, startPoint y: 202, endPoint x: 1047, endPoint y: 532, distance: 971.2
copy body "State Highway #2, KM 83.1 BO. CARRIZALES State Highway #2, KM 83.1 BO. CARRIZAL…"
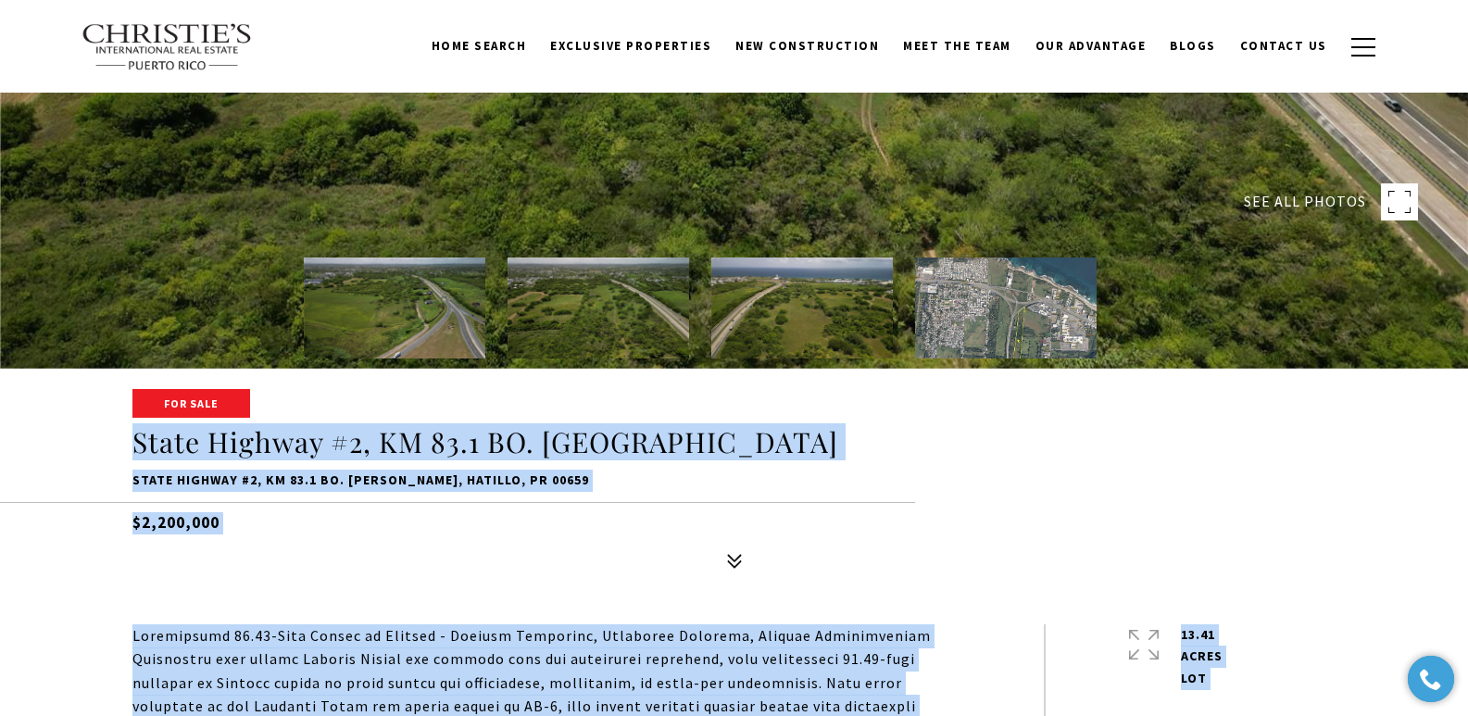
scroll to position [0, 0]
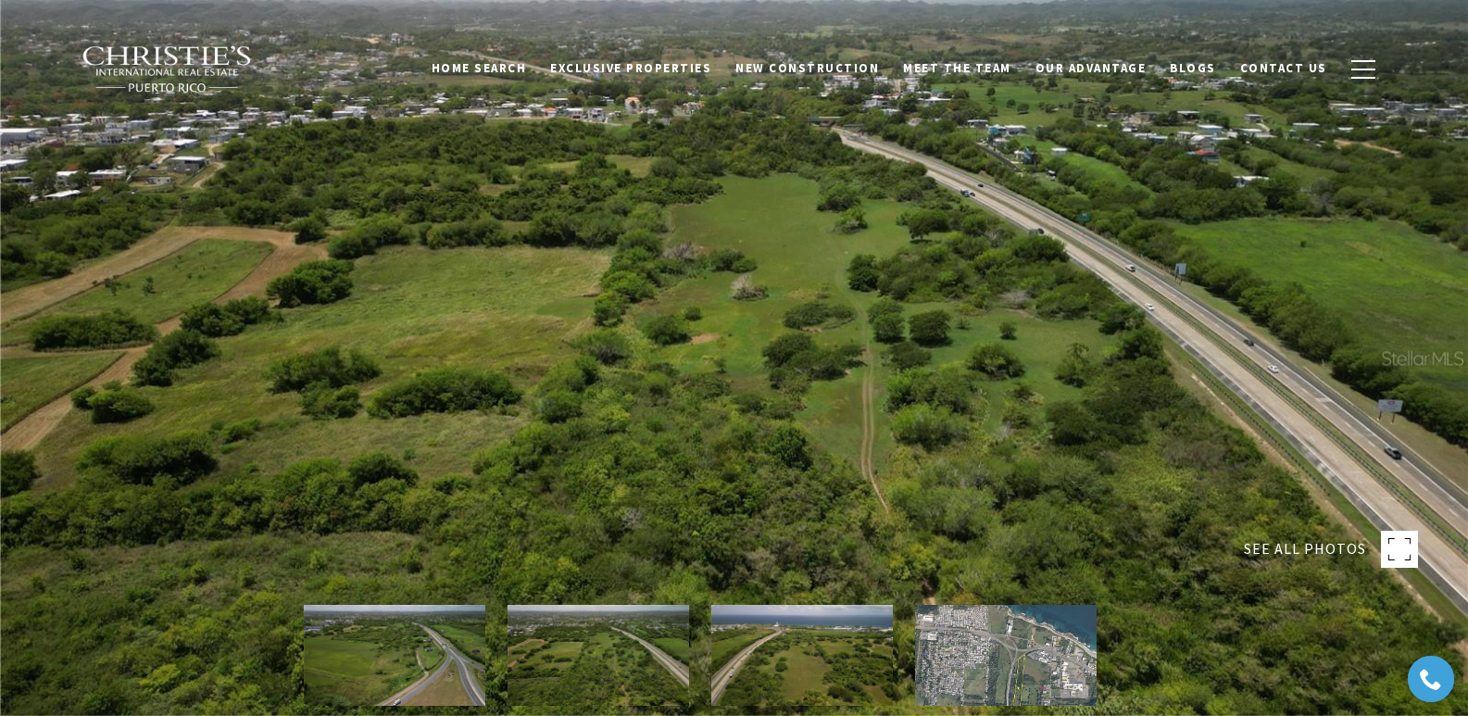
click at [425, 247] on div at bounding box center [734, 358] width 1468 height 716
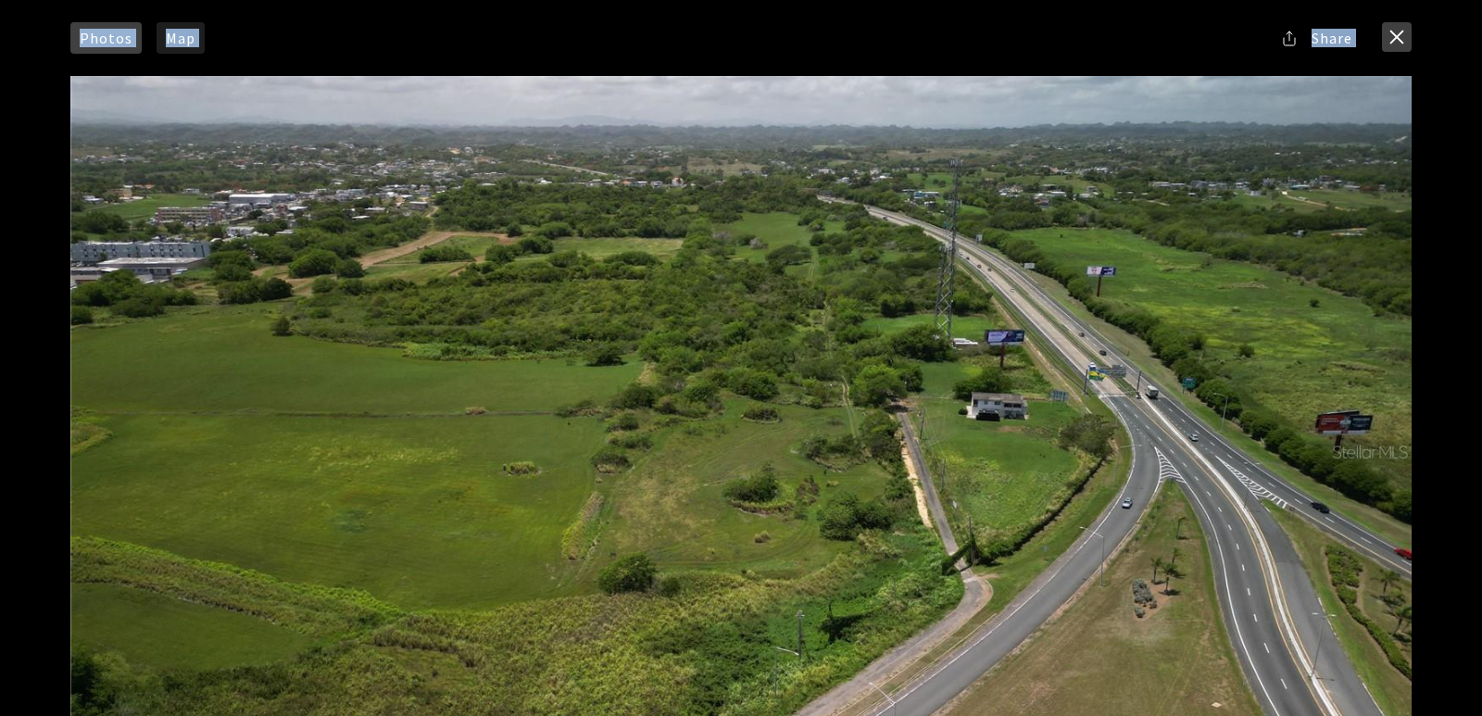
click at [953, 41] on button "close modal" at bounding box center [1397, 37] width 30 height 30
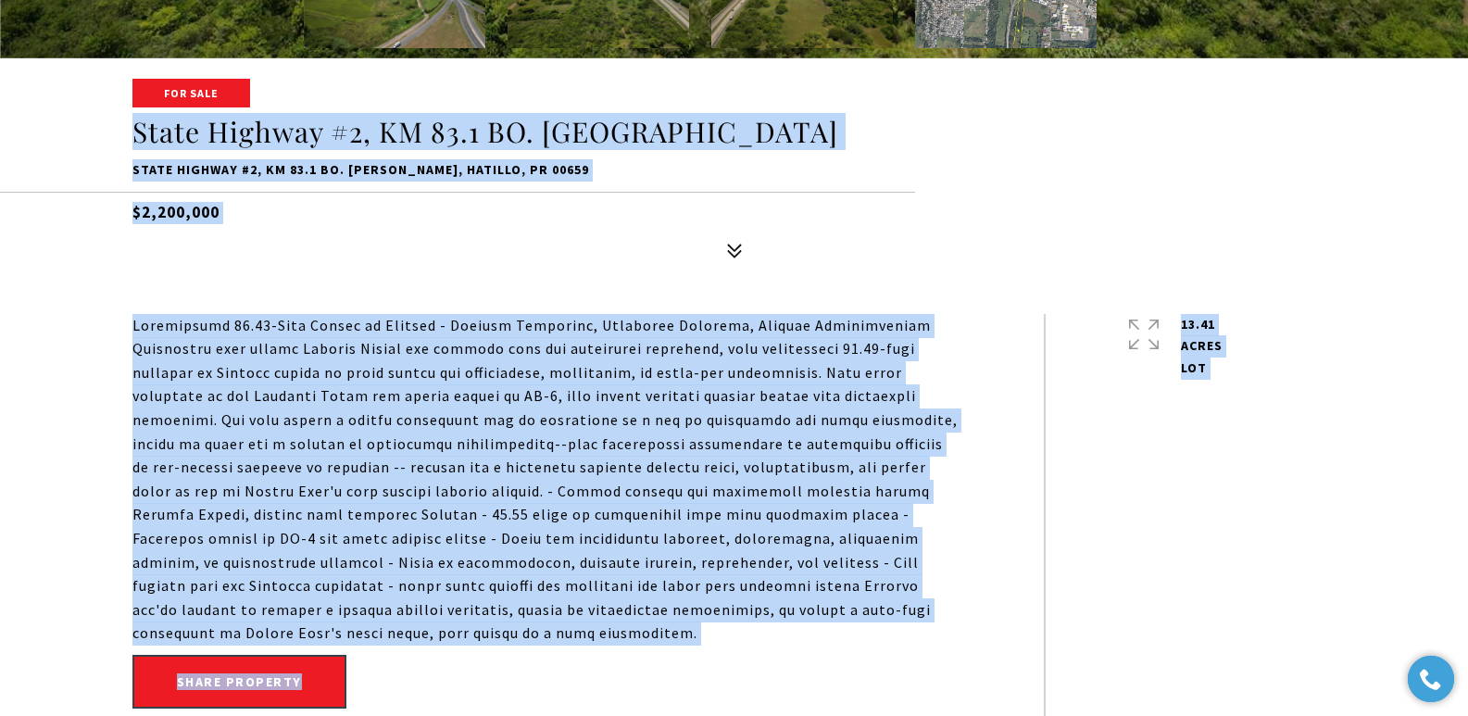
scroll to position [626, 0]
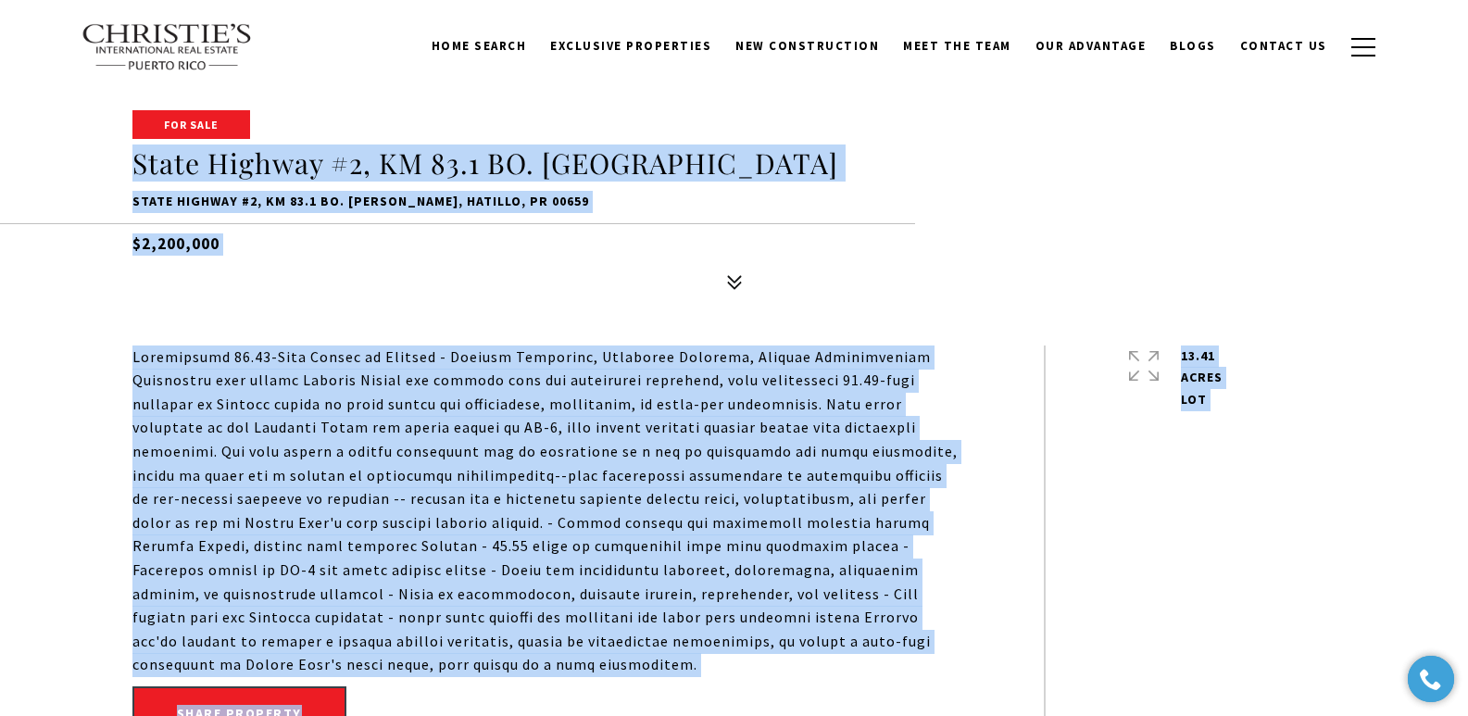
click at [842, 188] on div "For Sale State Highway #2, KM 83.1 BO. CARRIZALES State Highway #2, KM 83.1 BO.…" at bounding box center [734, 205] width 1297 height 187
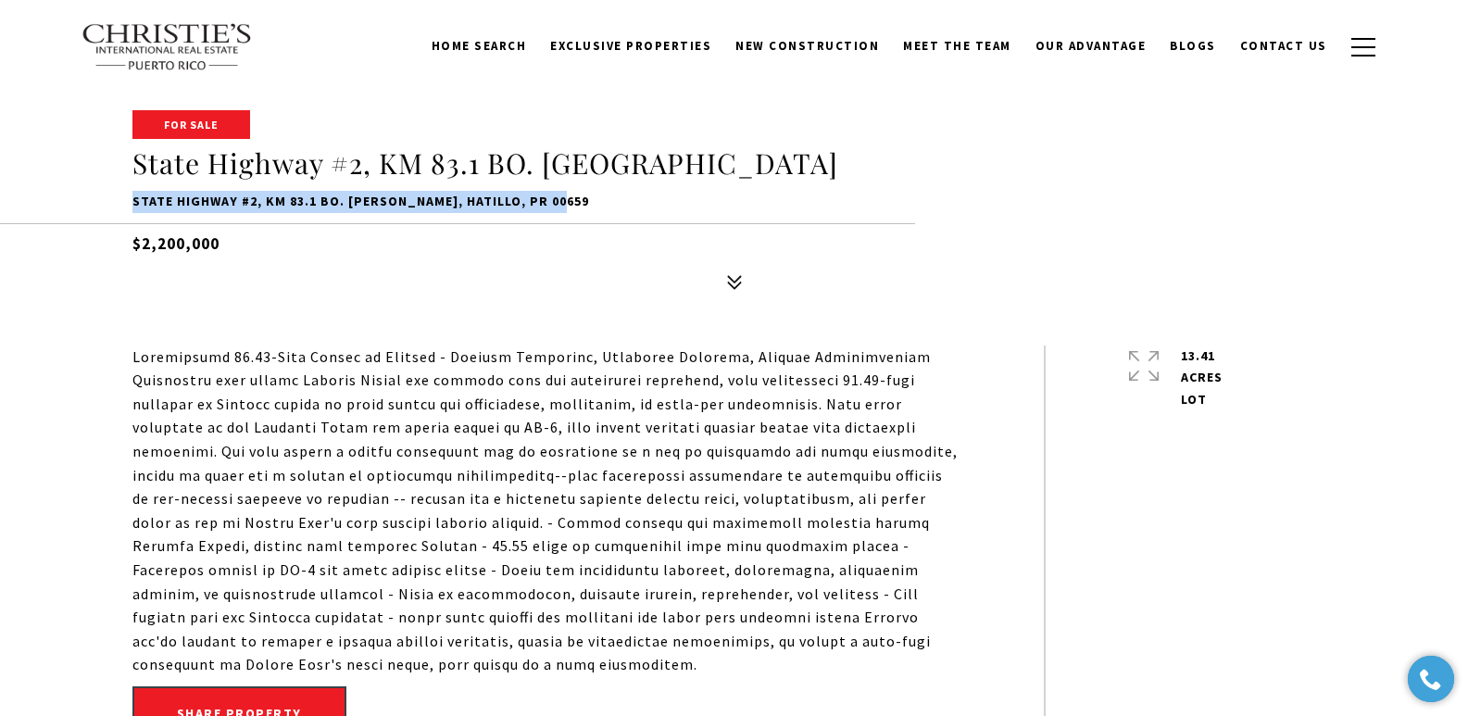
drag, startPoint x: 133, startPoint y: 202, endPoint x: 560, endPoint y: 206, distance: 426.2
click at [560, 206] on p "State Highway #2, KM 83.1 BO. CARRIZALES, HATILLO, PR 00659" at bounding box center [734, 202] width 1204 height 22
click at [228, 380] on div at bounding box center [546, 512] width 828 height 332
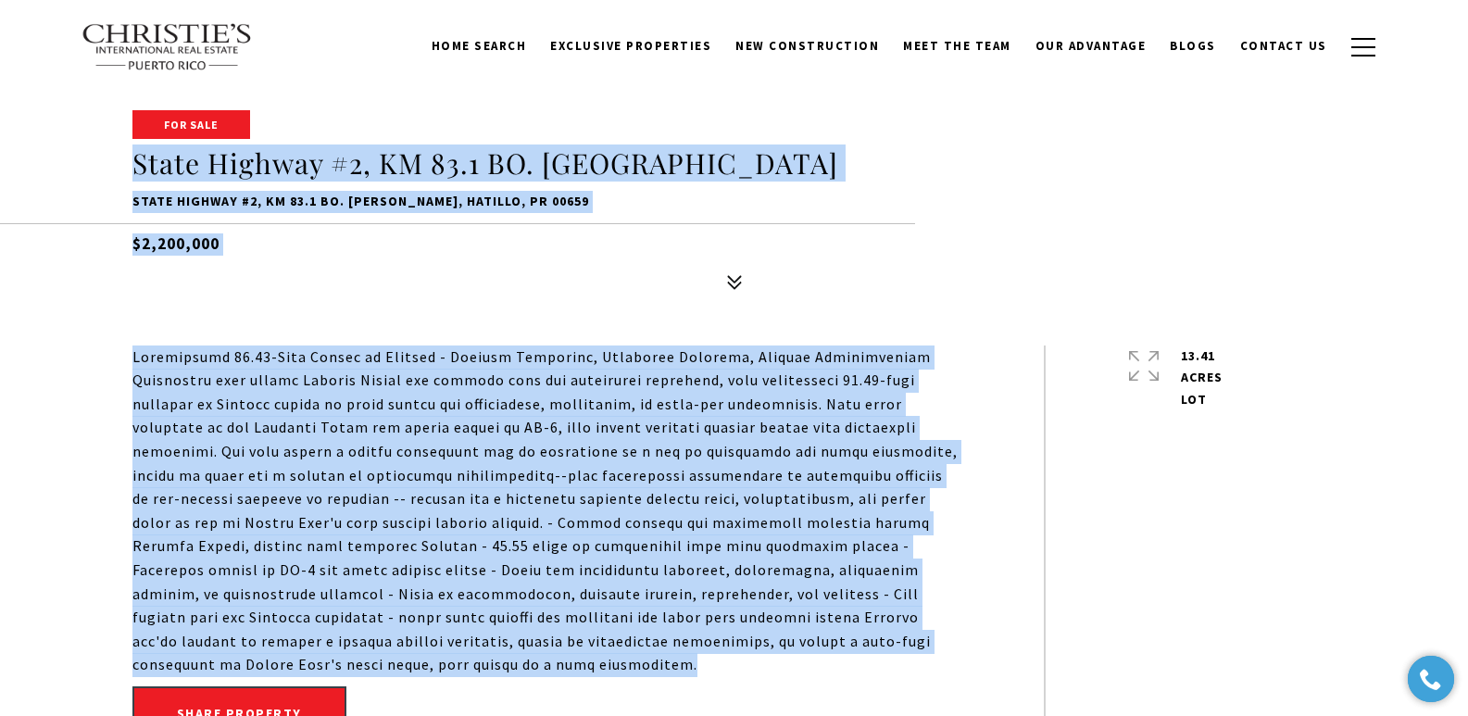
drag, startPoint x: 132, startPoint y: 159, endPoint x: 903, endPoint y: 637, distance: 907.0
copy body "State Highway #2, KM 83.1 BO. CARRIZALES State Highway #2, KM 83.1 BO. CARRIZAL…"
drag, startPoint x: 922, startPoint y: 271, endPoint x: 866, endPoint y: 106, distance: 174.0
click at [922, 271] on div "For Sale State Highway #2, KM 83.1 BO. CARRIZALES State Highway #2, KM 83.1 BO.…" at bounding box center [734, 205] width 1297 height 187
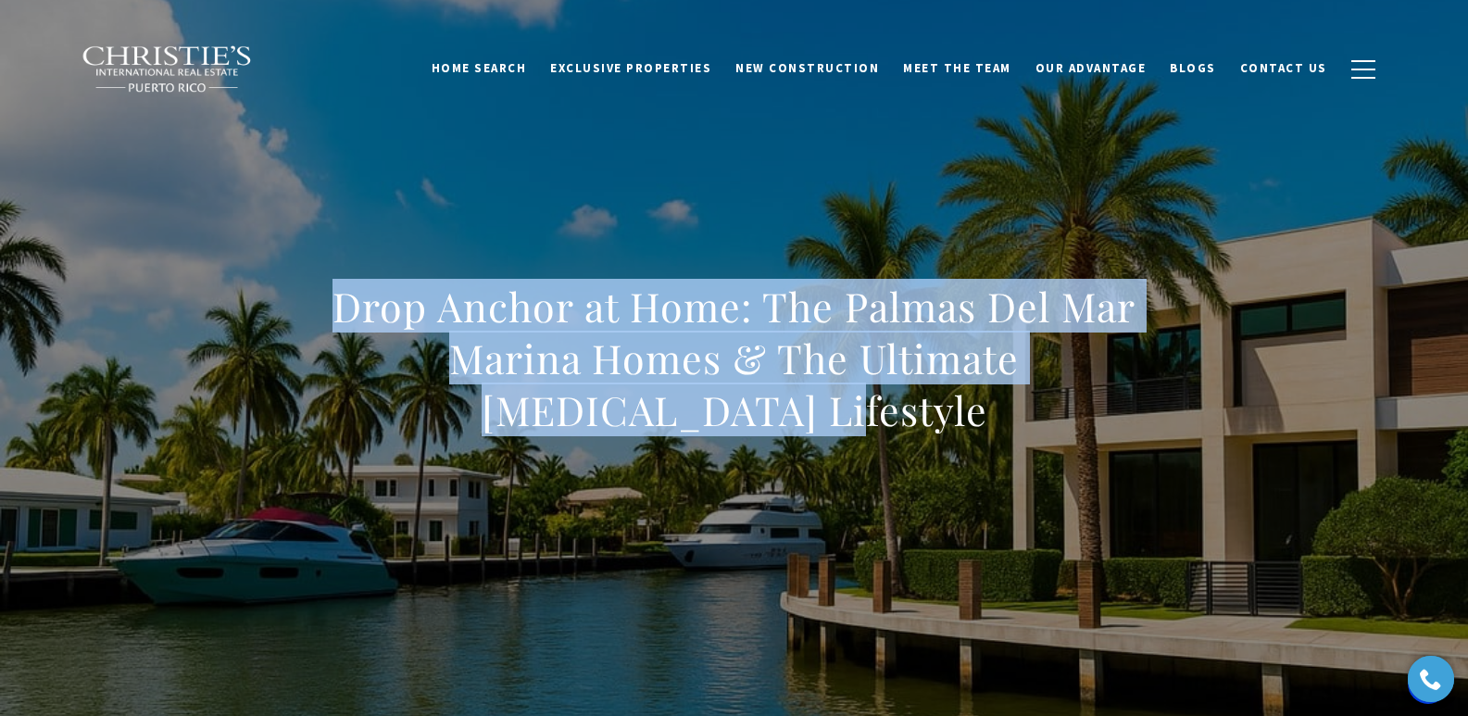
drag, startPoint x: 331, startPoint y: 301, endPoint x: 810, endPoint y: 414, distance: 492.1
click at [810, 414] on h1 "Drop Anchor at Home: The Palmas Del Mar Marina Homes & The Ultimate [MEDICAL_DA…" at bounding box center [734, 359] width 817 height 156
copy h1 "Drop Anchor at Home: The Palmas Del Mar Marina Homes & The Ultimate [MEDICAL_DA…"
click at [1166, 522] on div "Drop Anchor at Home: The Palmas Del Mar Marina Homes & The Ultimate [MEDICAL_DA…" at bounding box center [734, 371] width 1297 height 556
drag, startPoint x: 323, startPoint y: 281, endPoint x: 913, endPoint y: 444, distance: 612.3
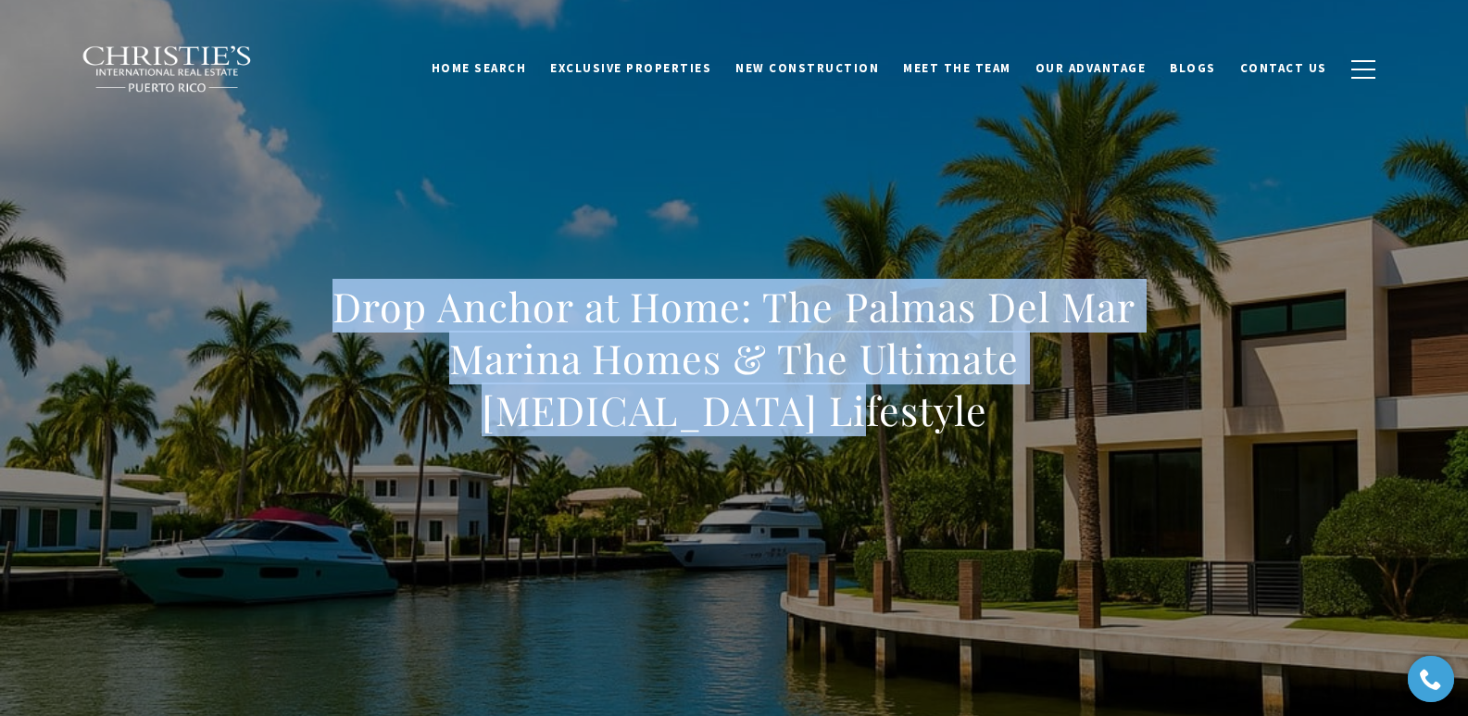
click at [913, 444] on div "Drop Anchor at Home: The Palmas Del Mar Marina Homes & The Ultimate [MEDICAL_DA…" at bounding box center [734, 371] width 1297 height 556
copy h1 "Drop Anchor at Home: The Palmas Del Mar Marina Homes & The Ultimate [MEDICAL_DA…"
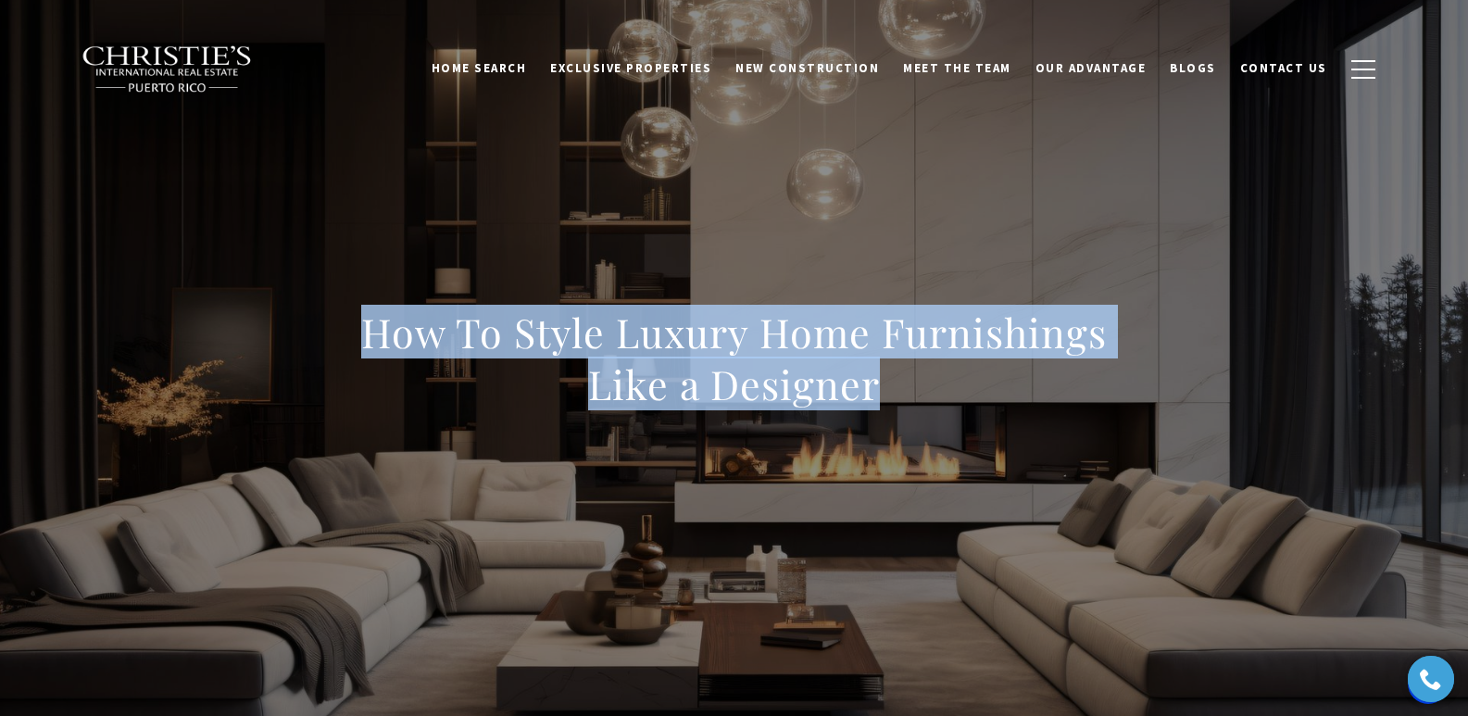
drag, startPoint x: 351, startPoint y: 316, endPoint x: 924, endPoint y: 372, distance: 575.3
click at [924, 372] on h1 "How To Style Luxury Home Furnishings Like a Designer" at bounding box center [734, 359] width 817 height 104
copy h1 "How To Style Luxury Home Furnishings Like a Designer"
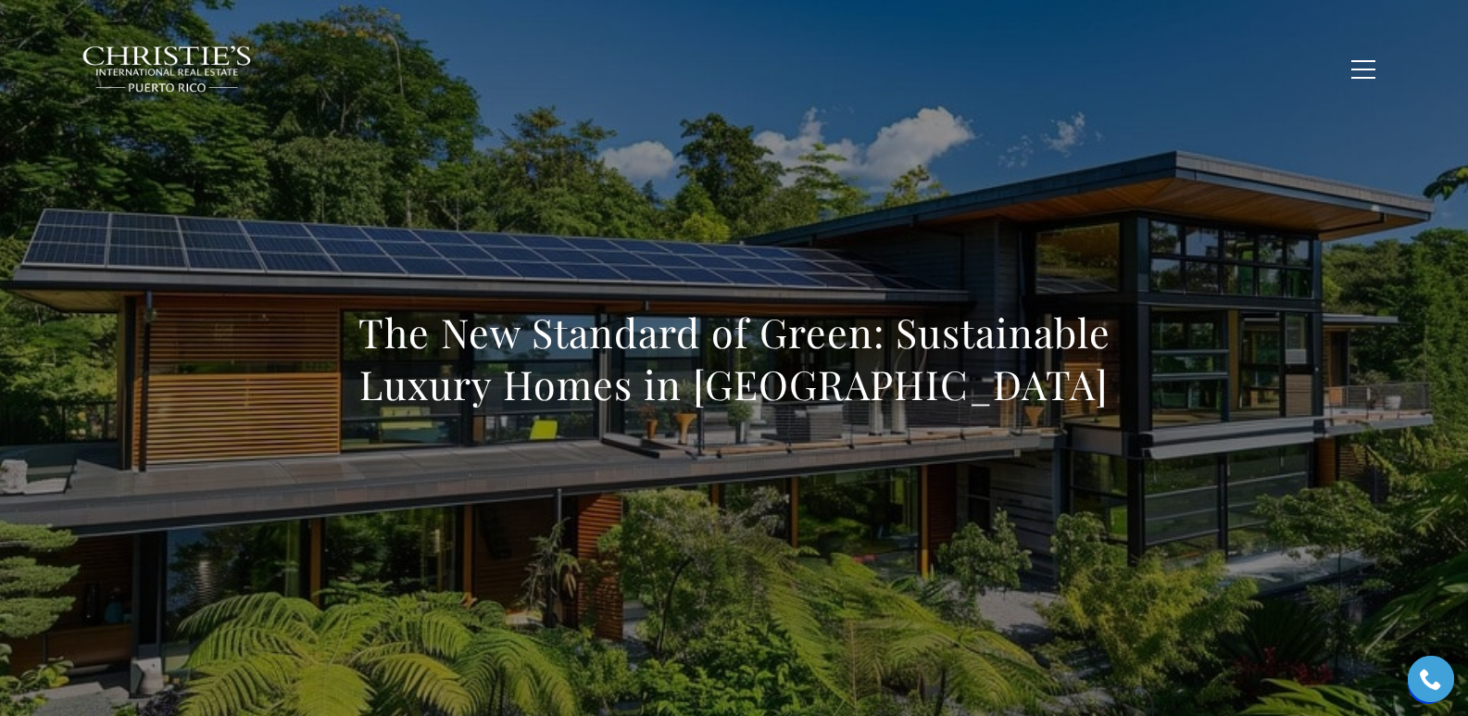
click at [324, 214] on div "The New Standard of Green: Sustainable Luxury Homes in [GEOGRAPHIC_DATA]" at bounding box center [734, 371] width 1297 height 556
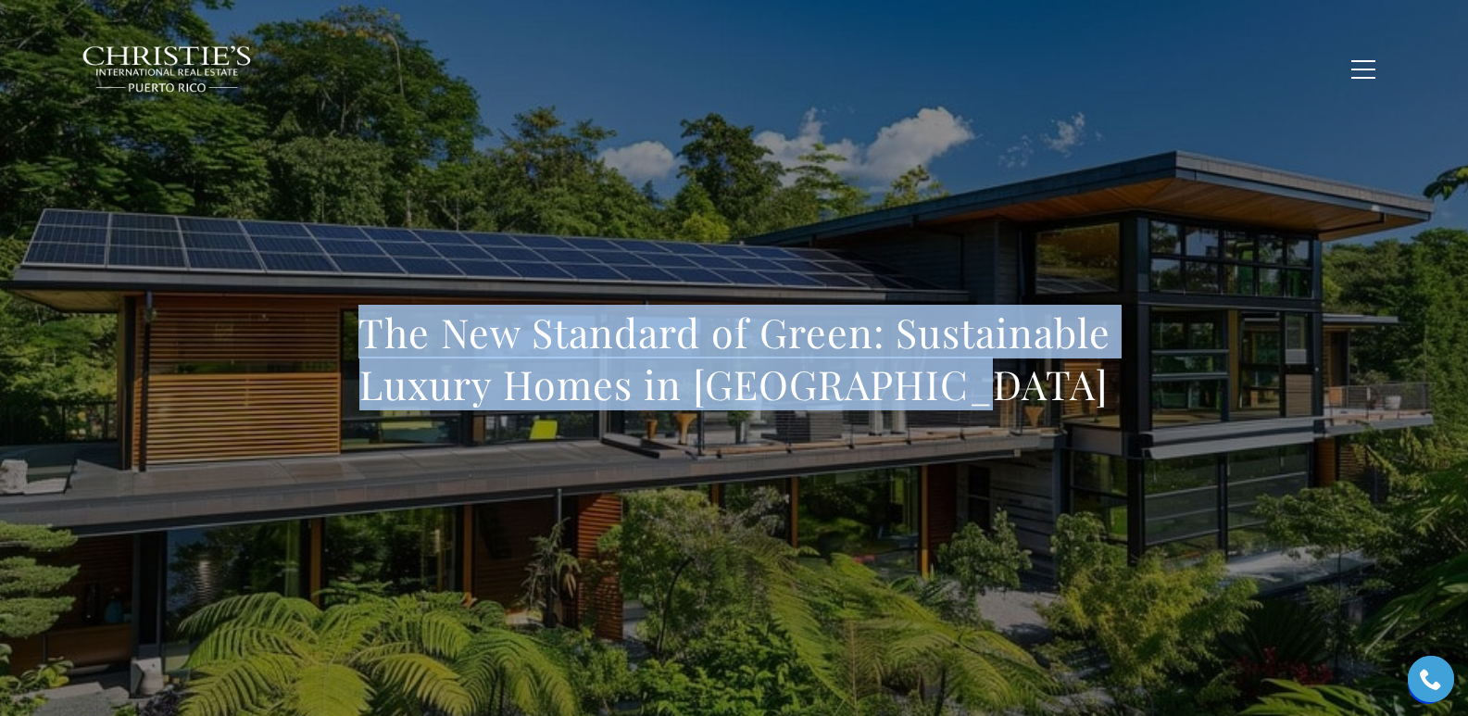
drag, startPoint x: 339, startPoint y: 332, endPoint x: 1061, endPoint y: 399, distance: 724.9
click at [1061, 399] on h1 "The New Standard of Green: Sustainable Luxury Homes in [GEOGRAPHIC_DATA]" at bounding box center [734, 359] width 817 height 104
copy h1 "The New Standard of Green: Sustainable Luxury Homes in [GEOGRAPHIC_DATA]"
click at [1128, 271] on div "The New Standard of Green: Sustainable Luxury Homes in [GEOGRAPHIC_DATA]" at bounding box center [734, 371] width 1297 height 556
drag, startPoint x: 342, startPoint y: 329, endPoint x: 1066, endPoint y: 401, distance: 728.1
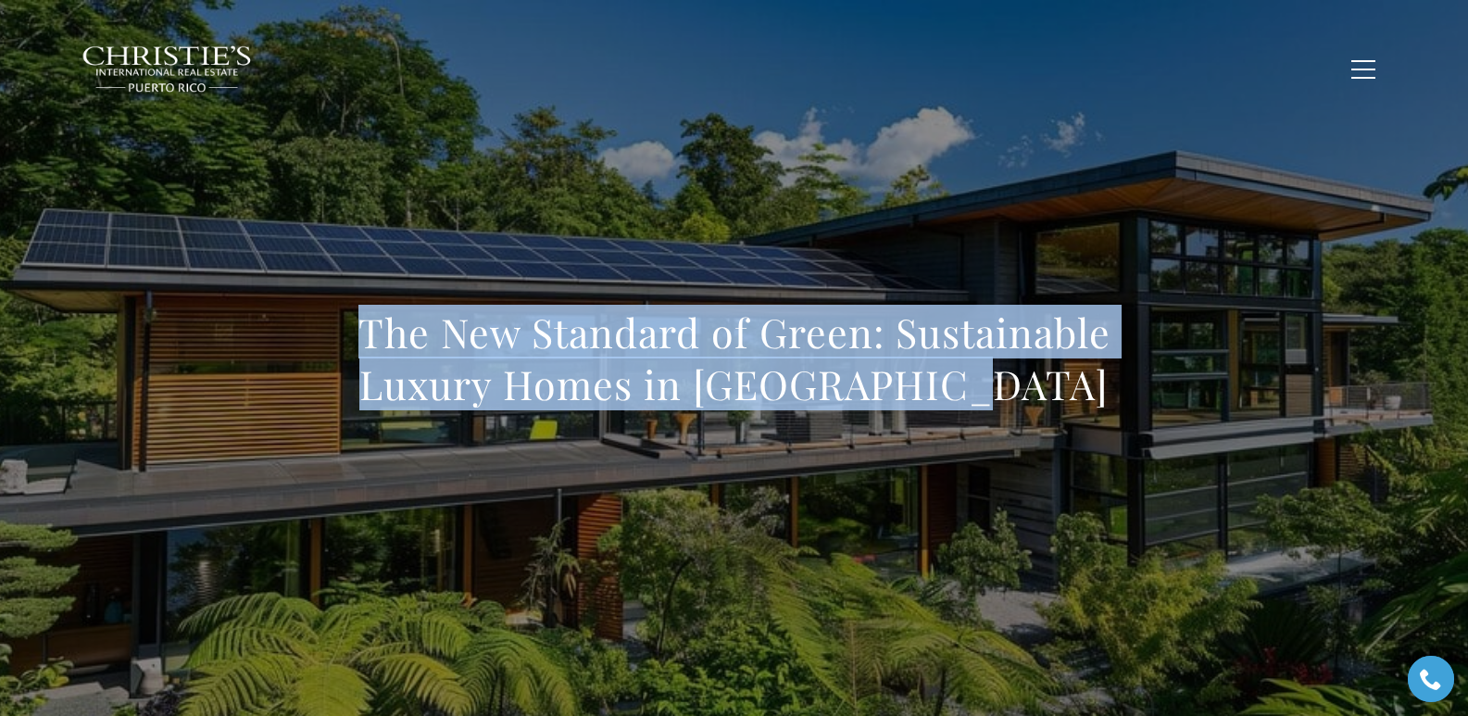
click at [1066, 401] on h1 "The New Standard of Green: Sustainable Luxury Homes in [GEOGRAPHIC_DATA]" at bounding box center [734, 359] width 817 height 104
copy h1 "The New Standard of Green: Sustainable Luxury Homes in [GEOGRAPHIC_DATA]"
